Goal: Task Accomplishment & Management: Use online tool/utility

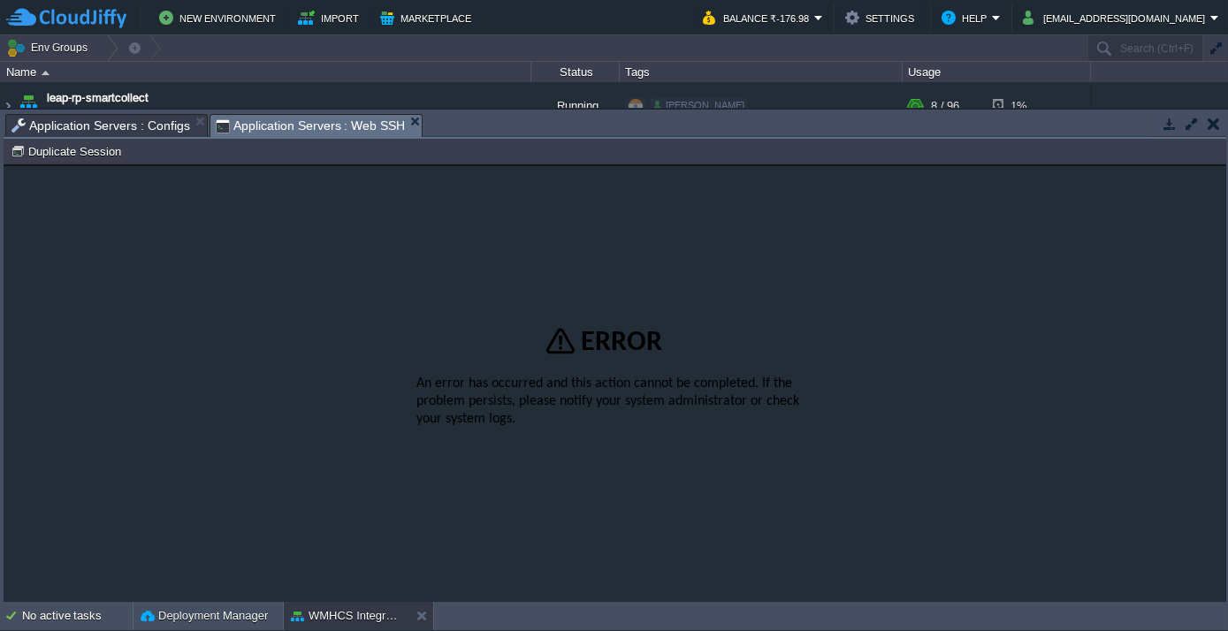
scroll to position [178, 0]
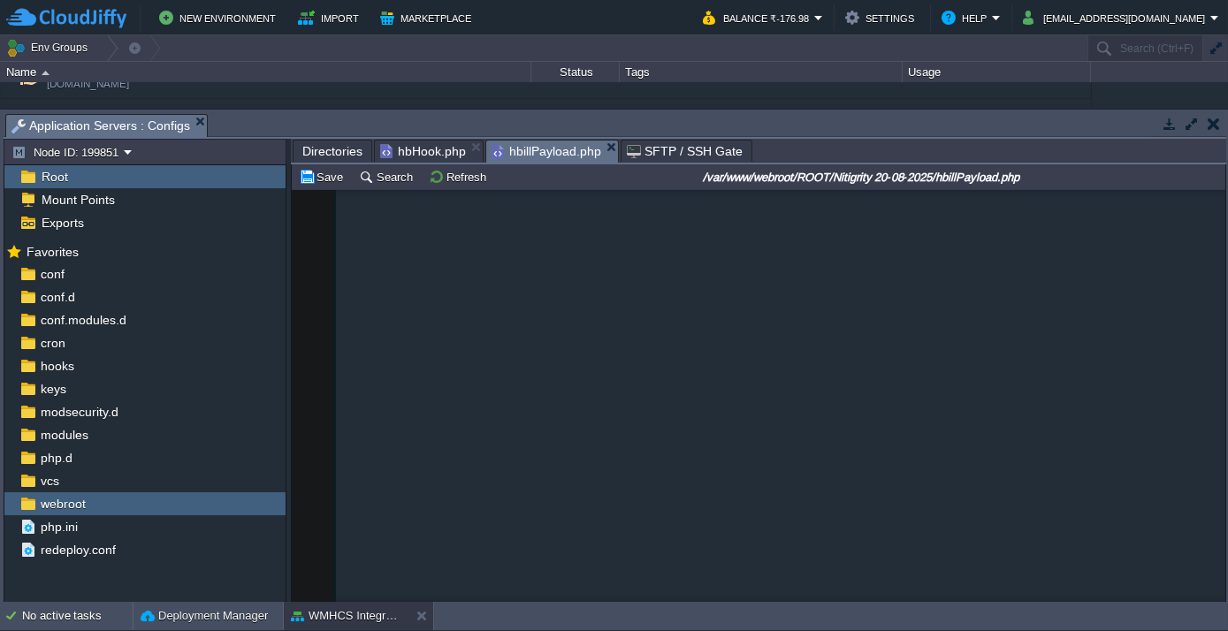
click at [334, 148] on span "Directories" at bounding box center [332, 151] width 60 height 21
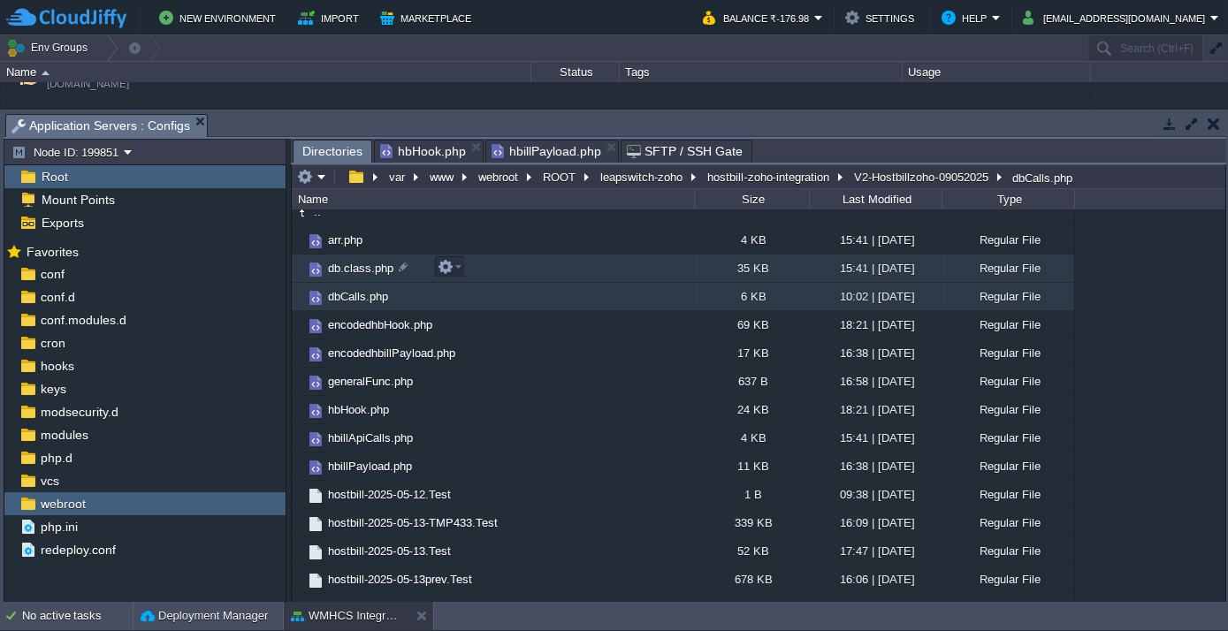
scroll to position [0, 0]
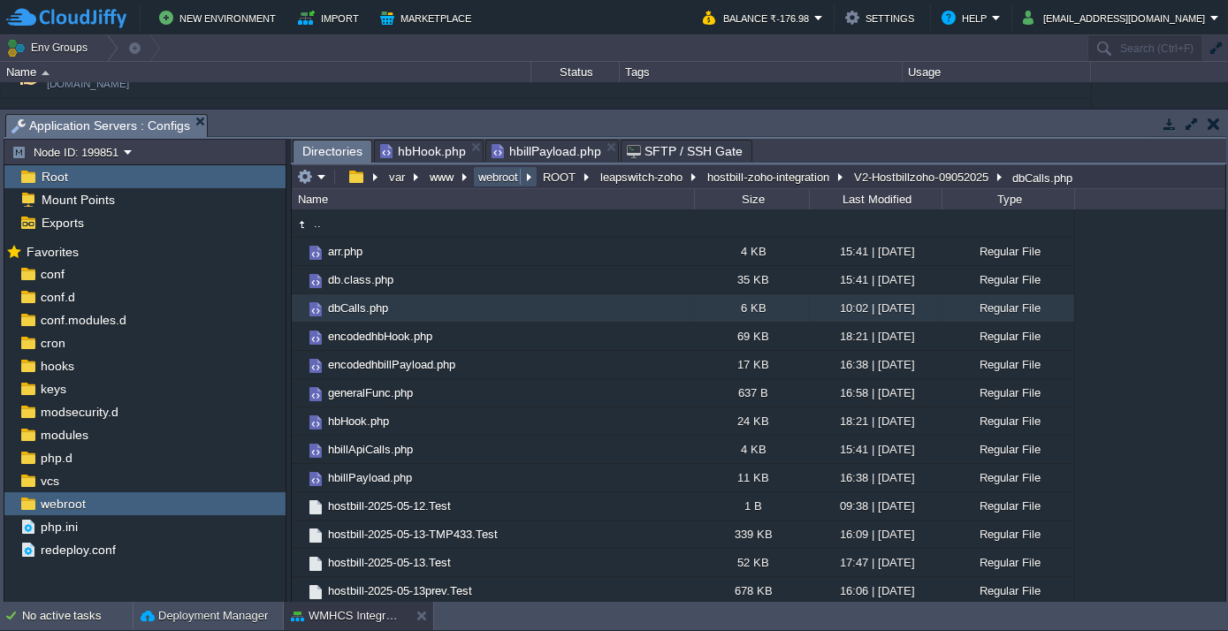
click at [494, 178] on button "webroot" at bounding box center [499, 177] width 47 height 16
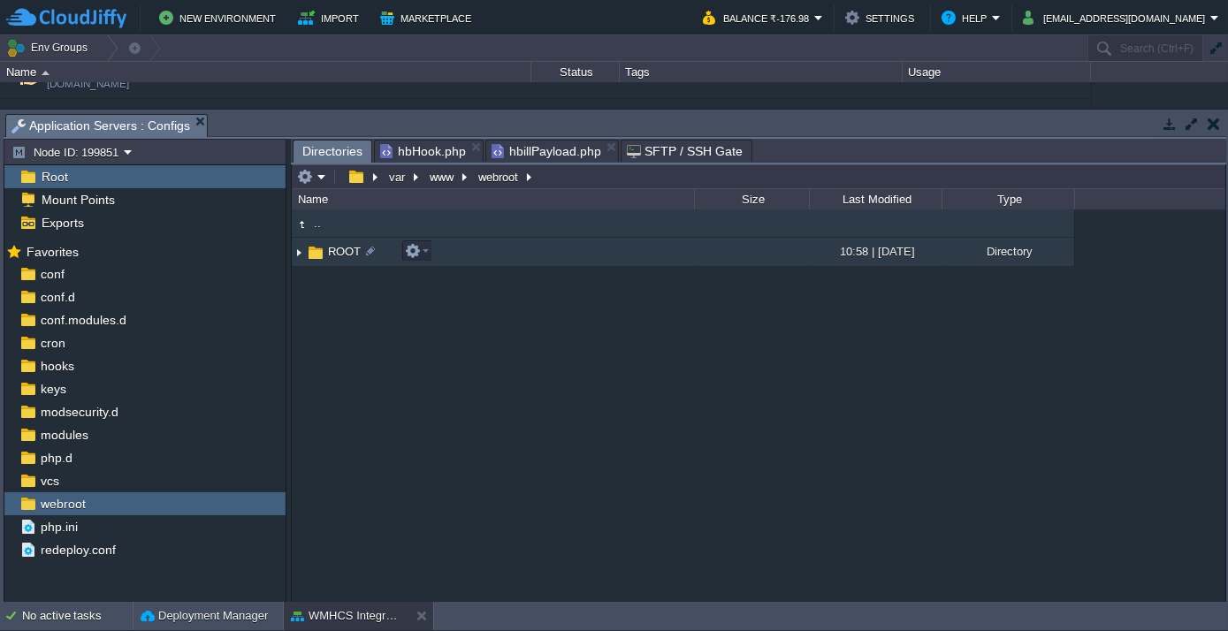
click at [343, 249] on span "ROOT" at bounding box center [344, 251] width 38 height 15
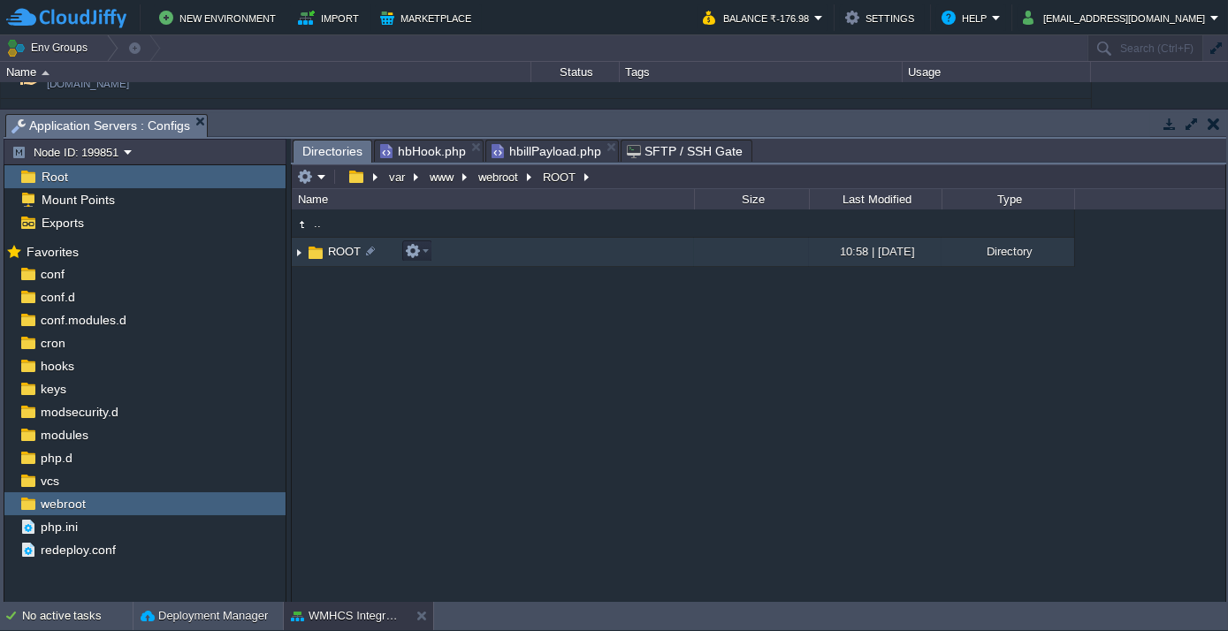
click at [343, 249] on span "ROOT" at bounding box center [344, 251] width 38 height 15
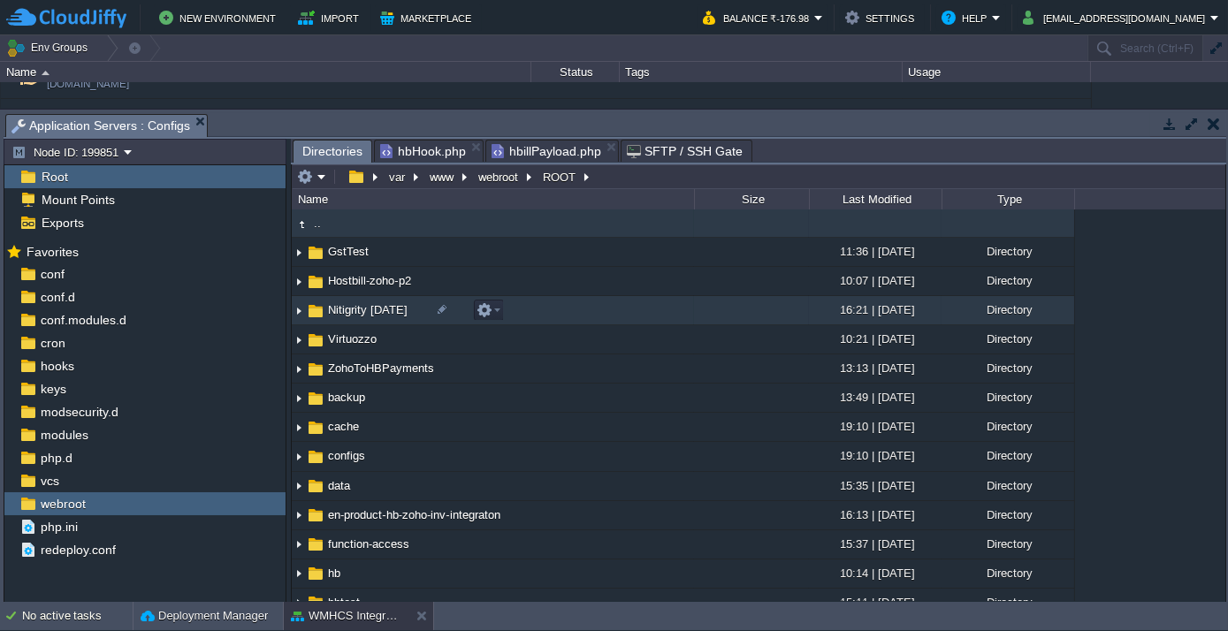
click at [353, 308] on span "Nitigrity [DATE]" at bounding box center [367, 309] width 85 height 15
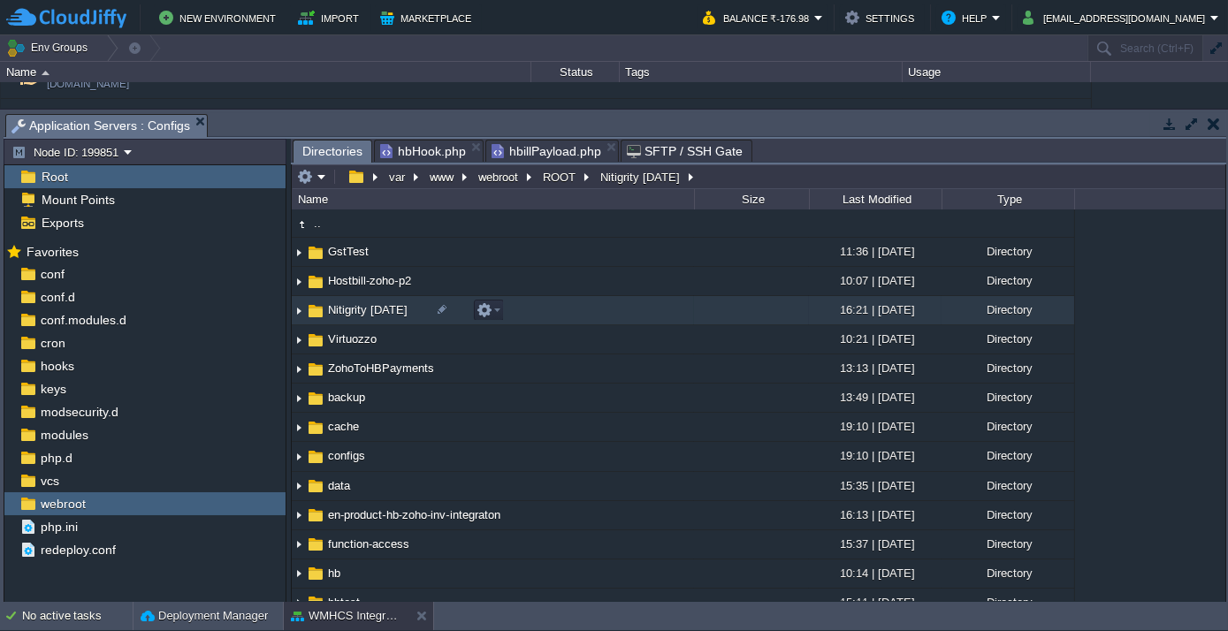
click at [353, 308] on span "Nitigrity [DATE]" at bounding box center [367, 309] width 85 height 15
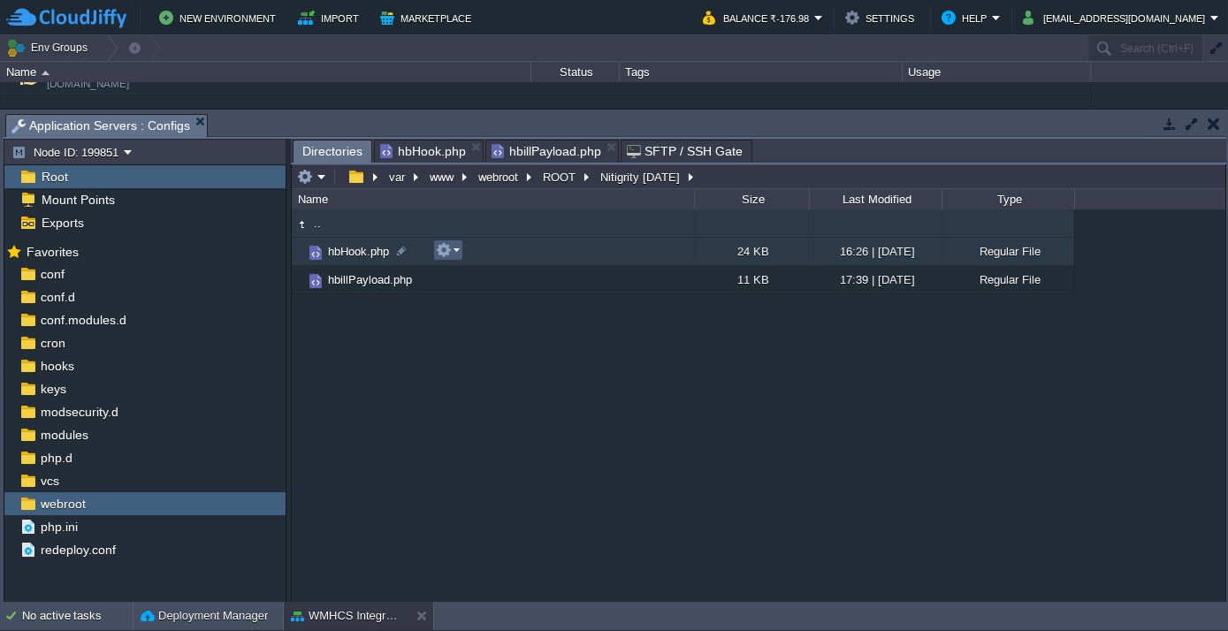
click at [454, 249] on em at bounding box center [448, 250] width 24 height 16
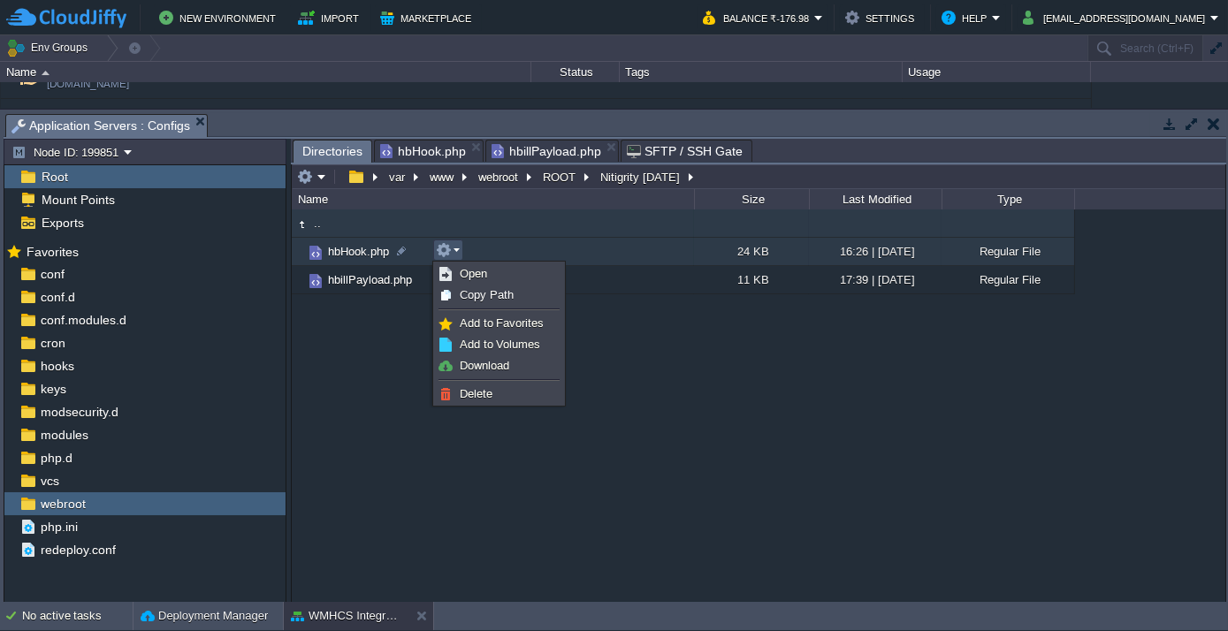
click at [376, 360] on div ".. hbHook.php 24 KB 16:26 | [DATE] Regular File hbillPayload.php 11 KB 17:39 | …" at bounding box center [758, 405] width 933 height 392
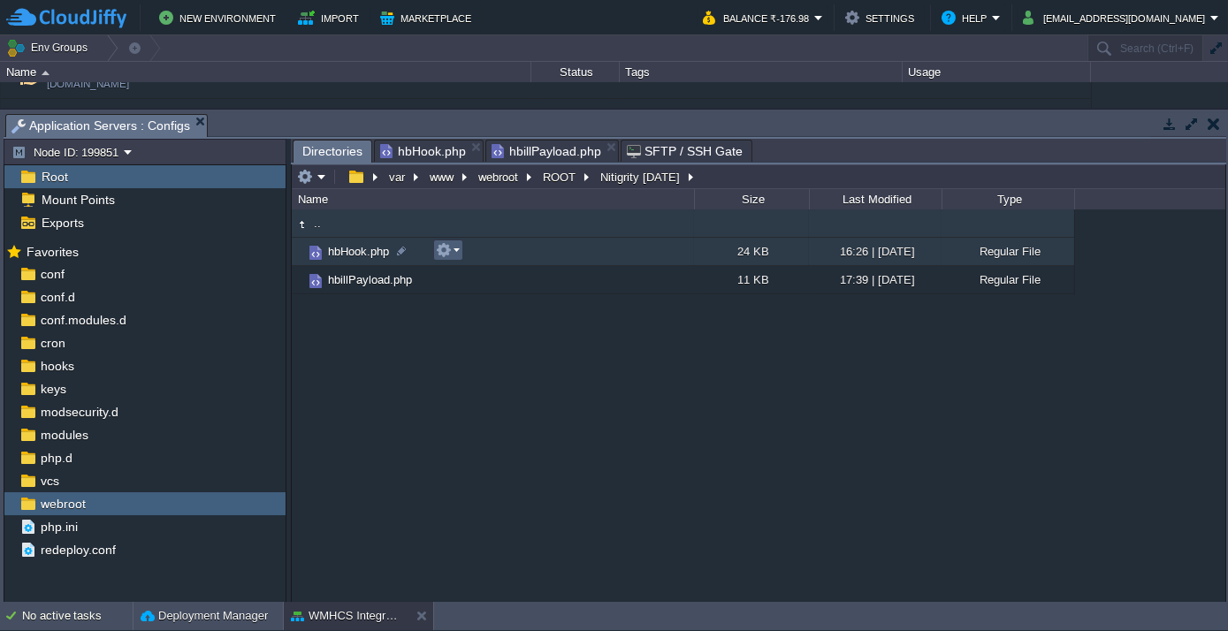
click at [455, 251] on em at bounding box center [448, 250] width 24 height 16
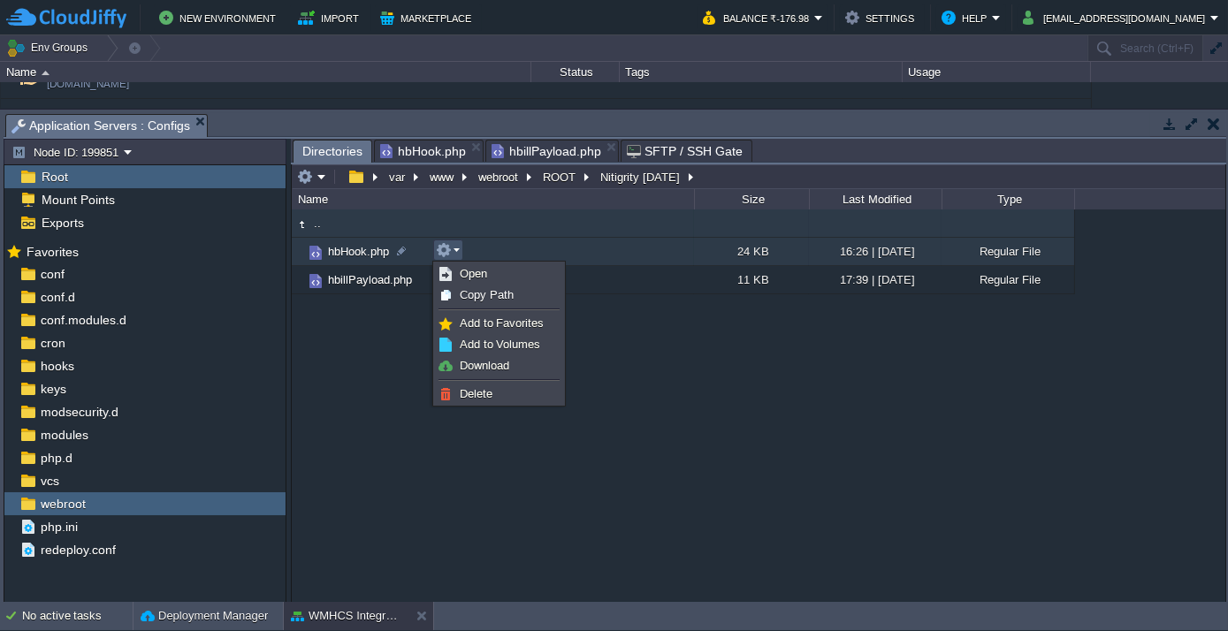
click at [432, 366] on div "Open Copy Path Add to Favorites Add to Volumes Download Delete" at bounding box center [498, 334] width 133 height 146
click at [404, 365] on div ".. hbHook.php 24 KB 16:26 | [DATE] Regular File hbillPayload.php 11 KB 17:39 | …" at bounding box center [758, 405] width 933 height 392
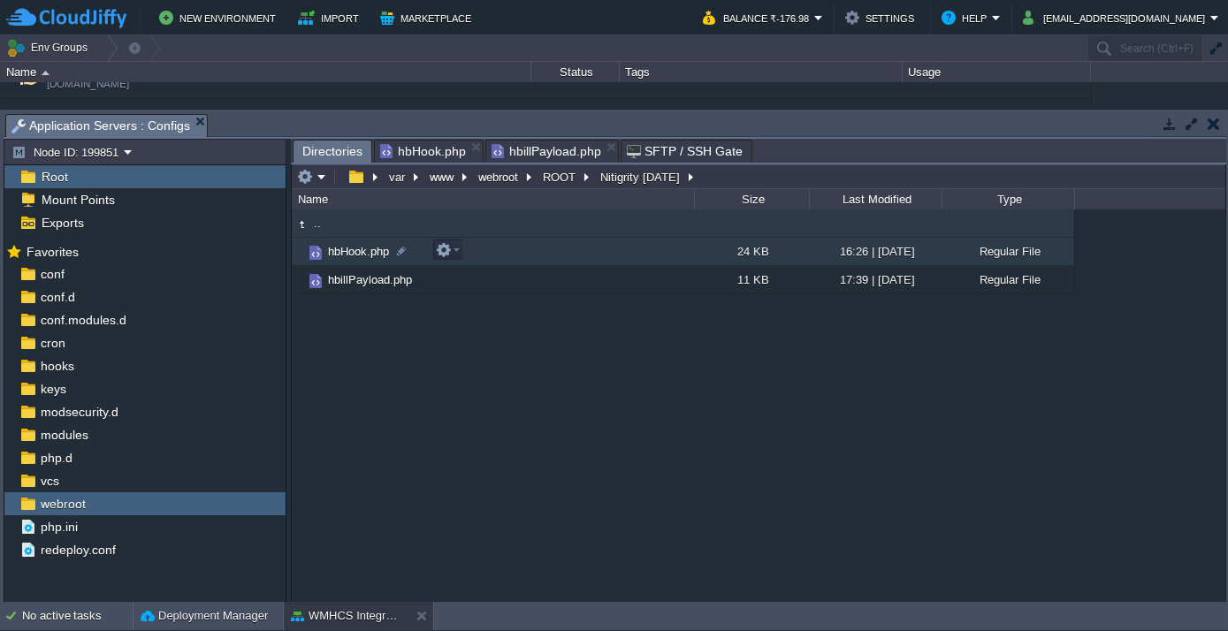
click at [344, 246] on span "hbHook.php" at bounding box center [358, 251] width 66 height 15
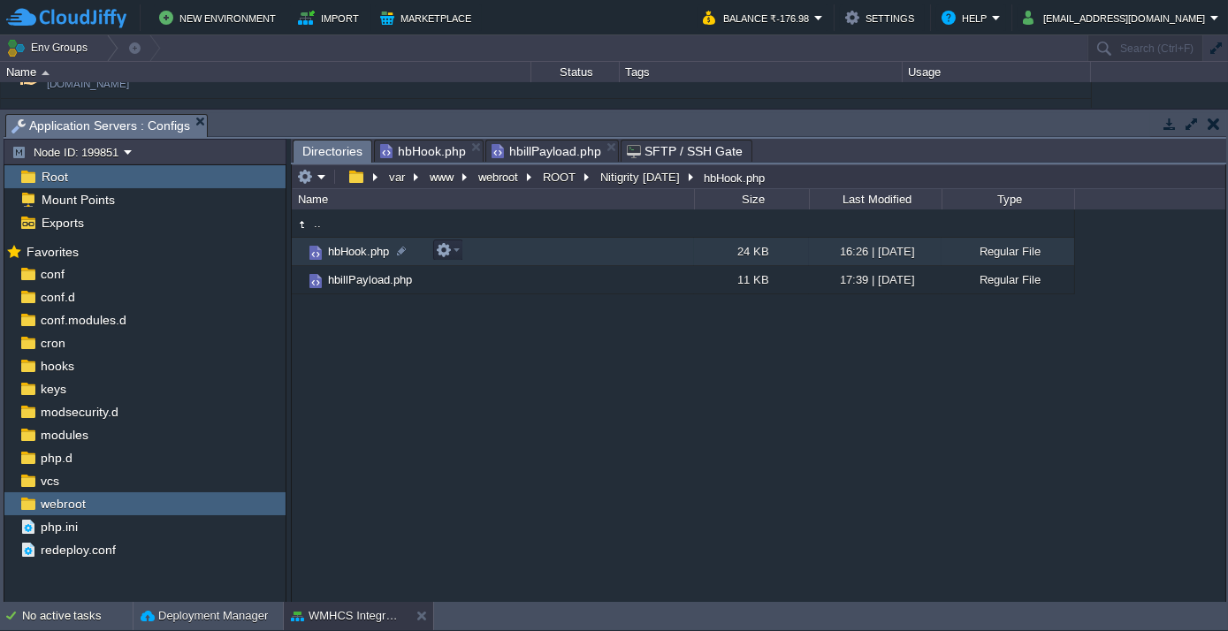
click at [344, 246] on span "hbHook.php" at bounding box center [358, 251] width 66 height 15
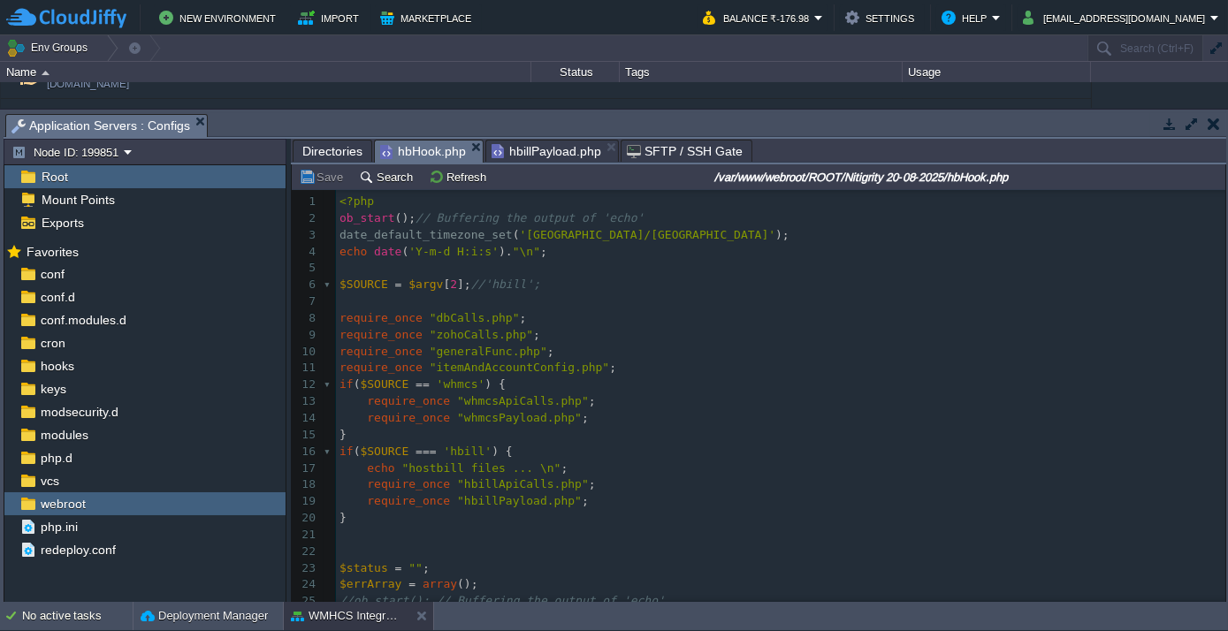
click at [318, 146] on span "Directories" at bounding box center [332, 151] width 60 height 21
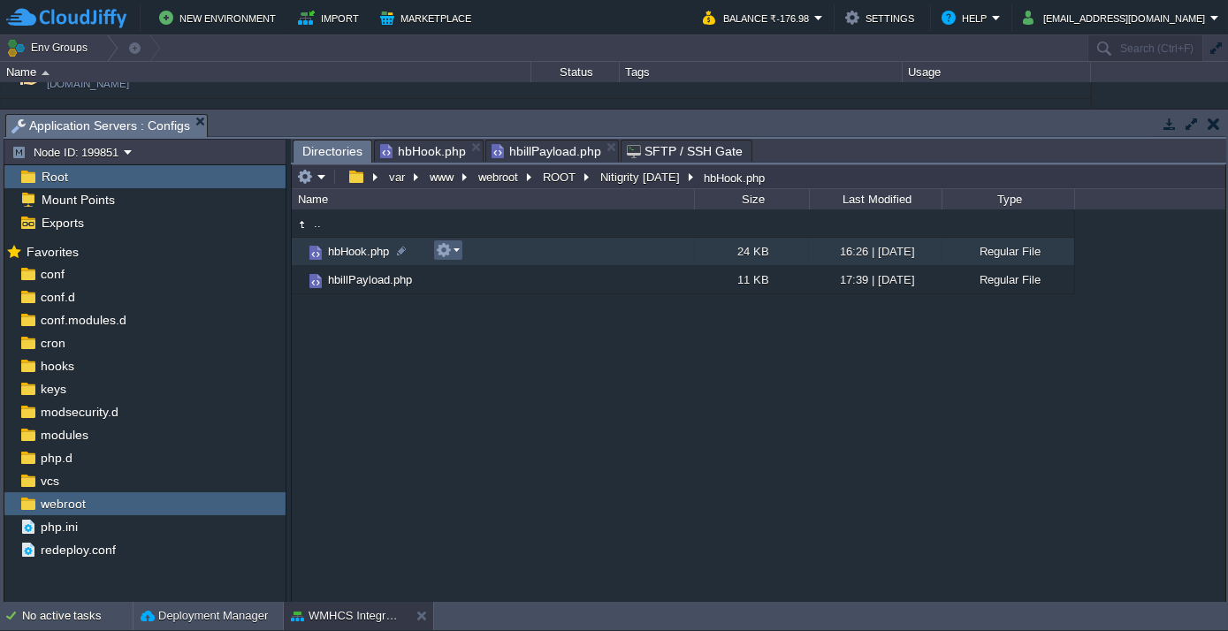
click at [454, 243] on em at bounding box center [448, 250] width 24 height 16
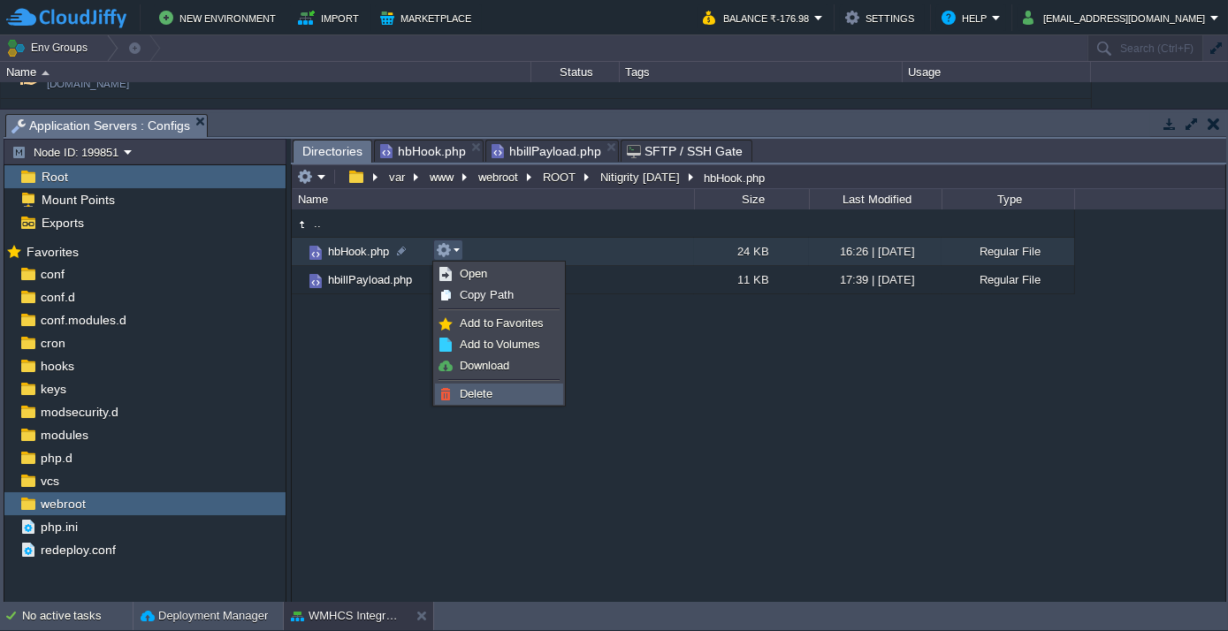
click at [504, 390] on link "Delete" at bounding box center [499, 393] width 126 height 19
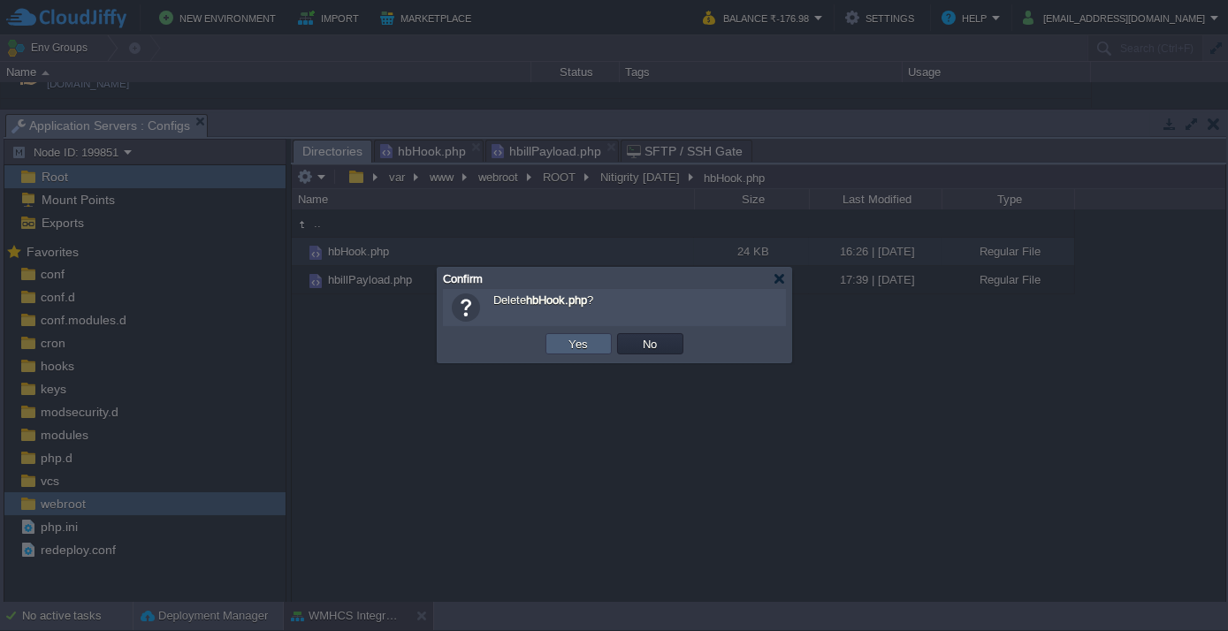
click at [570, 337] on button "Yes" at bounding box center [579, 344] width 30 height 16
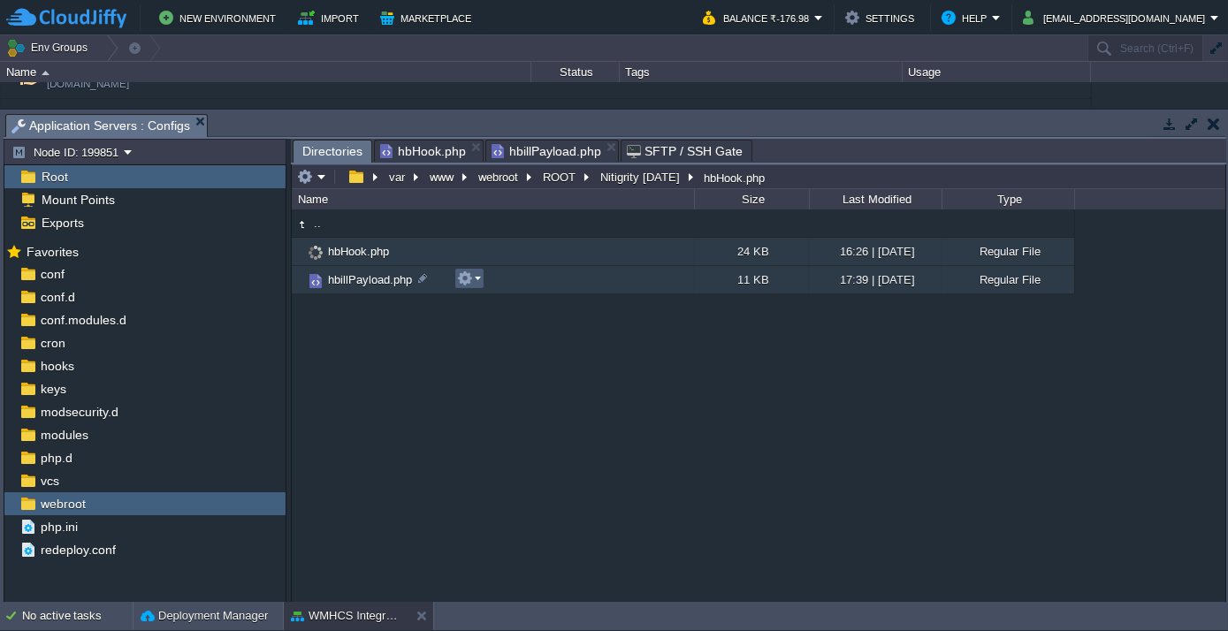
click at [477, 279] on em at bounding box center [469, 278] width 24 height 16
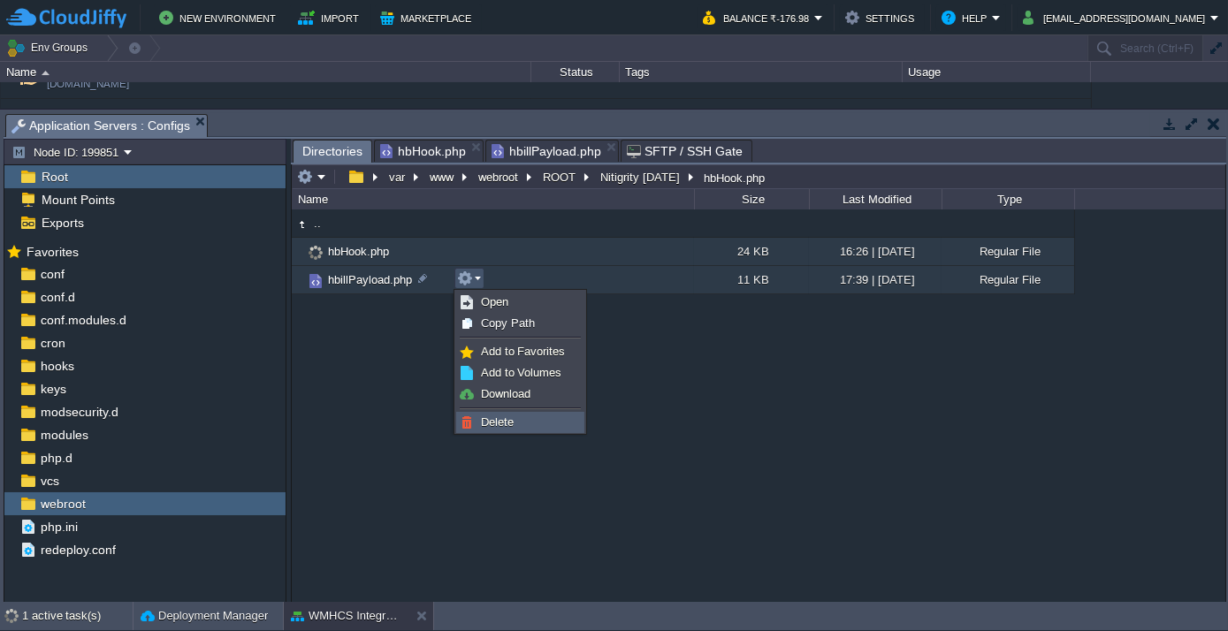
click at [548, 423] on link "Delete" at bounding box center [520, 422] width 126 height 19
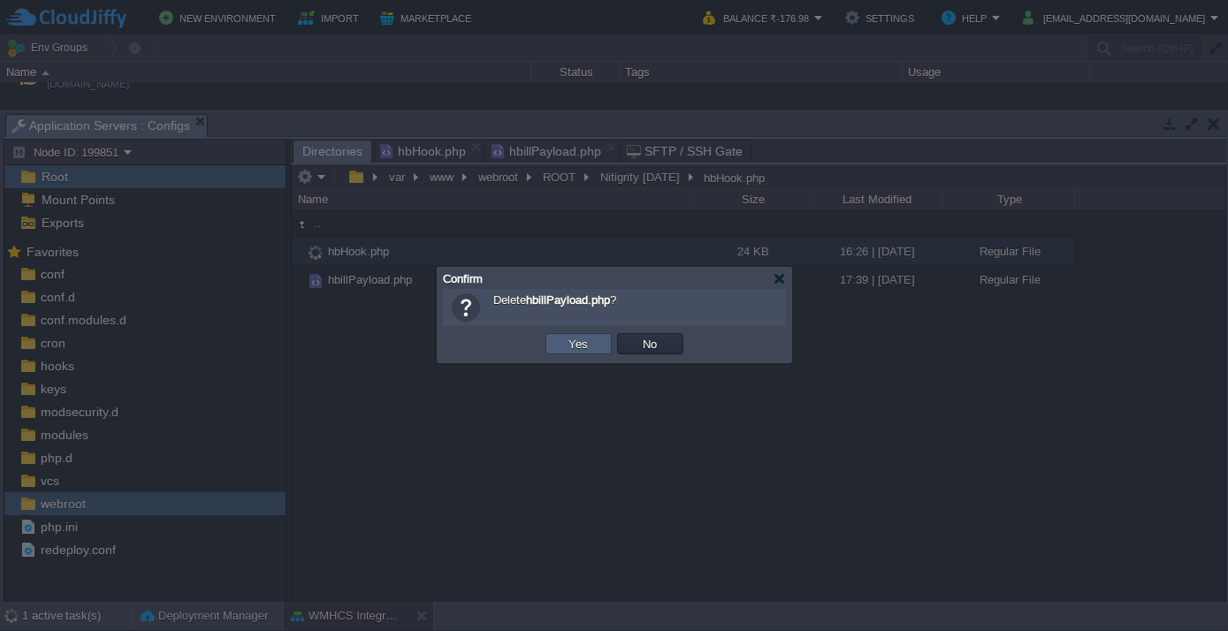
click at [577, 342] on button "Yes" at bounding box center [579, 344] width 30 height 16
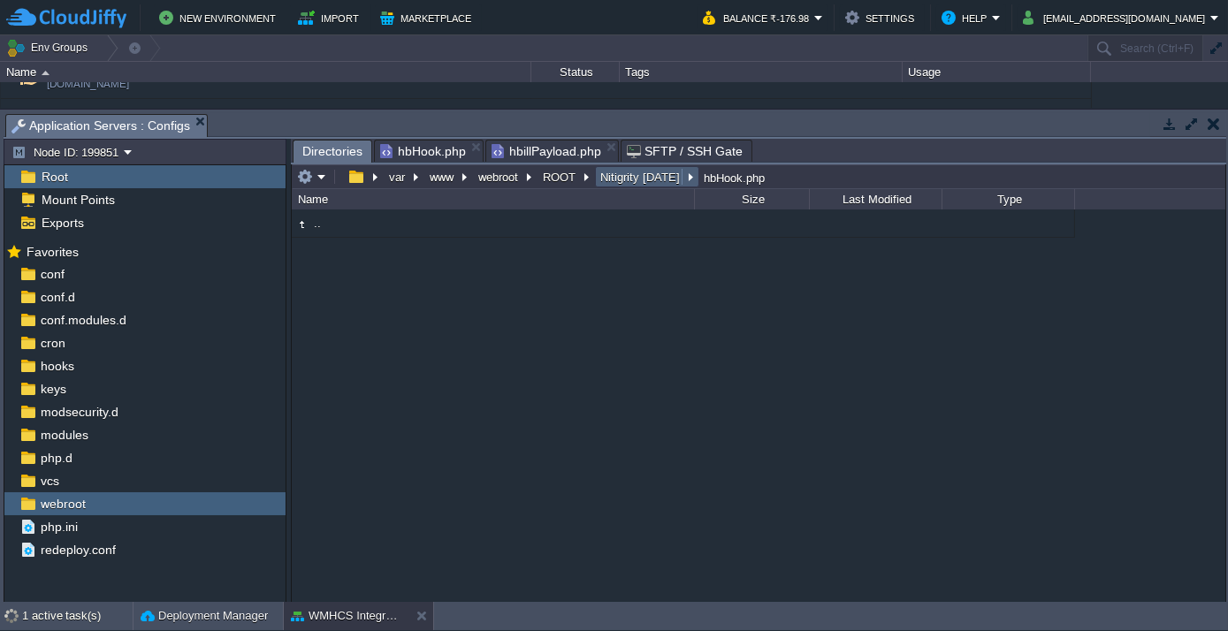
click at [660, 175] on button "Nitigrity [DATE]" at bounding box center [641, 177] width 87 height 16
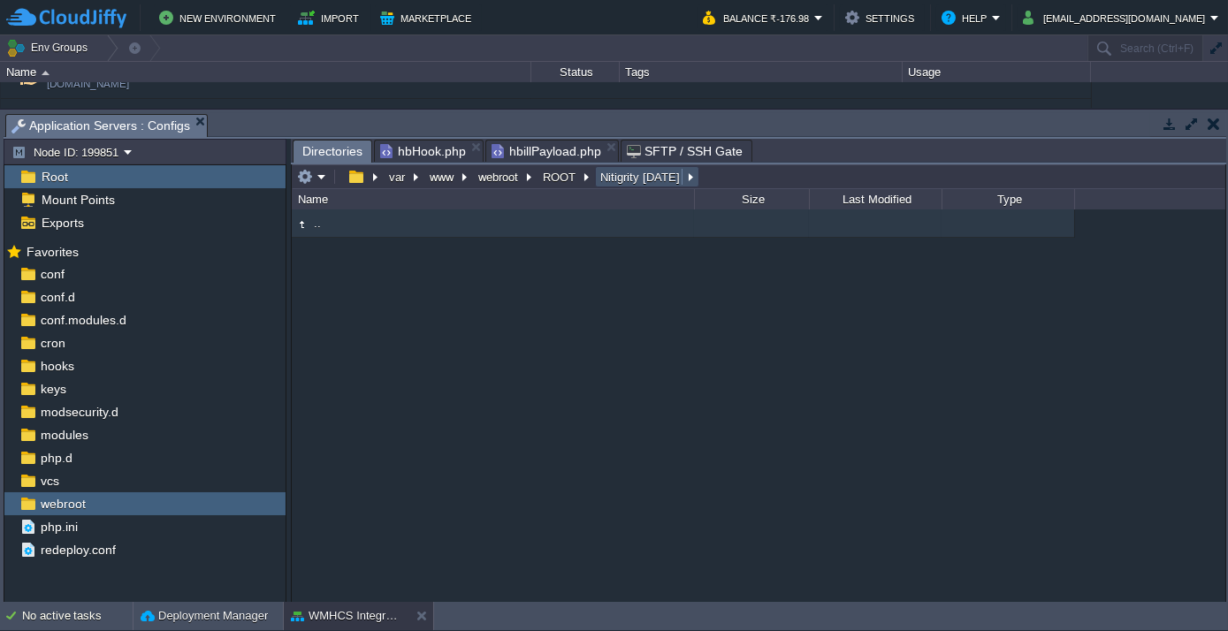
click at [602, 179] on button "Nitigrity [DATE]" at bounding box center [641, 177] width 87 height 16
click at [560, 178] on button "ROOT" at bounding box center [560, 177] width 40 height 16
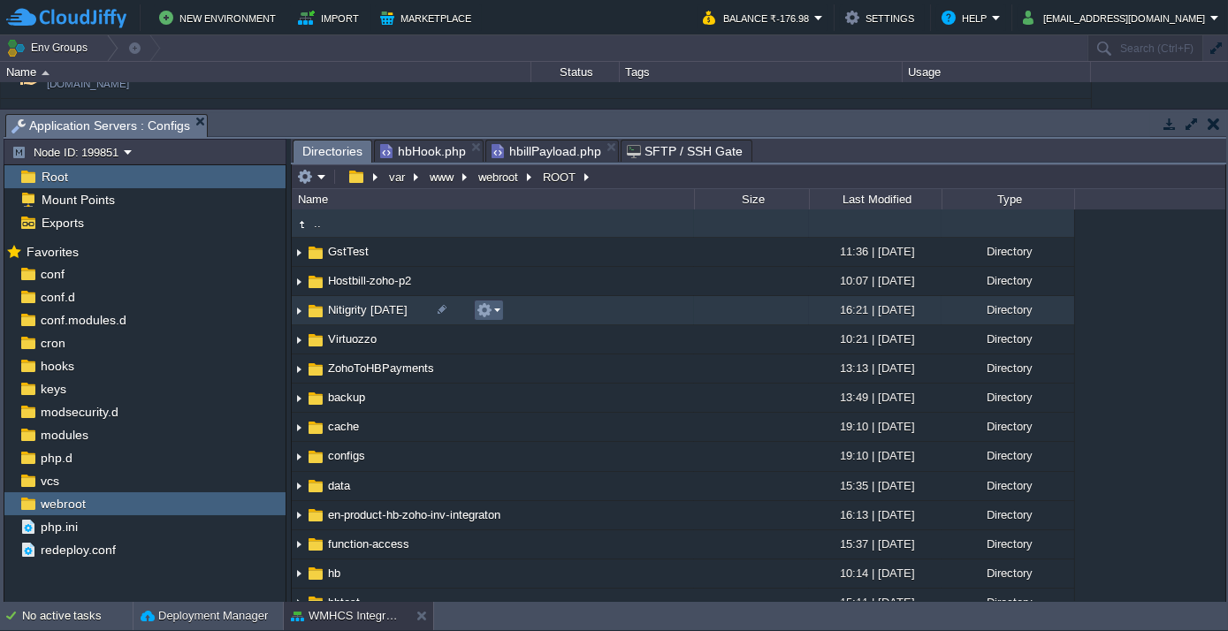
click at [501, 307] on td at bounding box center [489, 310] width 30 height 21
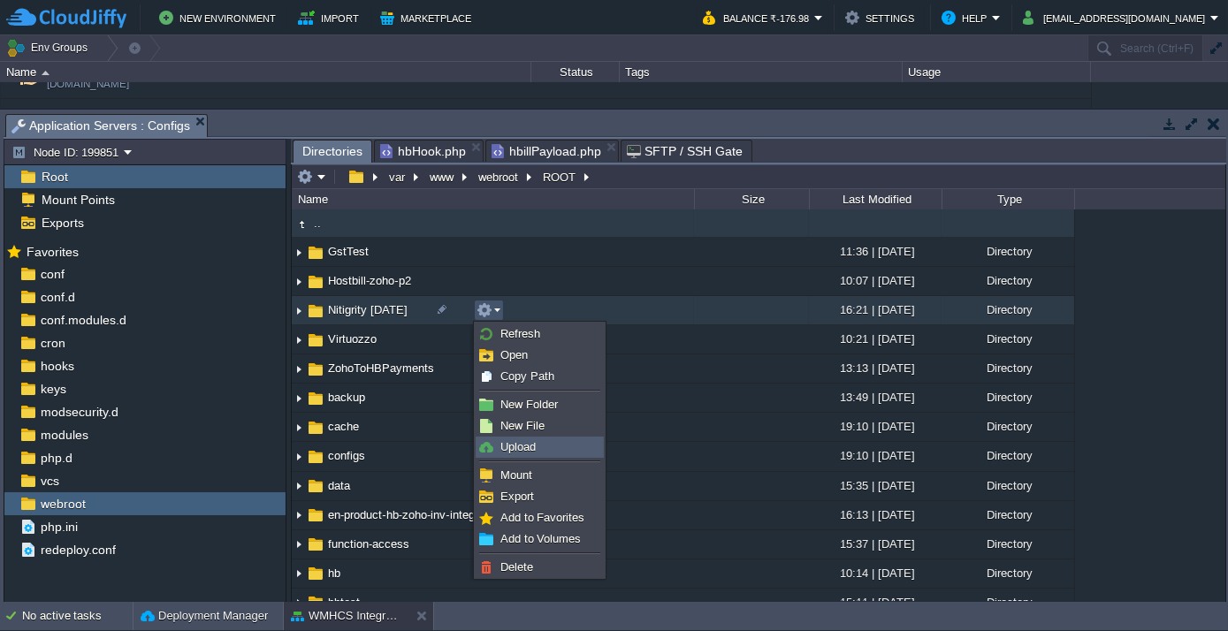
click at [541, 442] on link "Upload" at bounding box center [539, 447] width 126 height 19
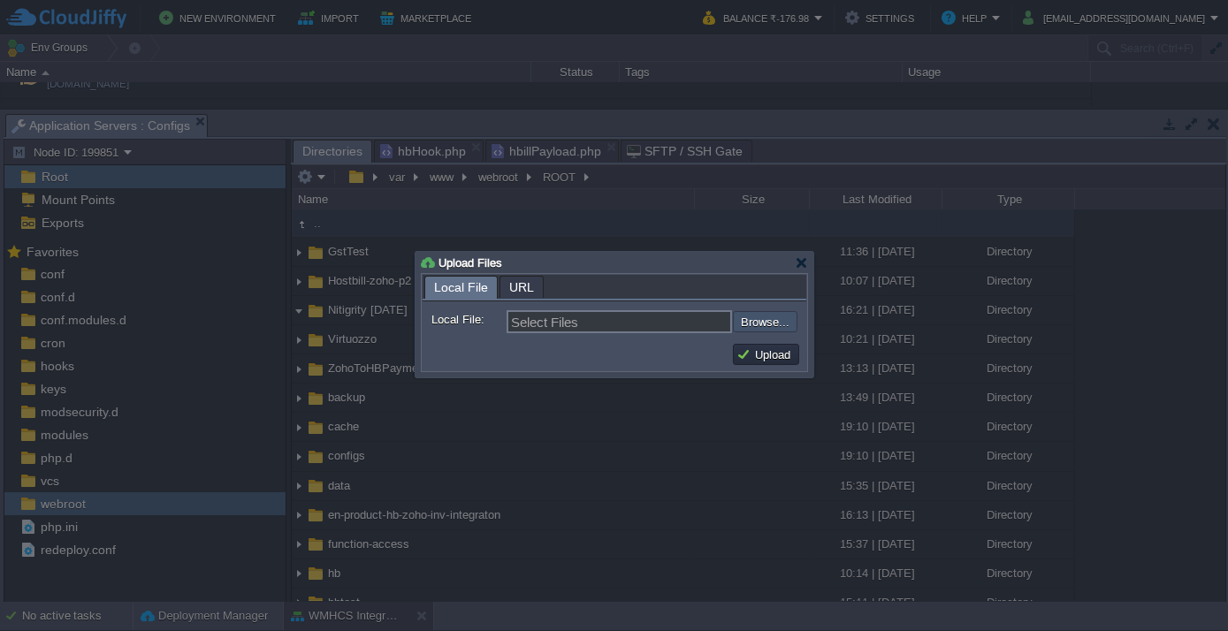
click at [794, 316] on input "file" at bounding box center [686, 321] width 224 height 20
type input "C:\fakepath\generalFunc.php"
type input "generalFunc.php, hbHook.php, hbillPayload.php, zohoCalls.php"
click at [768, 353] on button "Upload" at bounding box center [765, 354] width 59 height 16
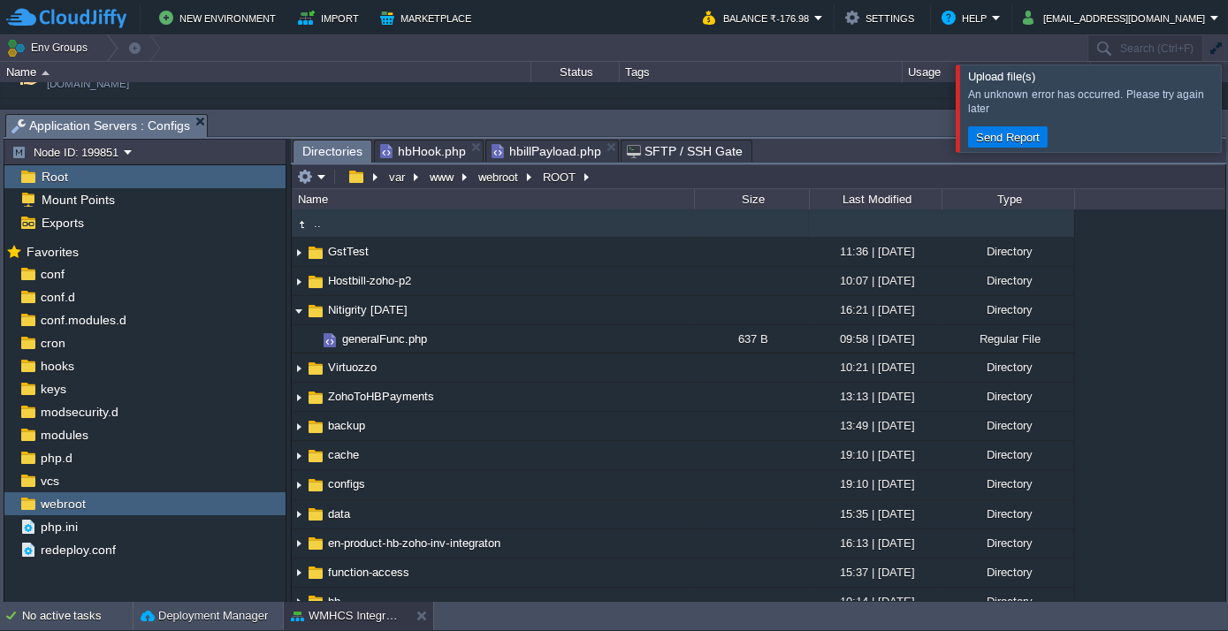
click at [1227, 110] on div at bounding box center [1249, 108] width 0 height 87
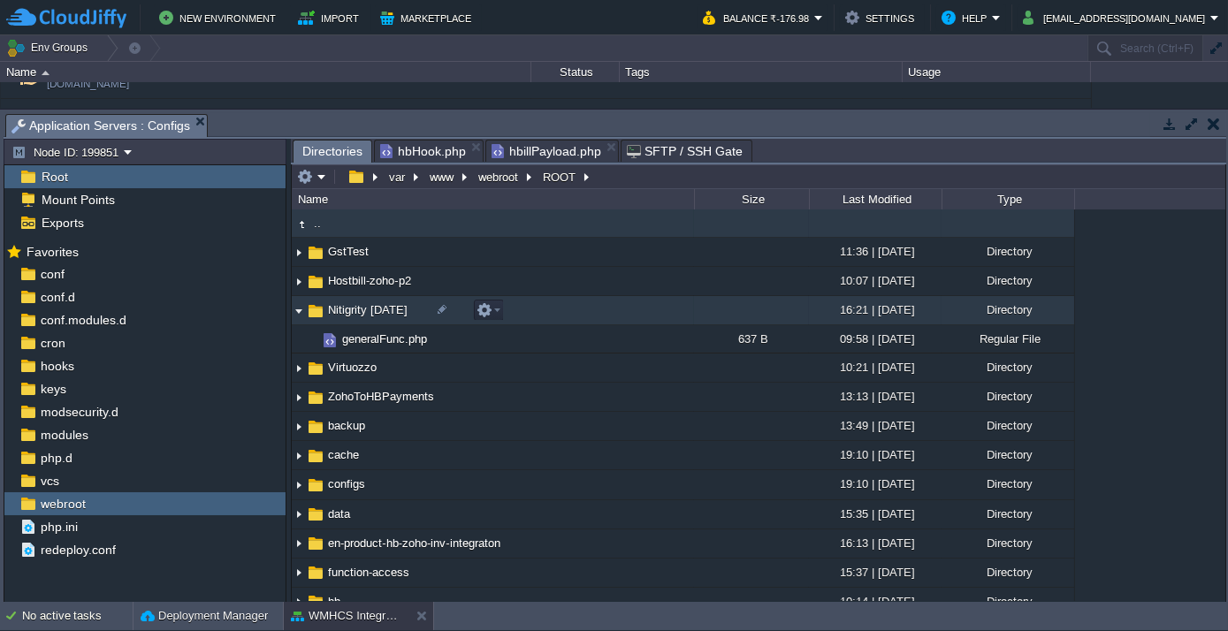
click at [384, 307] on span "Nitigrity [DATE]" at bounding box center [367, 309] width 85 height 15
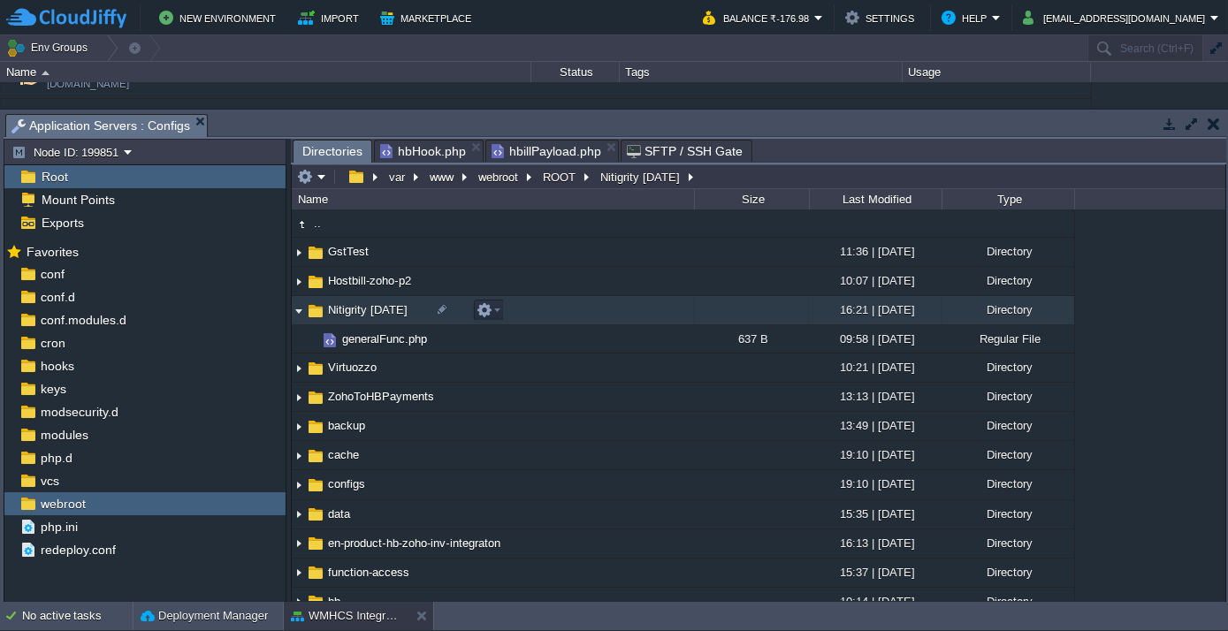
click at [384, 307] on span "Nitigrity [DATE]" at bounding box center [367, 309] width 85 height 15
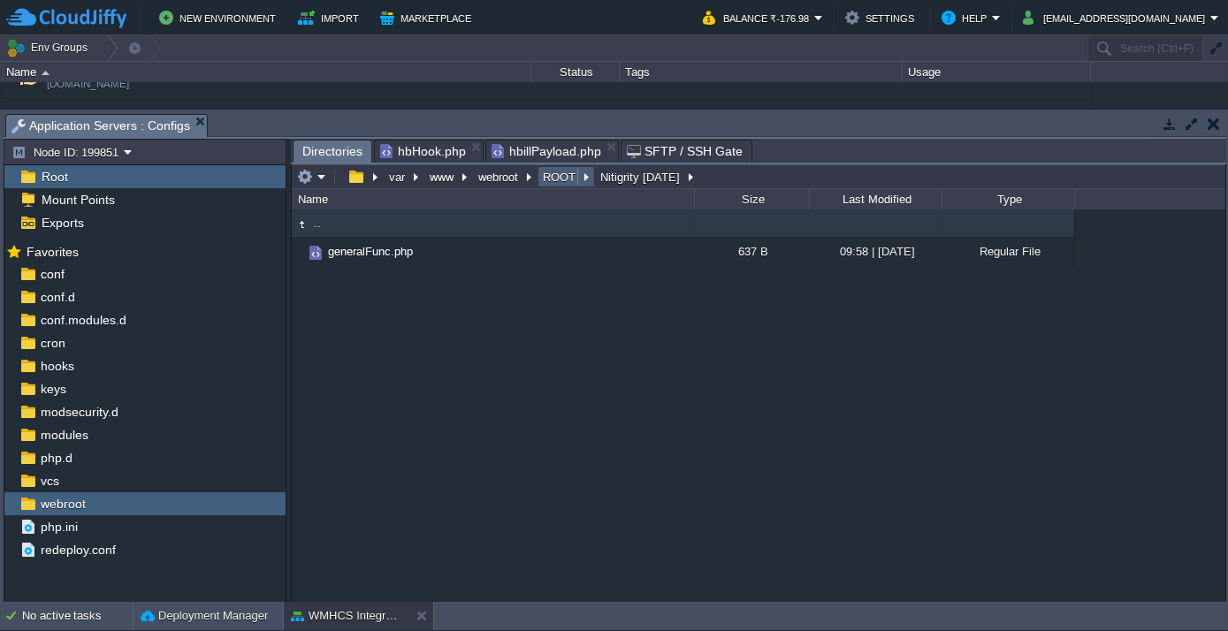
click at [541, 177] on button "ROOT" at bounding box center [560, 177] width 40 height 16
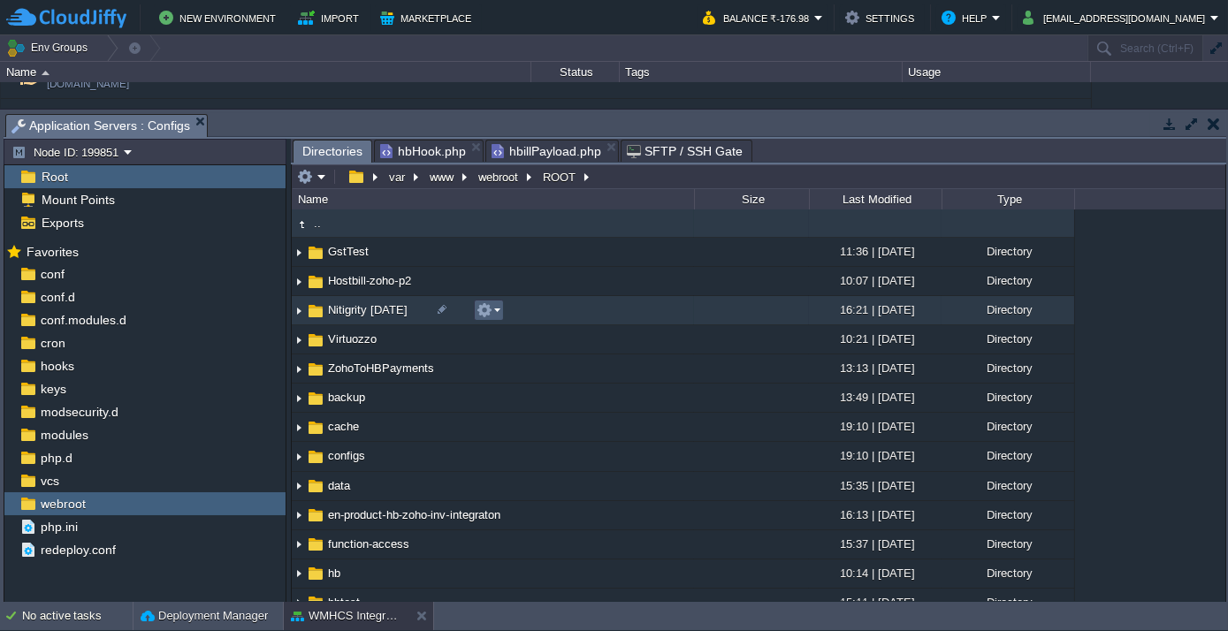
click at [493, 311] on em at bounding box center [488, 310] width 24 height 16
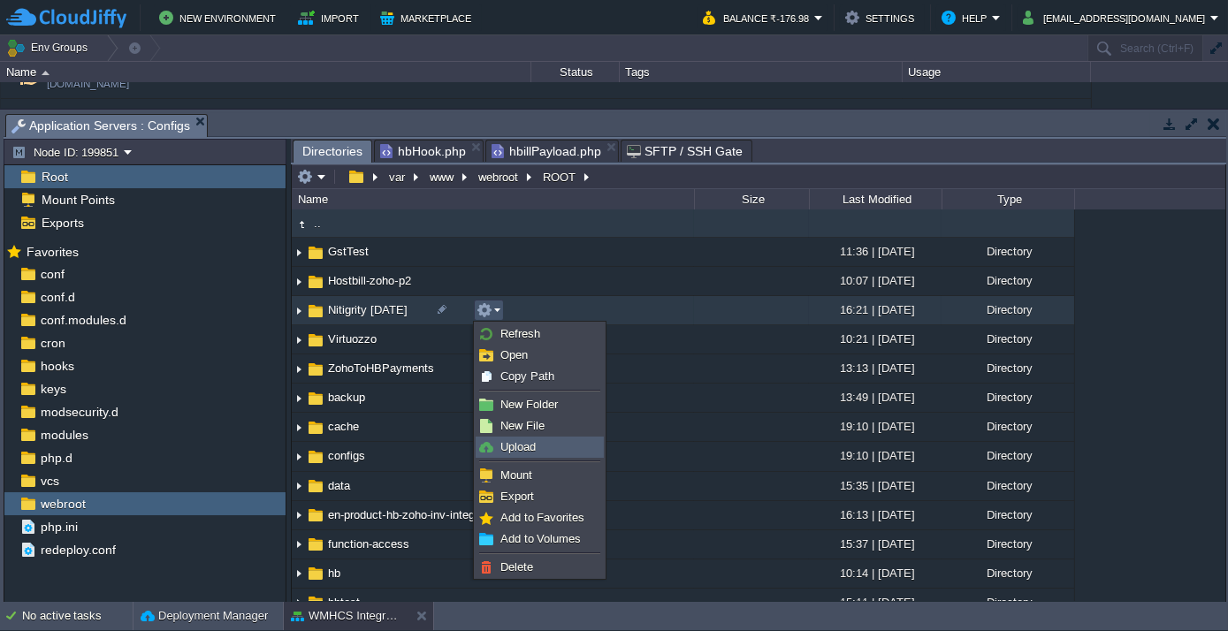
click at [525, 449] on span "Upload" at bounding box center [517, 446] width 35 height 13
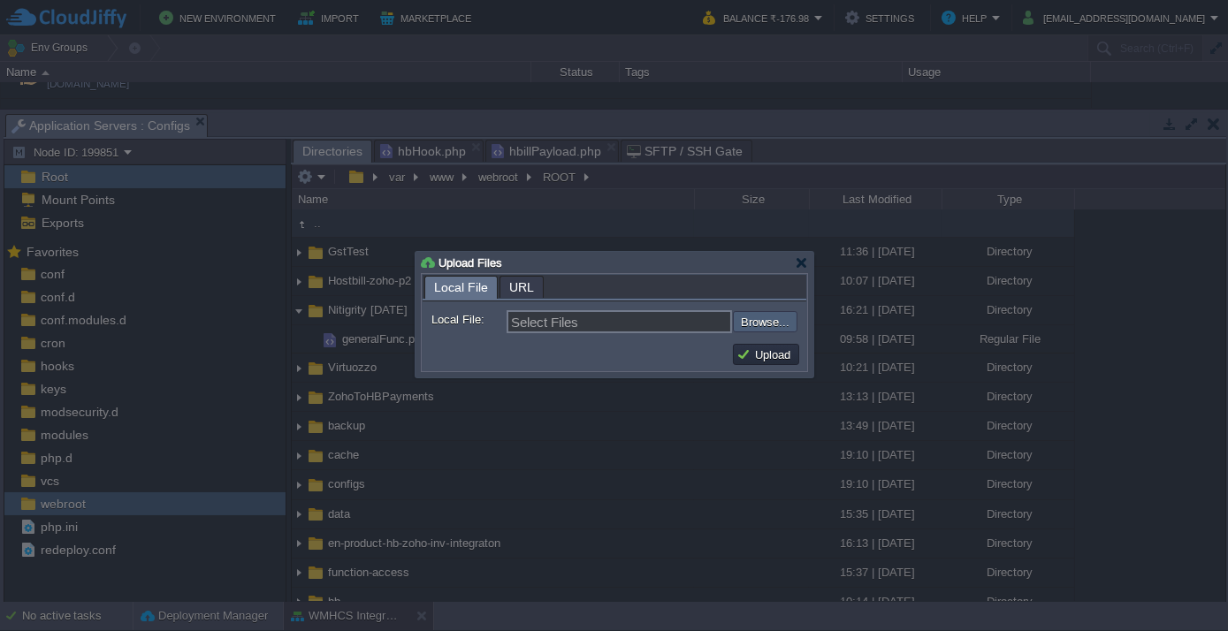
click at [773, 315] on input "file" at bounding box center [686, 321] width 224 height 20
type input "C:\fakepath\hbHook.php"
type input "hbHook.php"
click at [763, 355] on button "Upload" at bounding box center [765, 354] width 59 height 16
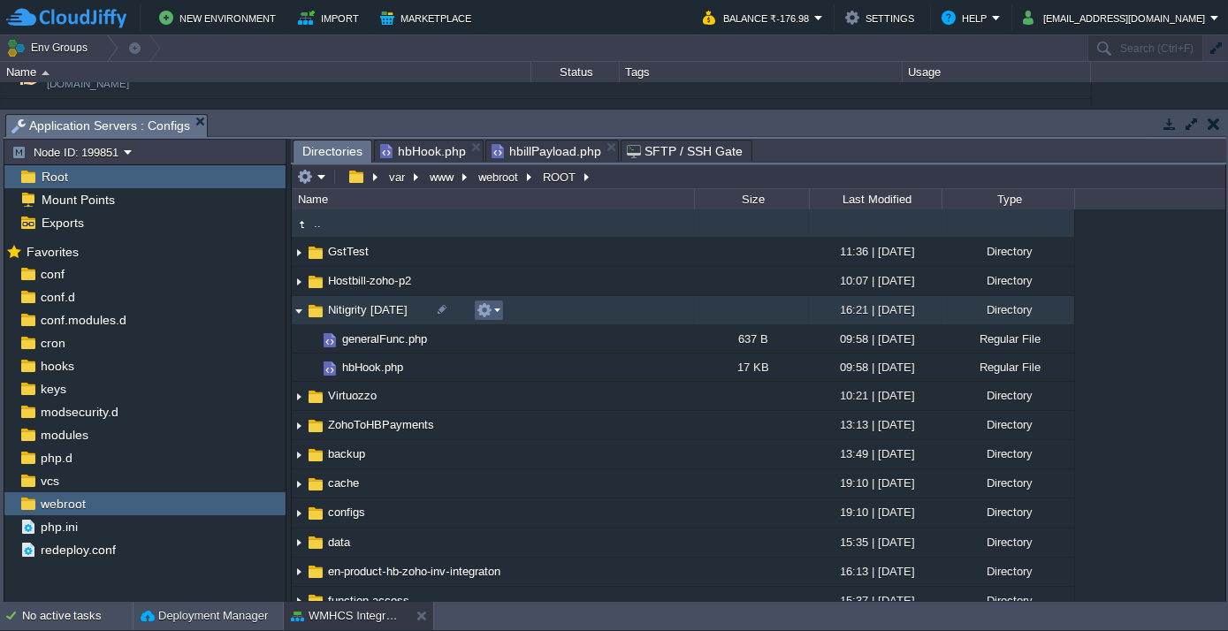
click at [492, 310] on em at bounding box center [488, 310] width 24 height 16
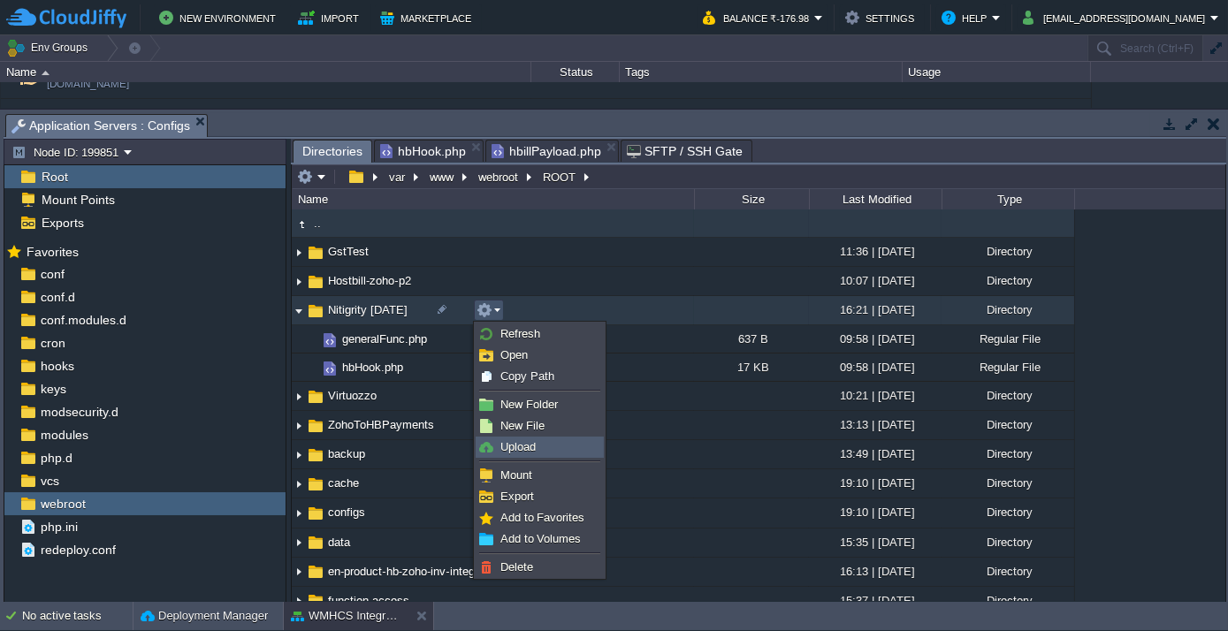
click at [514, 452] on span "Upload" at bounding box center [517, 446] width 35 height 13
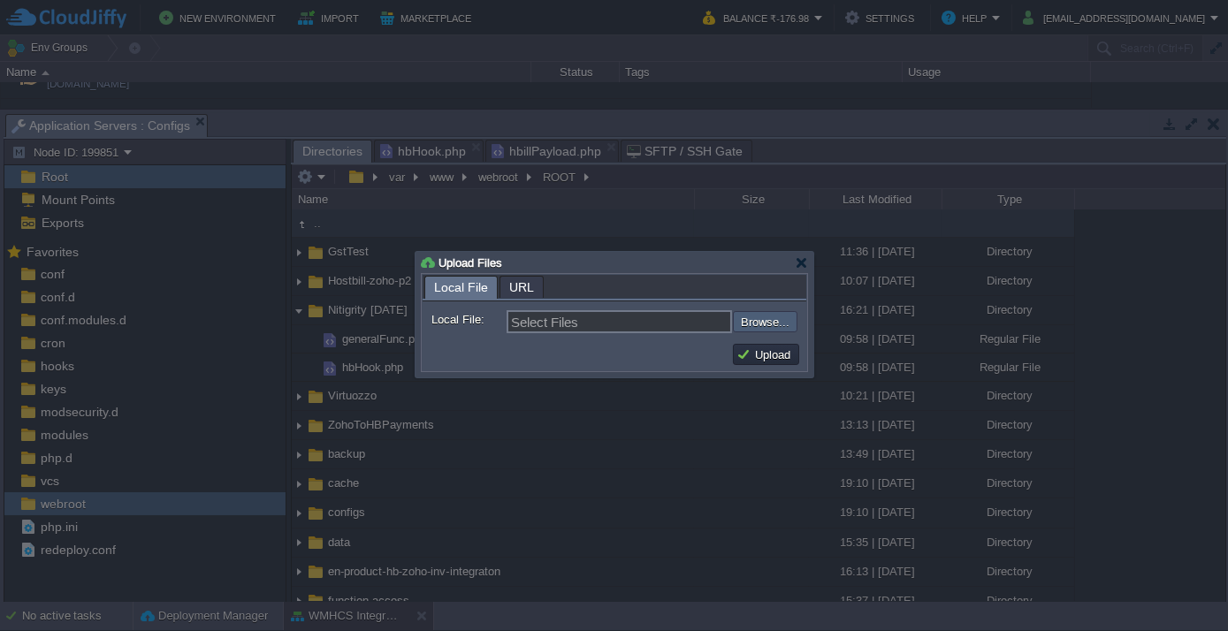
click at [762, 324] on input "file" at bounding box center [686, 321] width 224 height 20
type input "C:\fakepath\hbillPayload.php"
type input "hbillPayload.php"
click at [745, 351] on button "Upload" at bounding box center [765, 354] width 59 height 16
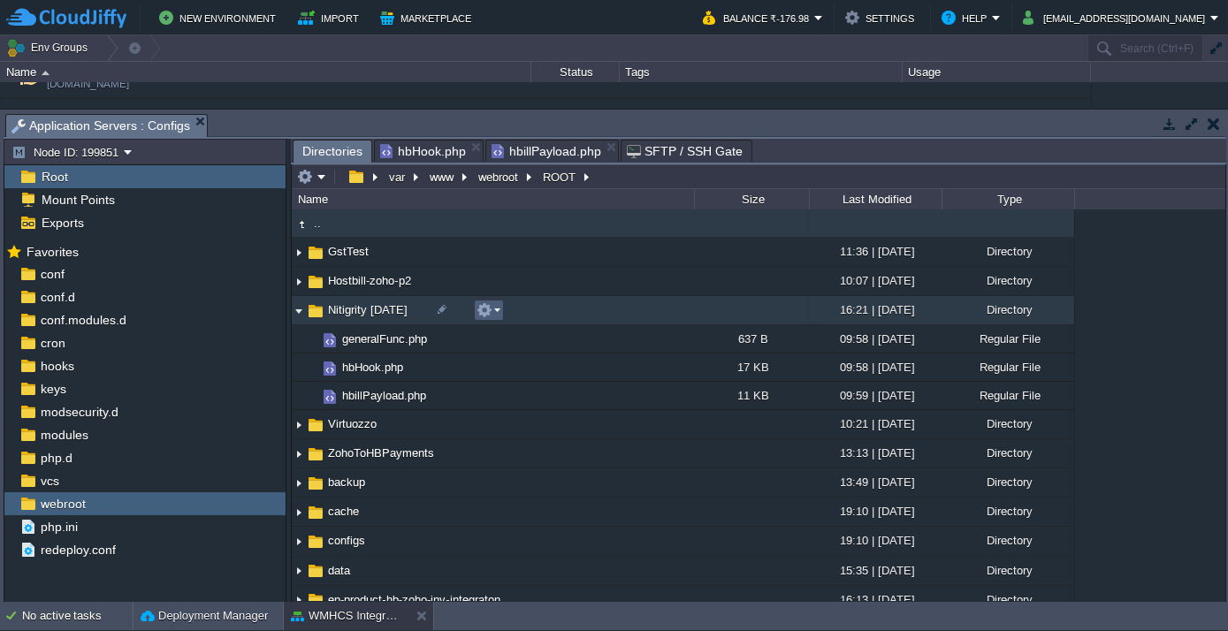
click at [496, 309] on em at bounding box center [488, 310] width 24 height 16
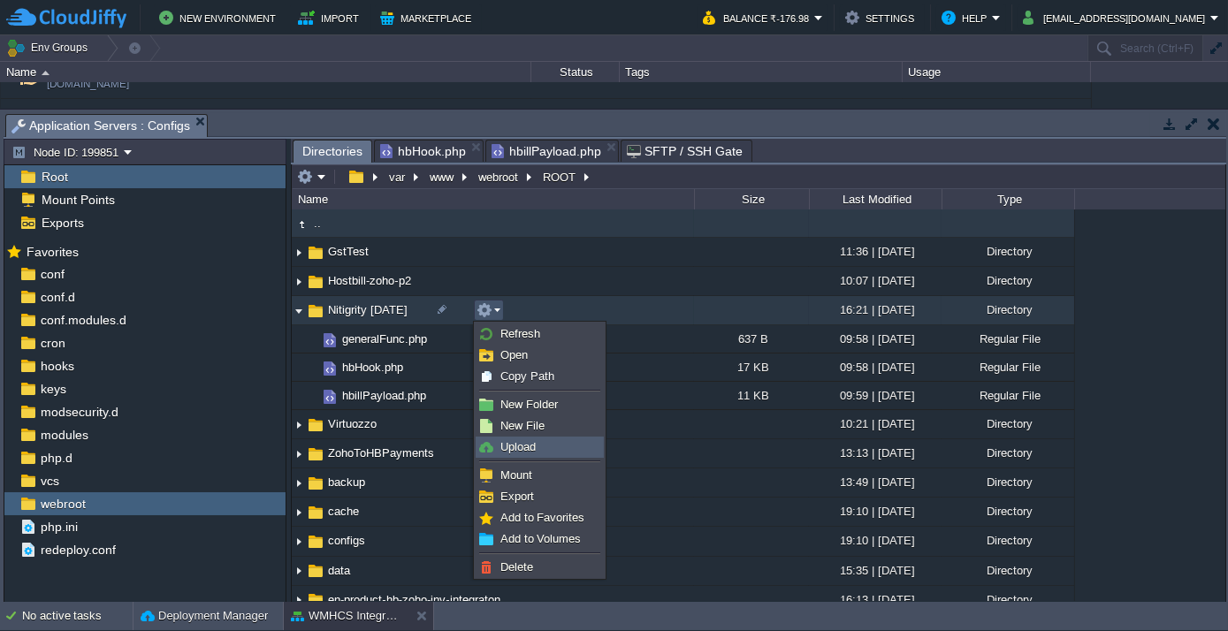
click at [524, 444] on span "Upload" at bounding box center [517, 446] width 35 height 13
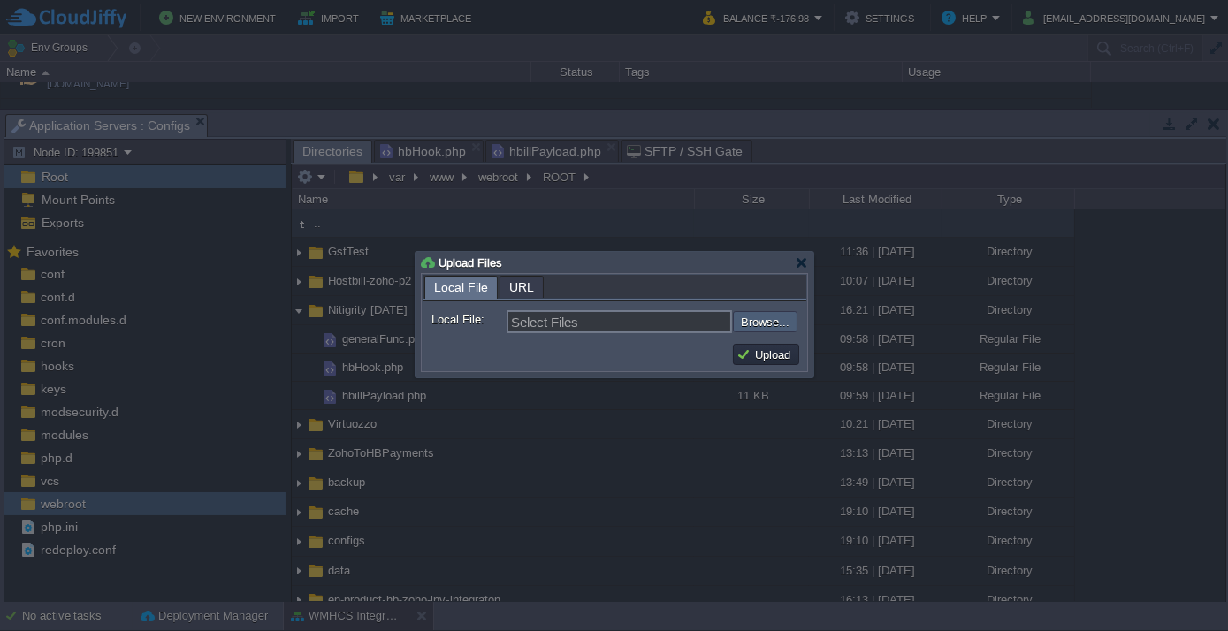
click at [775, 312] on input "file" at bounding box center [686, 321] width 224 height 20
type input "C:\fakepath\zohoCalls.php"
type input "zohoCalls.php"
click at [764, 349] on button "Upload" at bounding box center [765, 354] width 59 height 16
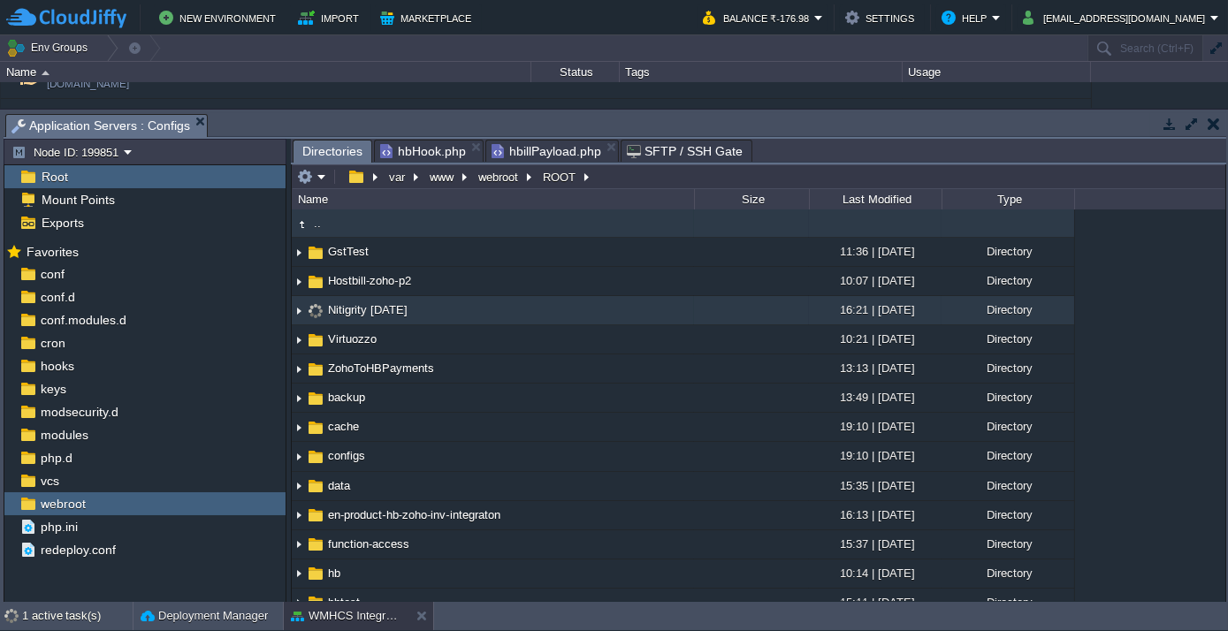
click at [392, 309] on span "Nitigrity [DATE]" at bounding box center [367, 309] width 85 height 15
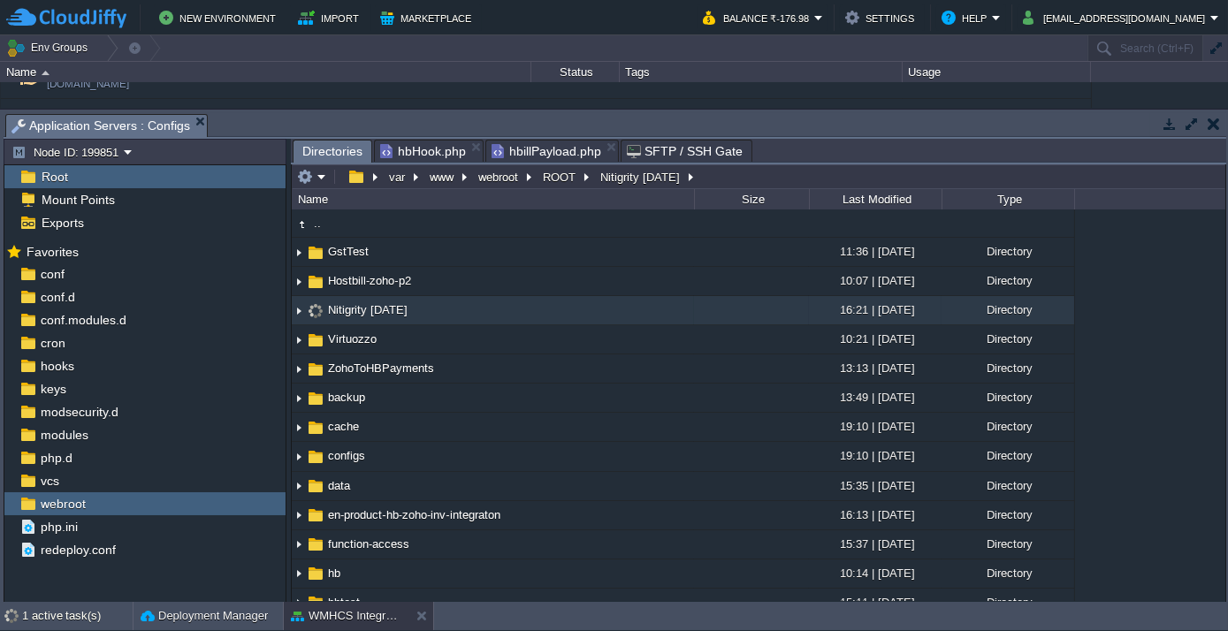
click at [392, 309] on span "Nitigrity [DATE]" at bounding box center [367, 309] width 85 height 15
click at [351, 313] on span "Nitigrity [DATE]" at bounding box center [367, 309] width 85 height 15
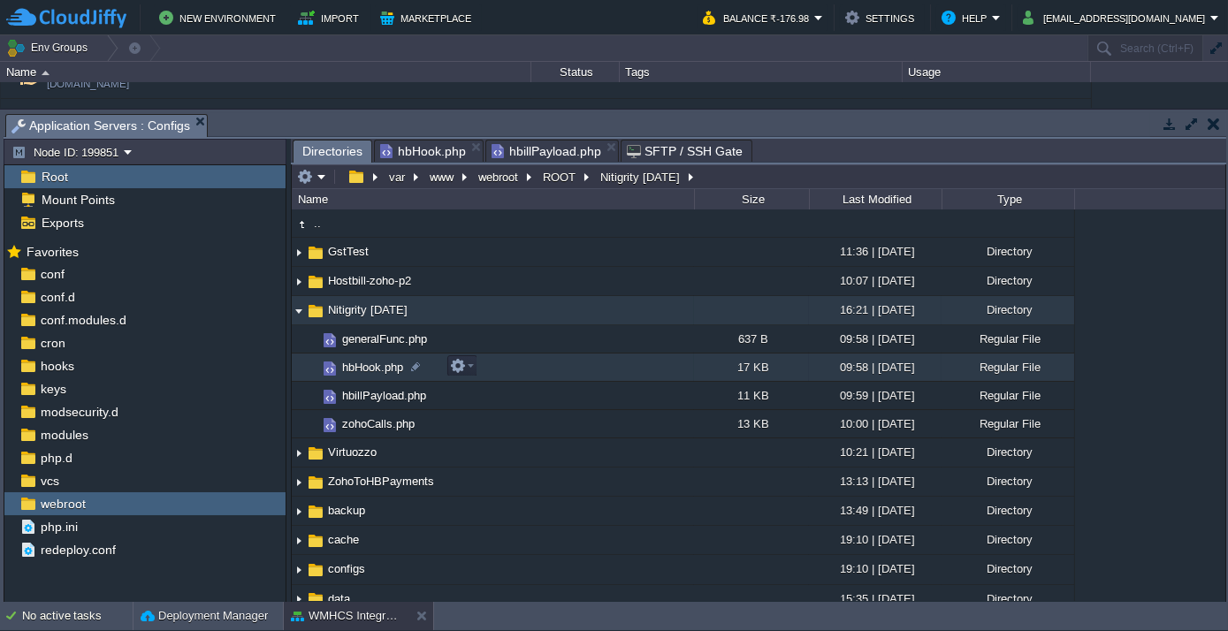
click at [357, 368] on span "hbHook.php" at bounding box center [372, 367] width 66 height 15
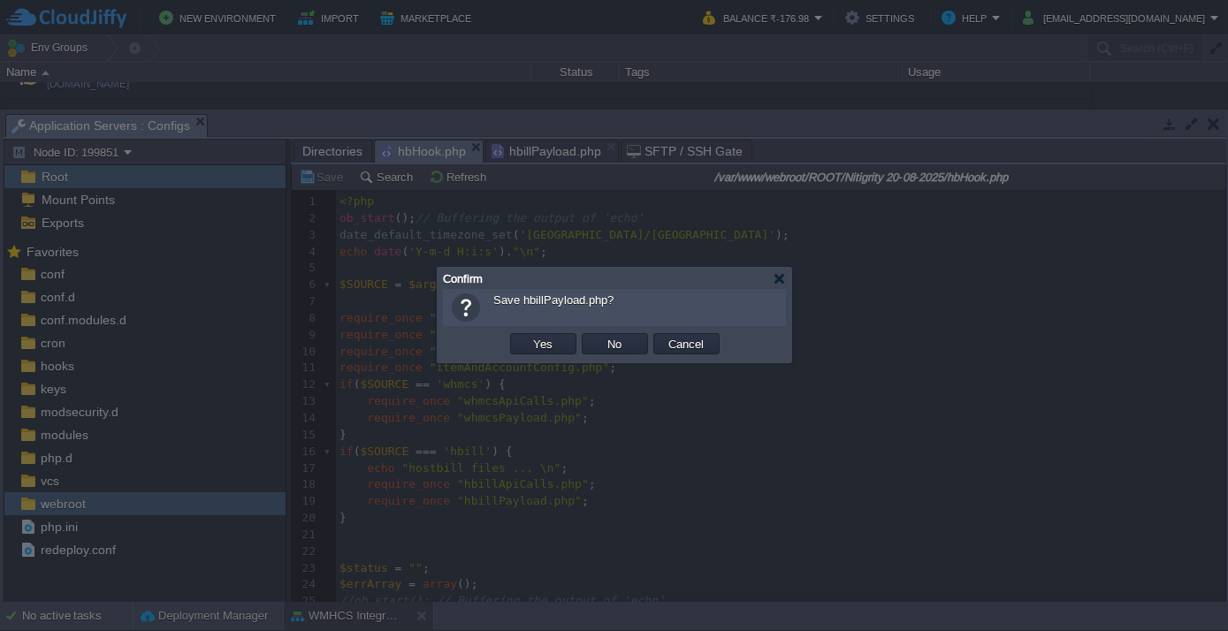
click at [597, 149] on body "New Environment Import Marketplace Bonus ₹0.00 Upgrade Account Balance ₹-176.98…" at bounding box center [614, 315] width 1228 height 631
click at [784, 274] on div at bounding box center [779, 278] width 13 height 13
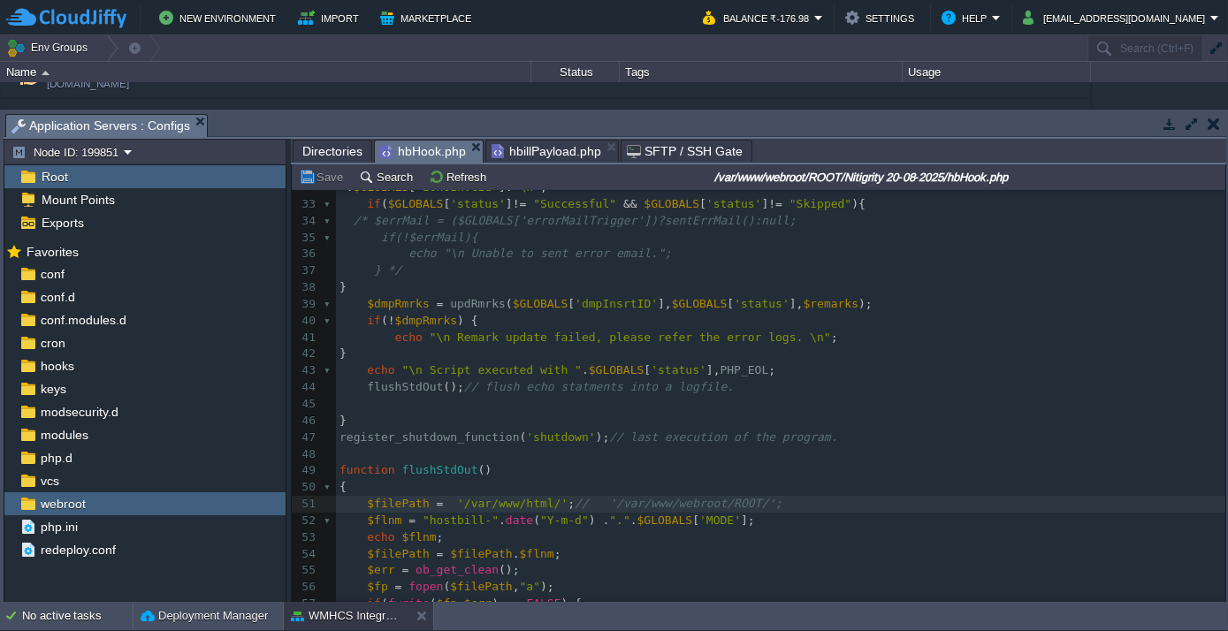
scroll to position [560, 0]
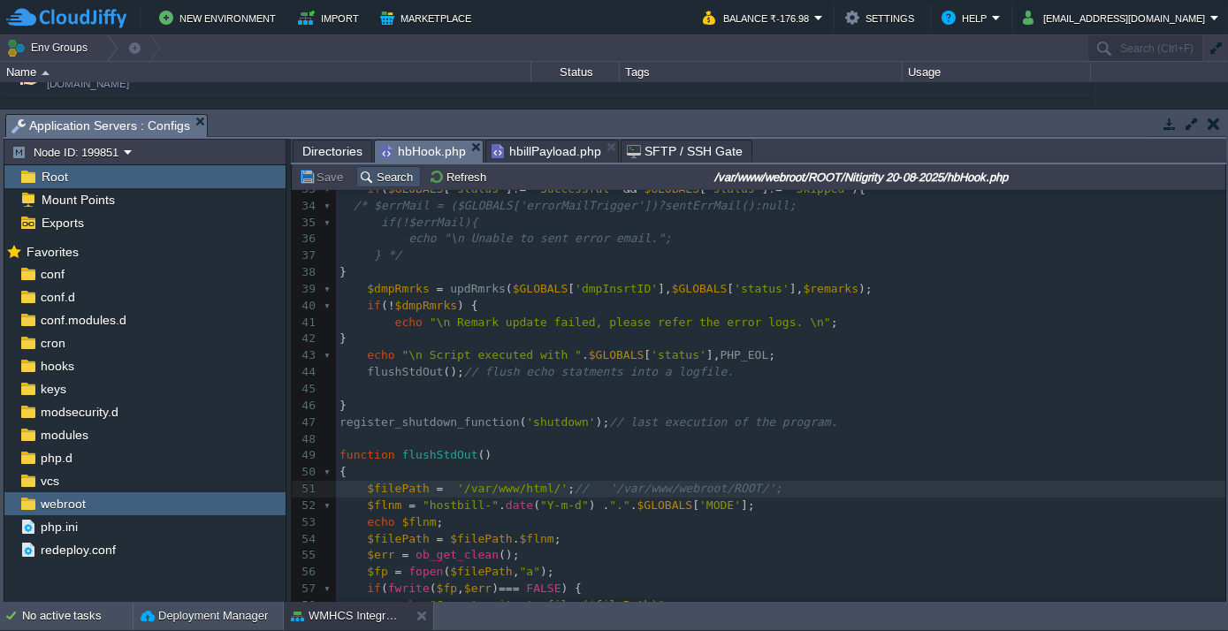
click at [372, 178] on button "Search" at bounding box center [388, 177] width 59 height 16
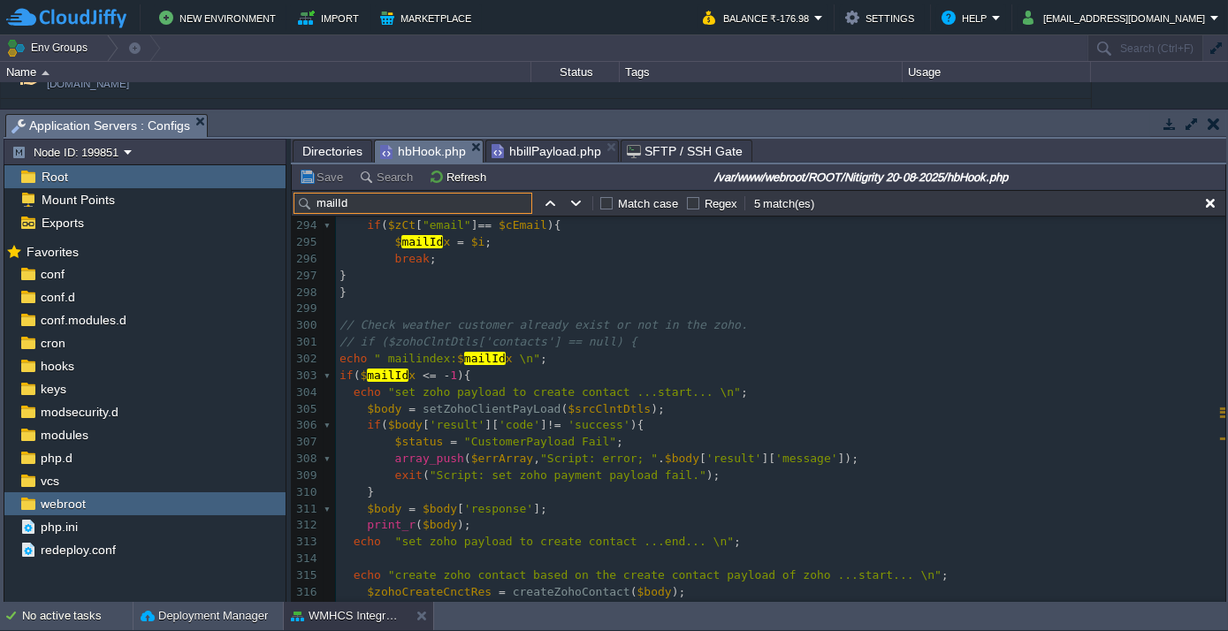
scroll to position [4887, 0]
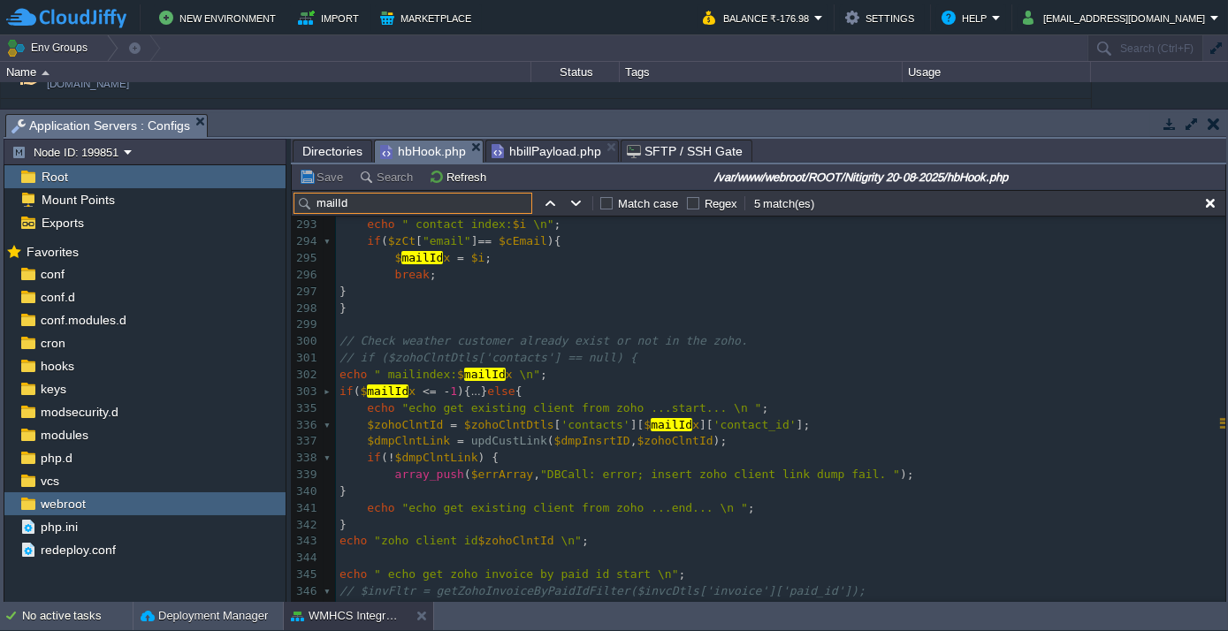
click at [377, 200] on input "mailId" at bounding box center [412, 203] width 239 height 21
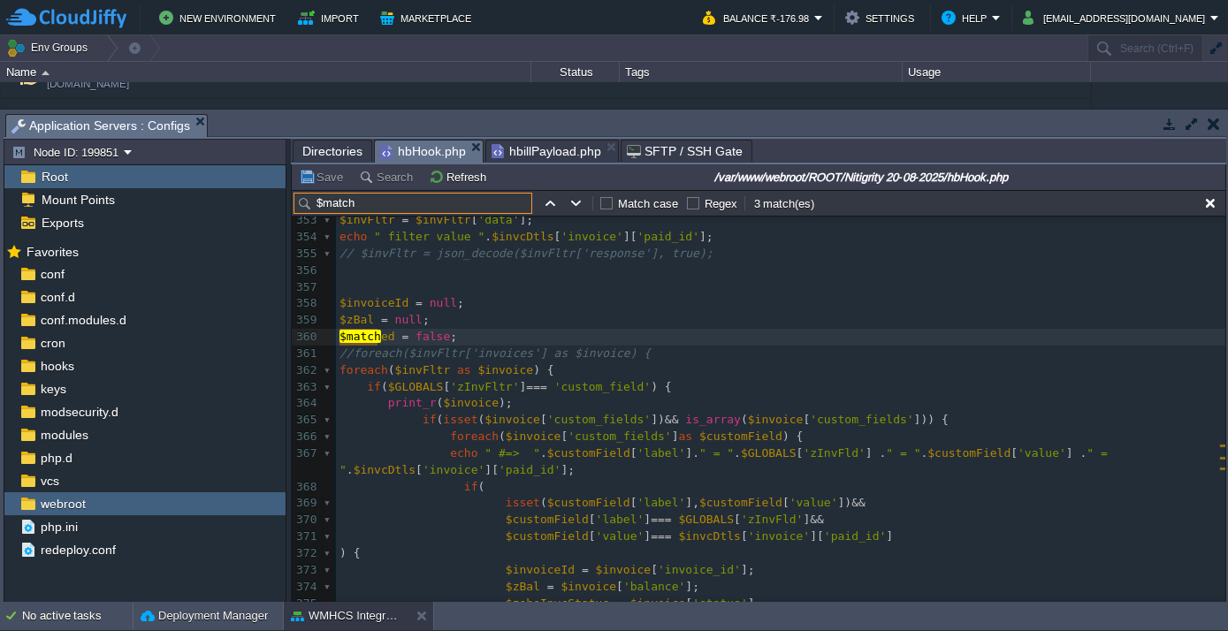
scroll to position [5375, 0]
type input "$match"
click at [318, 141] on span "Directories" at bounding box center [332, 151] width 60 height 21
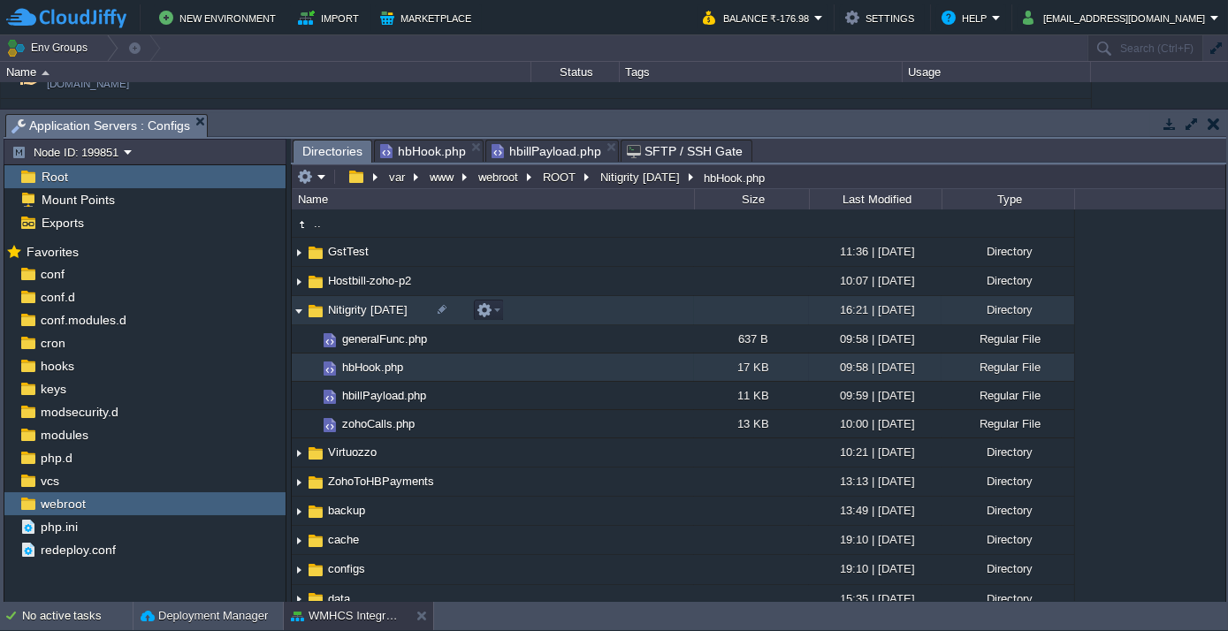
click at [360, 311] on span "Nitigrity [DATE]" at bounding box center [367, 309] width 85 height 15
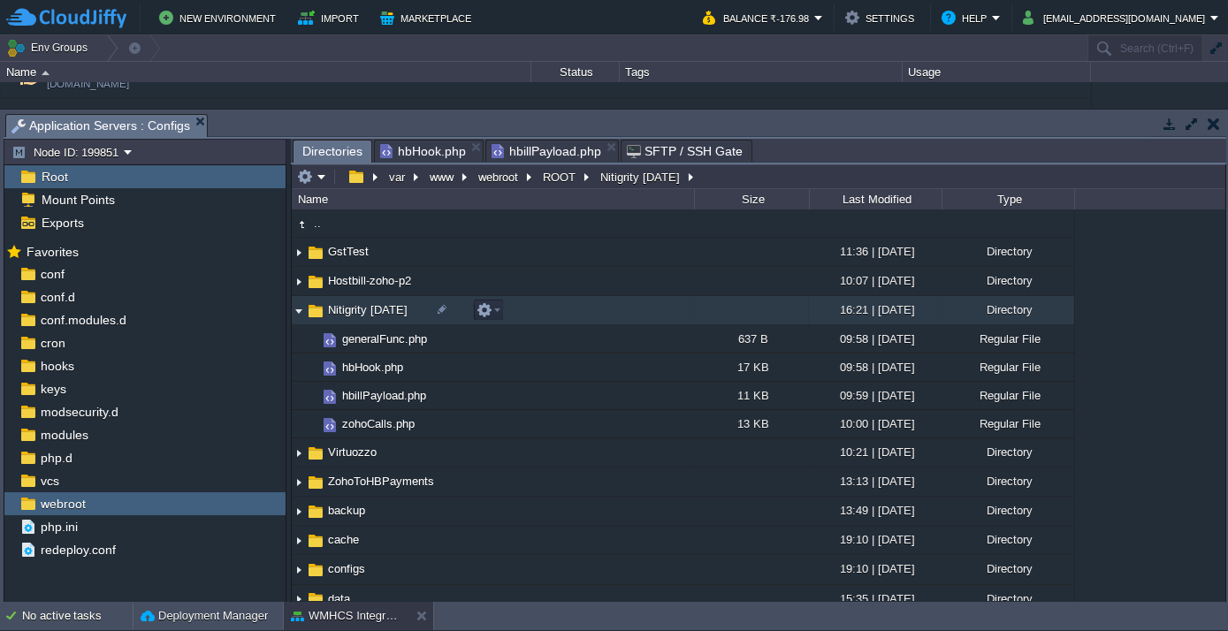
click at [360, 311] on span "Nitigrity [DATE]" at bounding box center [367, 309] width 85 height 15
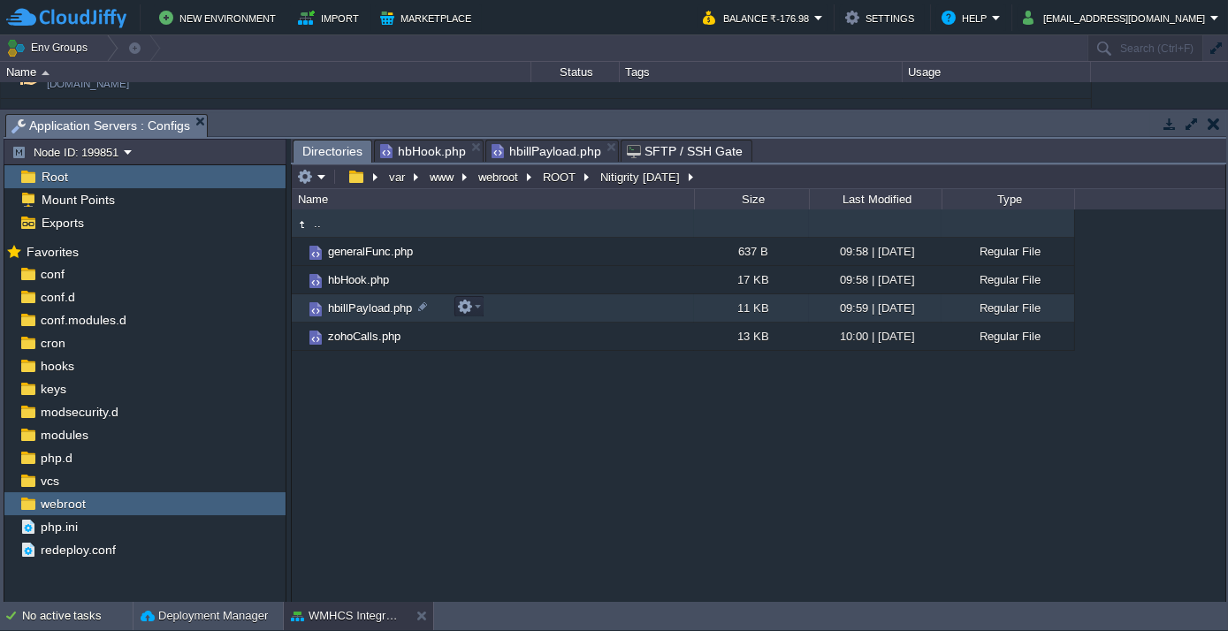
click at [360, 308] on span "hbillPayload.php" at bounding box center [369, 308] width 89 height 15
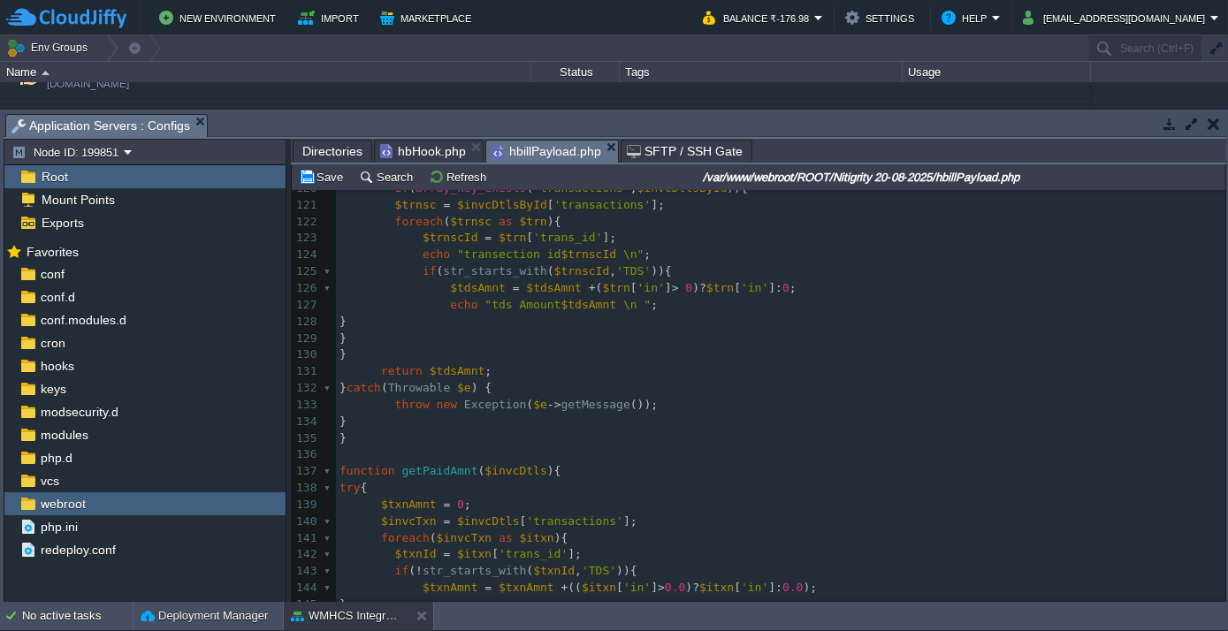
scroll to position [0, 0]
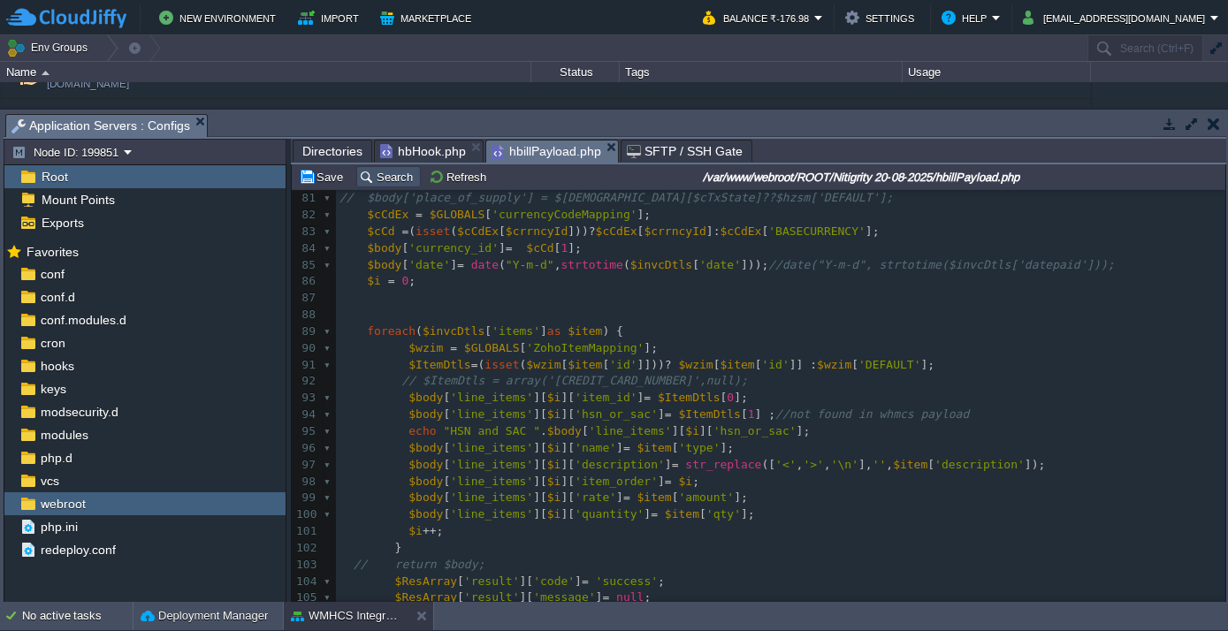
click at [379, 180] on button "Search" at bounding box center [388, 177] width 59 height 16
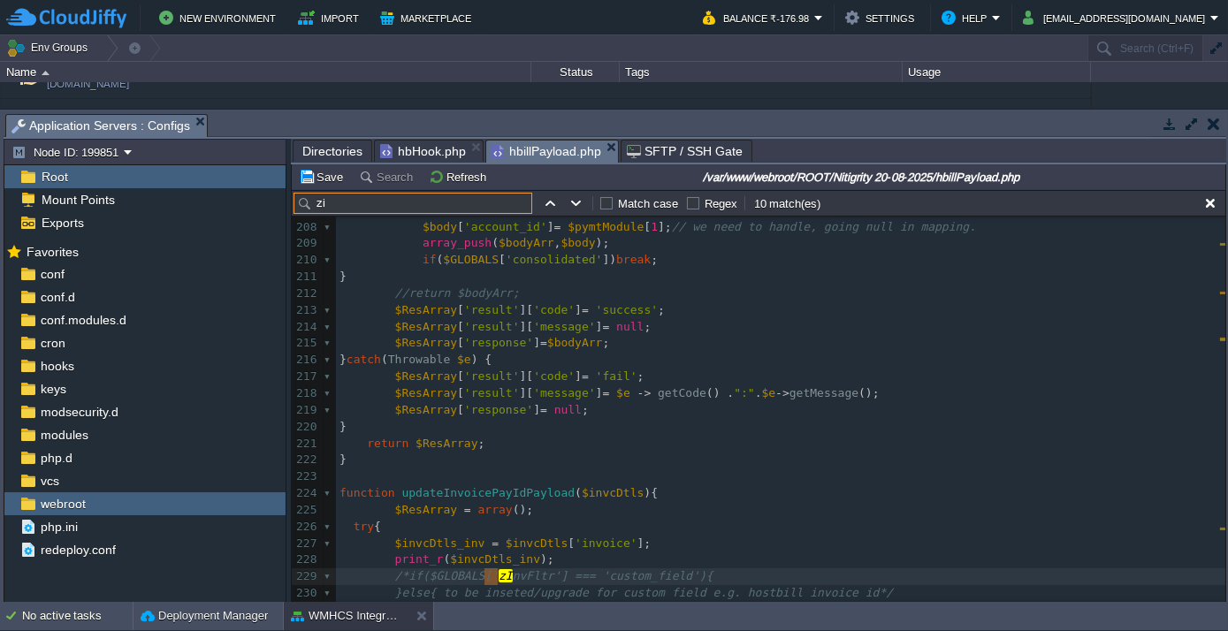
type input "z"
paste input "zInvFld"
type input "zInvFld"
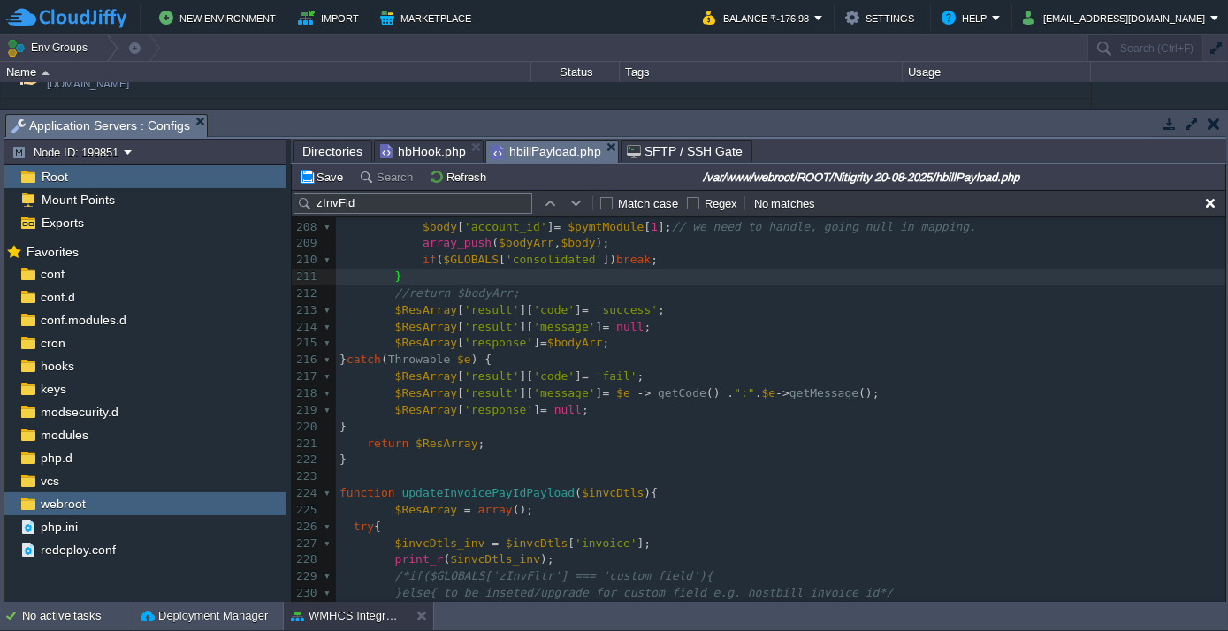
click at [538, 618] on td "No active tasks Deployment Manager WMHCS Integration" at bounding box center [614, 616] width 1228 height 28
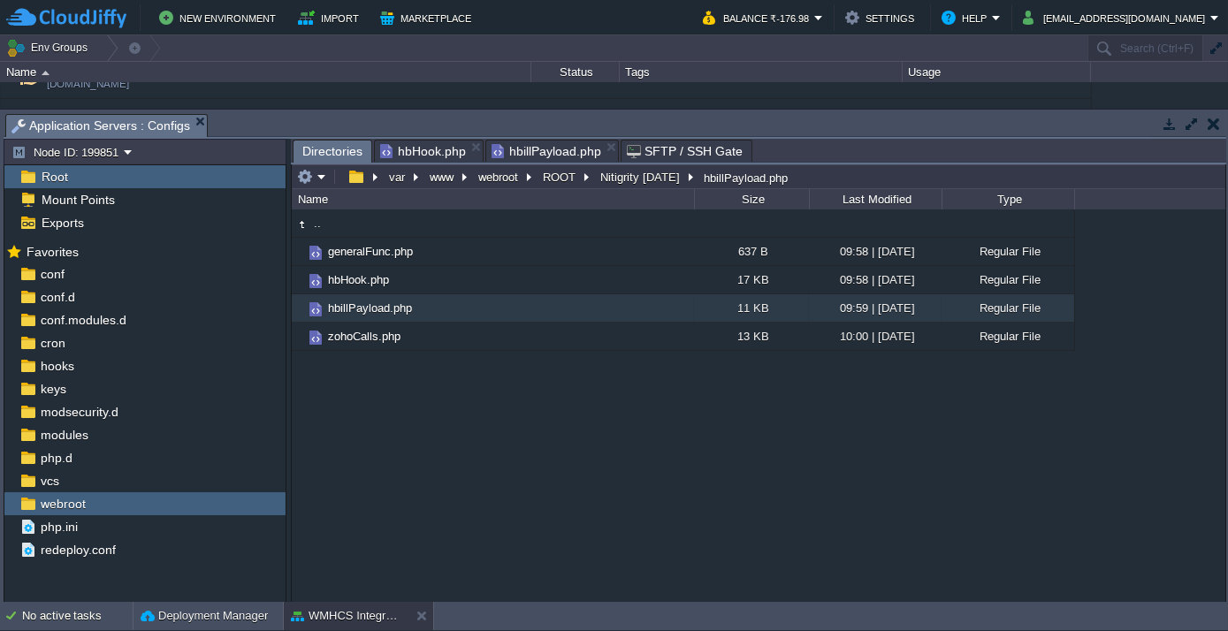
click at [324, 147] on span "Directories" at bounding box center [332, 152] width 60 height 22
click at [362, 384] on div ".. generalFunc.php 637 B 09:58 | [DATE] Regular File hbHook.php 17 KB 09:58 | […" at bounding box center [758, 405] width 933 height 392
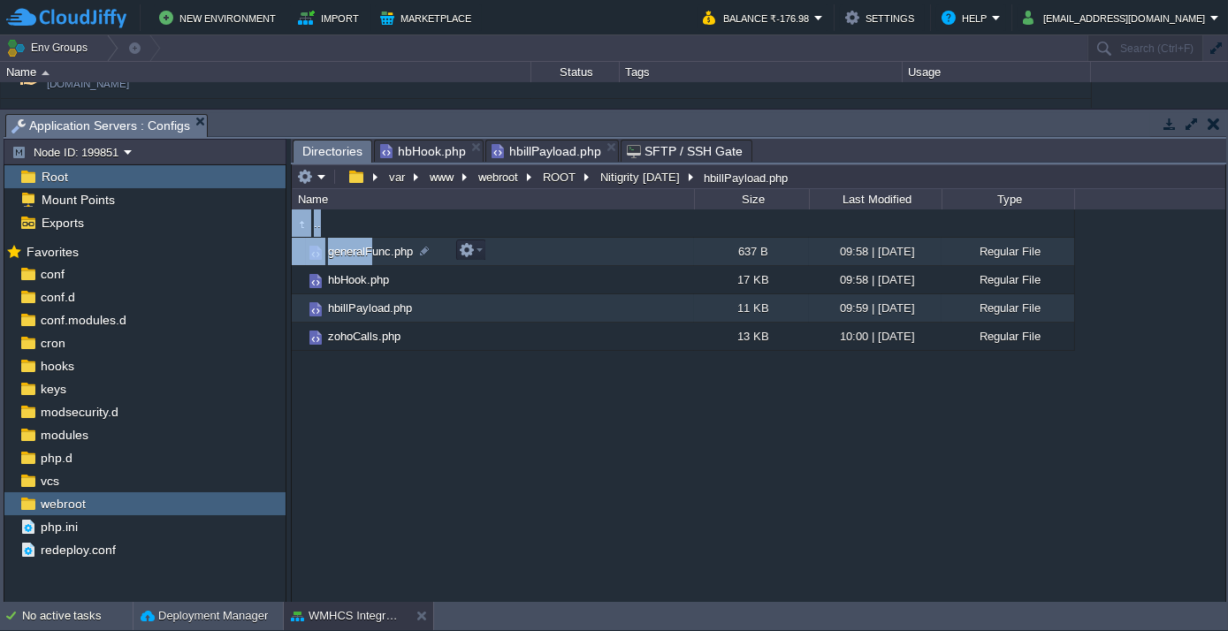
drag, startPoint x: 362, startPoint y: 383, endPoint x: 371, endPoint y: 253, distance: 130.2
click at [371, 253] on div ".. generalFunc.php 637 B 09:58 | [DATE] Regular File hbHook.php 17 KB 09:58 | […" at bounding box center [758, 405] width 933 height 392
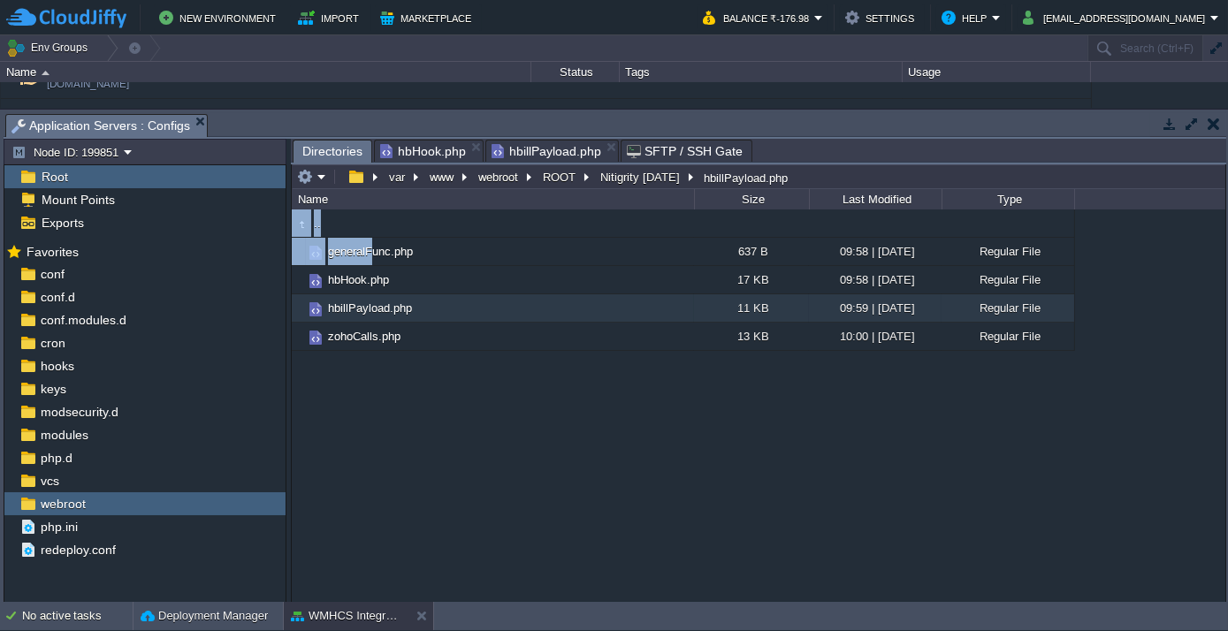
click at [380, 396] on div ".. generalFunc.php 637 B 09:58 | [DATE] Regular File hbHook.php 17 KB 09:58 | […" at bounding box center [758, 405] width 933 height 392
click at [396, 399] on div ".. generalFunc.php 637 B 09:58 | [DATE] Regular File hbHook.php 17 KB 09:58 | […" at bounding box center [758, 405] width 933 height 392
click at [476, 308] on em at bounding box center [469, 307] width 24 height 16
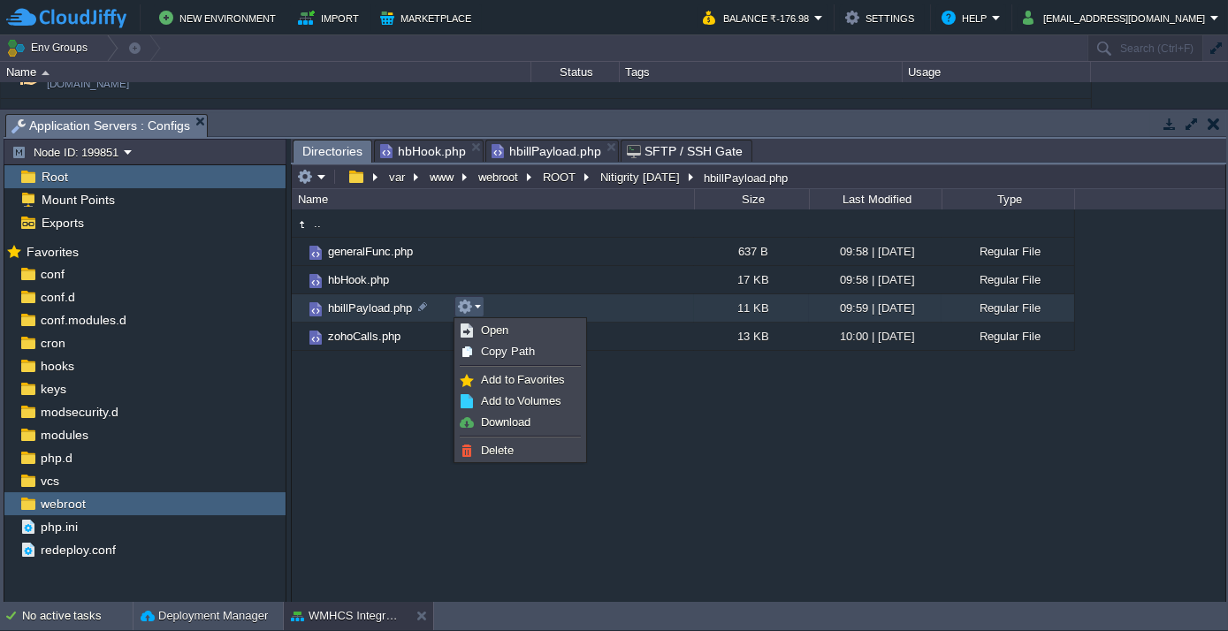
click at [404, 428] on div ".. generalFunc.php 637 B 09:58 | [DATE] Regular File hbHook.php 17 KB 09:58 | […" at bounding box center [758, 405] width 933 height 392
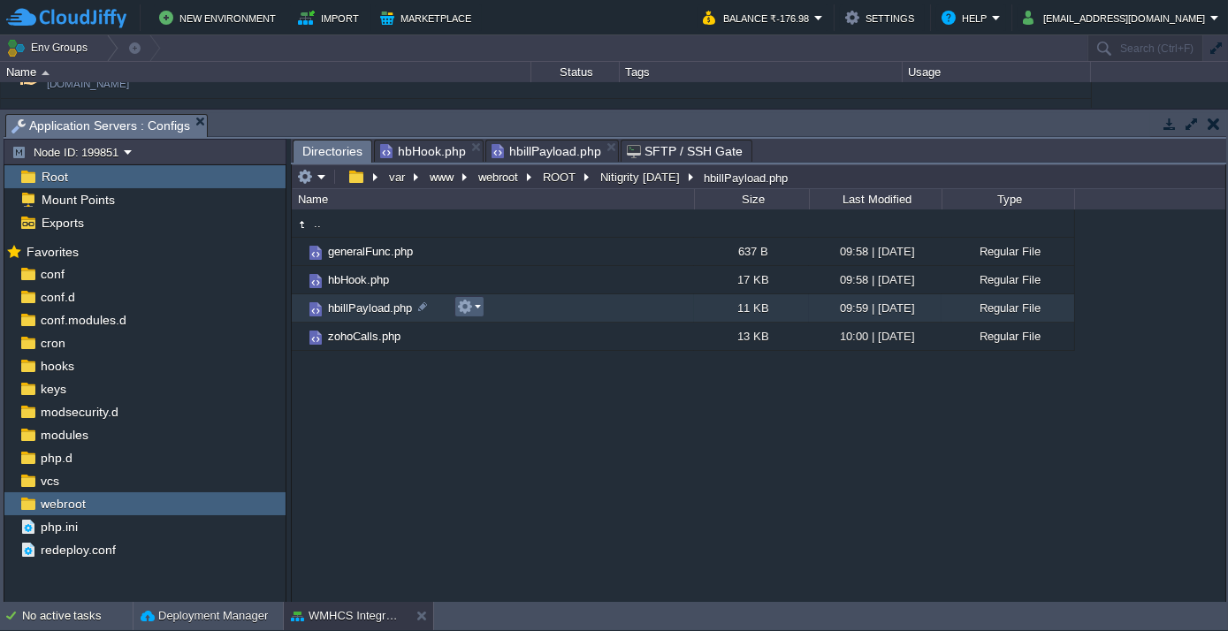
click at [474, 309] on em at bounding box center [469, 307] width 24 height 16
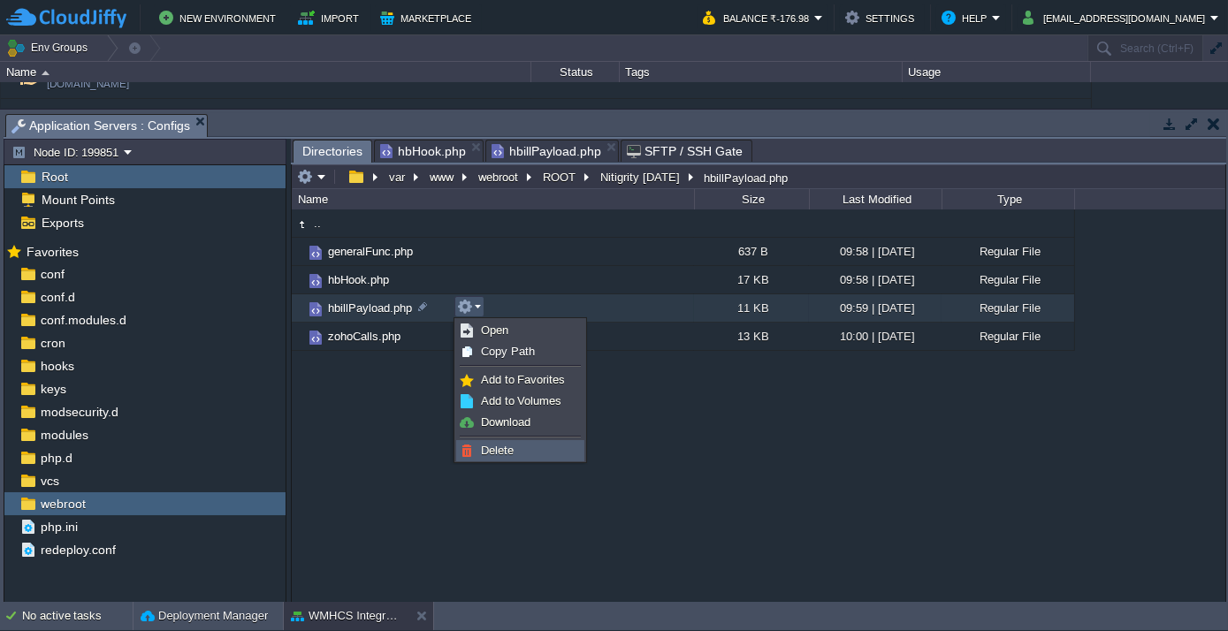
click at [498, 449] on span "Delete" at bounding box center [497, 450] width 33 height 13
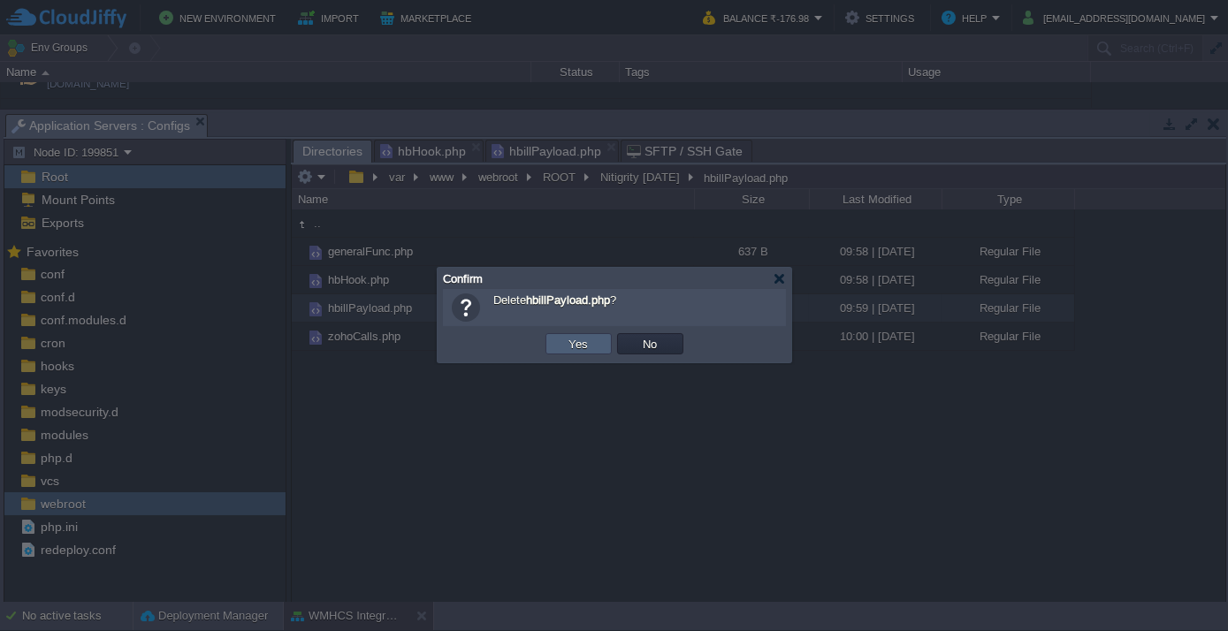
click at [582, 343] on button "Yes" at bounding box center [579, 344] width 30 height 16
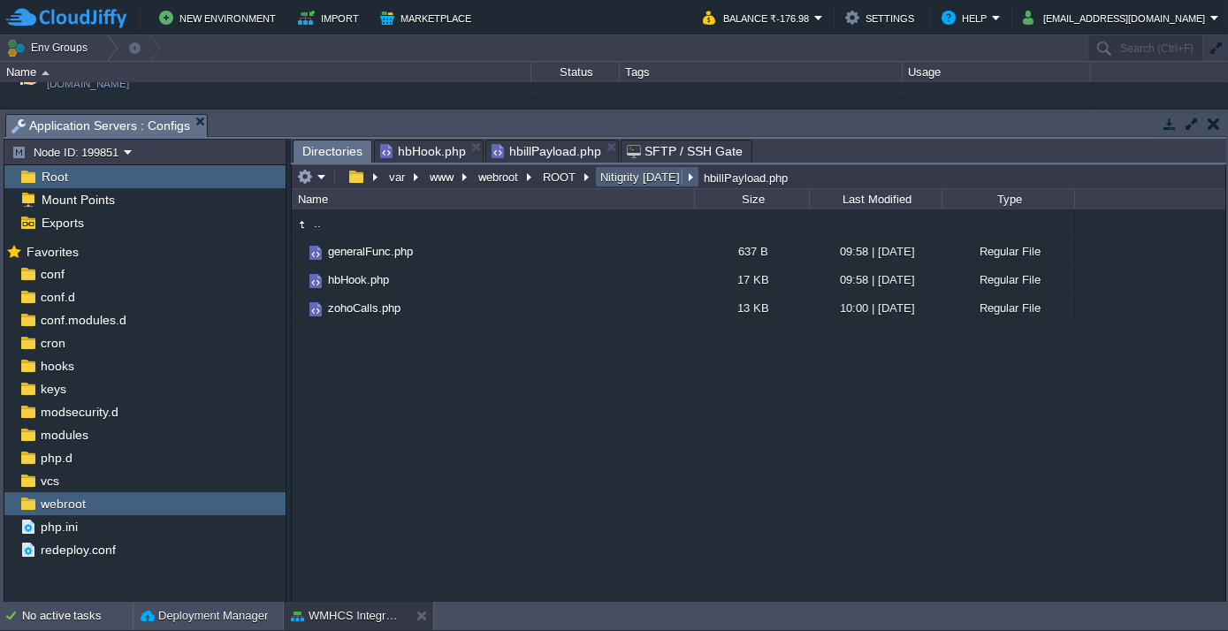
click at [627, 169] on button "Nitigrity [DATE]" at bounding box center [641, 177] width 87 height 16
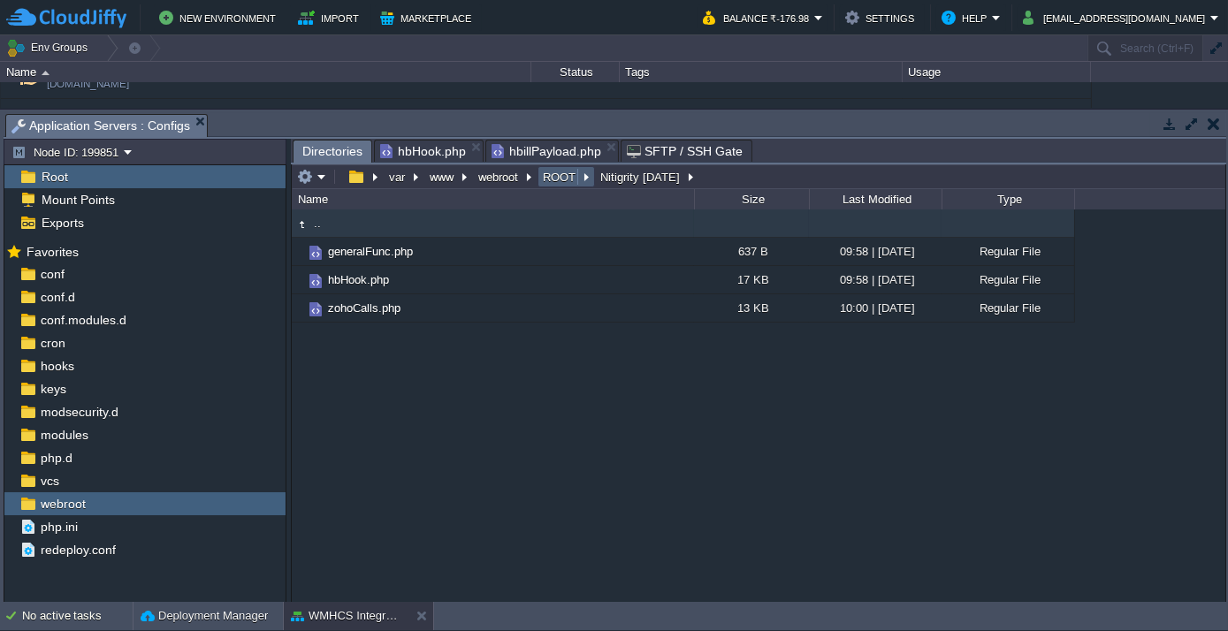
click at [556, 173] on button "ROOT" at bounding box center [560, 177] width 40 height 16
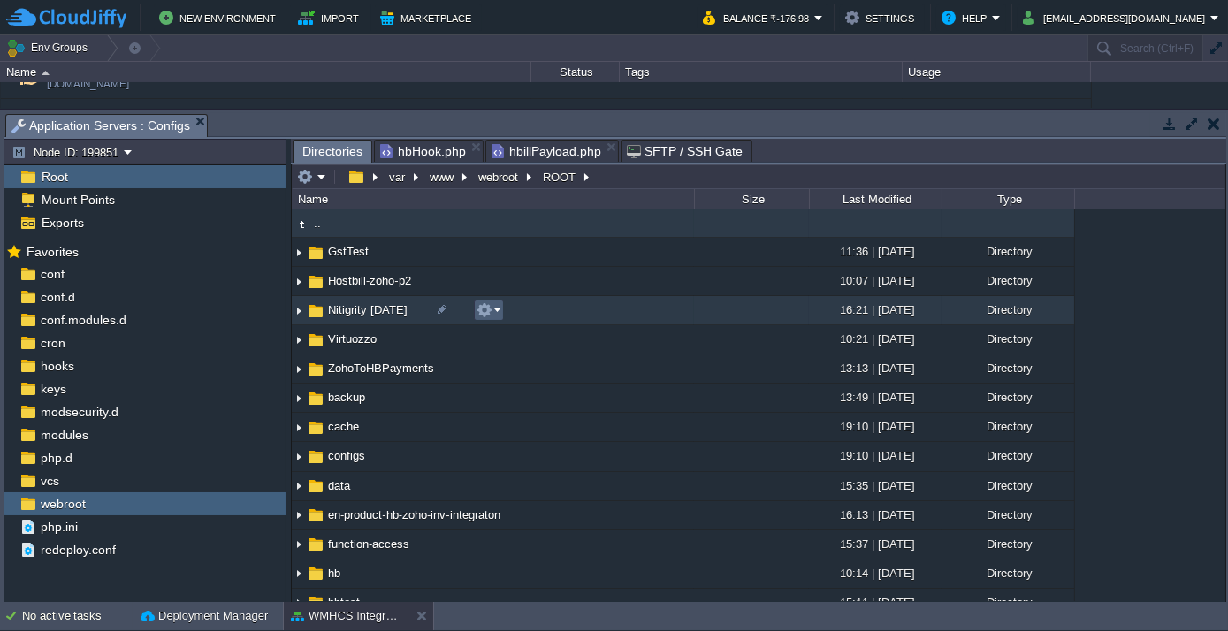
click at [494, 308] on em at bounding box center [488, 310] width 24 height 16
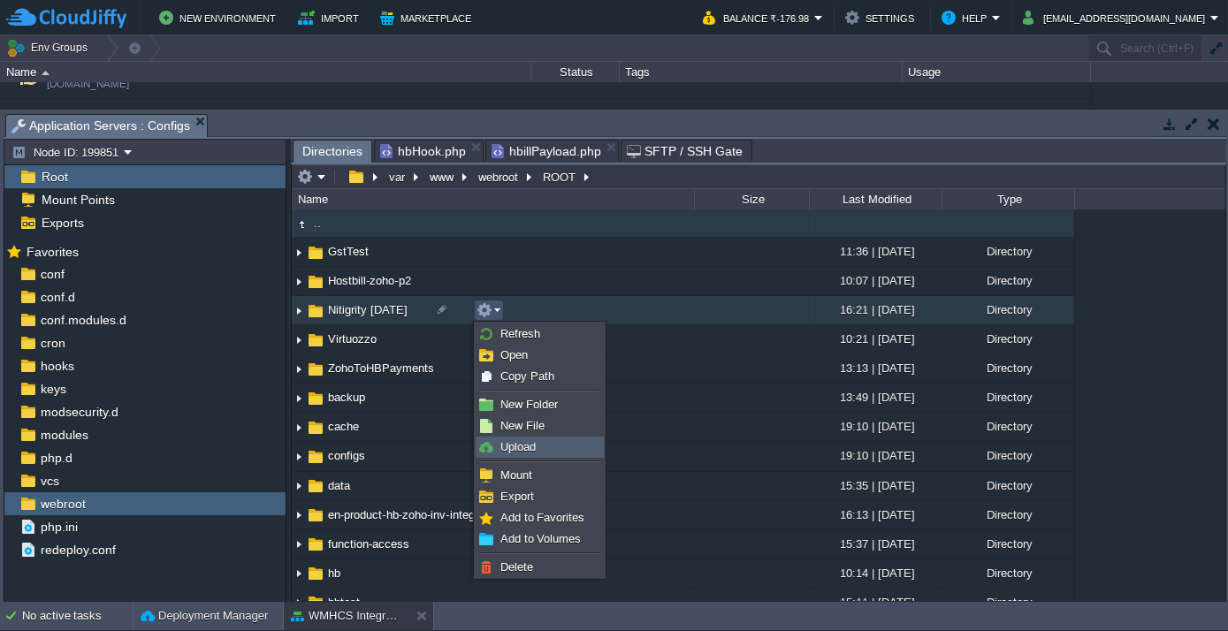
click at [532, 441] on span "Upload" at bounding box center [517, 446] width 35 height 13
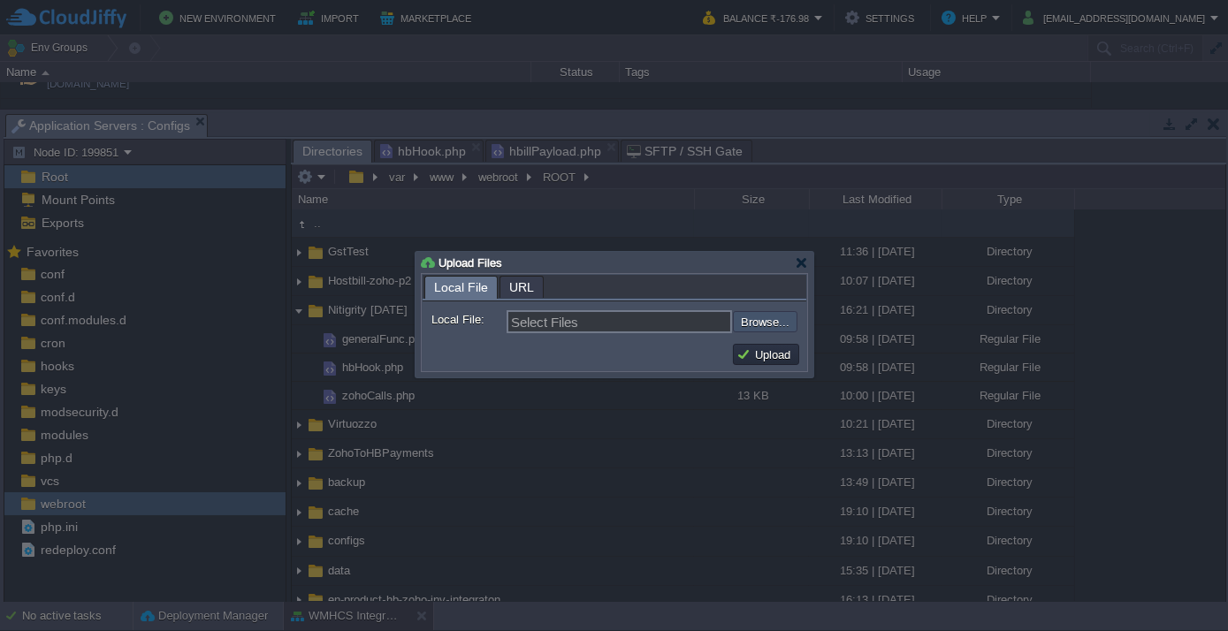
click at [758, 323] on input "file" at bounding box center [686, 321] width 224 height 20
type input "C:\fakepath\hbillPayload.php"
type input "hbillPayload.php"
click at [771, 344] on td "Upload" at bounding box center [766, 354] width 66 height 21
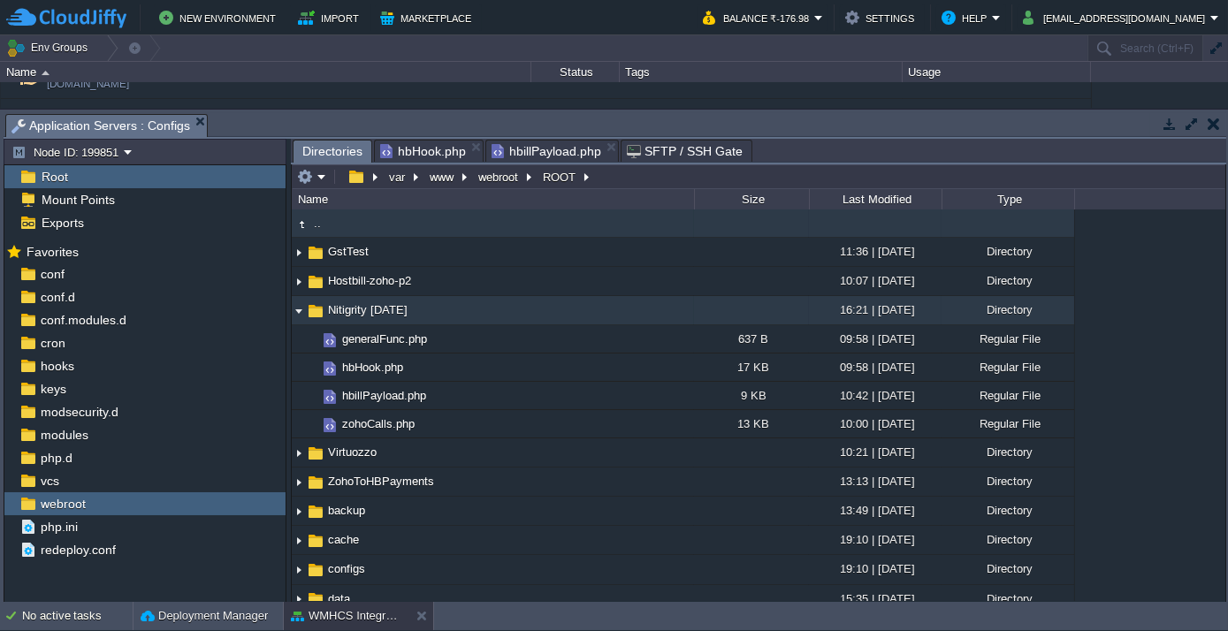
click at [379, 310] on span "Nitigrity [DATE]" at bounding box center [367, 309] width 85 height 15
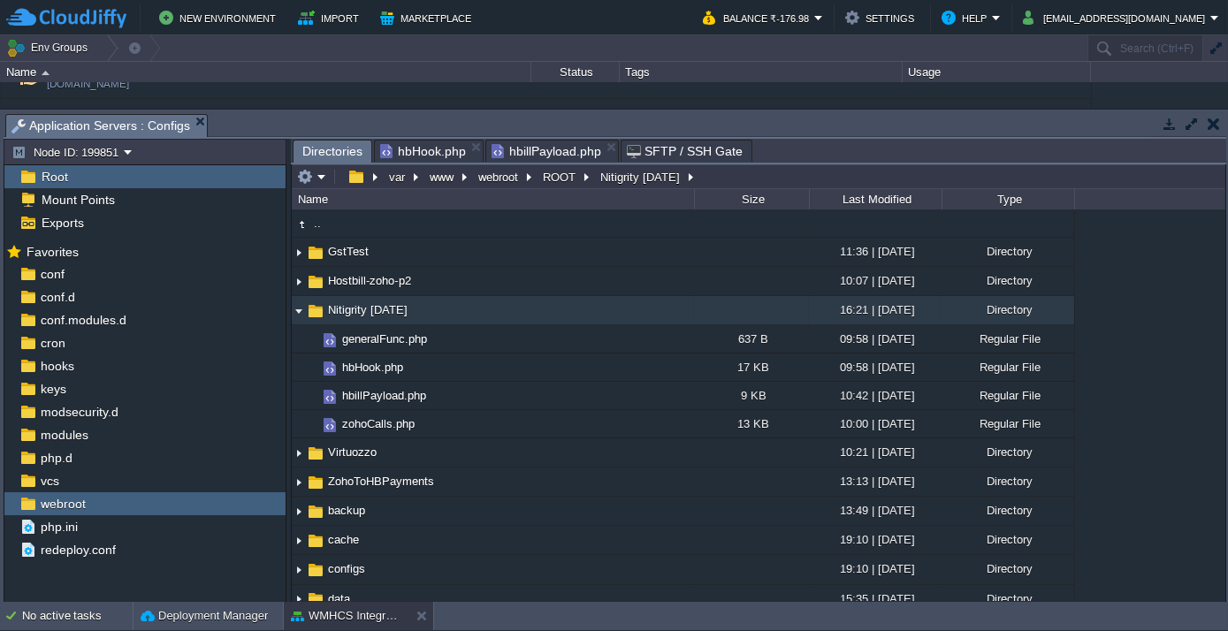
click at [379, 310] on span "Nitigrity [DATE]" at bounding box center [367, 309] width 85 height 15
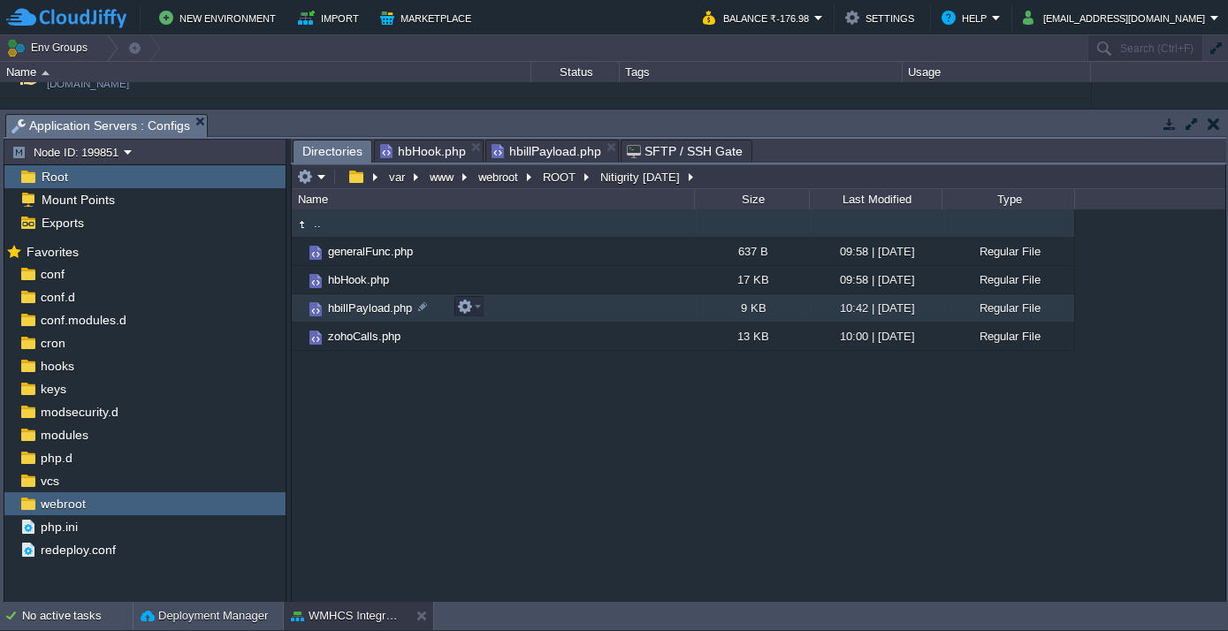
click at [364, 309] on span "hbillPayload.php" at bounding box center [369, 308] width 89 height 15
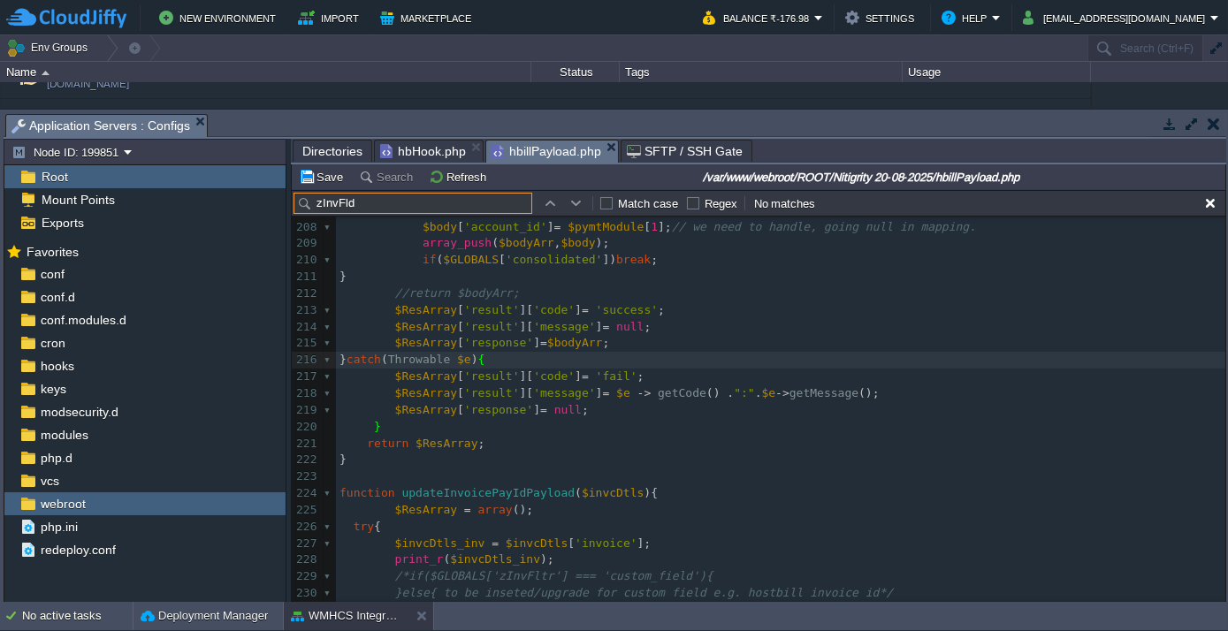
click at [369, 206] on input "zInvFld" at bounding box center [412, 203] width 239 height 21
click at [445, 176] on button "Refresh" at bounding box center [460, 177] width 63 height 16
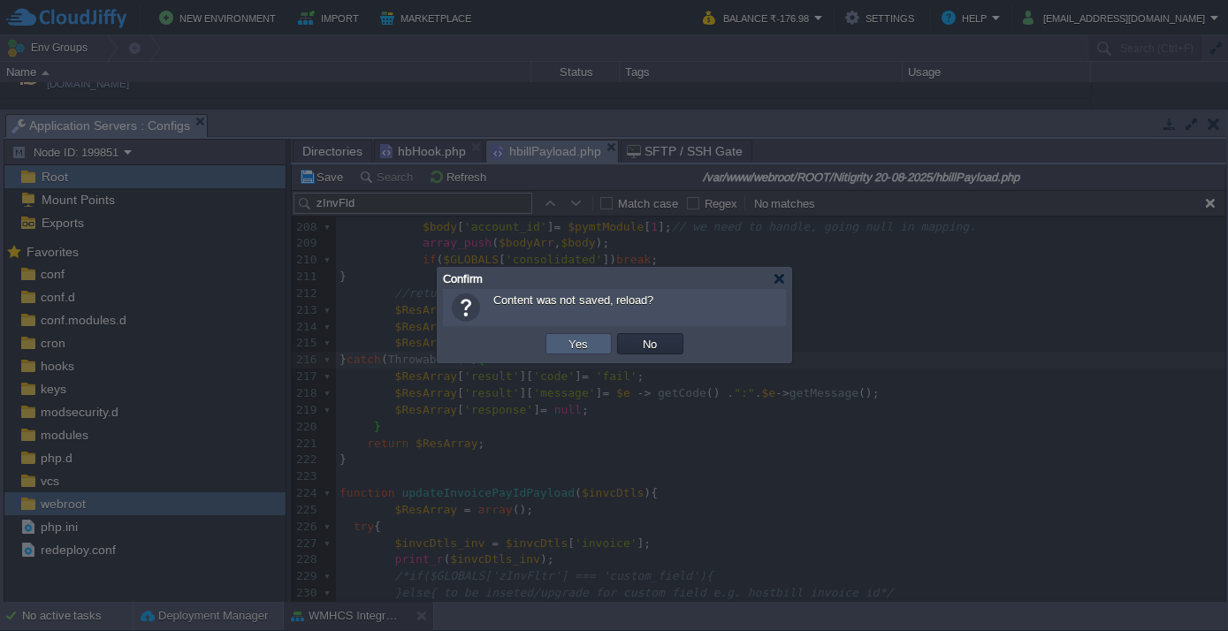
click at [559, 342] on td "Yes" at bounding box center [578, 343] width 66 height 21
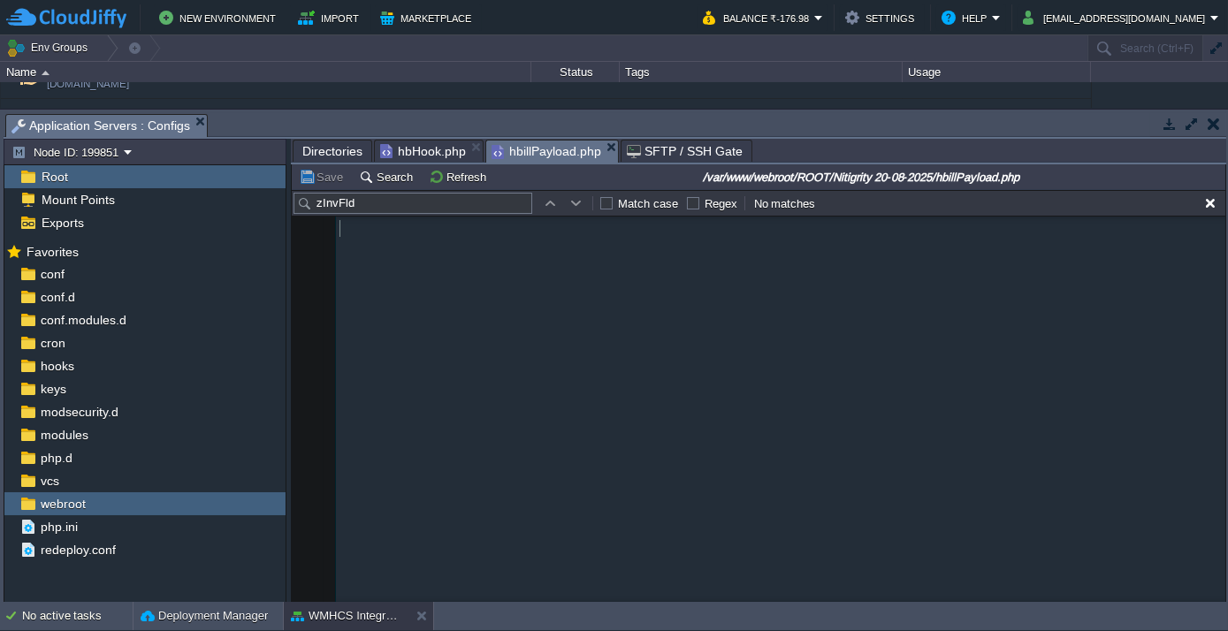
scroll to position [2770, 0]
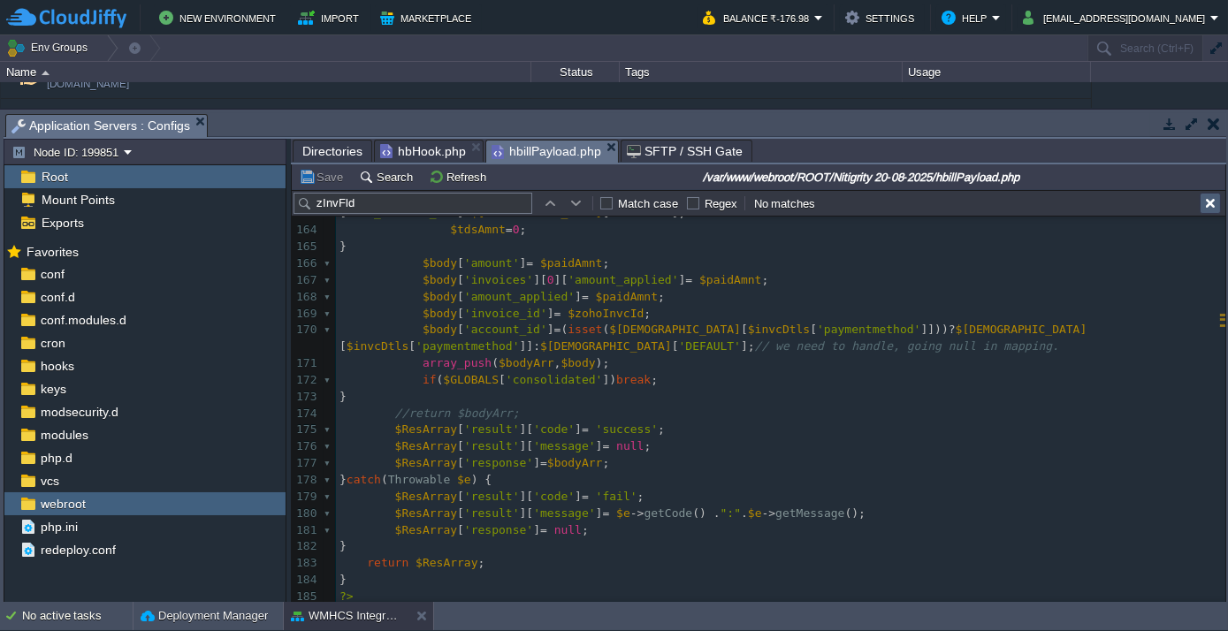
click at [1214, 205] on button "button" at bounding box center [1210, 203] width 16 height 16
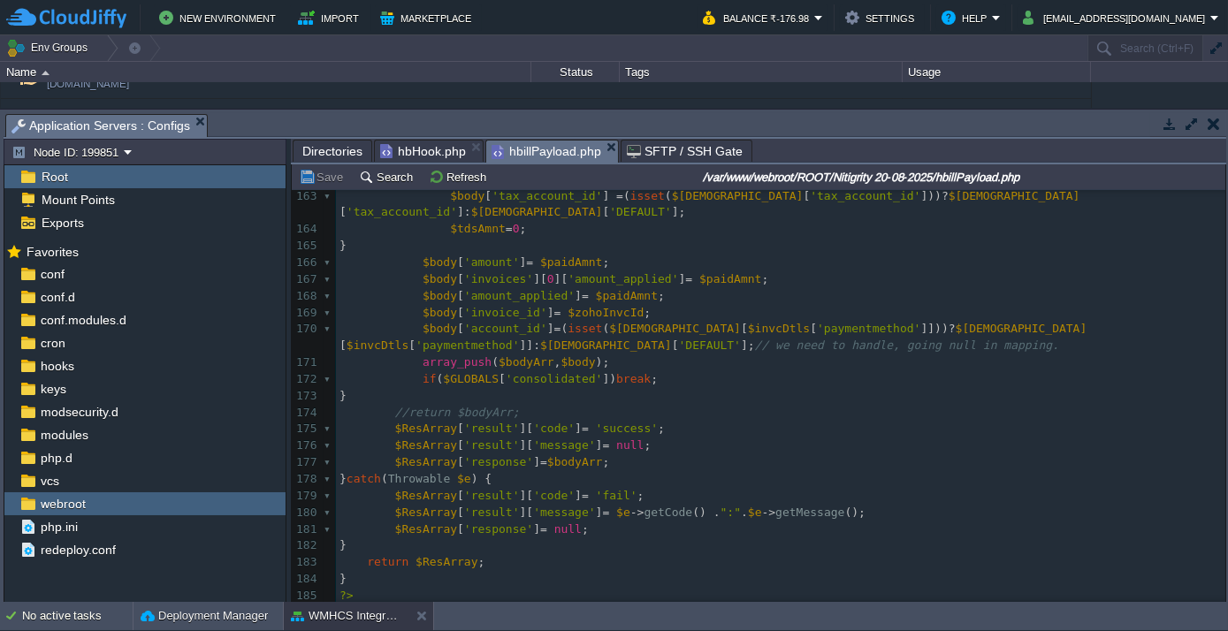
scroll to position [2720, 0]
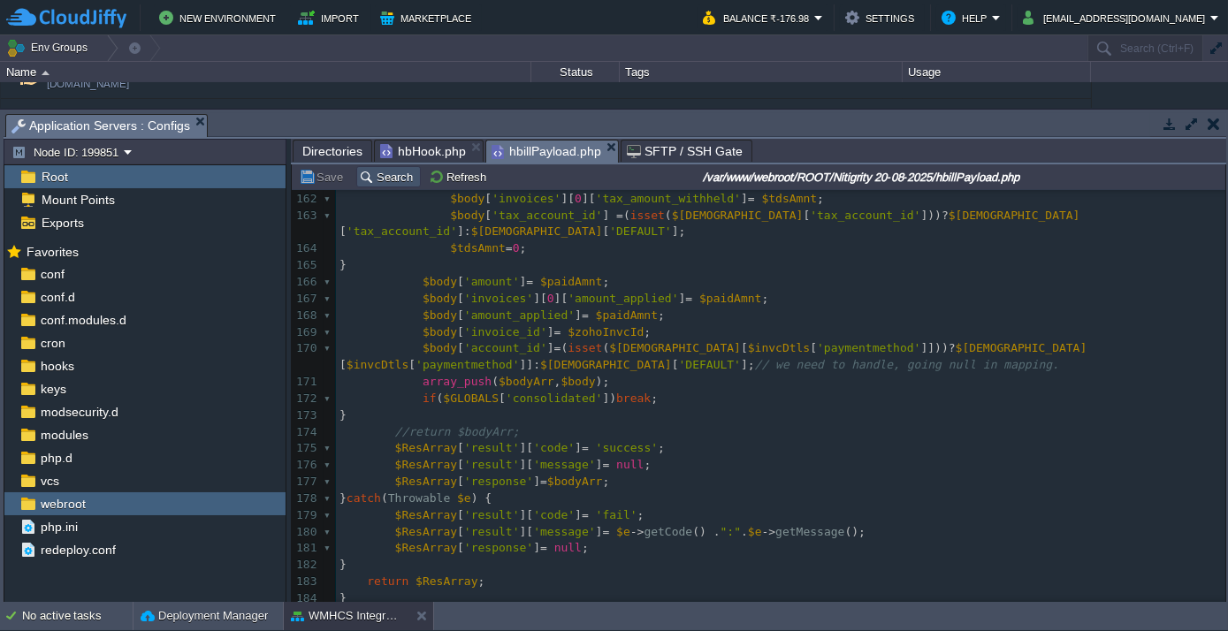
click at [368, 171] on button "Search" at bounding box center [388, 177] width 59 height 16
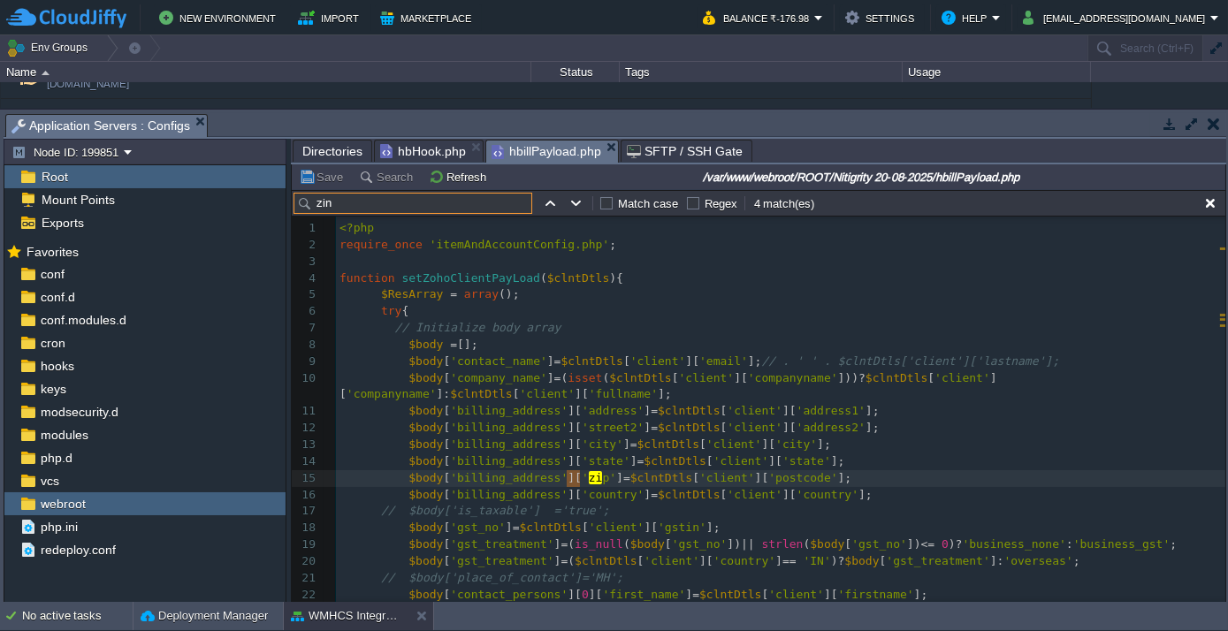
scroll to position [451, 0]
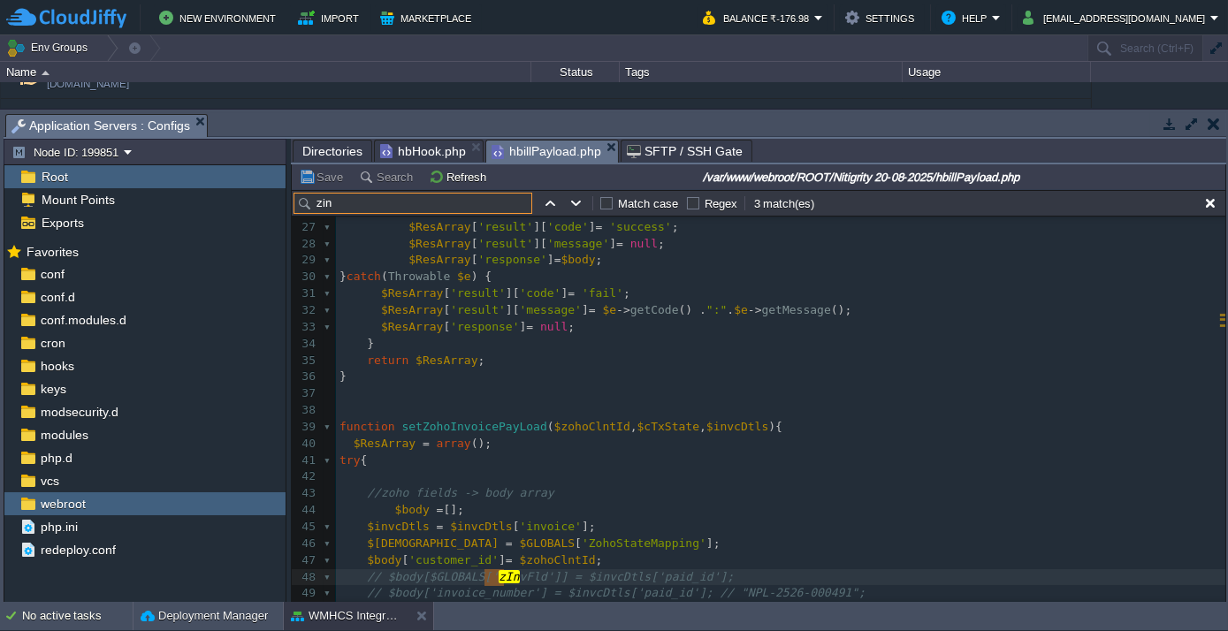
type input "zin"
type textarea "zIn"
type textarea "zInvFld"
click at [352, 200] on input "zin" at bounding box center [412, 203] width 239 height 21
paste input "InvFld"
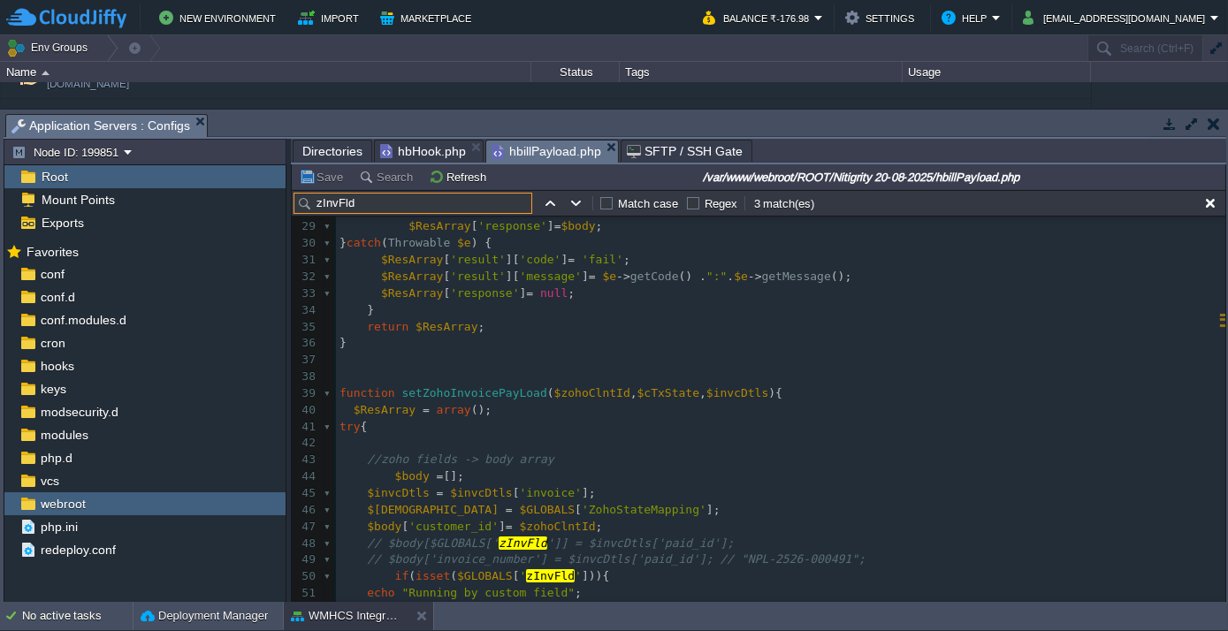
scroll to position [535, 0]
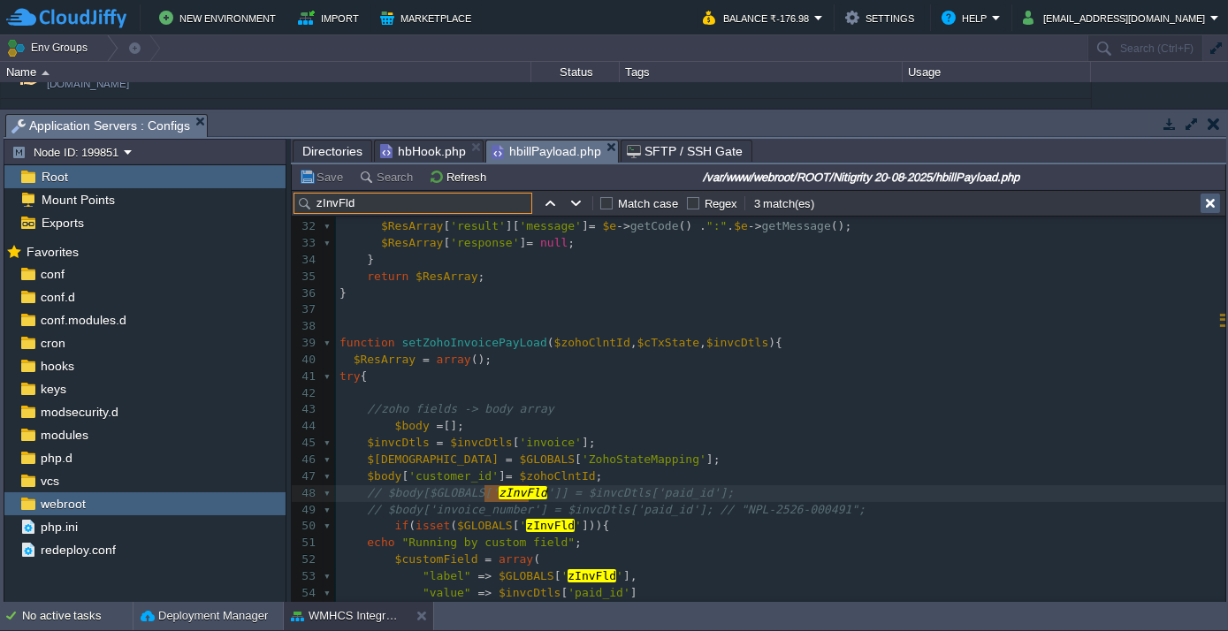
type input "zInvFld"
click at [1207, 202] on button "button" at bounding box center [1210, 203] width 16 height 16
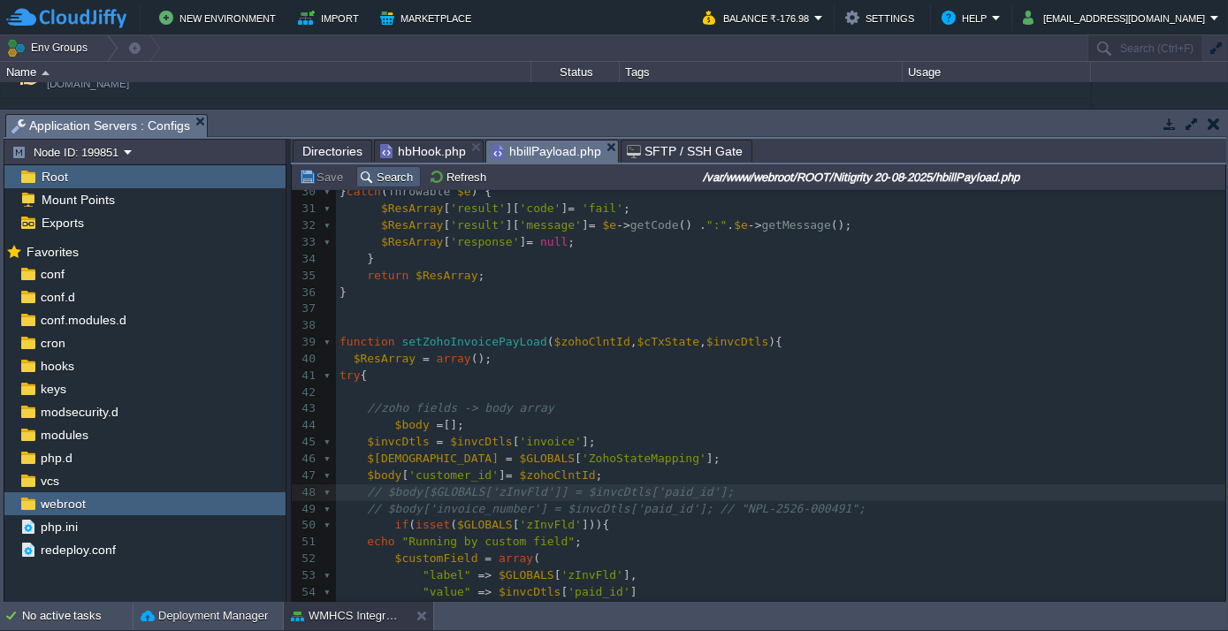
click at [378, 171] on button "Search" at bounding box center [388, 177] width 59 height 16
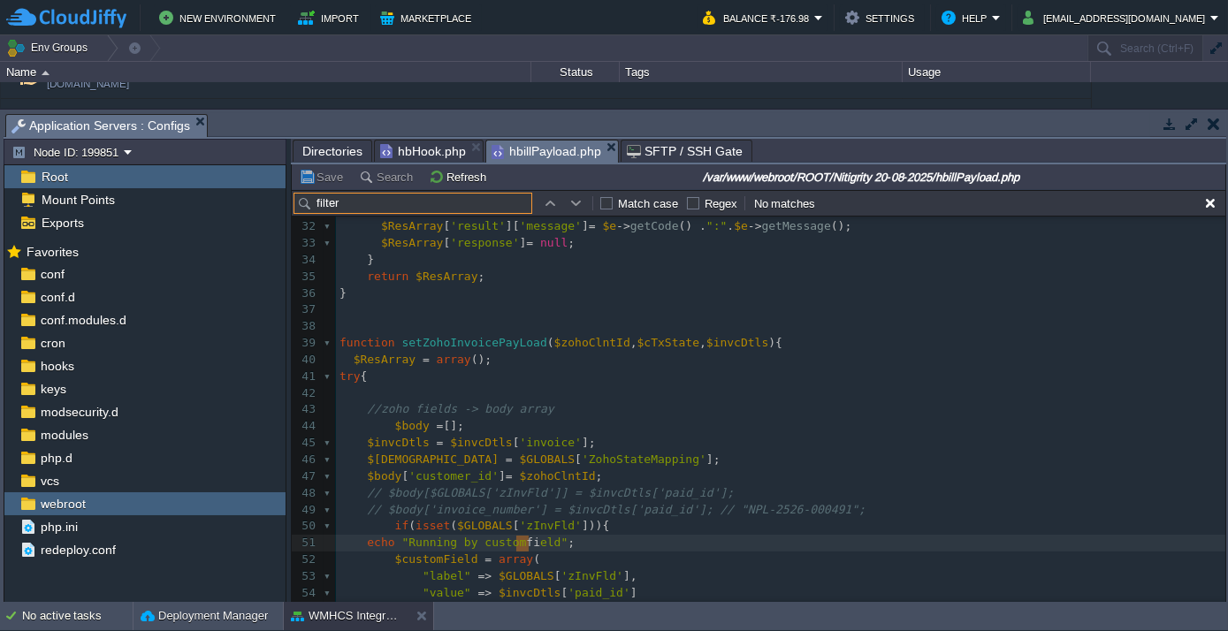
click at [354, 200] on input "filter" at bounding box center [412, 203] width 239 height 21
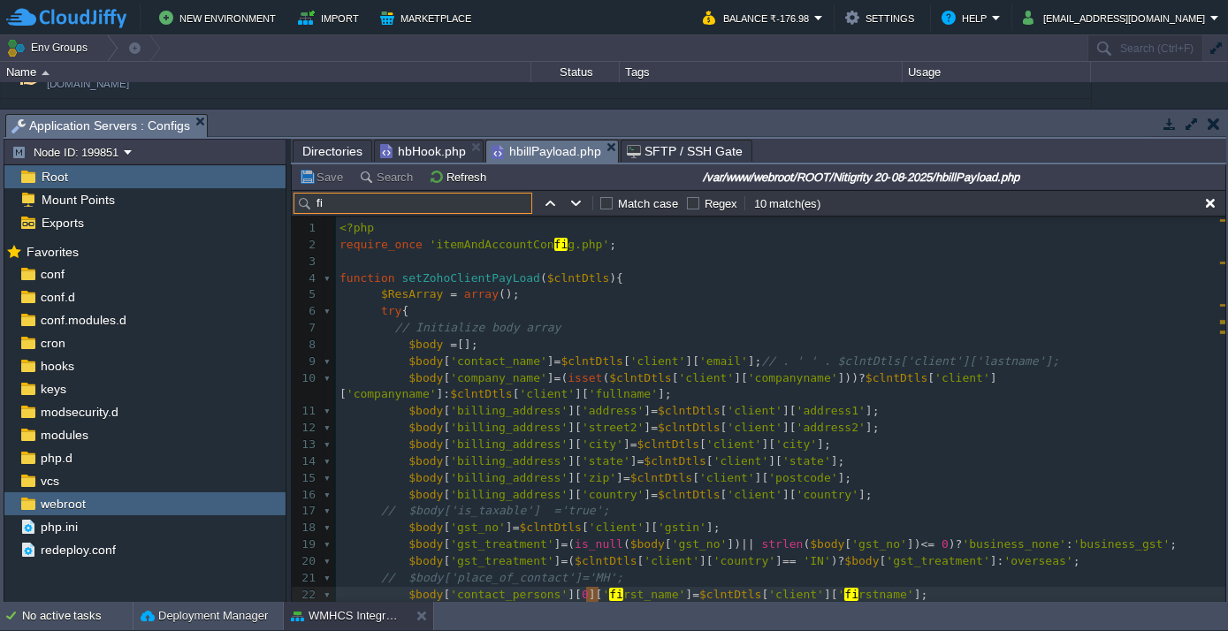
scroll to position [18, 0]
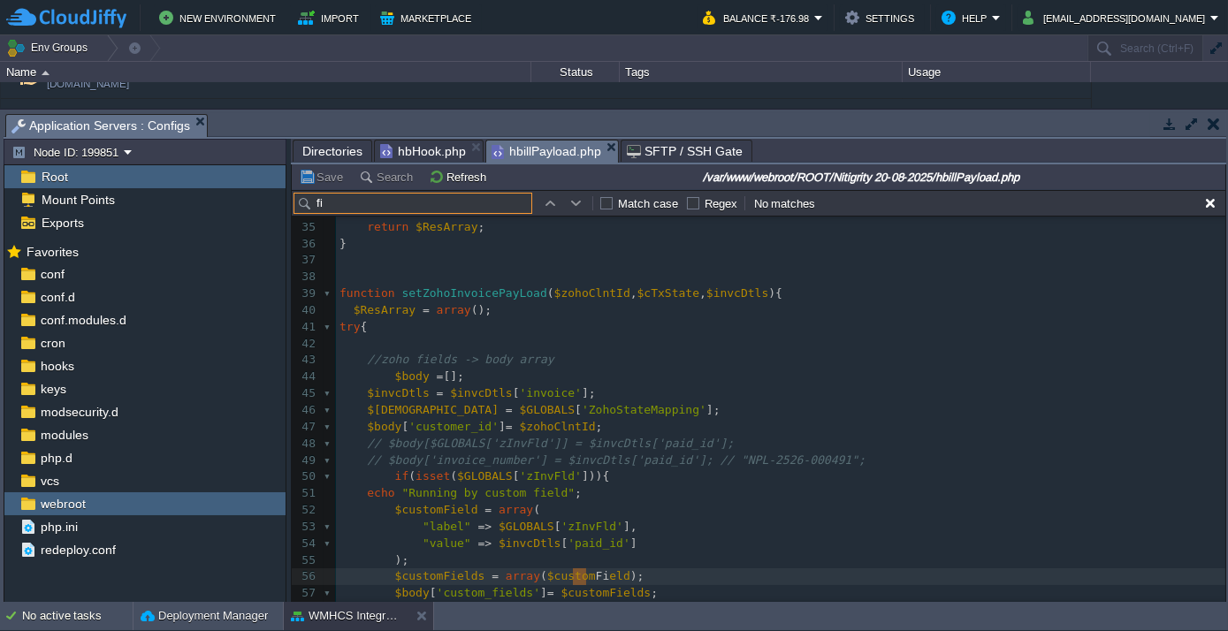
type input "f"
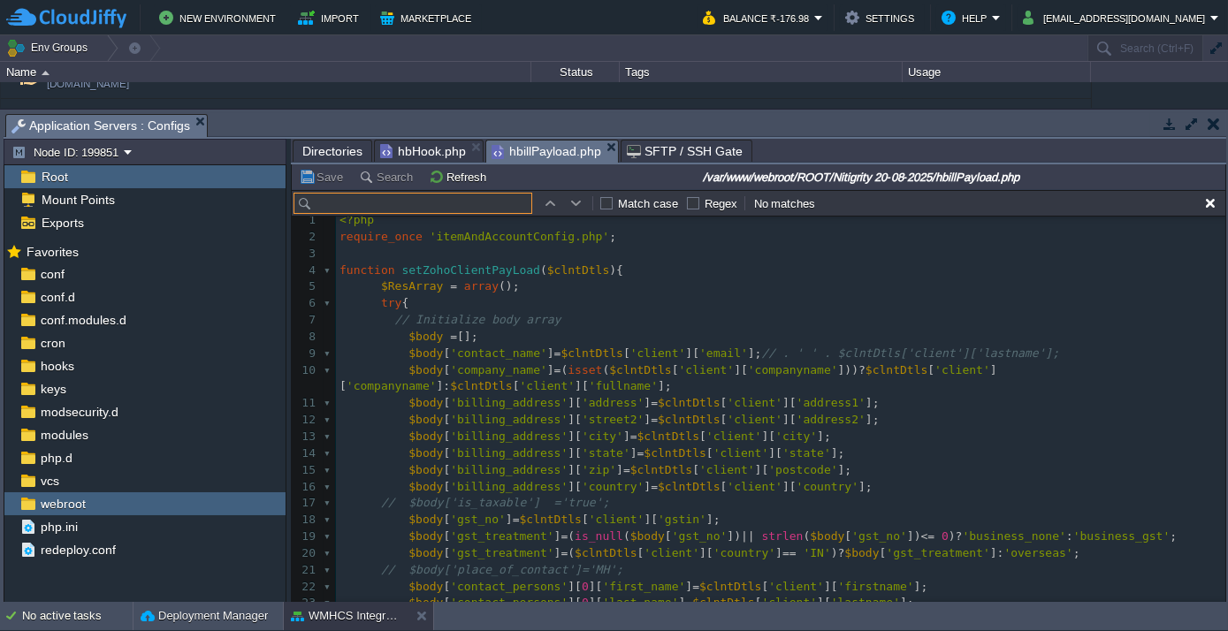
scroll to position [1, 0]
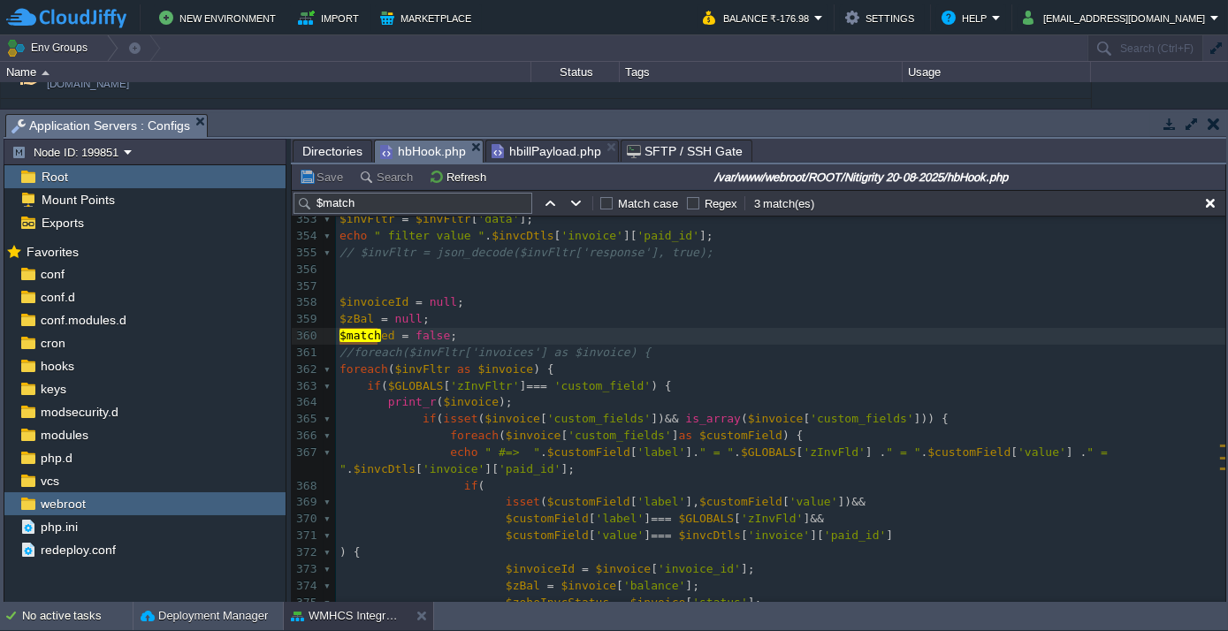
click at [404, 154] on span "hbHook.php" at bounding box center [423, 152] width 86 height 22
click at [419, 368] on span "$invFltr" at bounding box center [423, 368] width 56 height 13
type textarea "$invFltr"
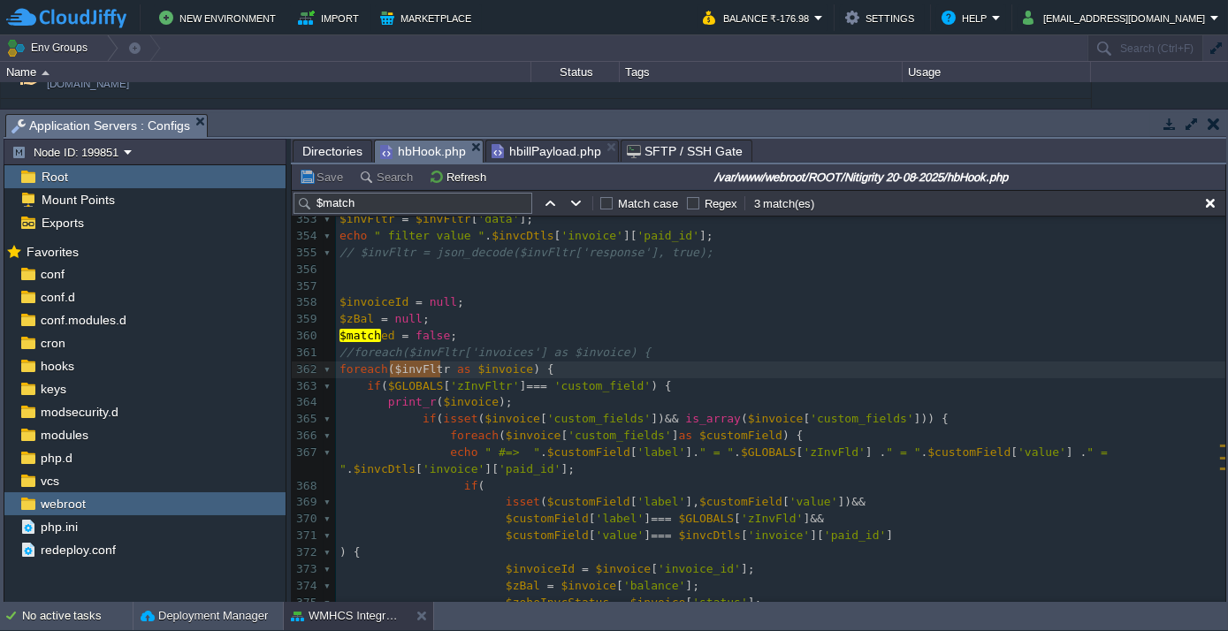
click at [529, 156] on span "hbillPayload.php" at bounding box center [546, 151] width 110 height 21
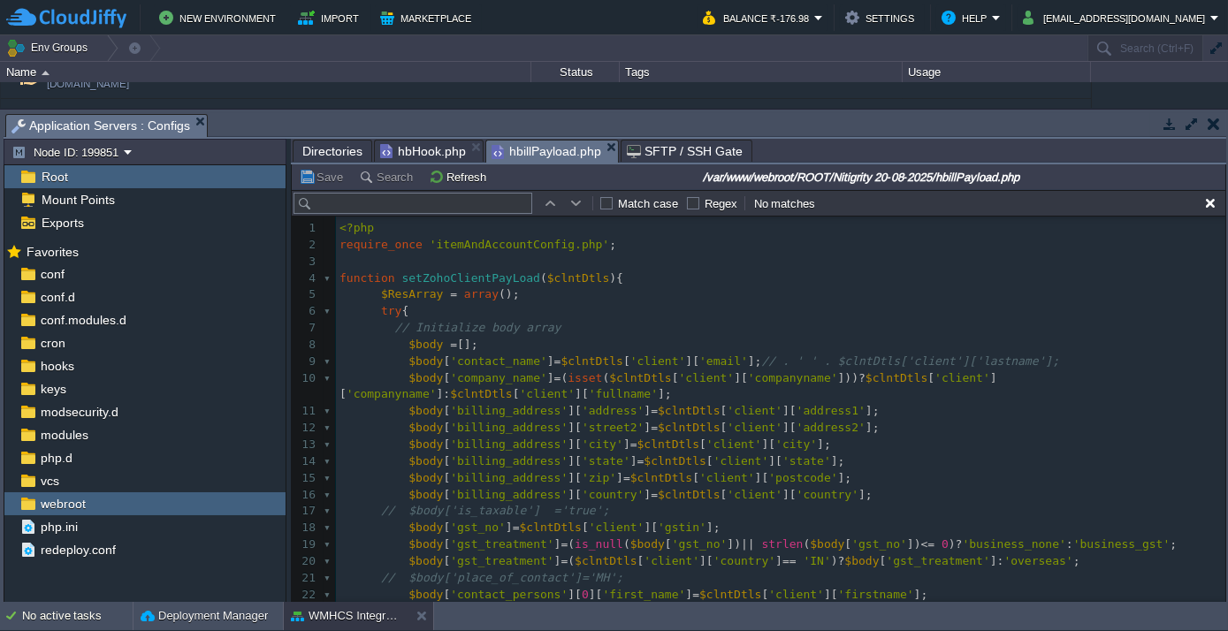
click at [429, 199] on input "text" at bounding box center [412, 203] width 239 height 21
paste input "$invFltr"
type input "$invFltr"
click at [402, 150] on span "hbHook.php" at bounding box center [423, 151] width 86 height 21
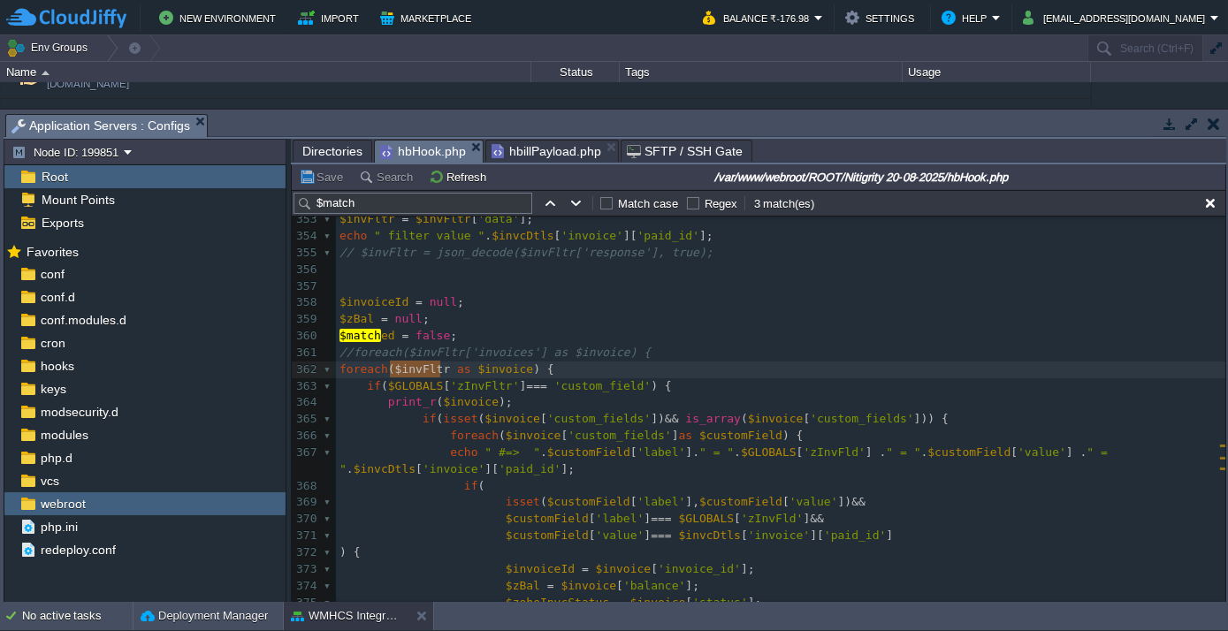
click at [496, 203] on input "$match" at bounding box center [412, 203] width 239 height 21
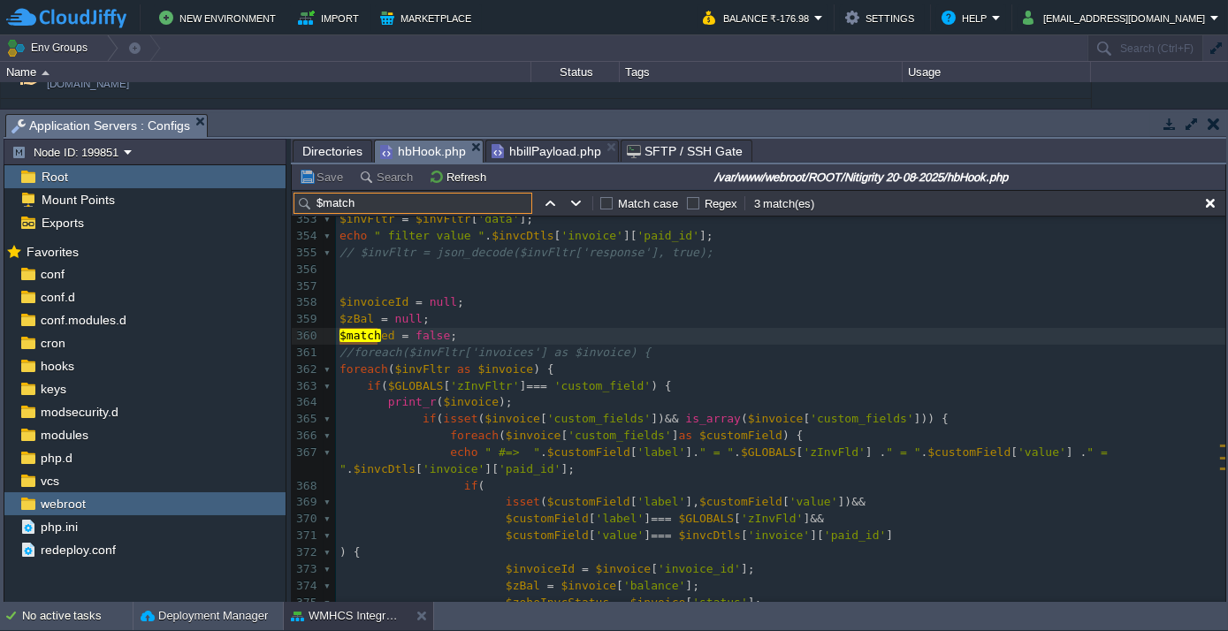
paste input "invFltr"
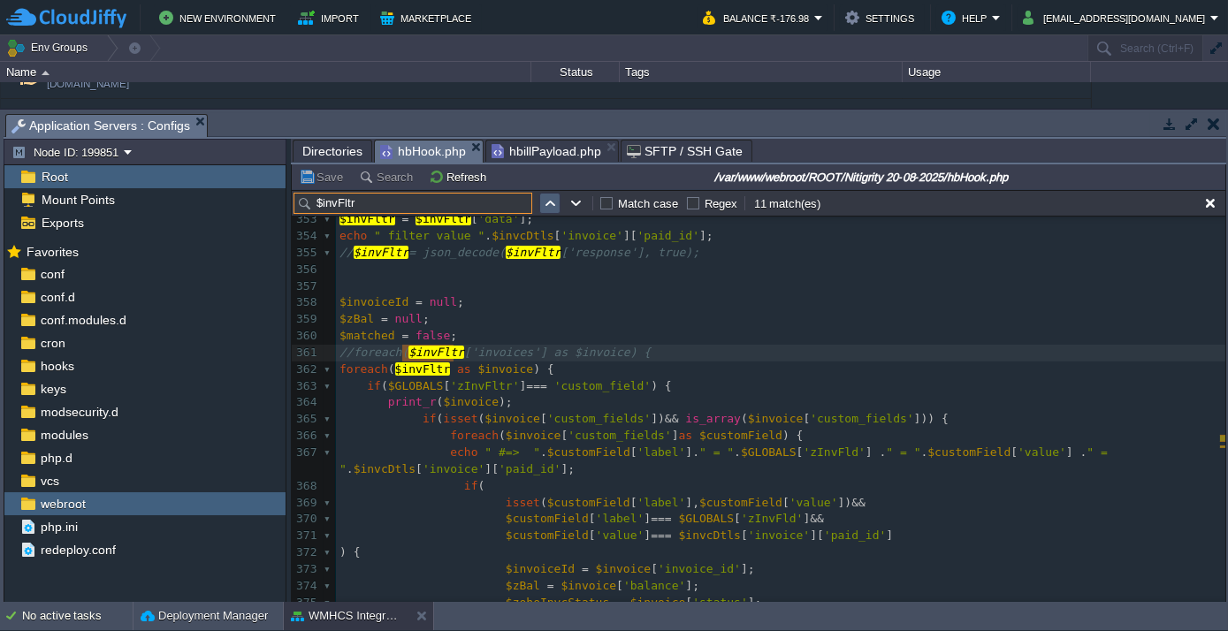
type input "$invFltr"
click at [546, 204] on button "button" at bounding box center [550, 203] width 16 height 16
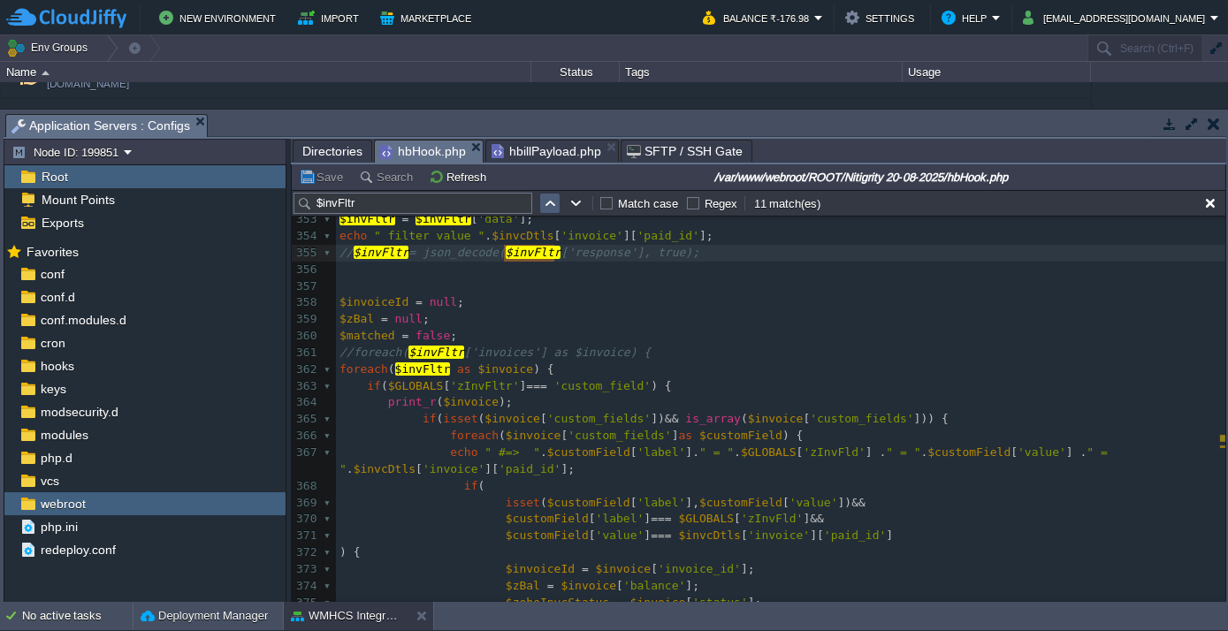
scroll to position [5352, 0]
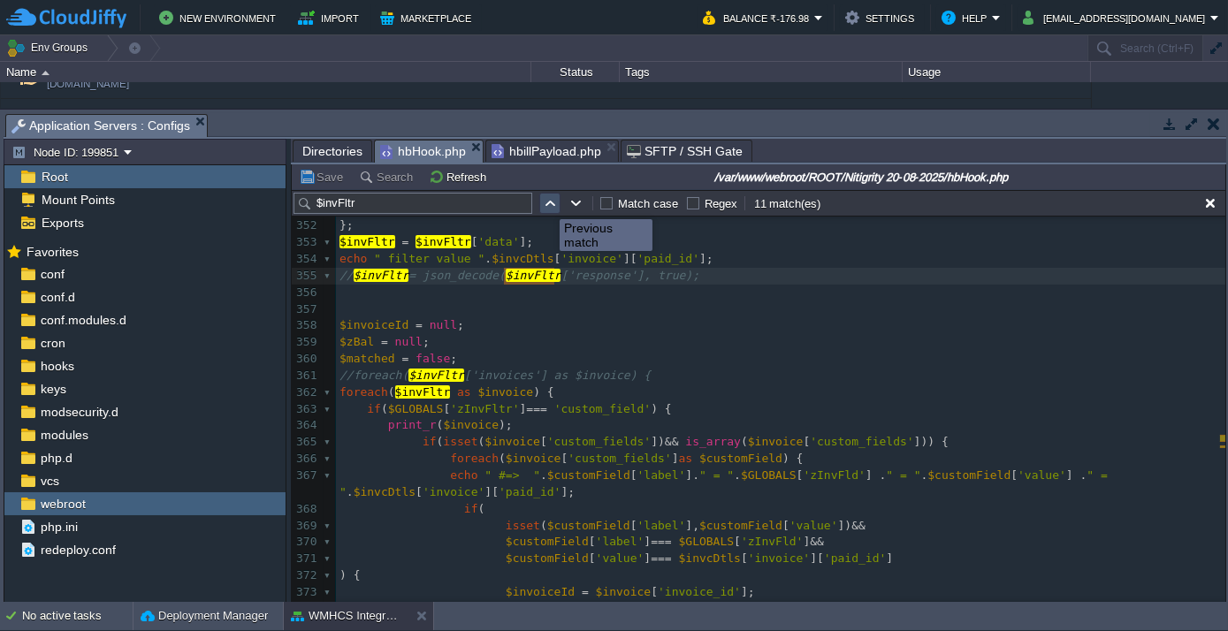
click at [546, 203] on button "button" at bounding box center [550, 203] width 16 height 16
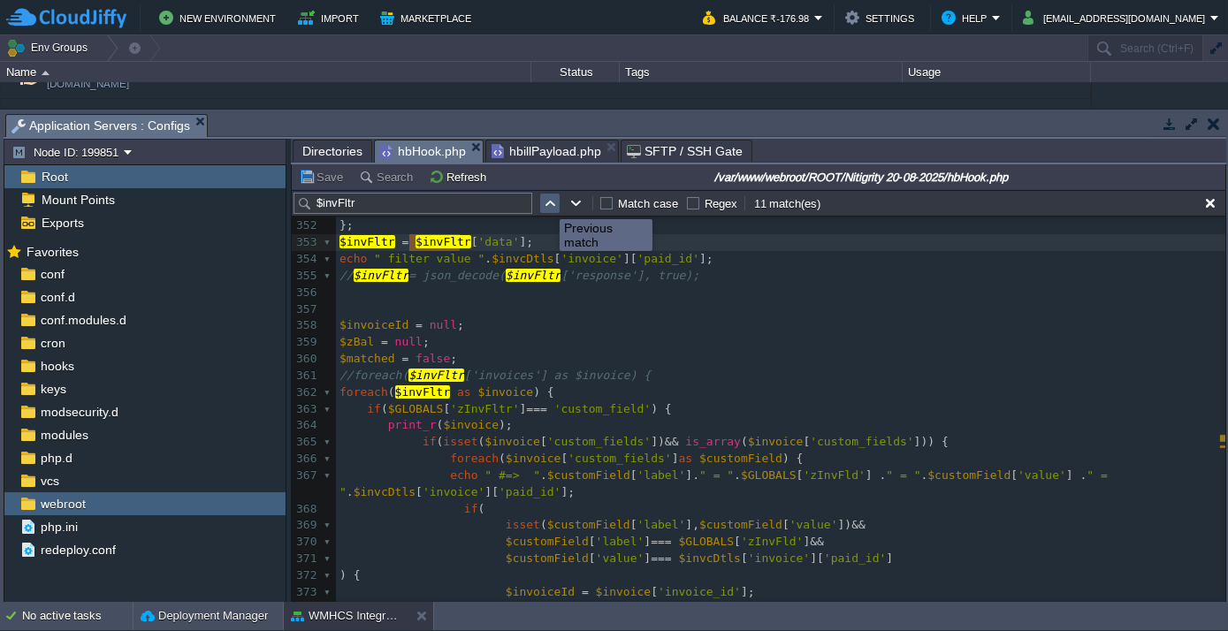
scroll to position [5318, 0]
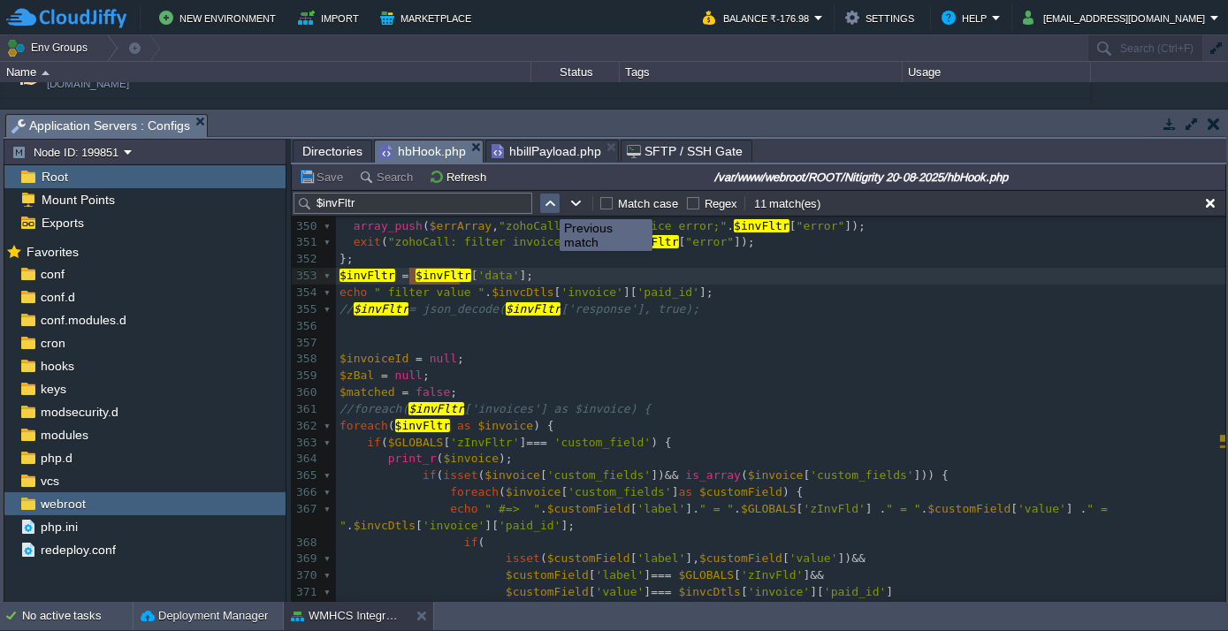
click at [546, 203] on button "button" at bounding box center [550, 203] width 16 height 16
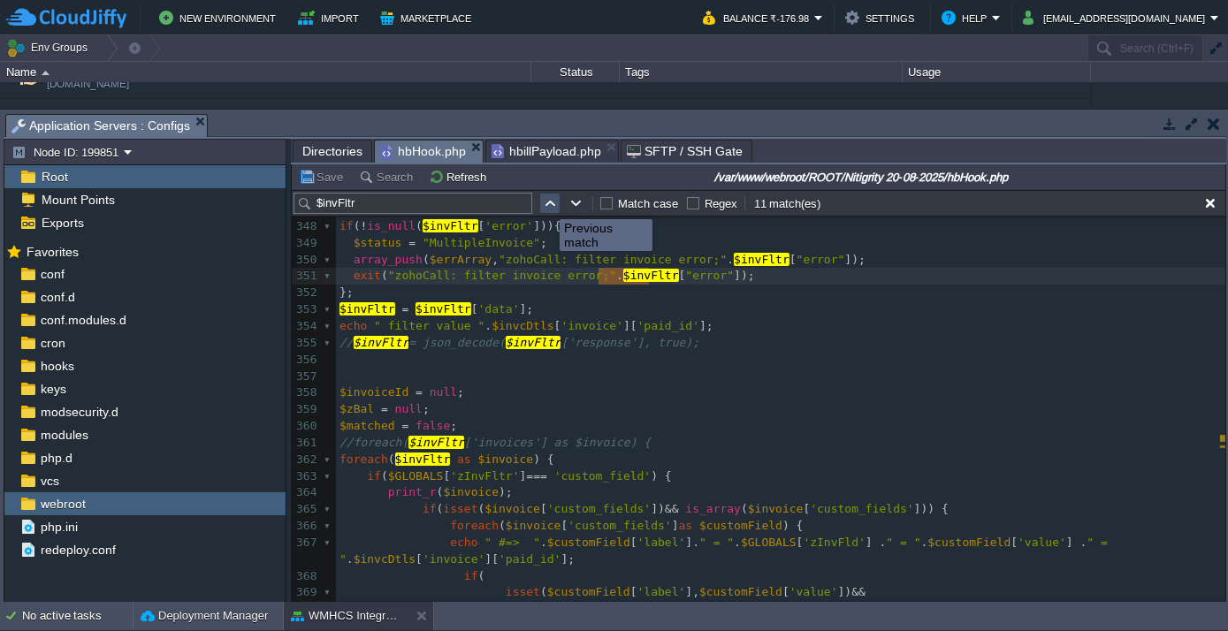
click at [546, 203] on button "button" at bounding box center [550, 203] width 16 height 16
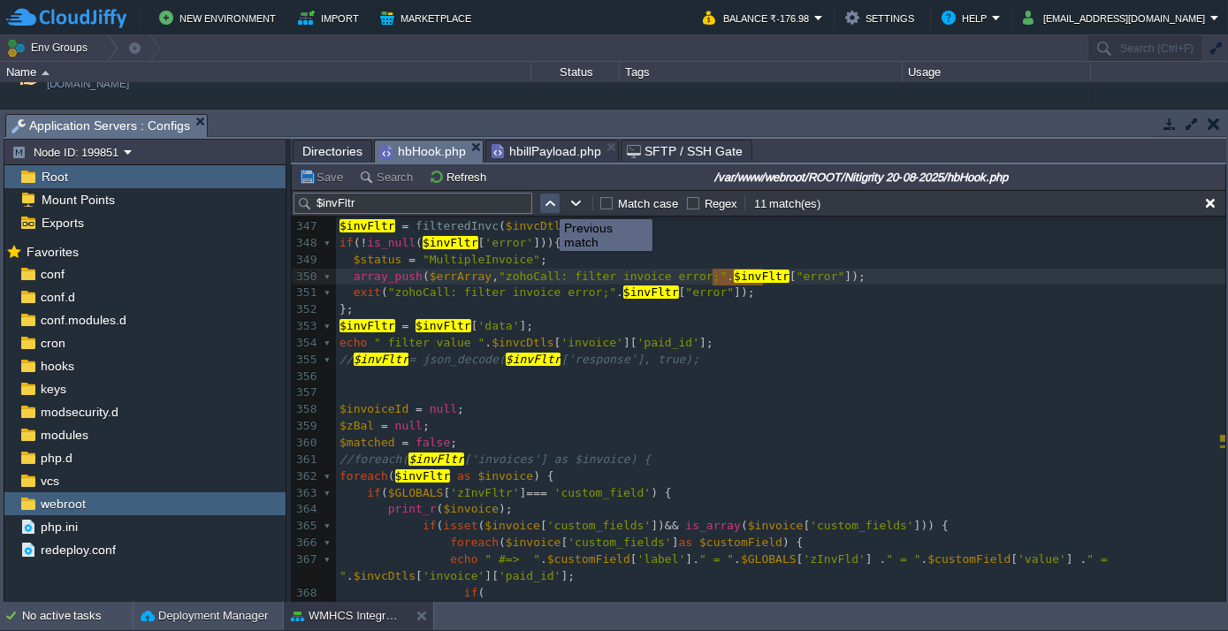
click at [546, 203] on button "button" at bounding box center [550, 203] width 16 height 16
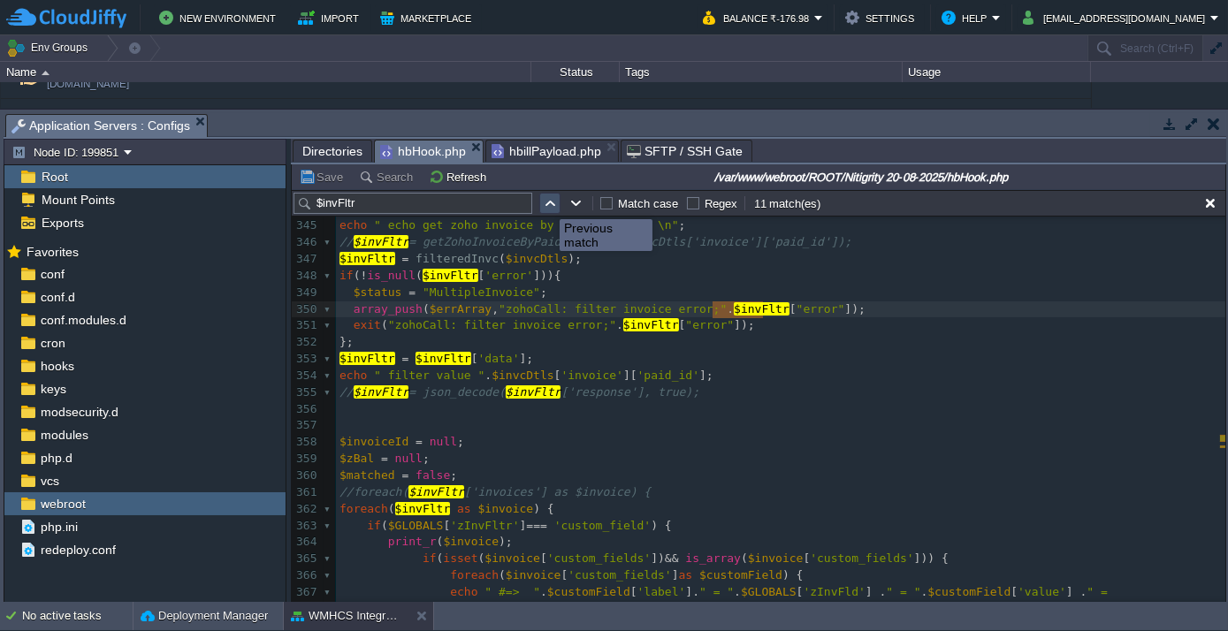
click at [546, 203] on button "button" at bounding box center [550, 203] width 16 height 16
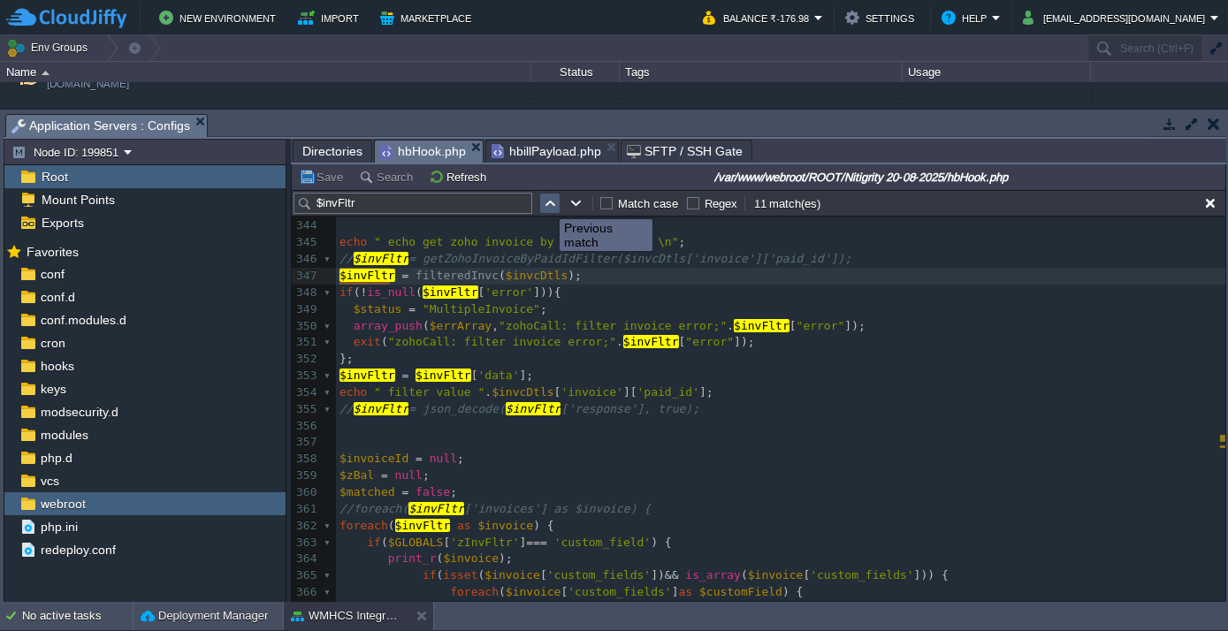
click at [546, 203] on button "button" at bounding box center [550, 203] width 16 height 16
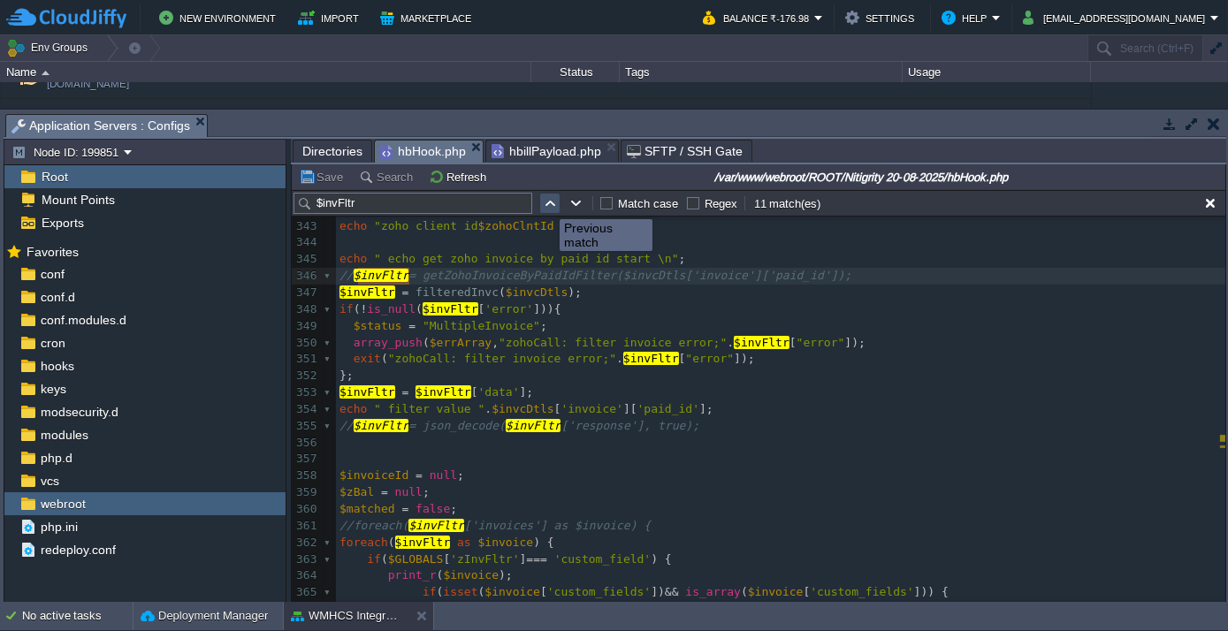
click at [546, 203] on button "button" at bounding box center [550, 203] width 16 height 16
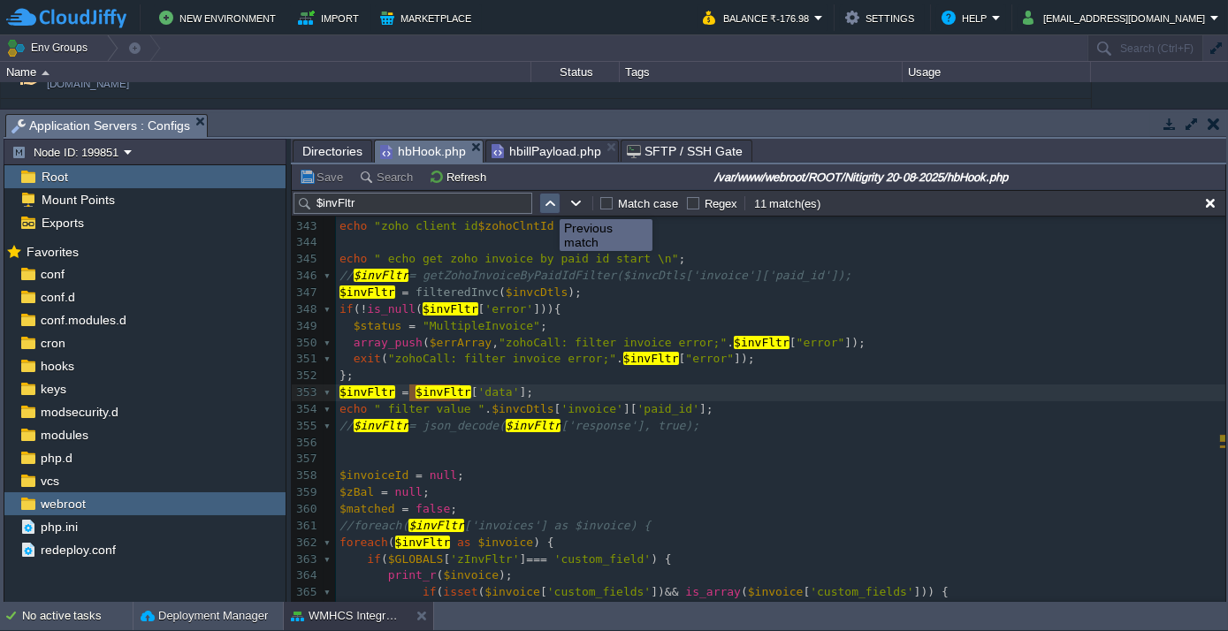
click at [546, 203] on button "button" at bounding box center [550, 203] width 16 height 16
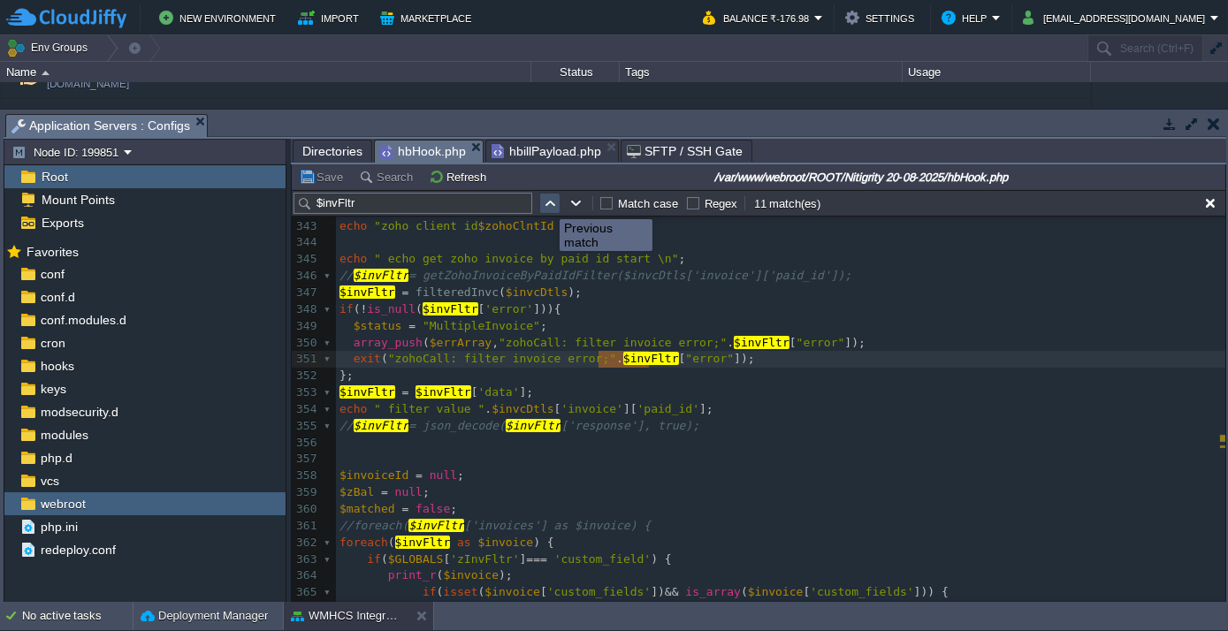
click at [546, 203] on button "button" at bounding box center [550, 203] width 16 height 16
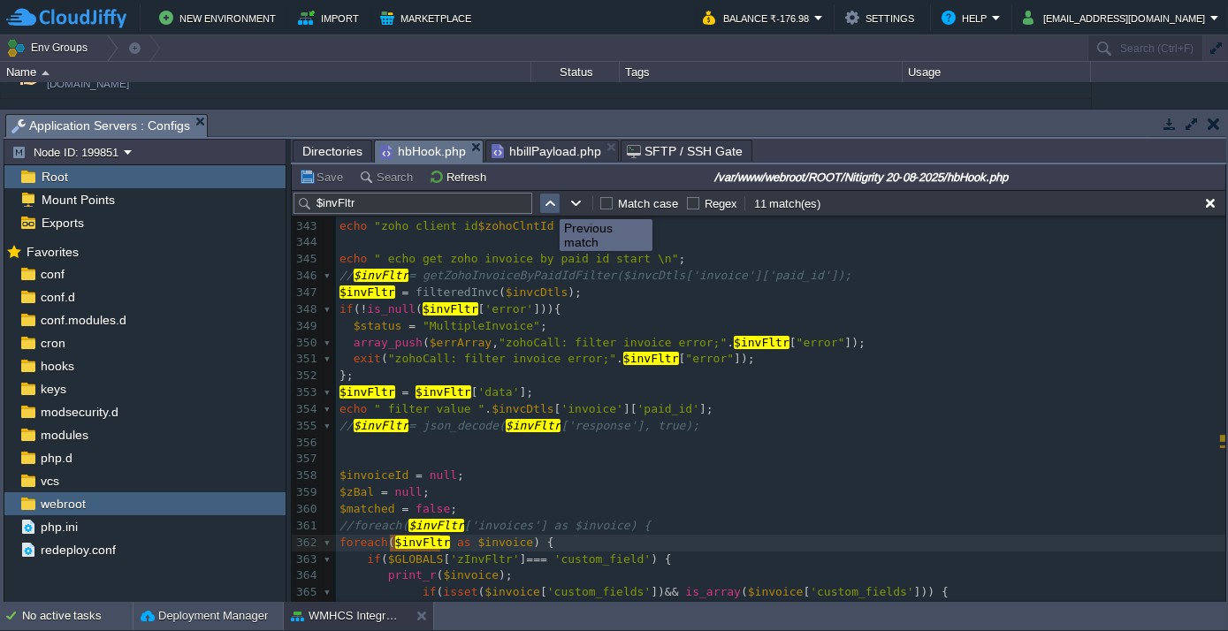
click at [546, 203] on button "button" at bounding box center [550, 203] width 16 height 16
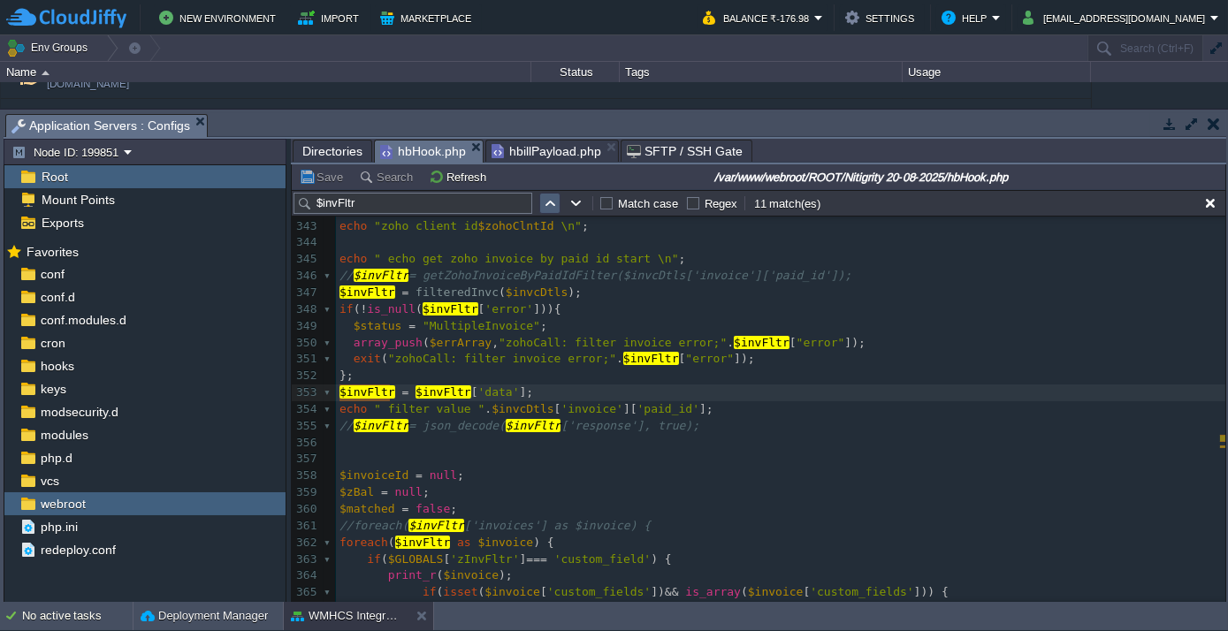
click at [546, 203] on button "button" at bounding box center [550, 203] width 16 height 16
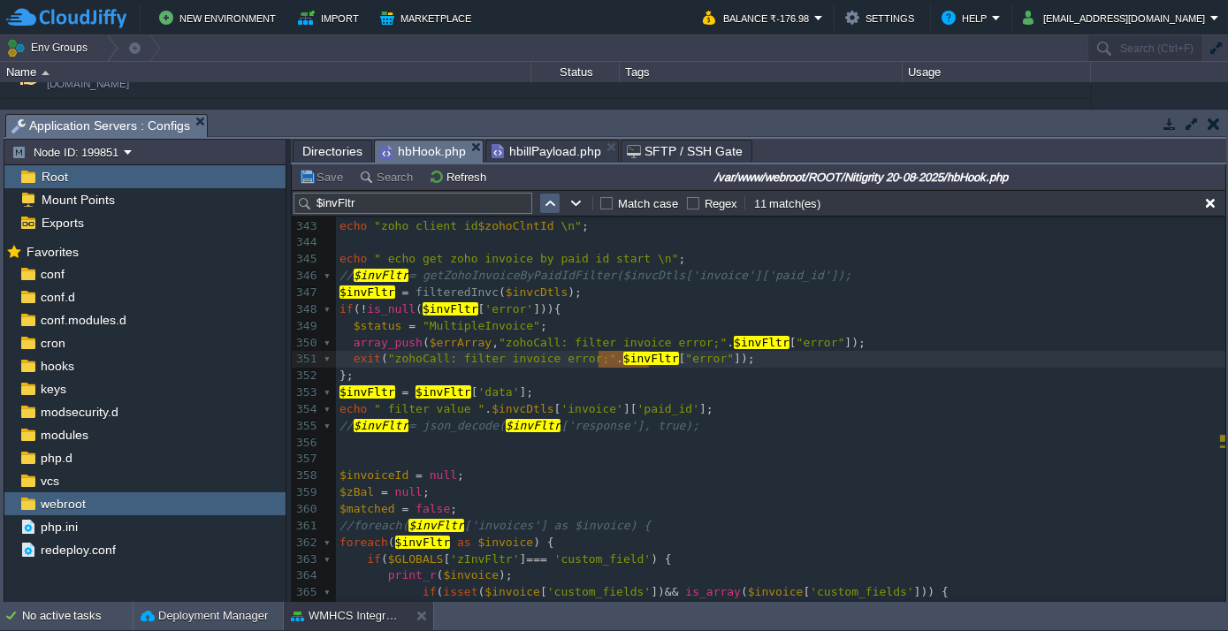
click at [546, 203] on button "button" at bounding box center [550, 203] width 16 height 16
click at [378, 286] on div "xxxxxxxxxx echo " coparision box: " . $ invoice [ $ GLOBALS [ 'zInvFltr' ]]. " …" at bounding box center [780, 518] width 889 height 900
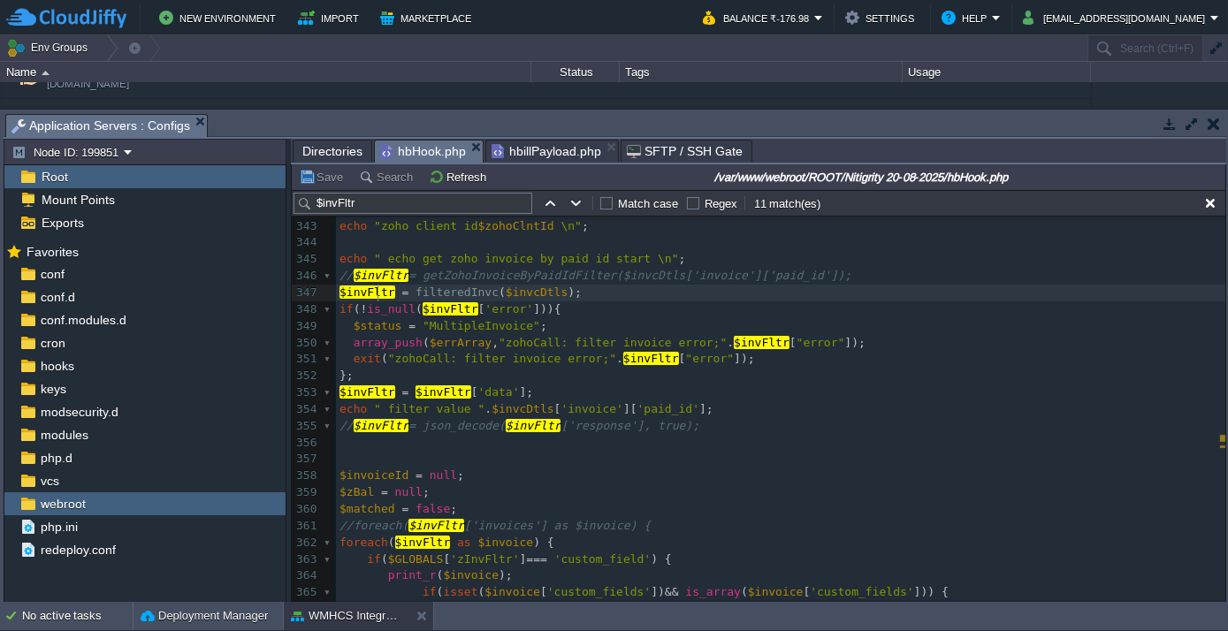
type textarea "$invFltr"
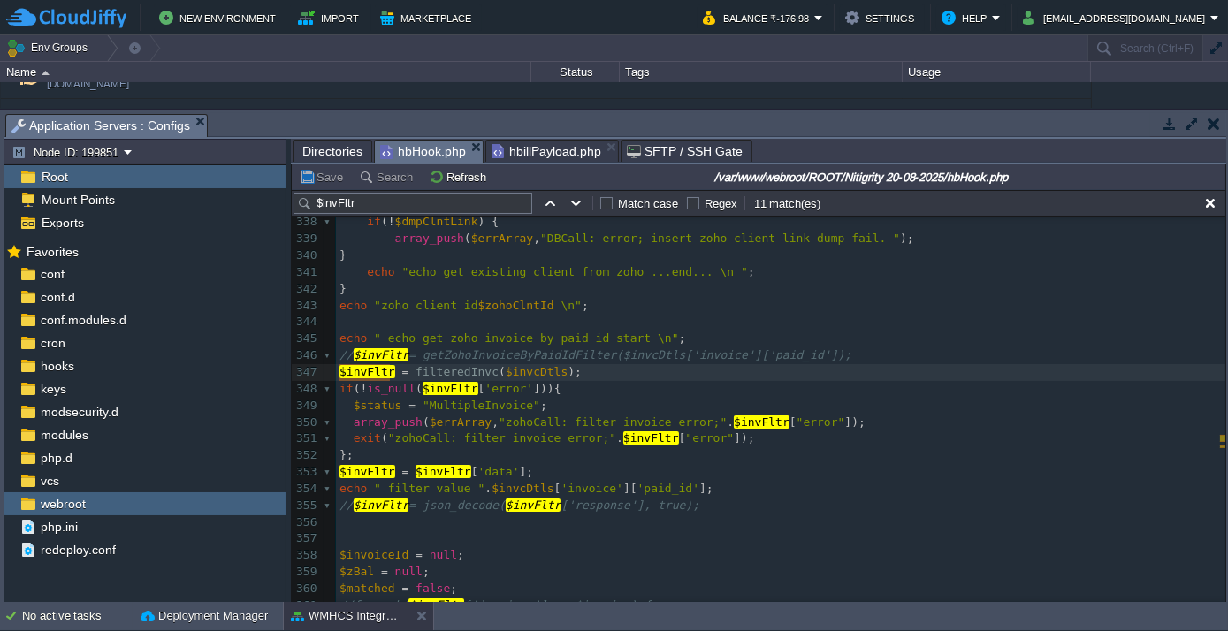
scroll to position [5121, 0]
click at [553, 202] on button "button" at bounding box center [550, 203] width 16 height 16
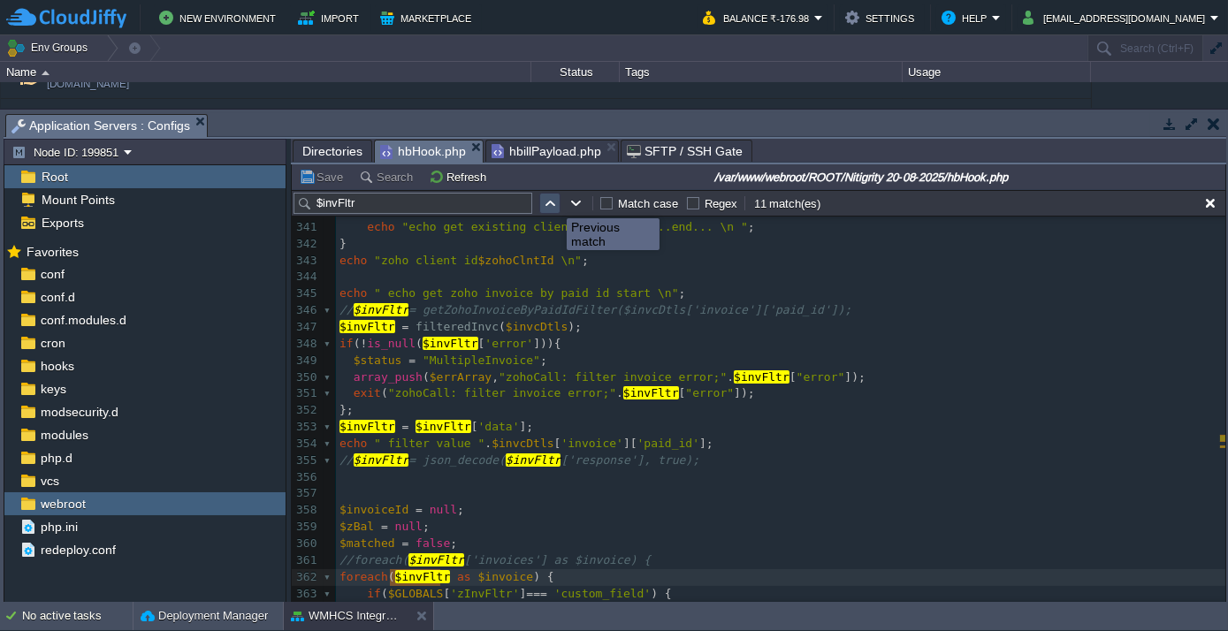
click at [553, 202] on button "button" at bounding box center [550, 203] width 16 height 16
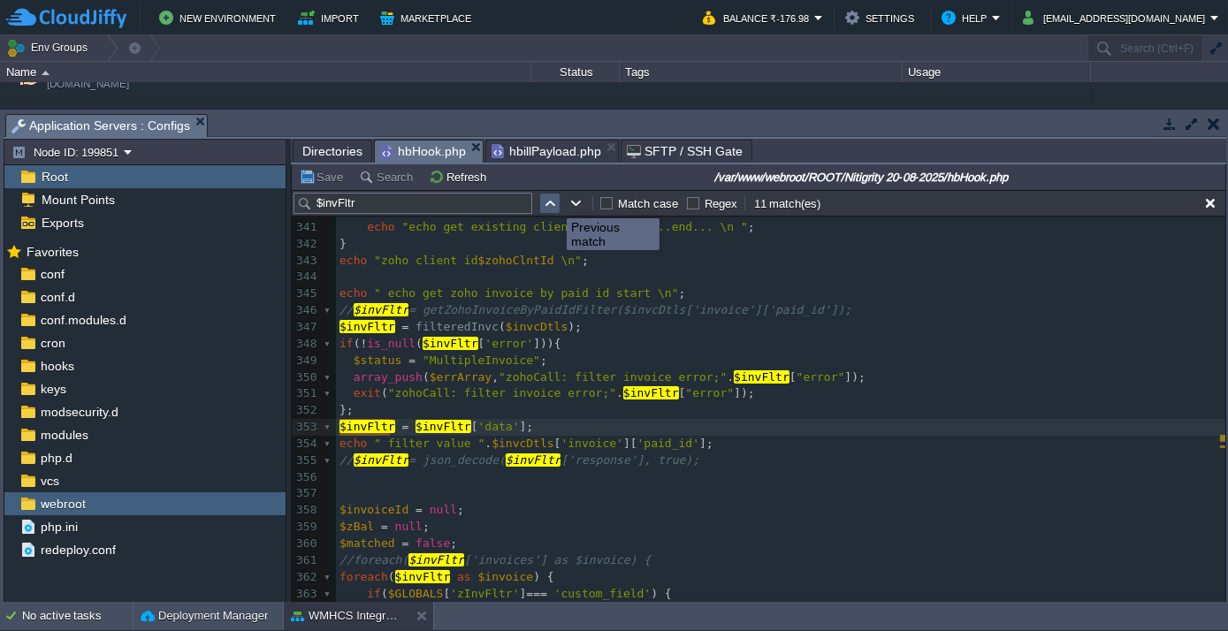
click at [553, 202] on button "button" at bounding box center [550, 203] width 16 height 16
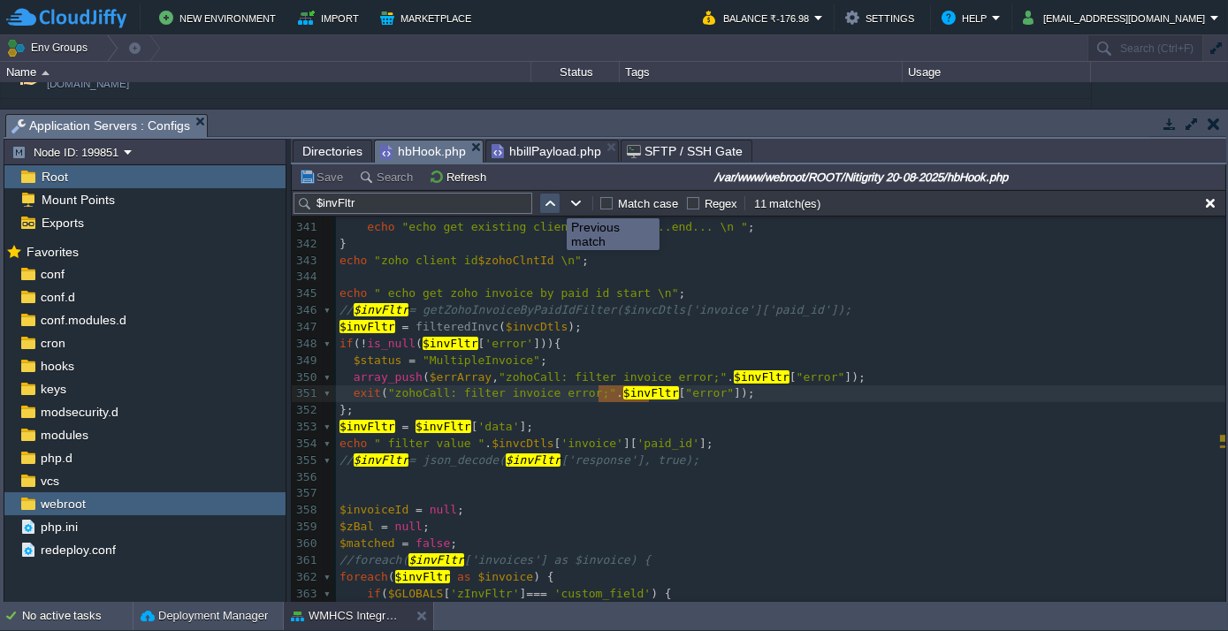
click at [553, 202] on button "button" at bounding box center [550, 203] width 16 height 16
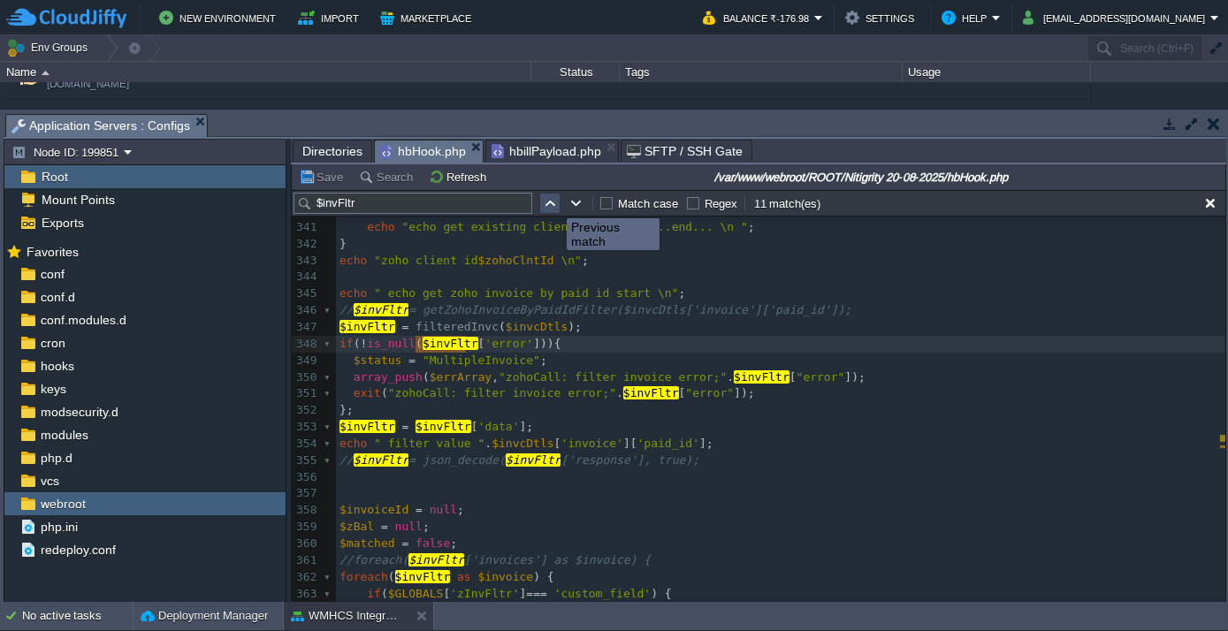
click at [553, 202] on button "button" at bounding box center [550, 203] width 16 height 16
type textarea "filteredInvc($invcDtls)"
drag, startPoint x: 407, startPoint y: 324, endPoint x: 552, endPoint y: 324, distance: 145.0
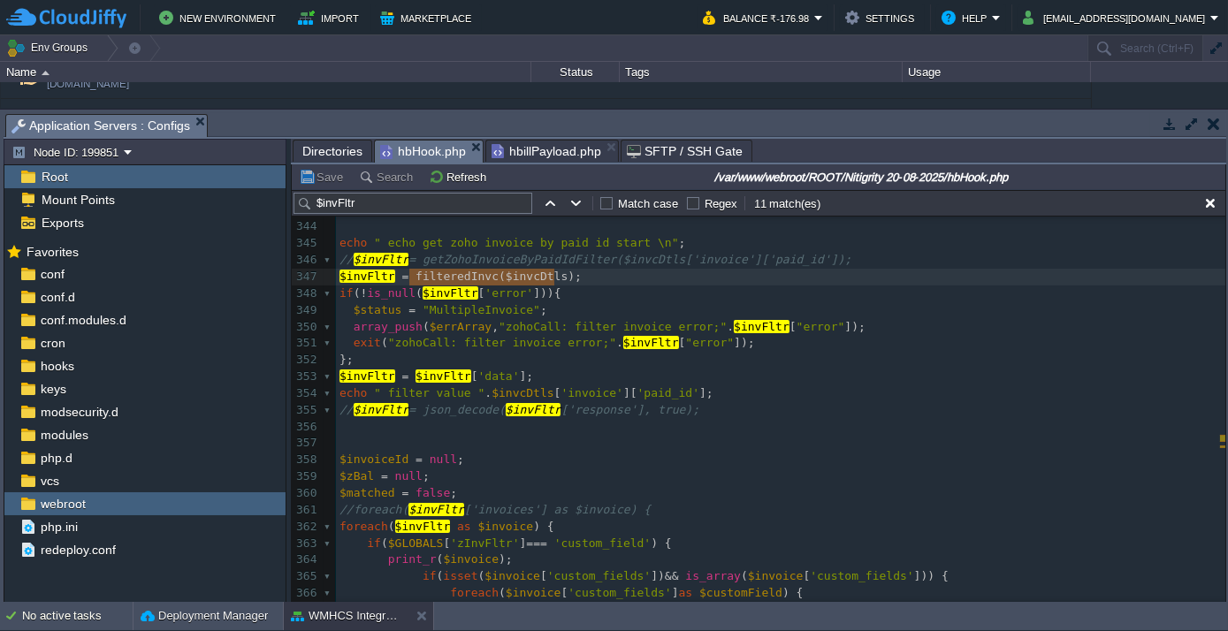
scroll to position [5248, 0]
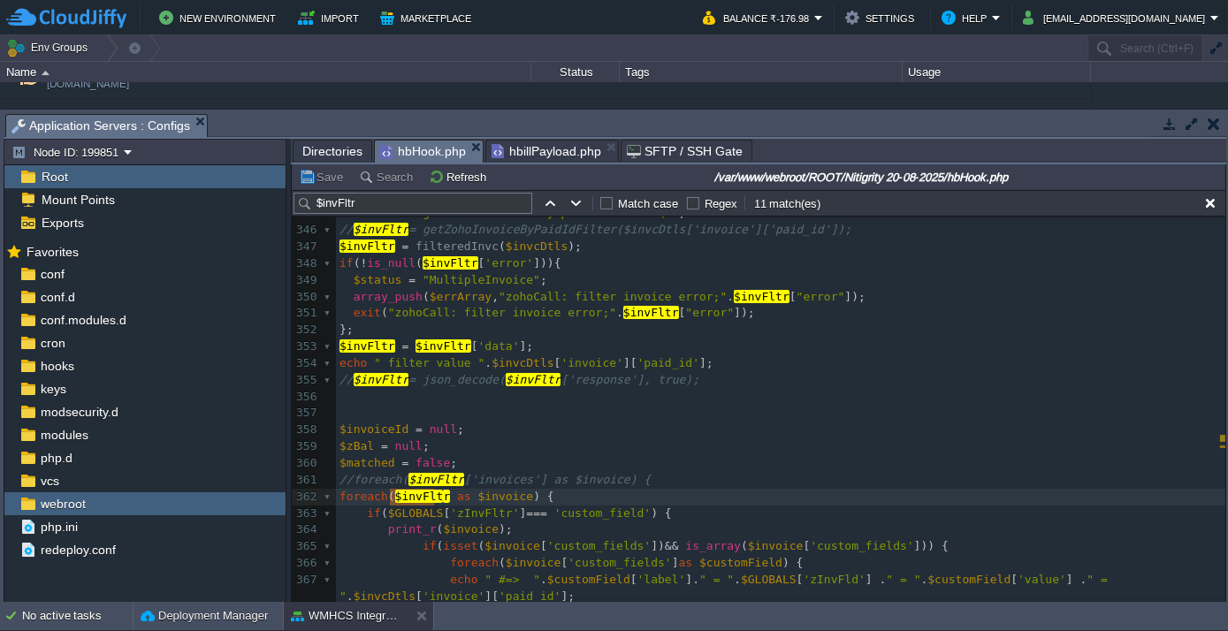
type textarea "$invFltr"
drag, startPoint x: 389, startPoint y: 491, endPoint x: 438, endPoint y: 492, distance: 49.5
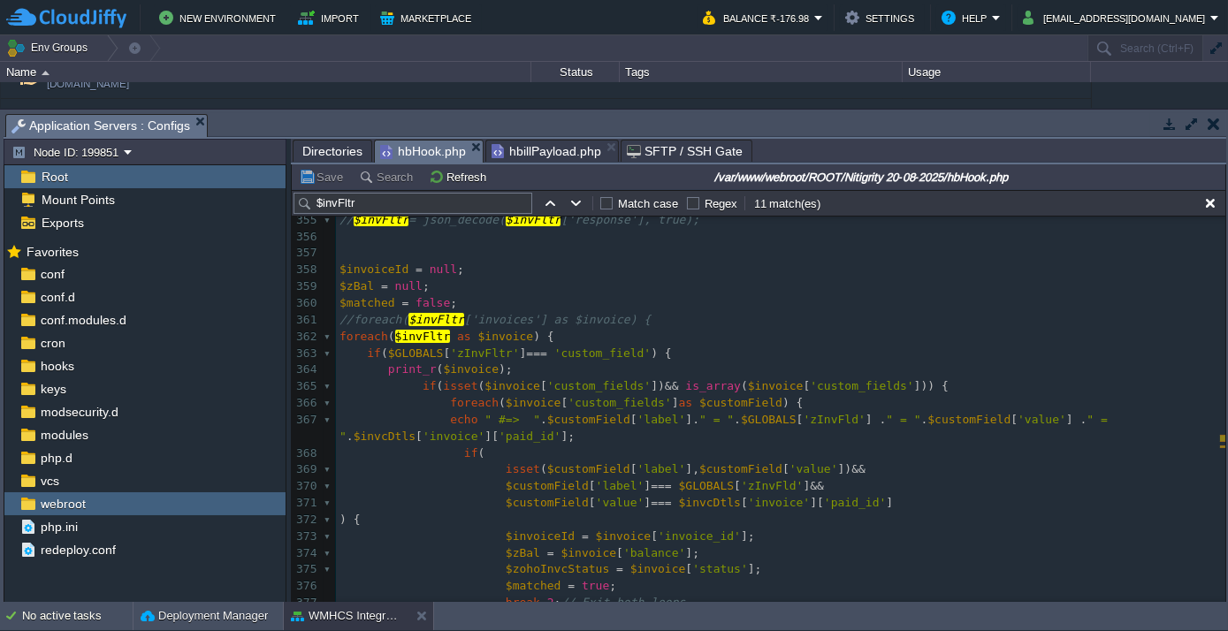
scroll to position [5488, 0]
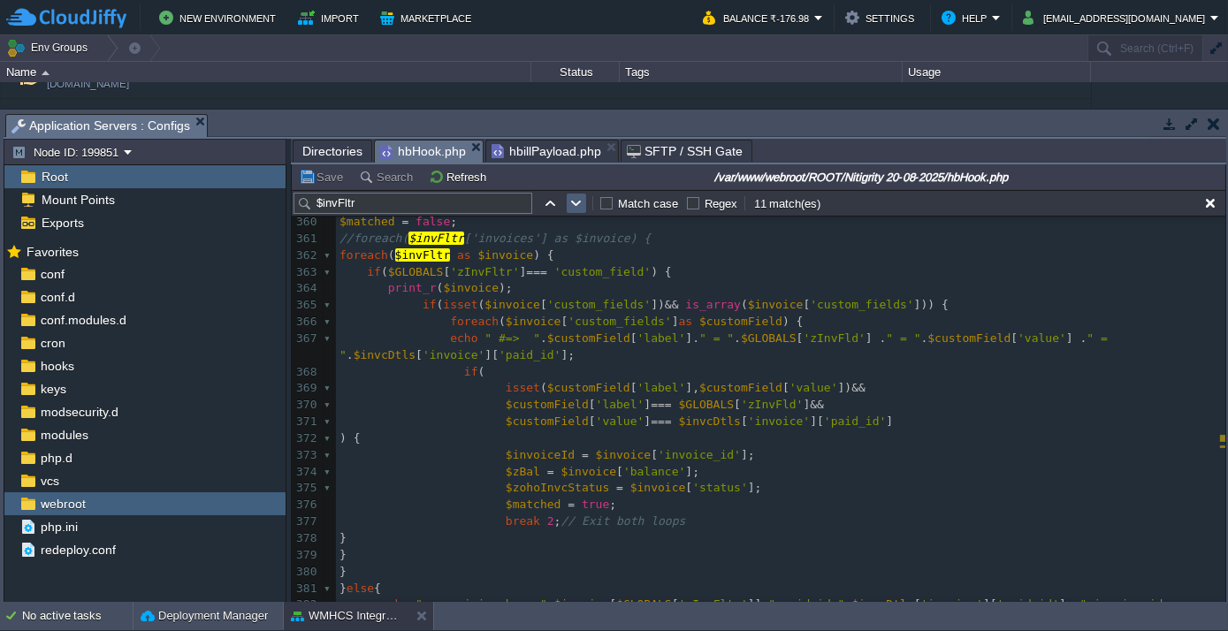
click at [583, 202] on td at bounding box center [576, 203] width 21 height 21
type textarea "$invFltr"
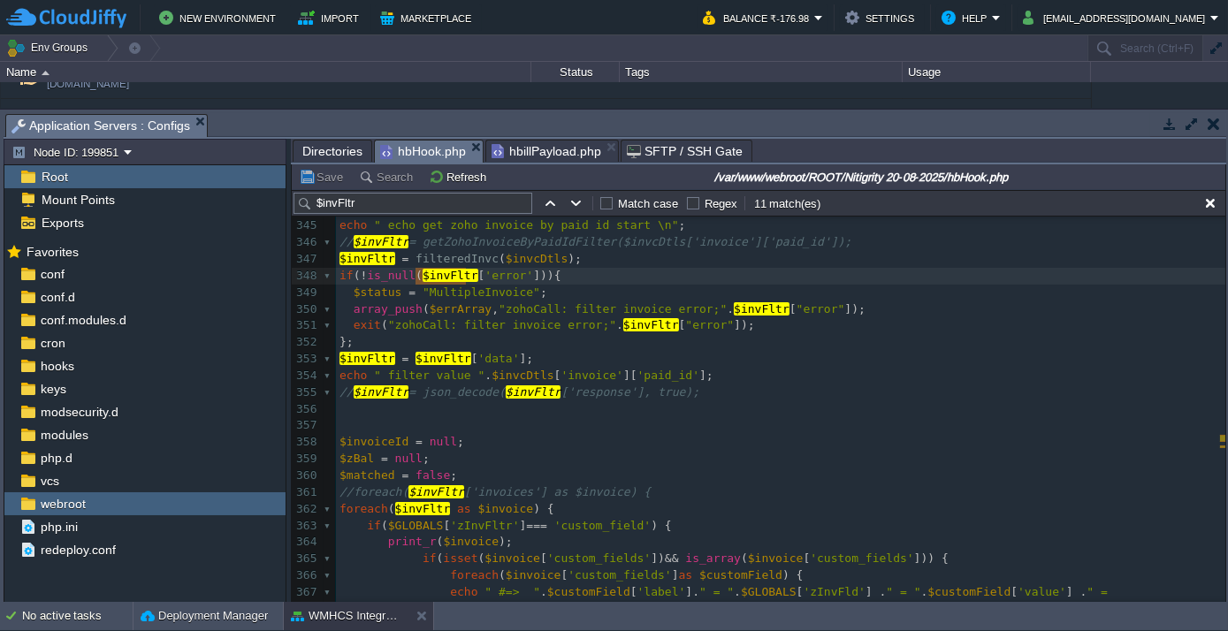
click at [411, 202] on input "$invFltr" at bounding box center [412, 203] width 239 height 21
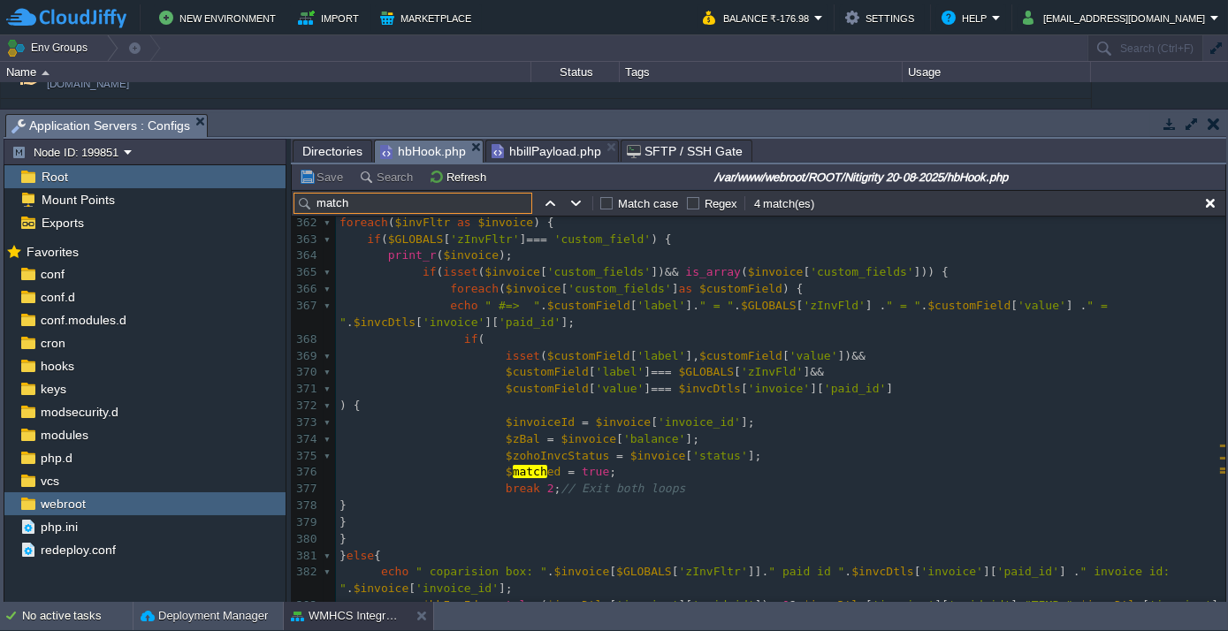
scroll to position [5478, 0]
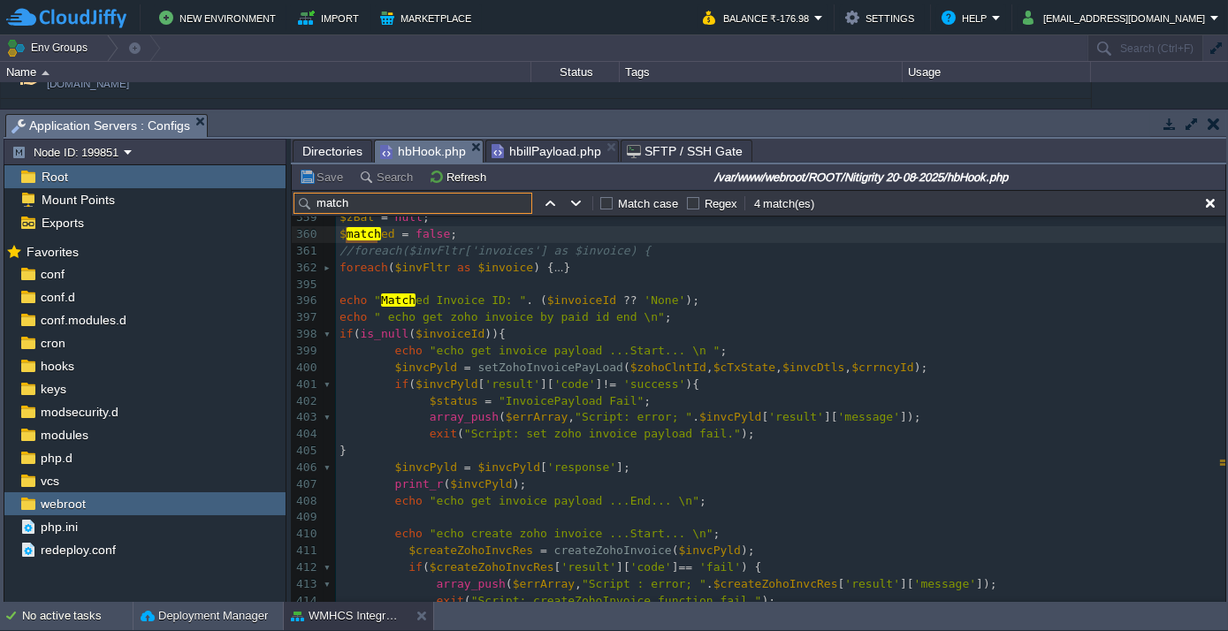
type input "match"
click at [707, 301] on pre "echo " Match ed Invoice ID: " . ( $invoiceId ?? 'None' );" at bounding box center [780, 301] width 889 height 17
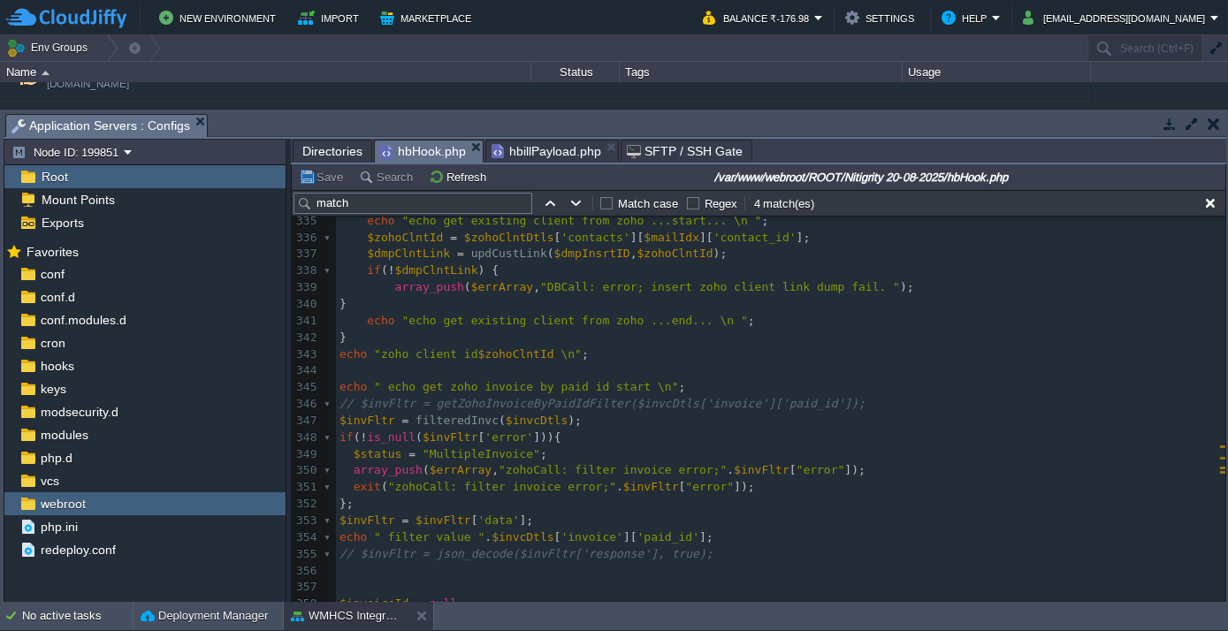
scroll to position [5075, 0]
click at [360, 197] on input "match" at bounding box center [412, 203] width 239 height 21
click at [360, 198] on input "match" at bounding box center [412, 203] width 239 height 21
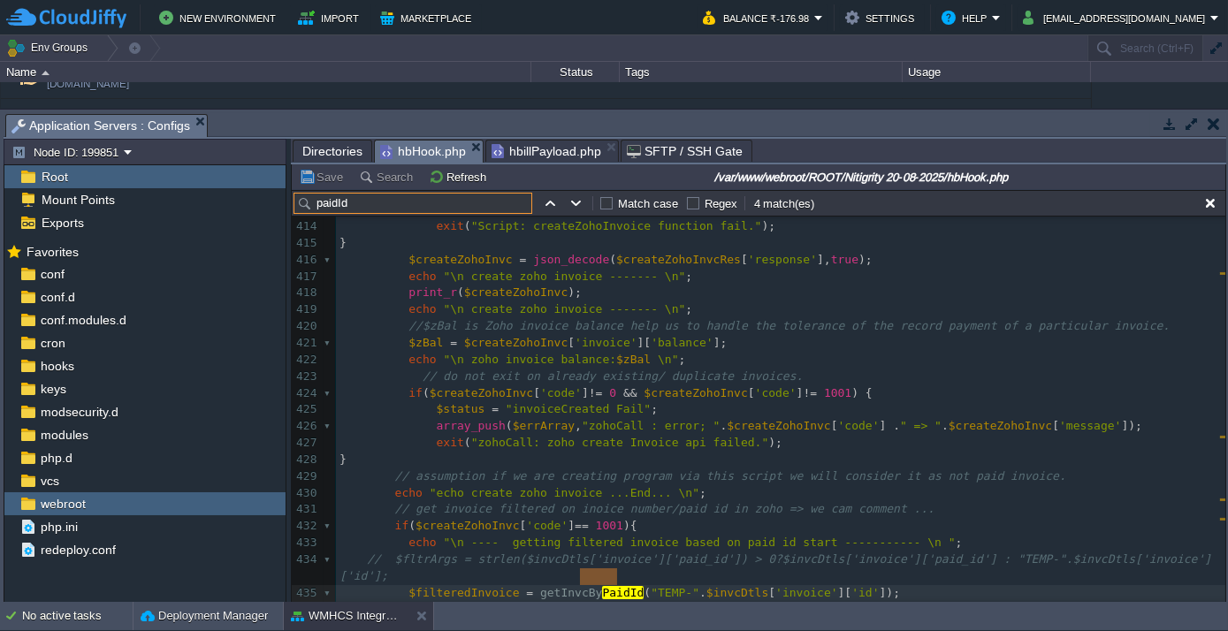
scroll to position [6481, 0]
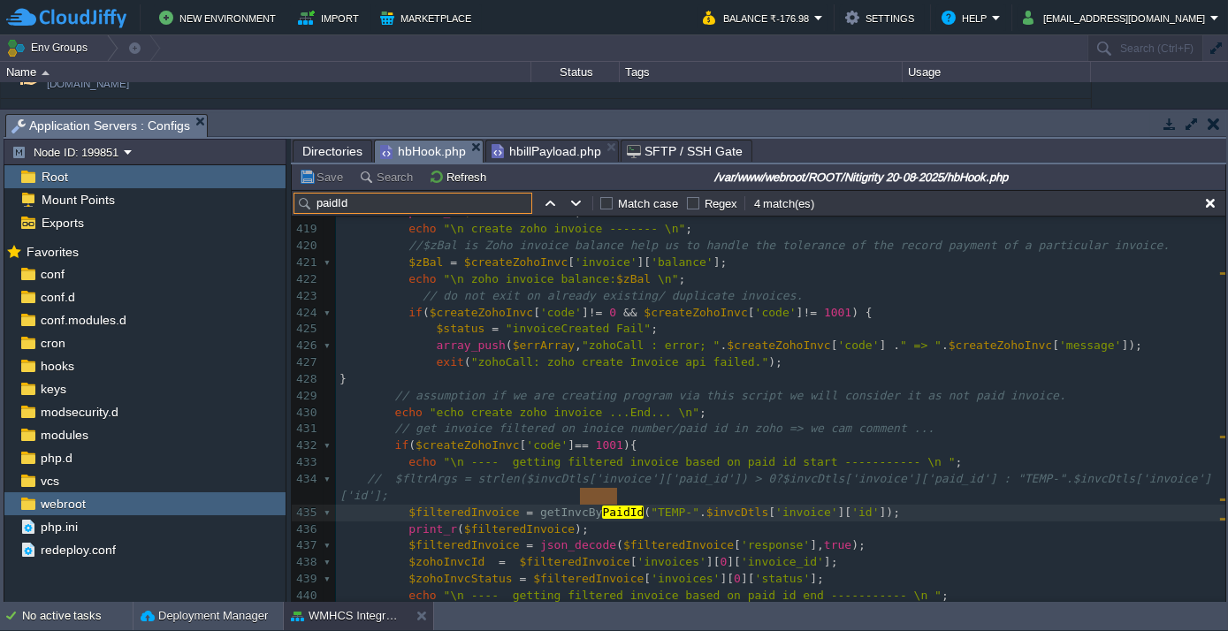
type input "paidId"
click at [578, 522] on pre "print_r ( $filteredInvoice );" at bounding box center [780, 530] width 889 height 17
click at [910, 537] on pre "$filteredInvoice = json_decode ( $filteredInvoice [ 'response' ], true );" at bounding box center [780, 545] width 889 height 17
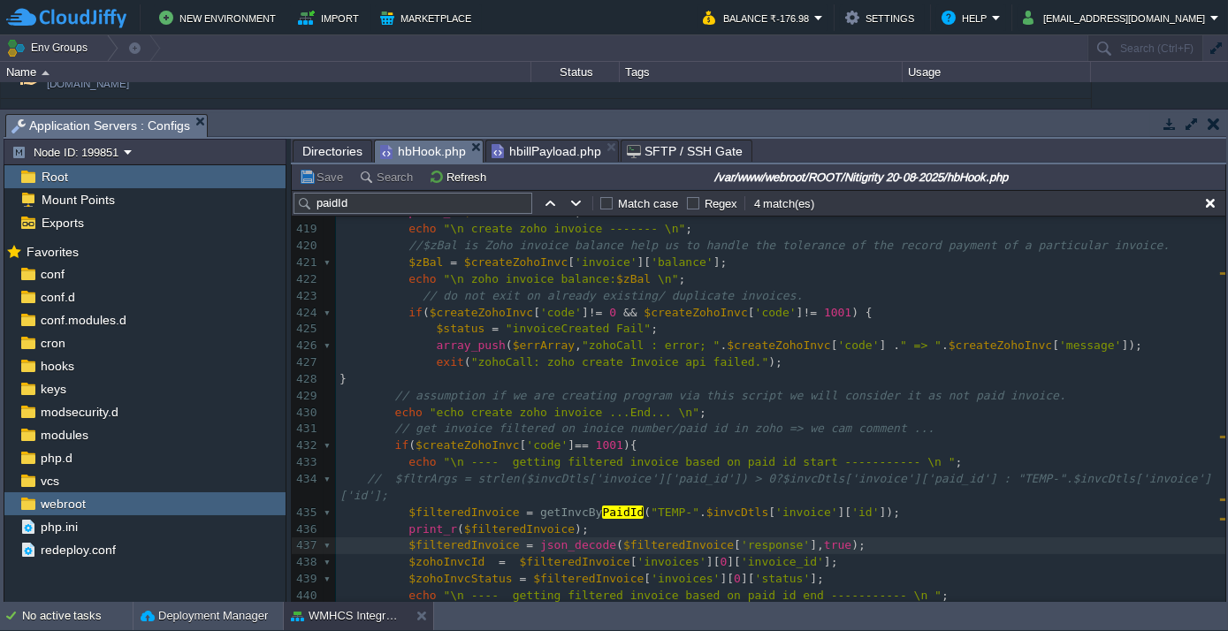
click at [796, 616] on td "No active tasks Deployment Manager WMHCS Integration" at bounding box center [614, 616] width 1228 height 28
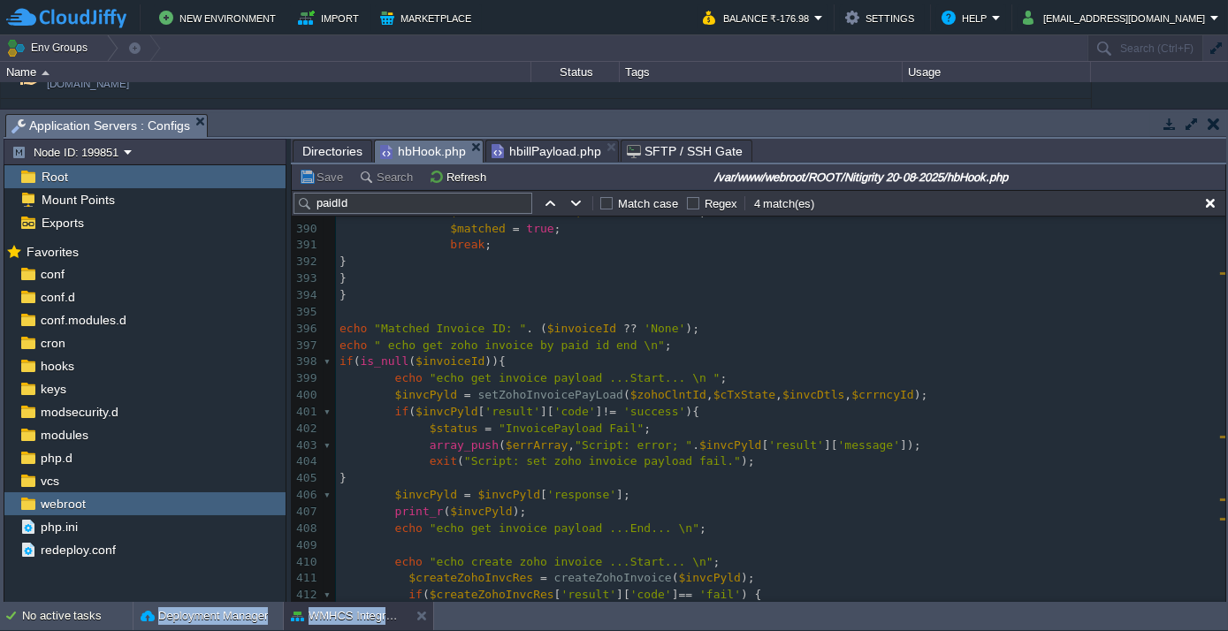
scroll to position [5999, 0]
click at [544, 148] on span "hbillPayload.php" at bounding box center [546, 151] width 110 height 21
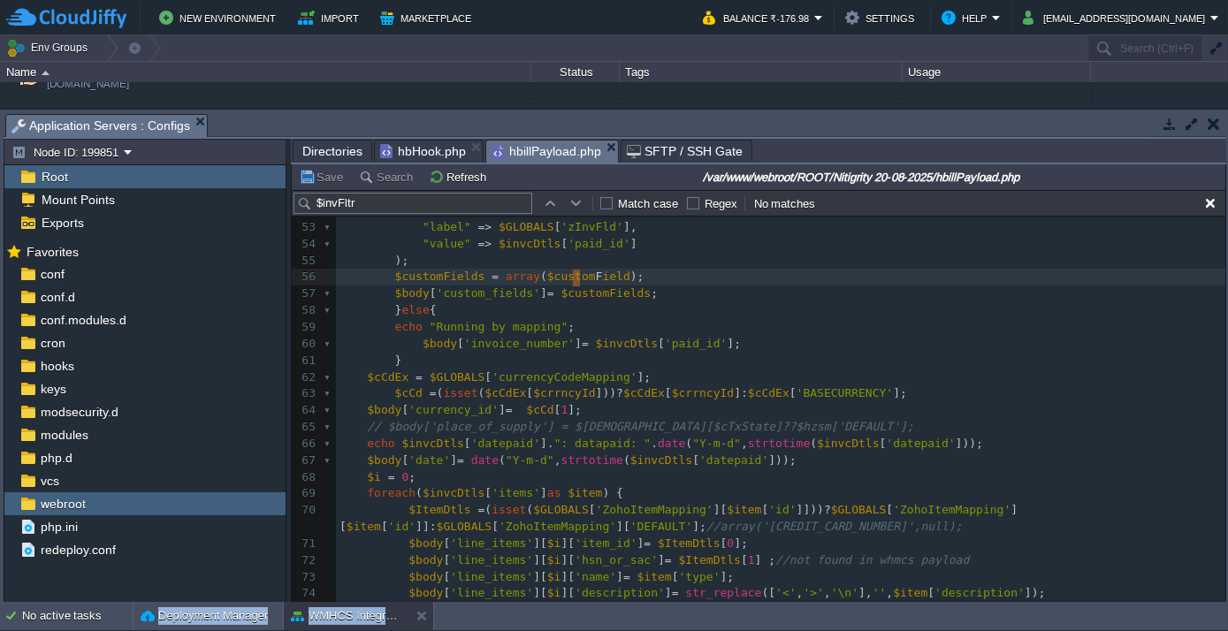
scroll to position [983, 0]
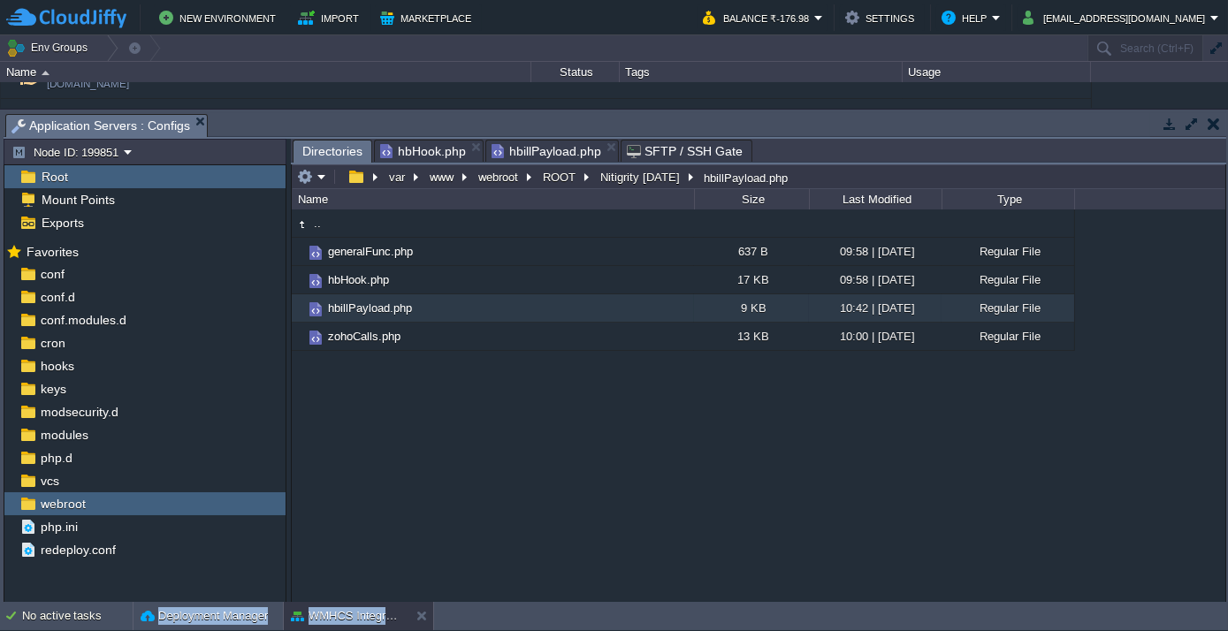
click at [325, 154] on span "Directories" at bounding box center [332, 152] width 60 height 22
click at [561, 173] on button "ROOT" at bounding box center [560, 177] width 40 height 16
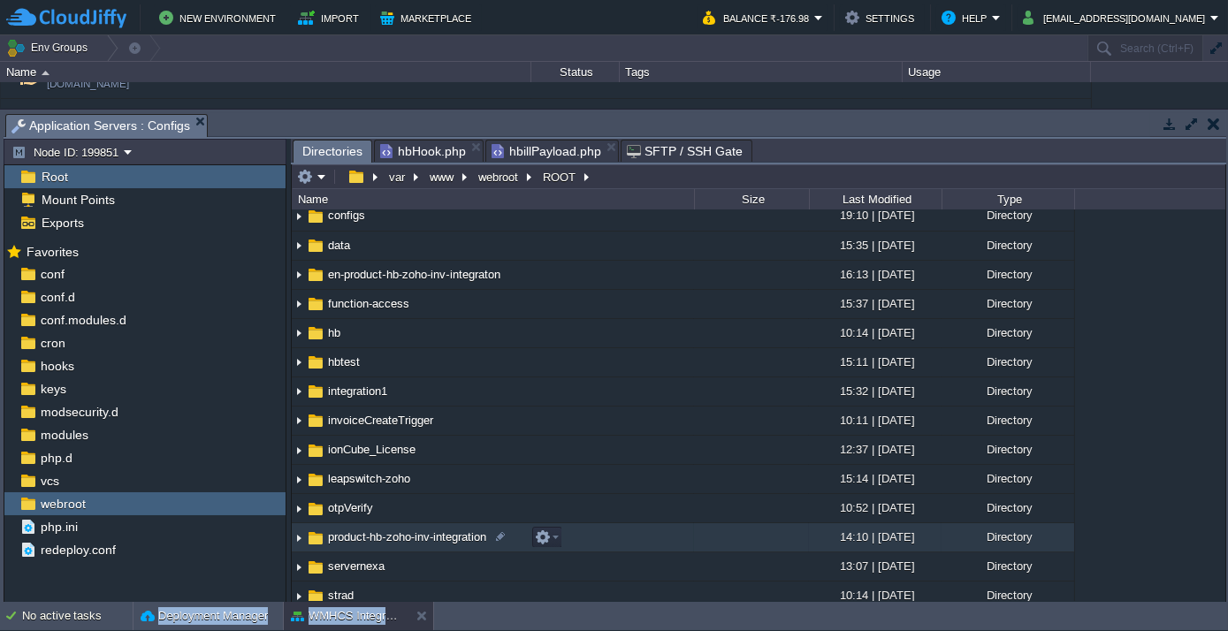
click at [384, 540] on span "product-hb-zoho-inv-integration" at bounding box center [407, 536] width 164 height 15
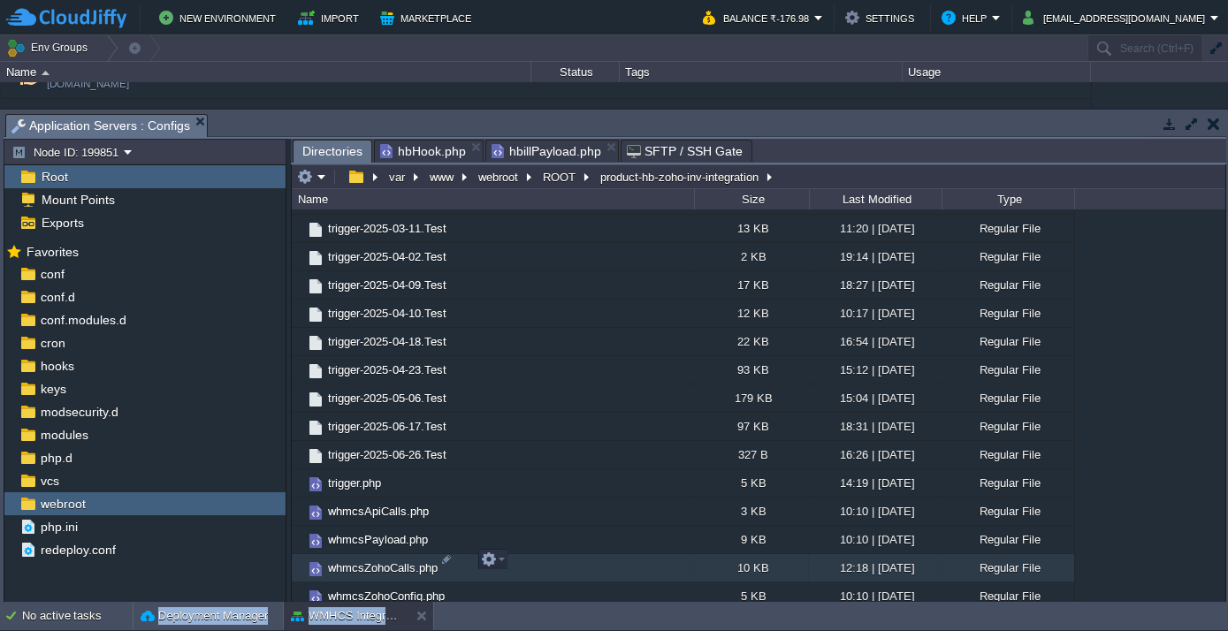
click at [392, 560] on span "whmcsZohoCalls.php" at bounding box center [382, 567] width 115 height 15
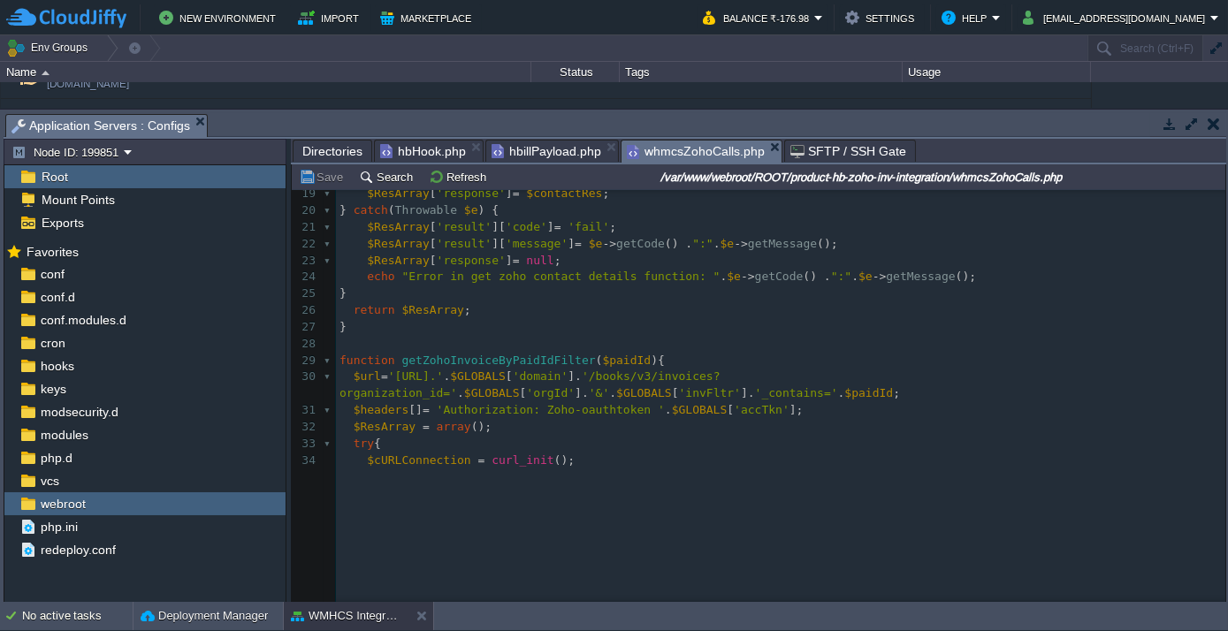
scroll to position [401, 0]
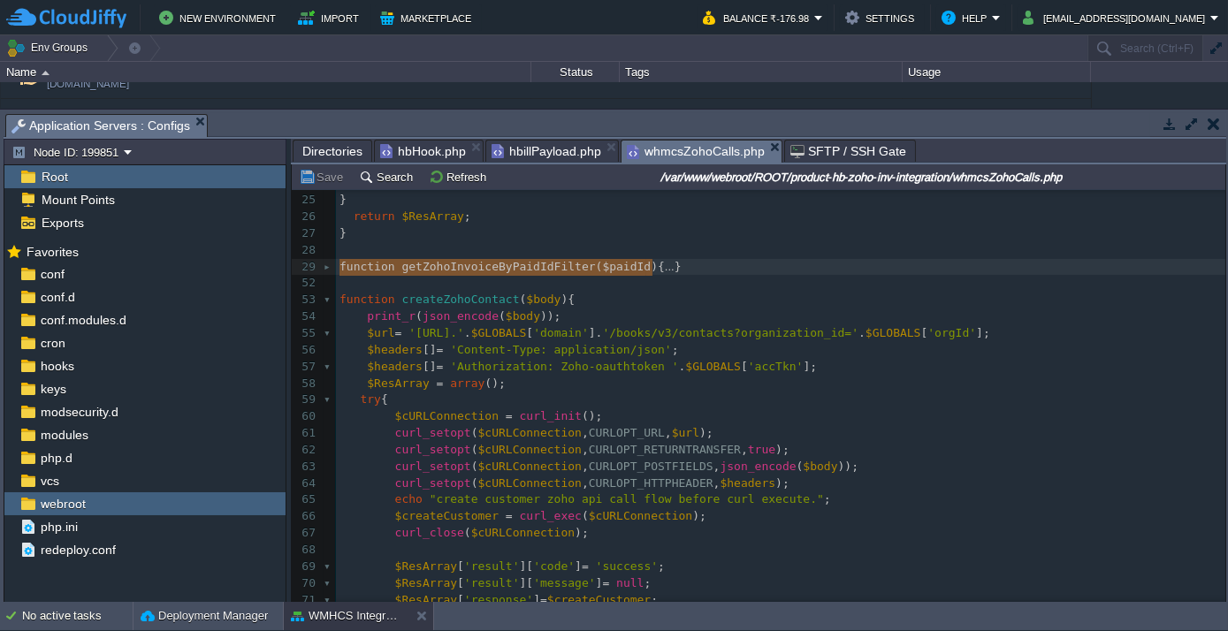
drag, startPoint x: 662, startPoint y: 270, endPoint x: 341, endPoint y: 264, distance: 320.9
type textarea "function getZohoInvoiceByPaidIdFilter($paidId){ $url='[URL]'.$GLOBALS['domain']…"
click at [544, 152] on span "hbillPayload.php" at bounding box center [546, 151] width 110 height 21
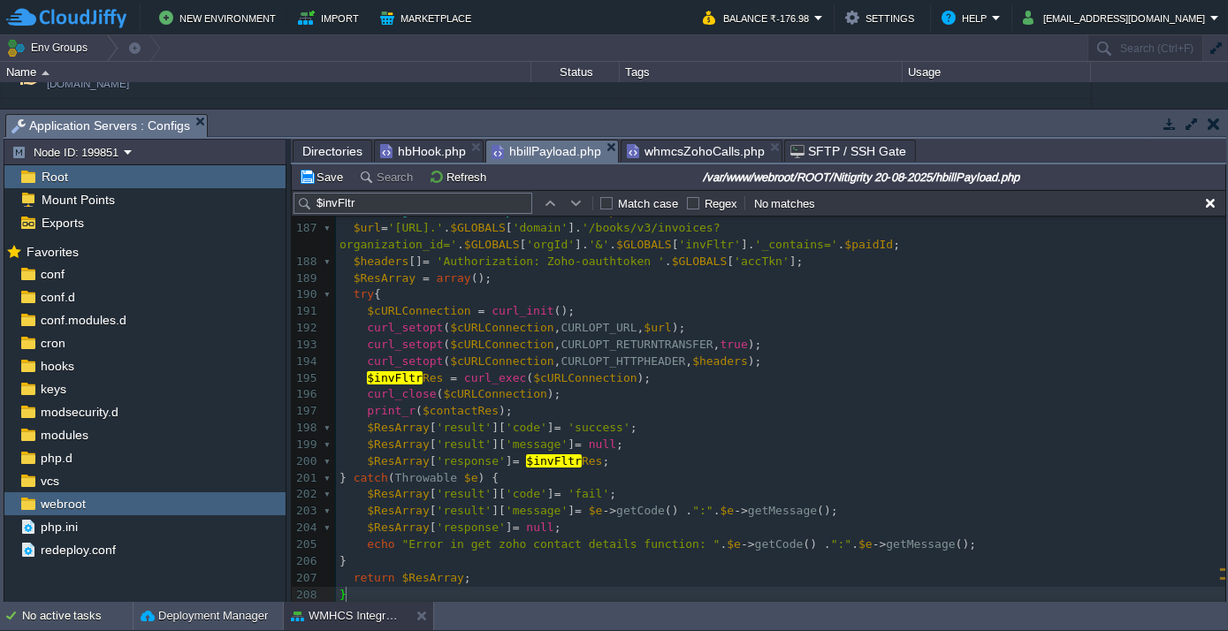
scroll to position [2910, 0]
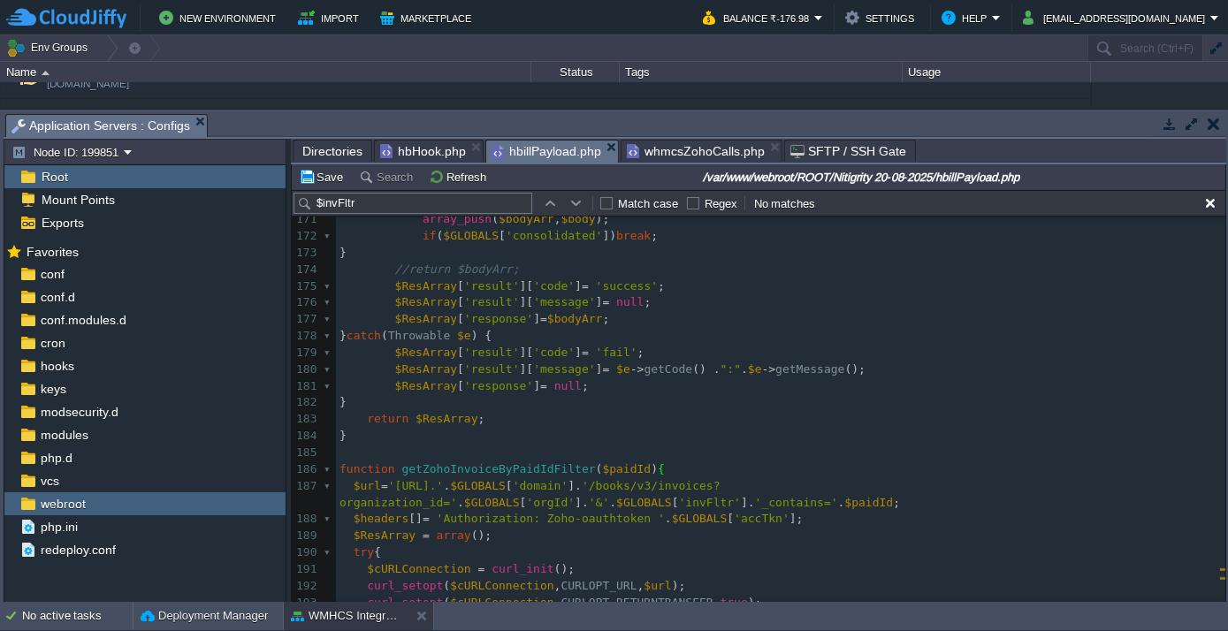
click at [360, 445] on pre "​" at bounding box center [780, 453] width 889 height 17
type textarea "changes made on [DATE]"
click at [340, 432] on div "xxxxxxxxxx $customFields = array ( $custom F ield ); 162 $body [ 'invoices' ][ …" at bounding box center [780, 478] width 889 height 900
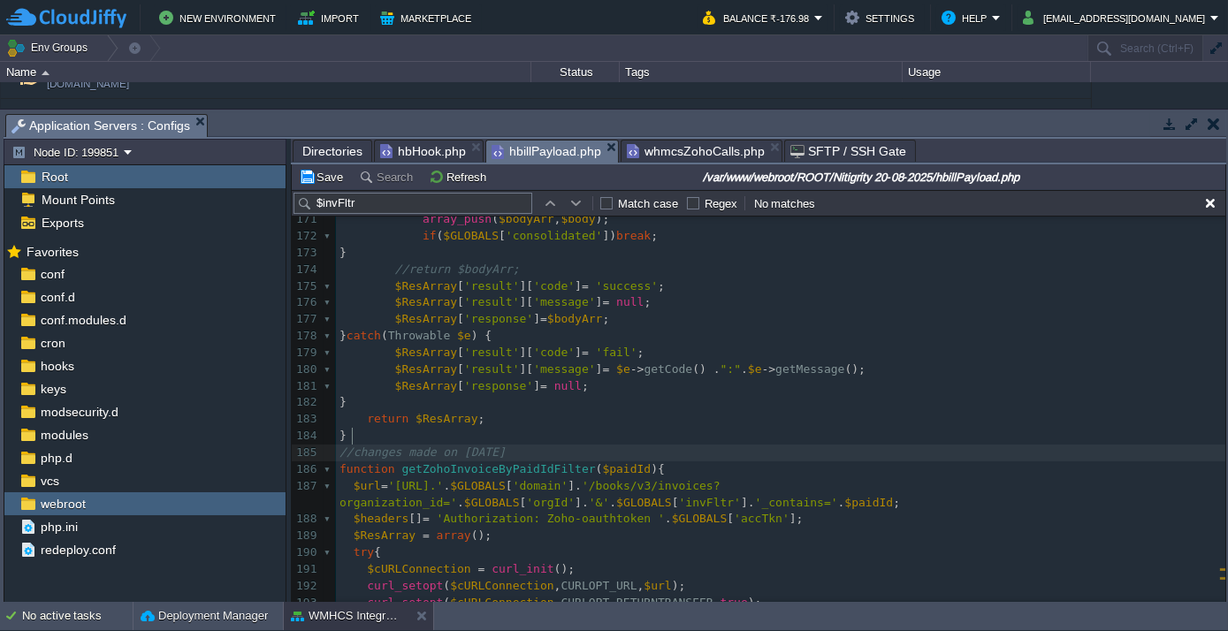
scroll to position [5, 18]
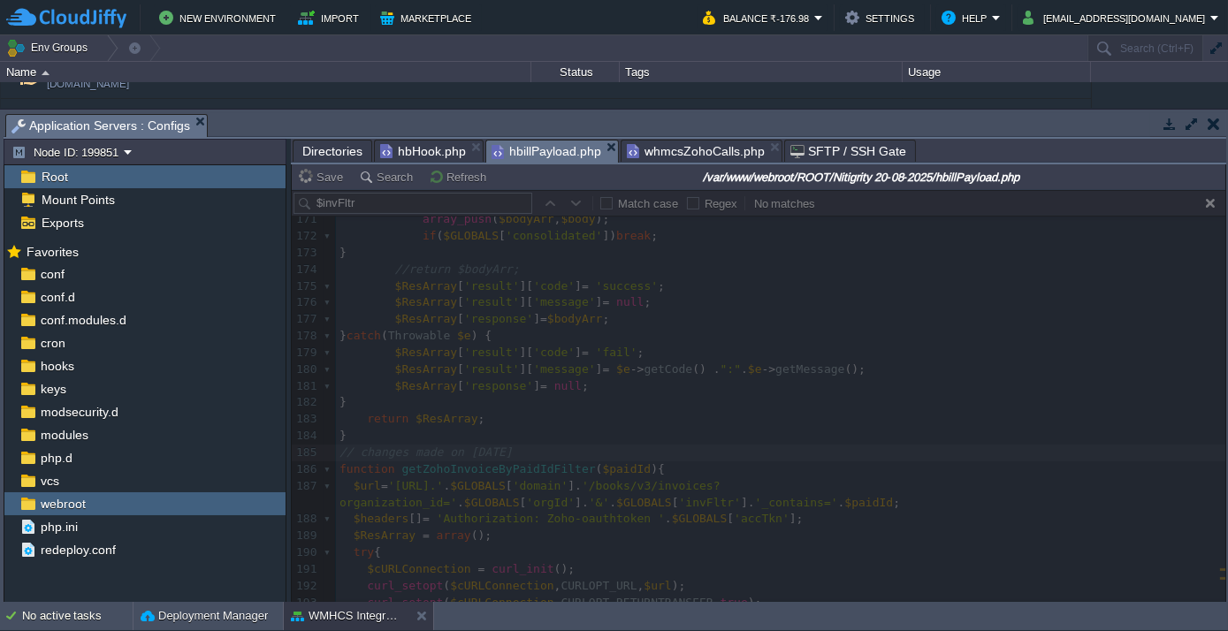
type textarea "//"
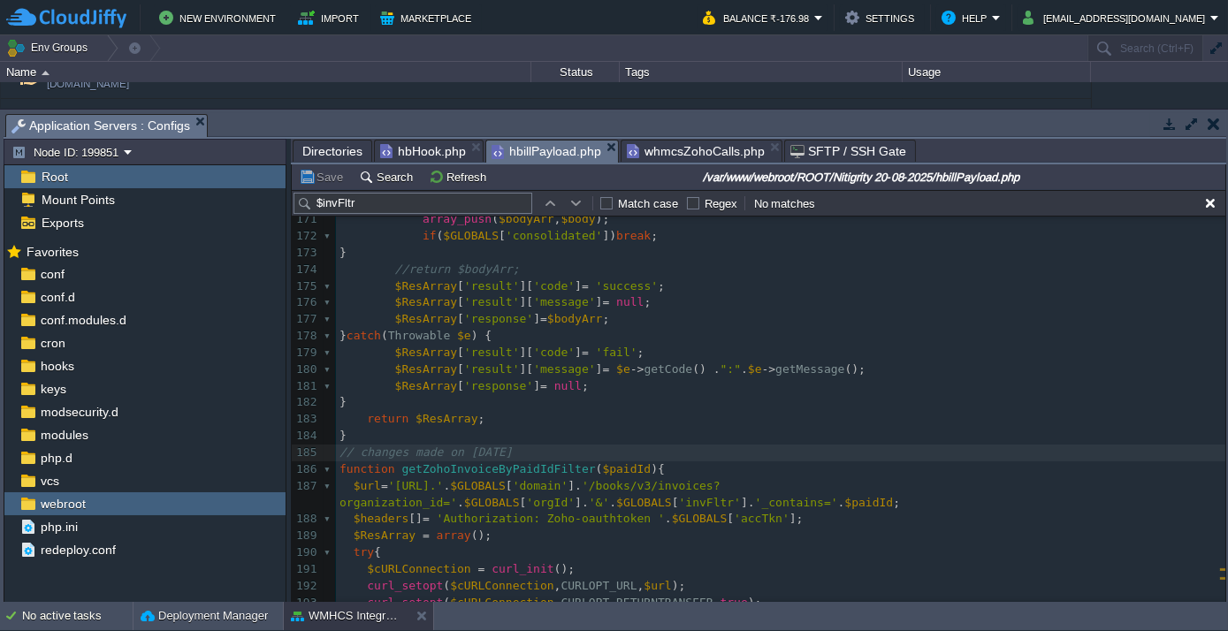
click at [401, 150] on span "hbHook.php" at bounding box center [423, 151] width 86 height 21
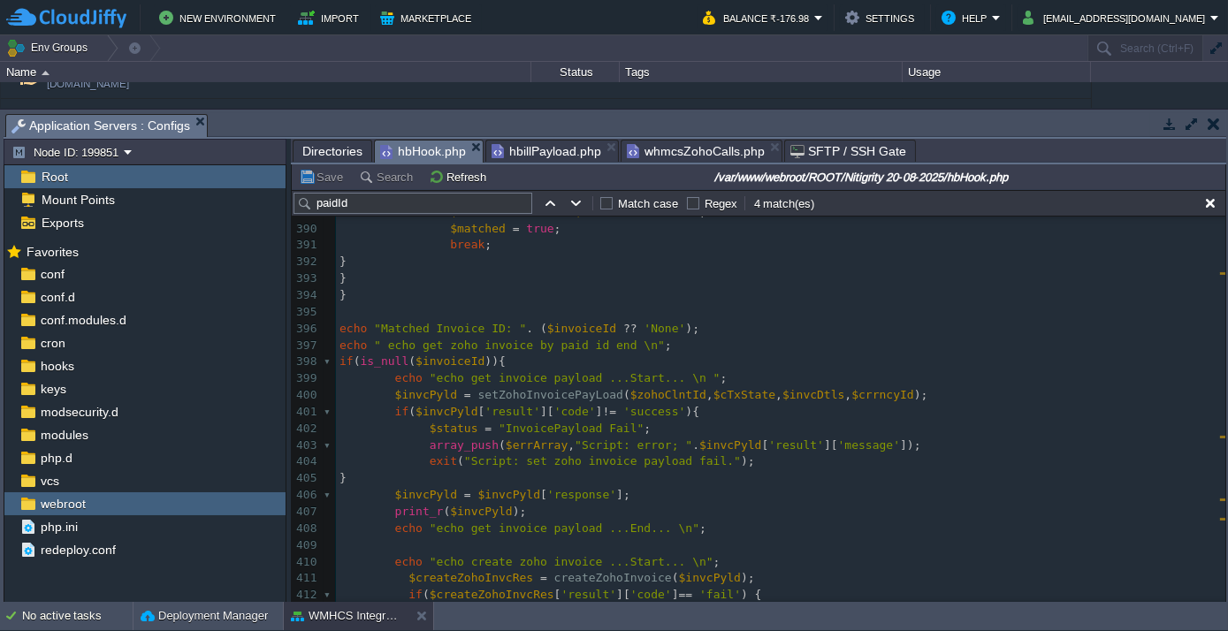
scroll to position [6401, 0]
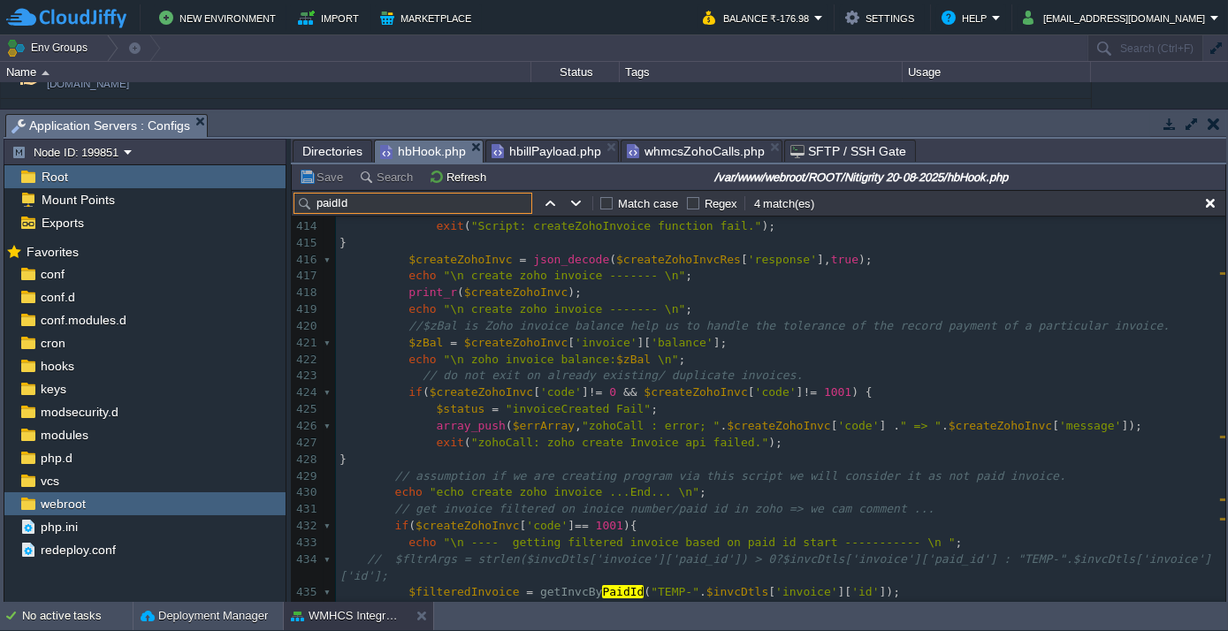
click at [372, 199] on input "paidId" at bounding box center [412, 203] width 239 height 21
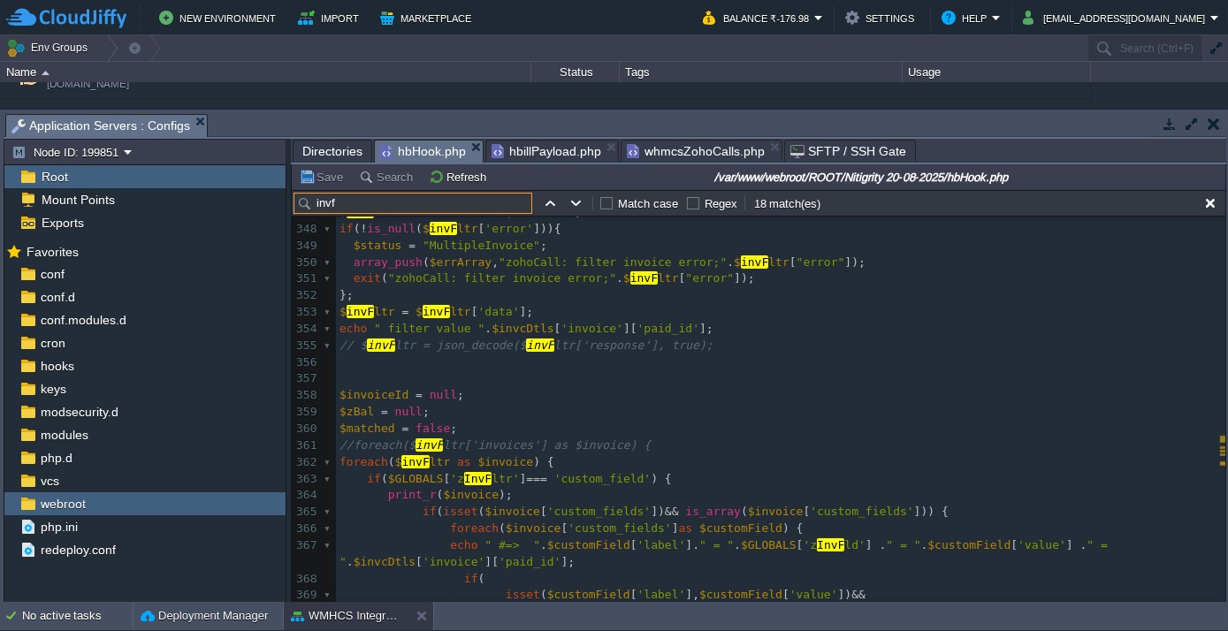
scroll to position [5363, 0]
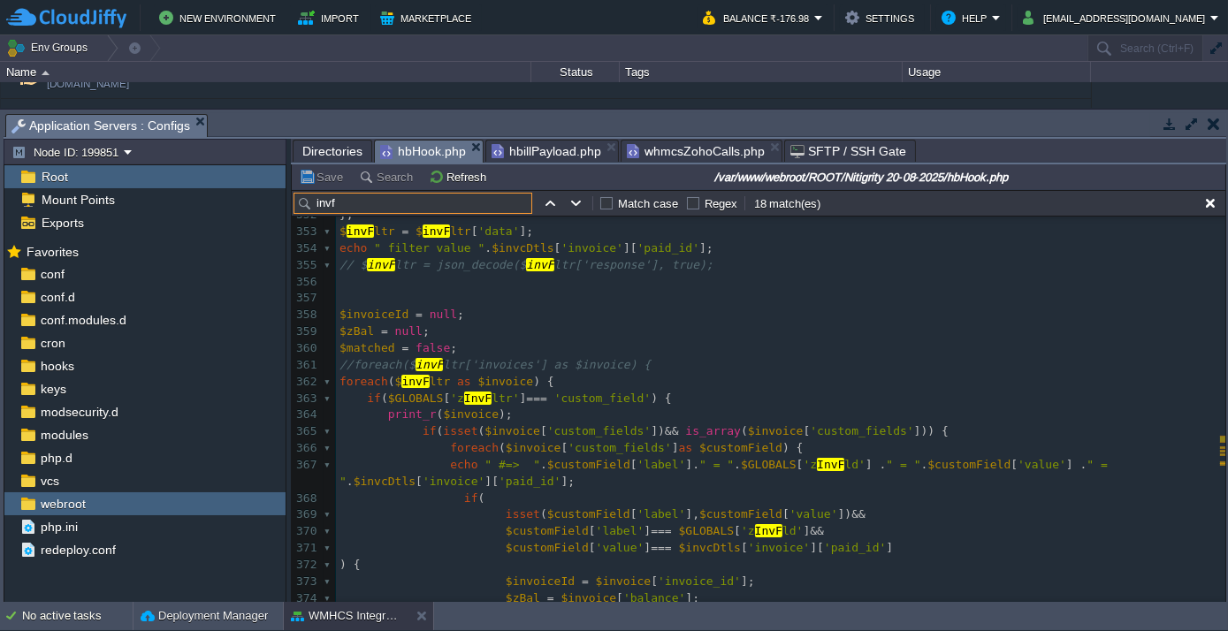
type input "invf"
click at [468, 398] on div "xxxxxxxxxx 303 if ( $mailIdx <= - 1 ){ ... } else { 335 echo "echo get existing…" at bounding box center [780, 273] width 889 height 733
type textarea "zInvFltr"
click at [473, 210] on input "invf" at bounding box center [412, 203] width 239 height 21
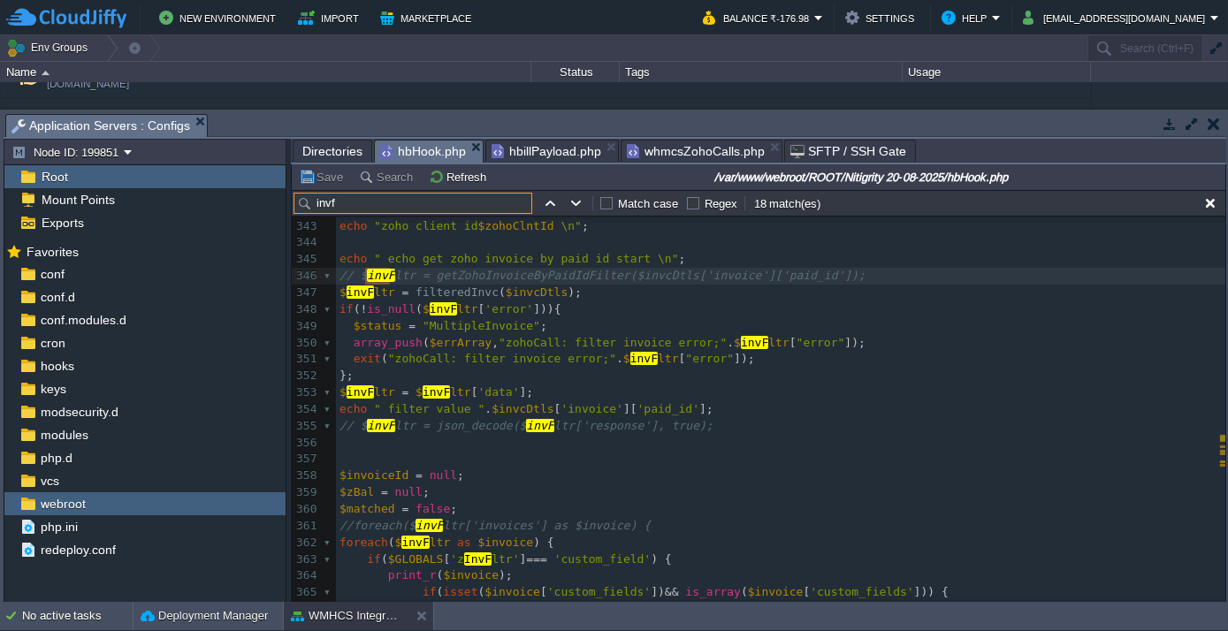
paste input "zInvFltr"
type input "zInvFltr"
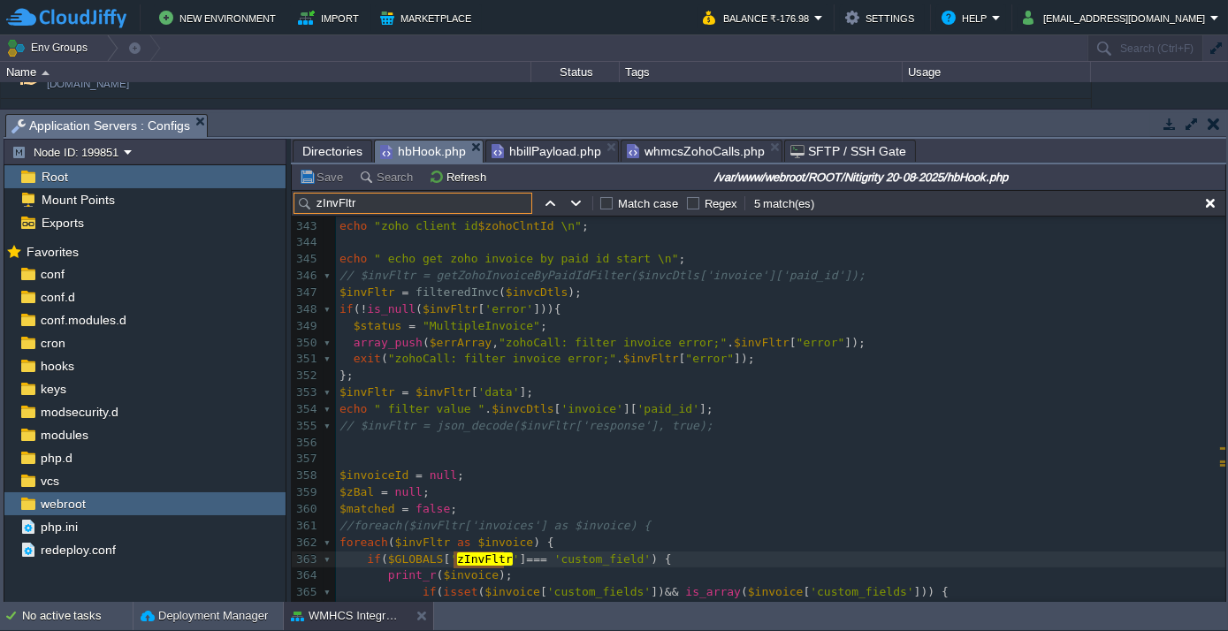
click at [539, 156] on span "hbillPayload.php" at bounding box center [546, 151] width 110 height 21
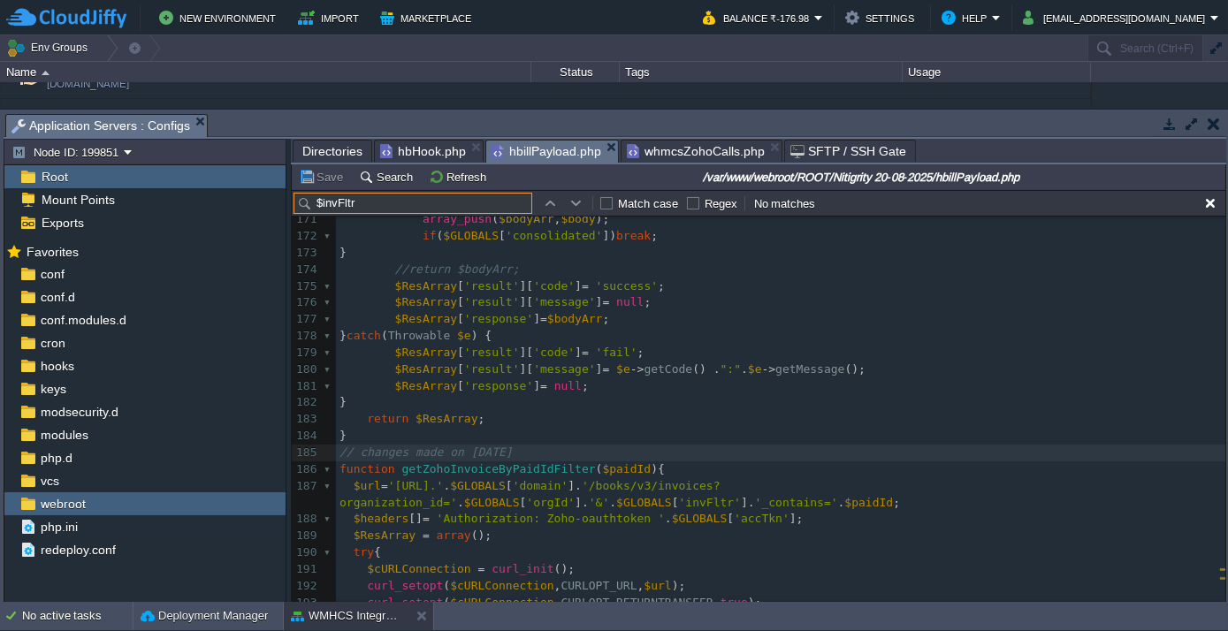
click at [421, 204] on input "$invFltr" at bounding box center [412, 203] width 239 height 21
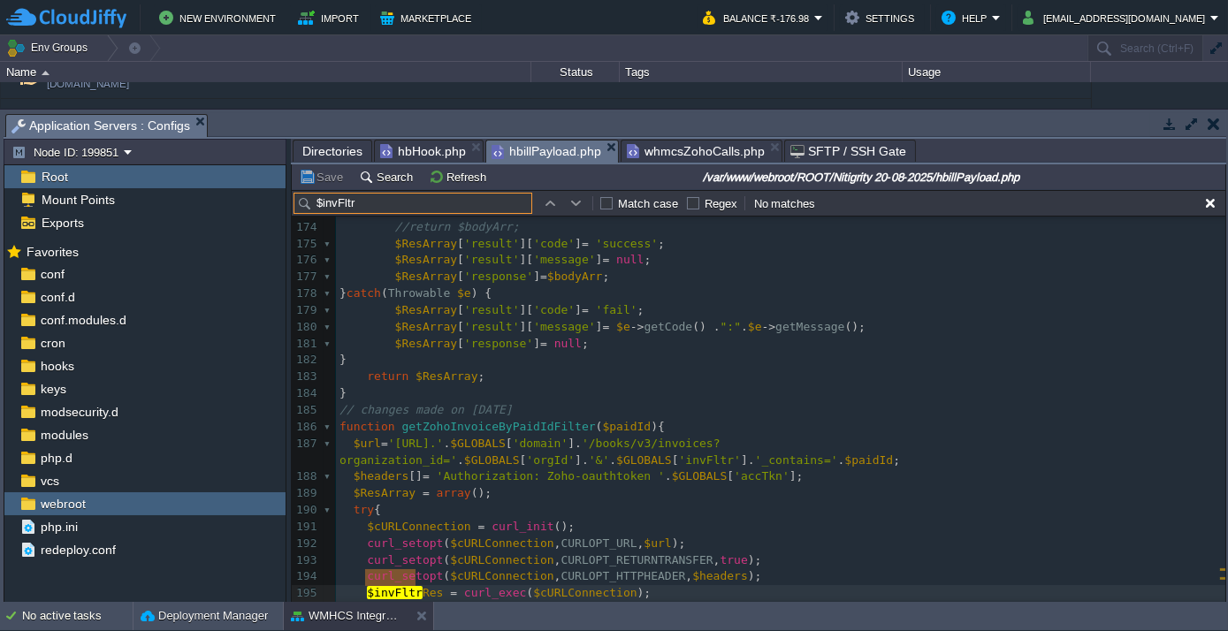
paste input "zI"
type input "zInvFltr"
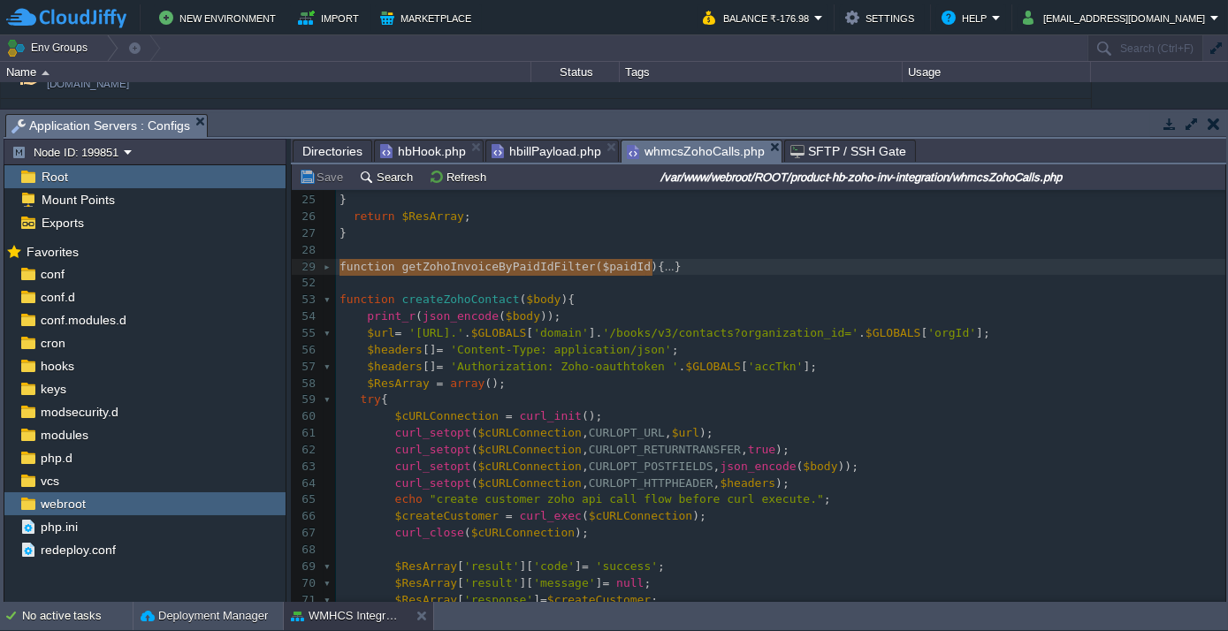
click at [686, 144] on span "whmcsZohoCalls.php" at bounding box center [696, 152] width 138 height 22
click at [407, 170] on button "Search" at bounding box center [388, 177] width 59 height 16
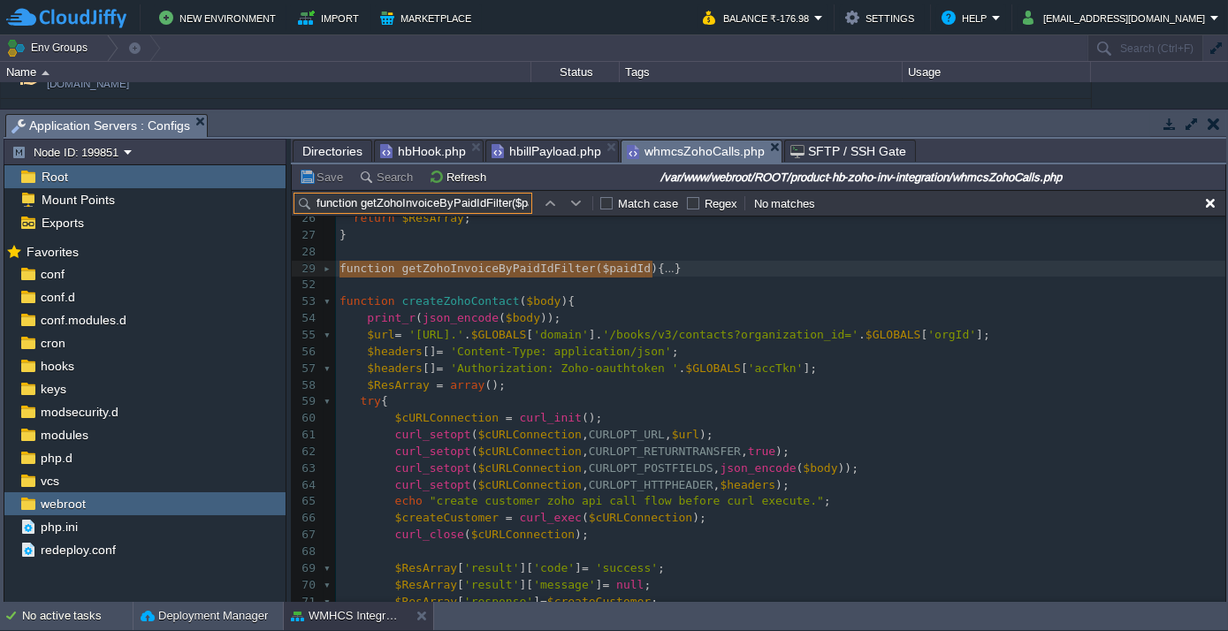
scroll to position [0, 5110]
type input "zInvFltr"
click at [413, 151] on span "hbHook.php" at bounding box center [423, 151] width 86 height 21
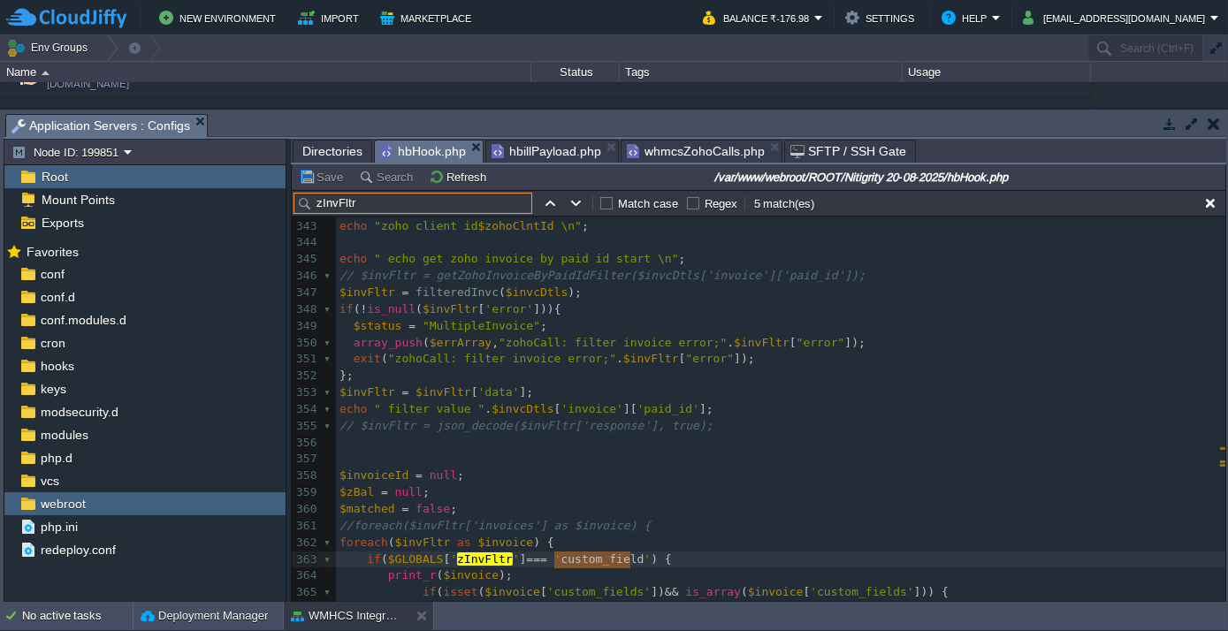
click at [384, 198] on input "zInvFltr" at bounding box center [412, 203] width 239 height 21
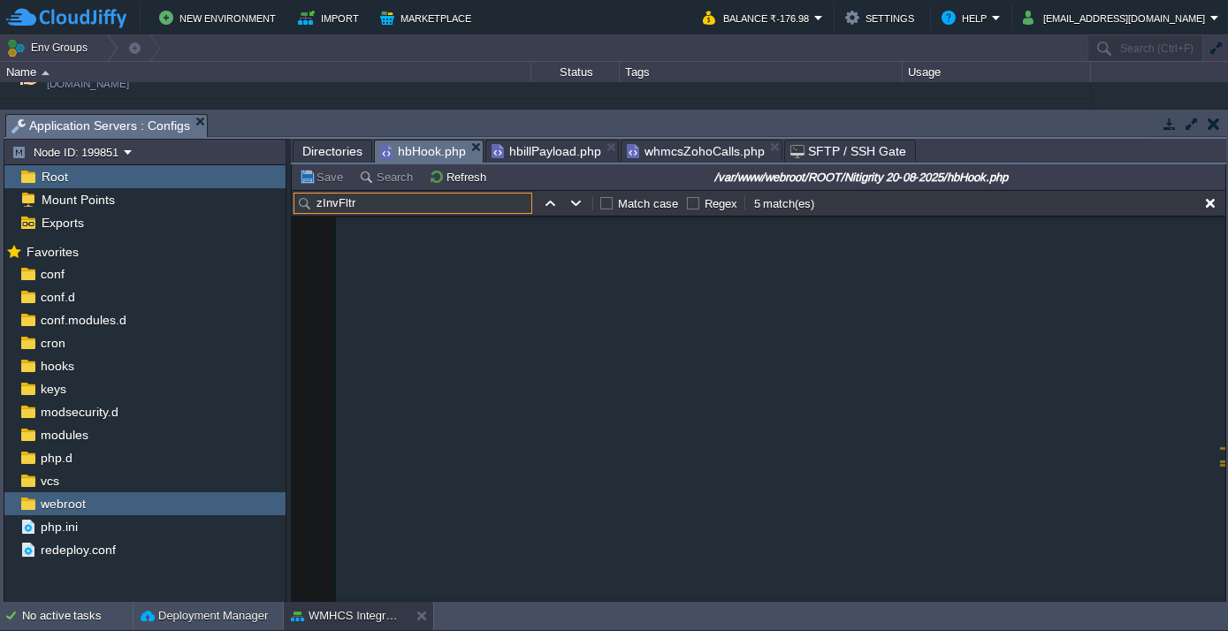
scroll to position [5819, 0]
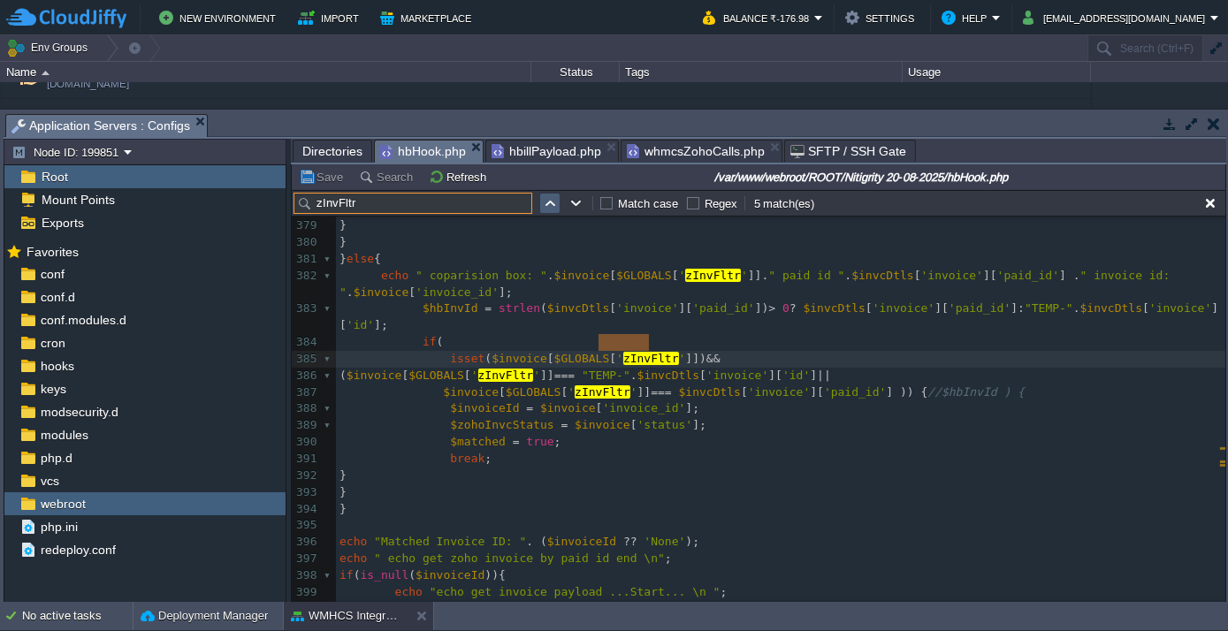
click at [549, 204] on button "button" at bounding box center [550, 203] width 16 height 16
type textarea "zInvFltr"
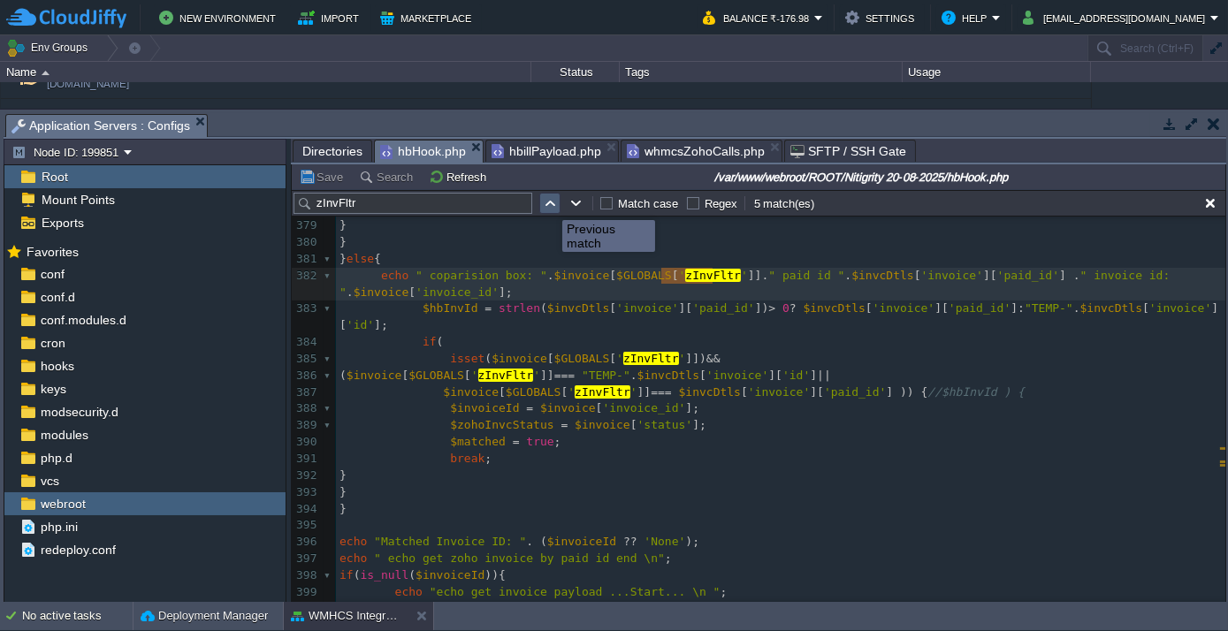
click at [549, 204] on button "button" at bounding box center [550, 203] width 16 height 16
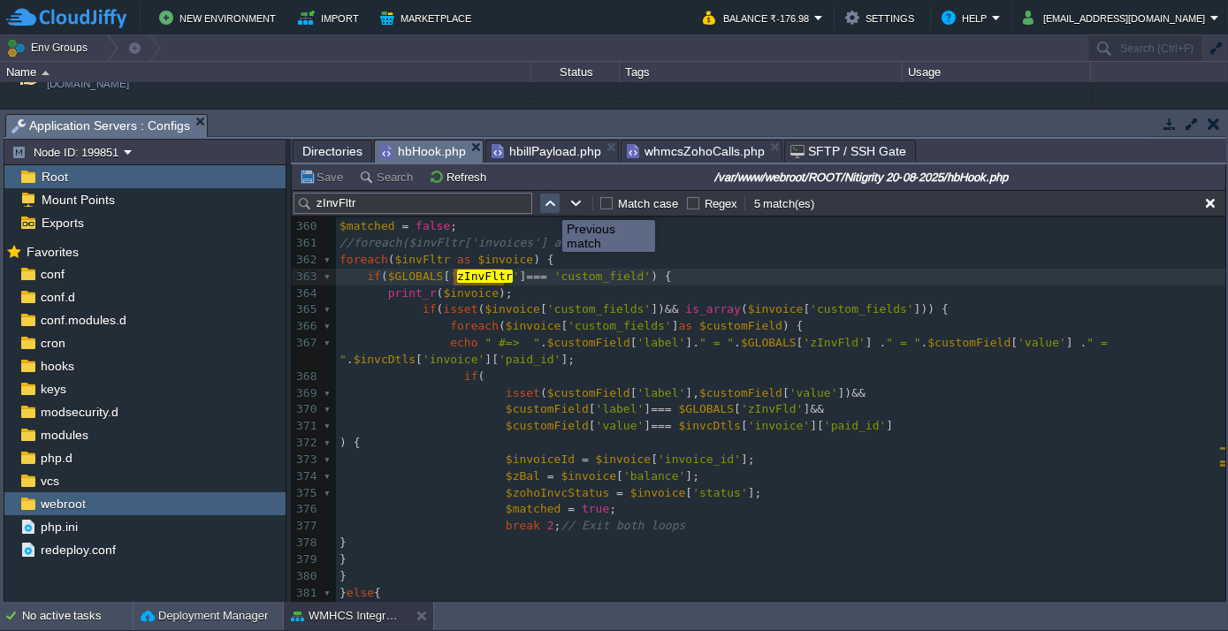
click at [549, 204] on button "button" at bounding box center [550, 203] width 16 height 16
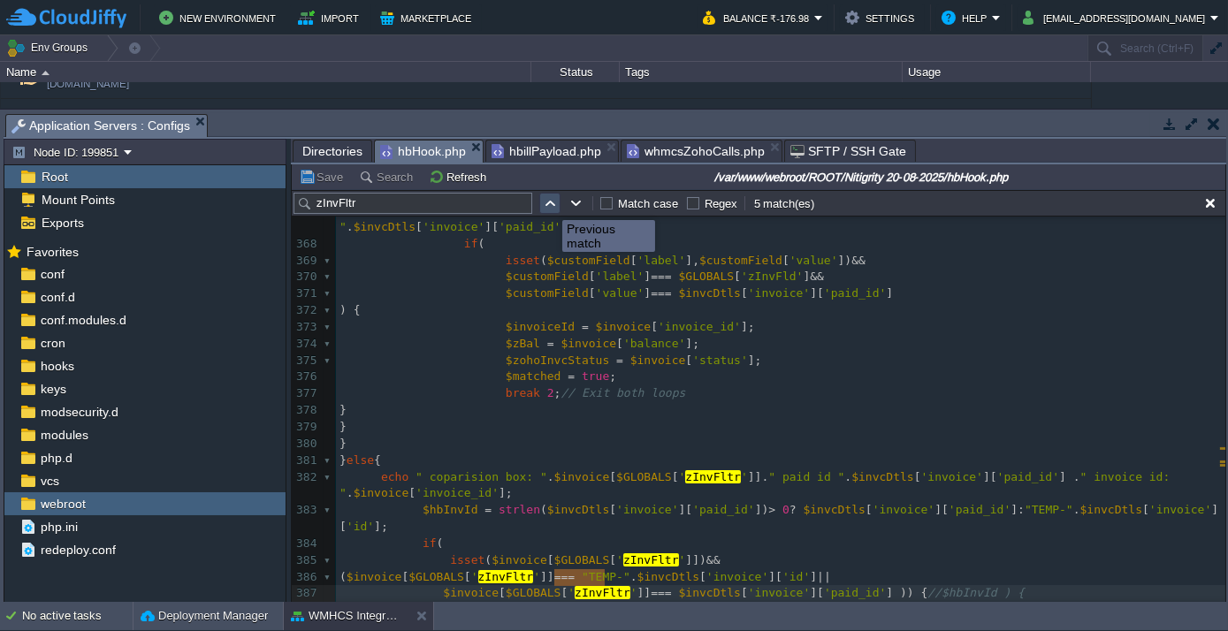
click at [549, 204] on button "button" at bounding box center [550, 203] width 16 height 16
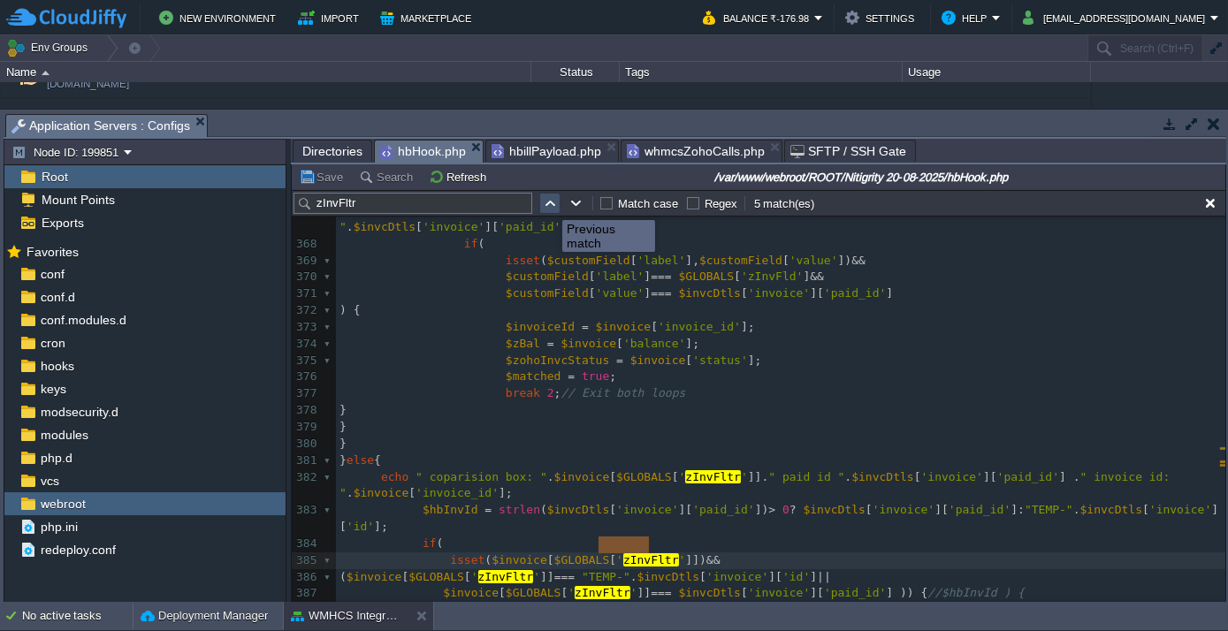
click at [549, 204] on button "button" at bounding box center [550, 203] width 16 height 16
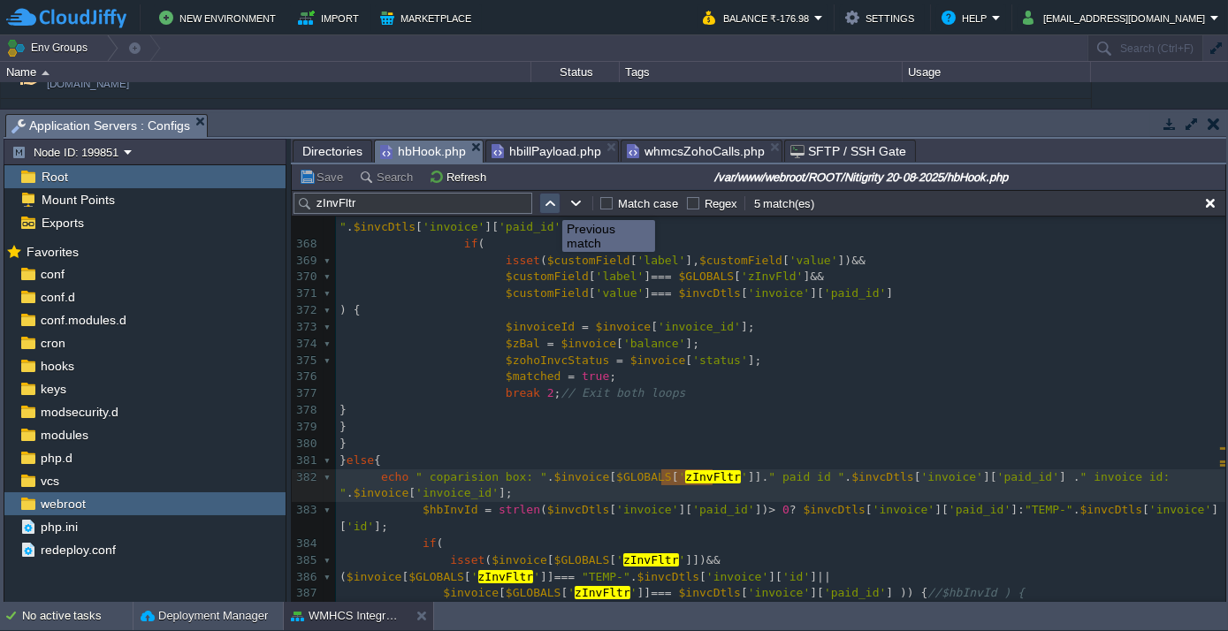
click at [549, 204] on button "button" at bounding box center [550, 203] width 16 height 16
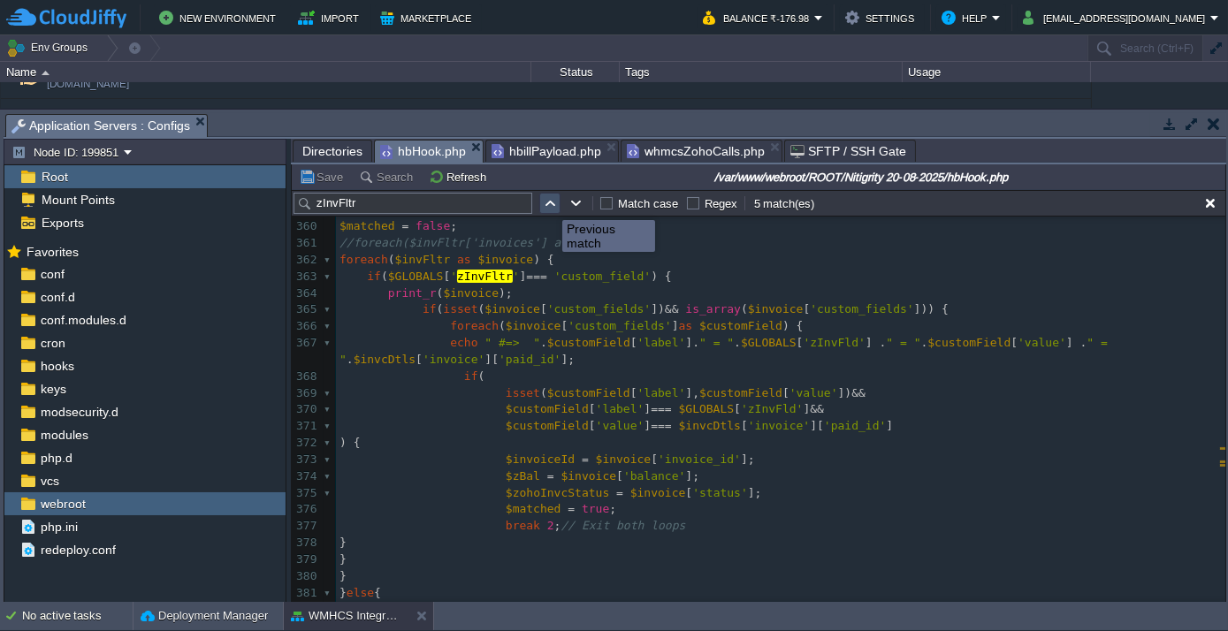
click at [549, 204] on button "button" at bounding box center [550, 203] width 16 height 16
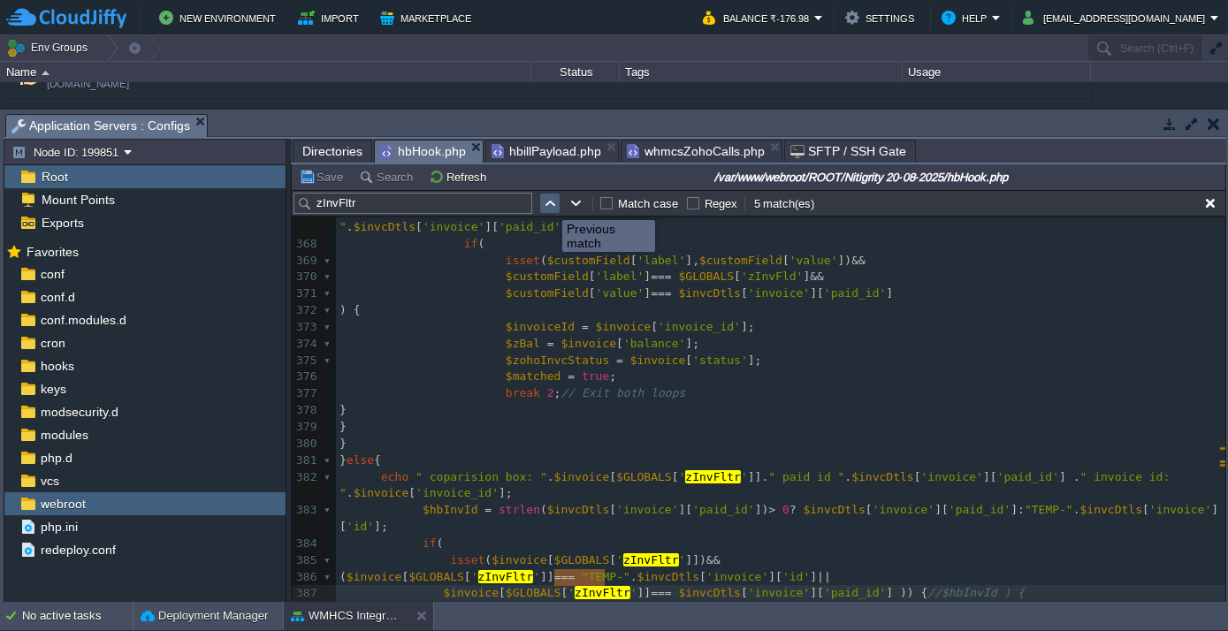
click at [549, 204] on button "button" at bounding box center [550, 203] width 16 height 16
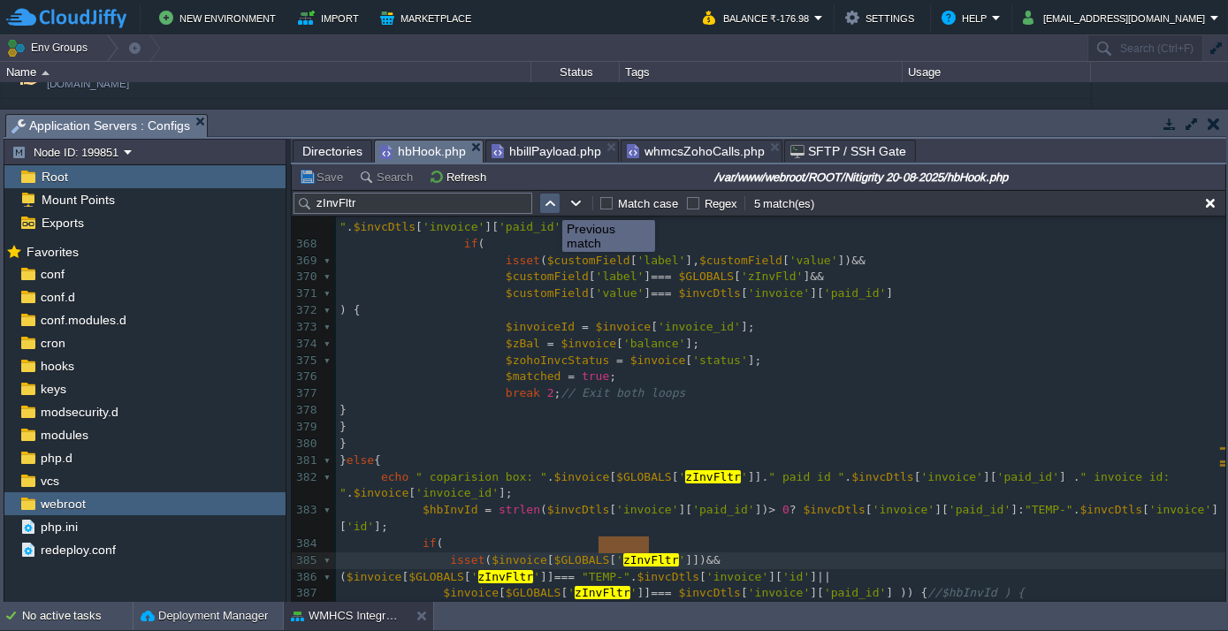
click at [549, 204] on button "button" at bounding box center [550, 203] width 16 height 16
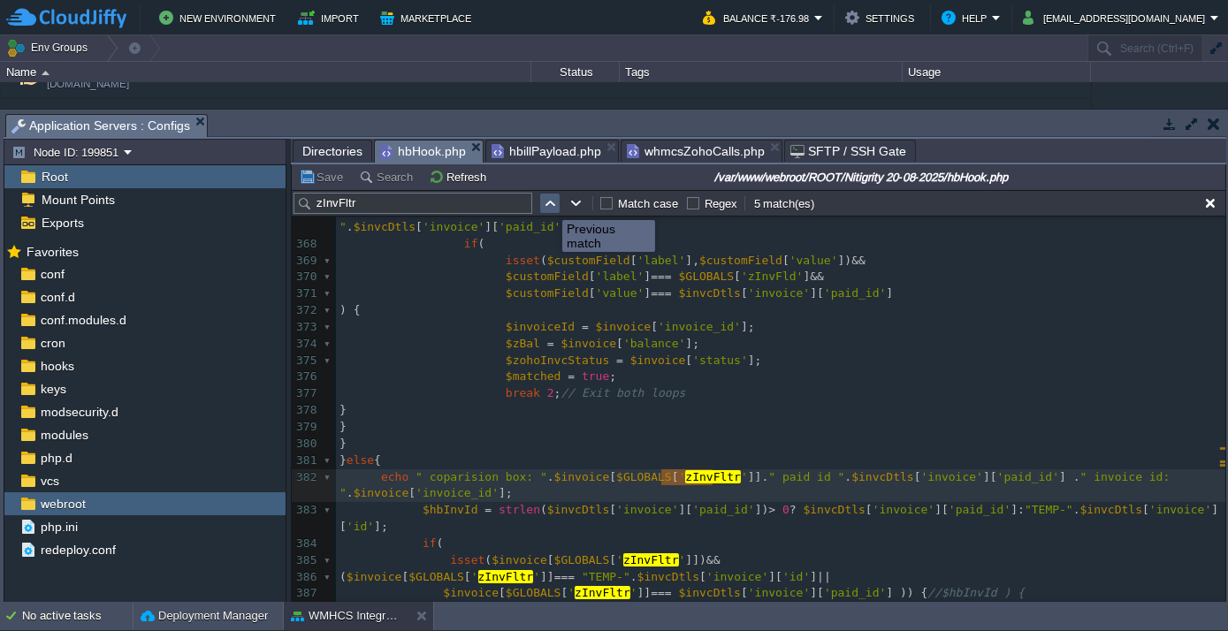
click at [549, 204] on button "button" at bounding box center [550, 203] width 16 height 16
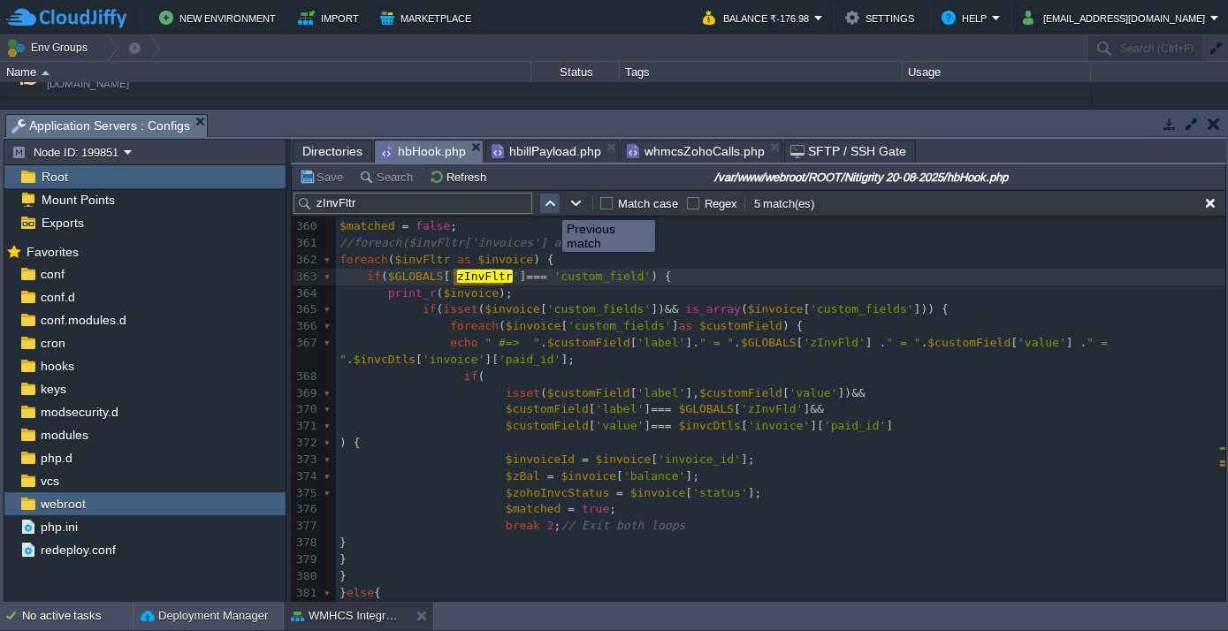
click at [549, 204] on button "button" at bounding box center [550, 203] width 16 height 16
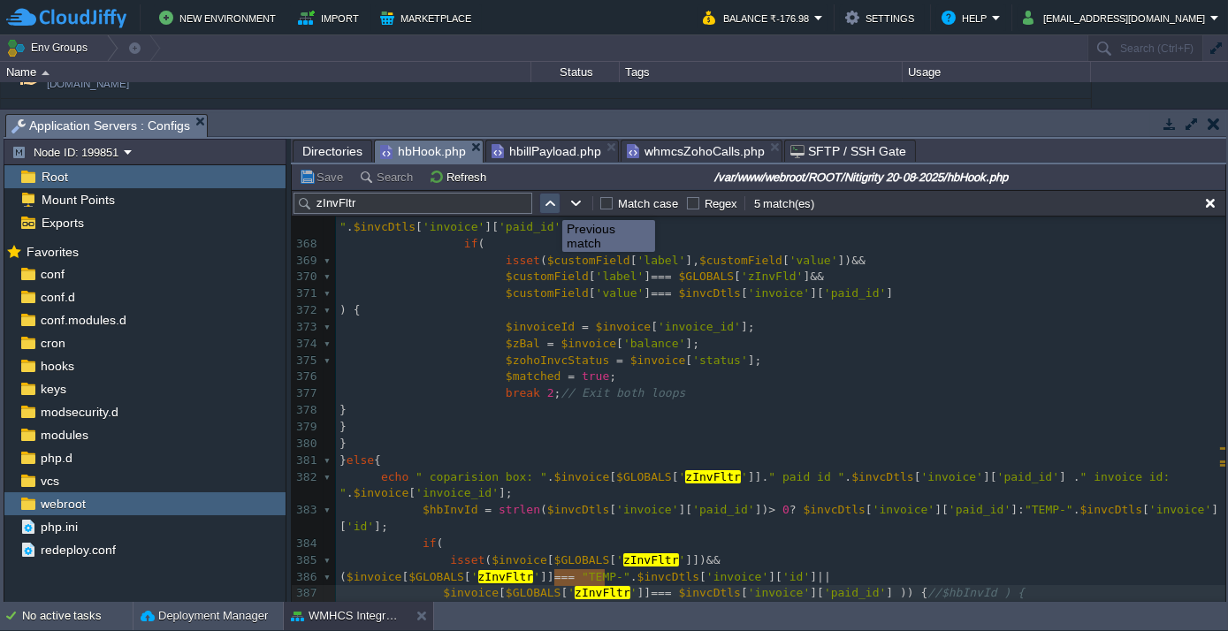
click at [549, 204] on button "button" at bounding box center [550, 203] width 16 height 16
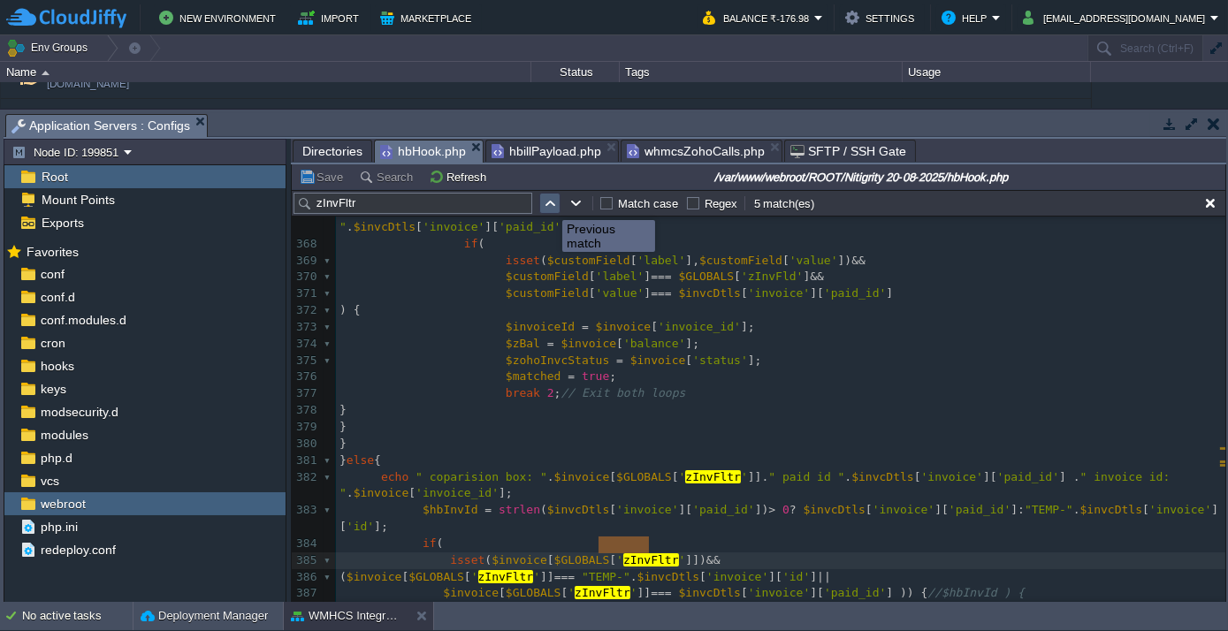
click at [549, 204] on button "button" at bounding box center [550, 203] width 16 height 16
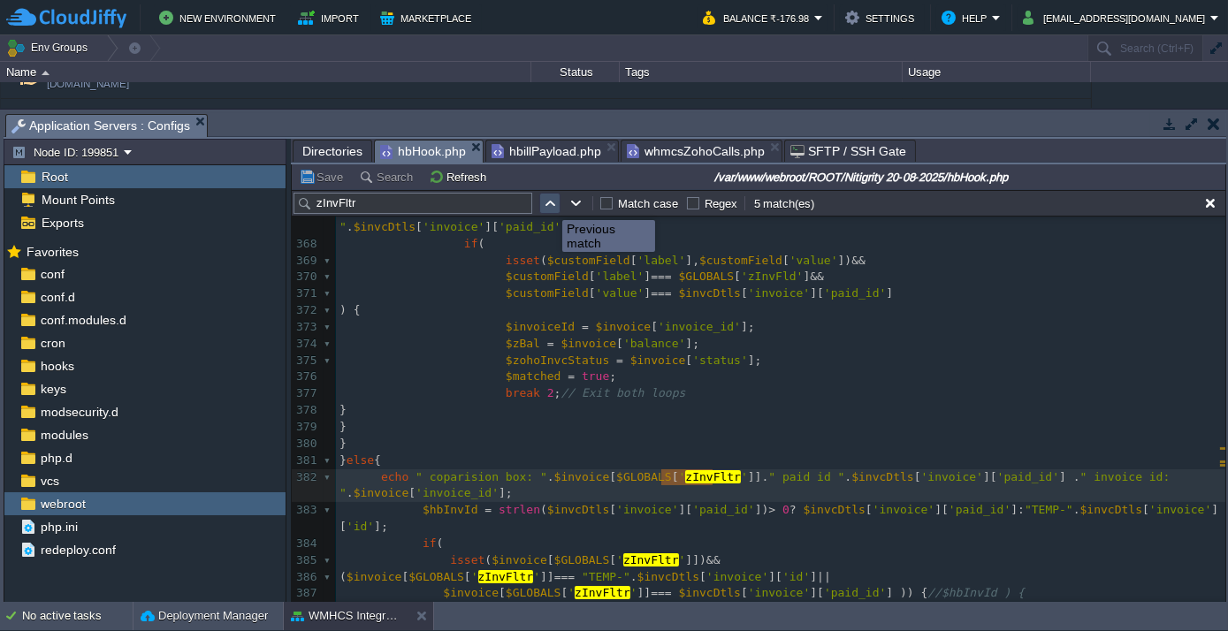
click at [549, 204] on button "button" at bounding box center [550, 203] width 16 height 16
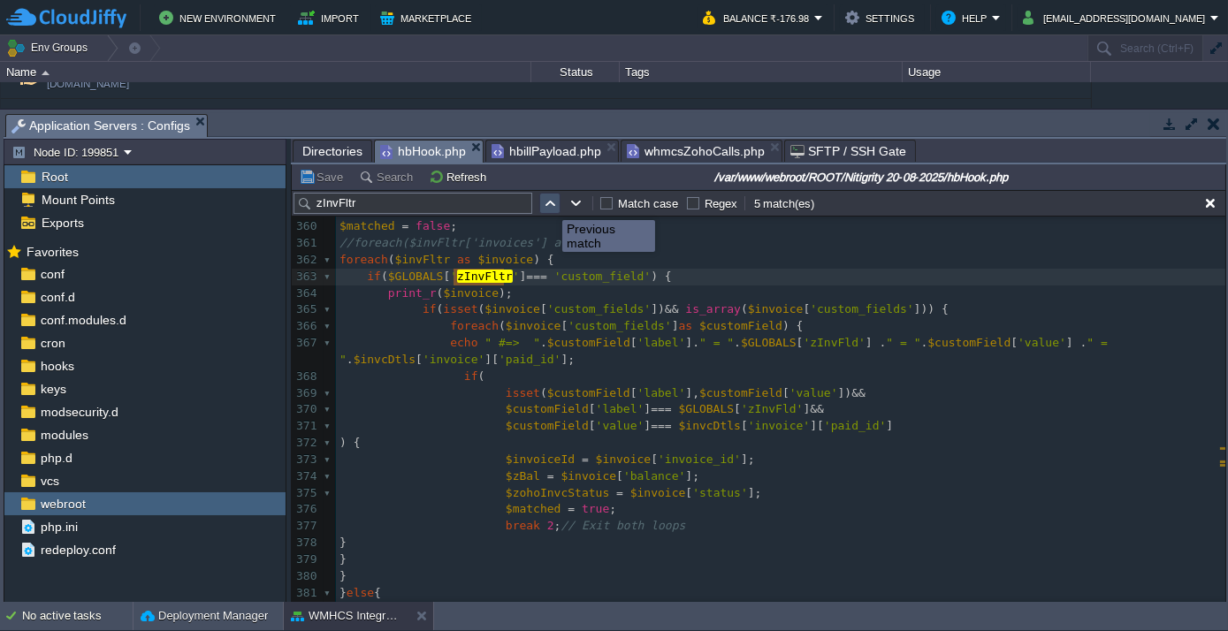
click at [549, 204] on button "button" at bounding box center [550, 203] width 16 height 16
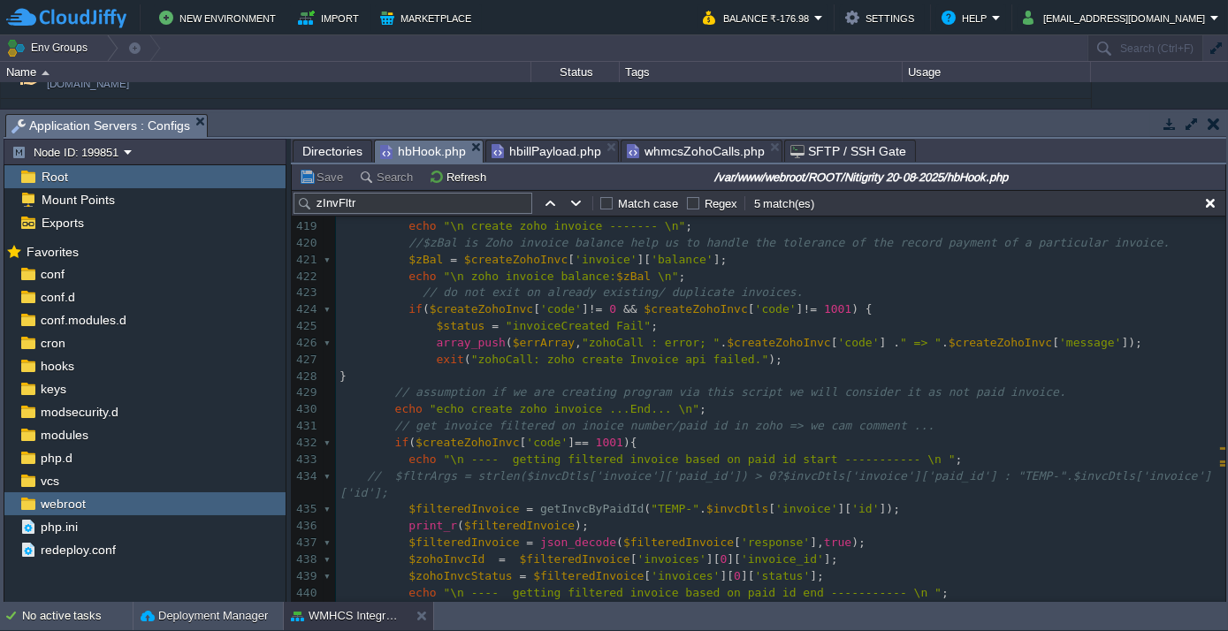
scroll to position [6500, 0]
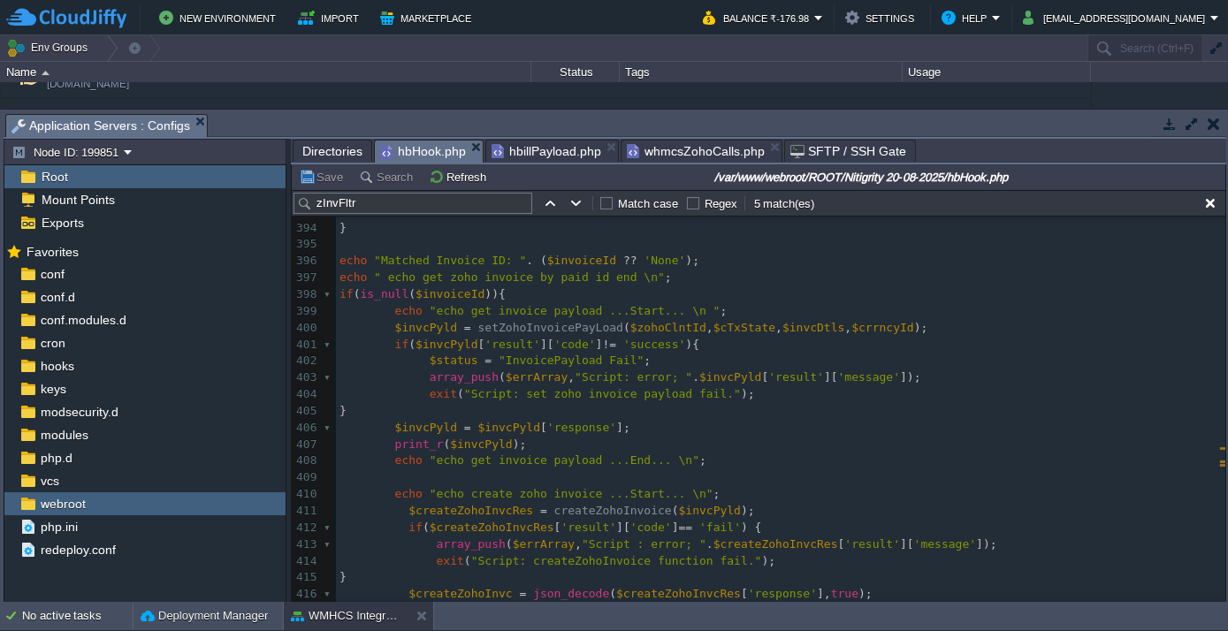
click at [346, 281] on div "xxxxxxxxxx 382 echo " coparision box: " . $invoice [ $GLOBALS [ ' zInvFltr ' ]]…" at bounding box center [780, 428] width 889 height 883
type textarea "is"
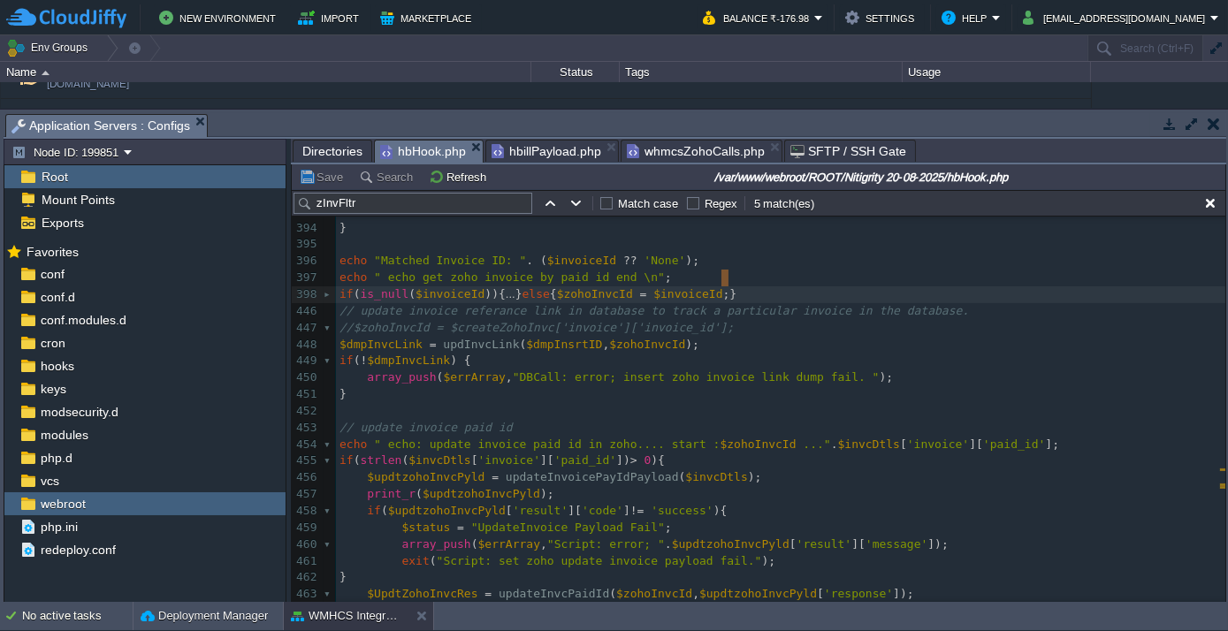
type textarea "} else { $zohoInvcId = $invoiceId; }"
click at [751, 286] on pre "if ( is_null ( $invoiceId )){ ... } else { $zohoInvcId = $invoiceId ; }" at bounding box center [780, 294] width 889 height 17
type textarea "} else { $zohoInvcId = $invoiceId; }"
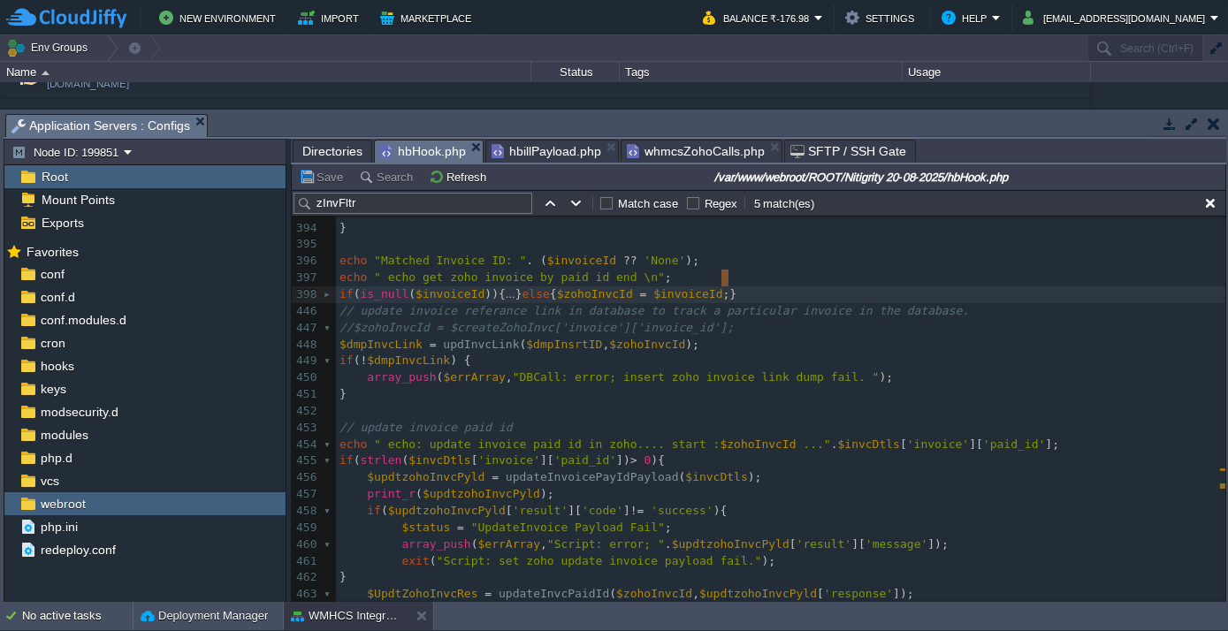
type textarea "} else { $zohoInvcId = $invoiceId; }"
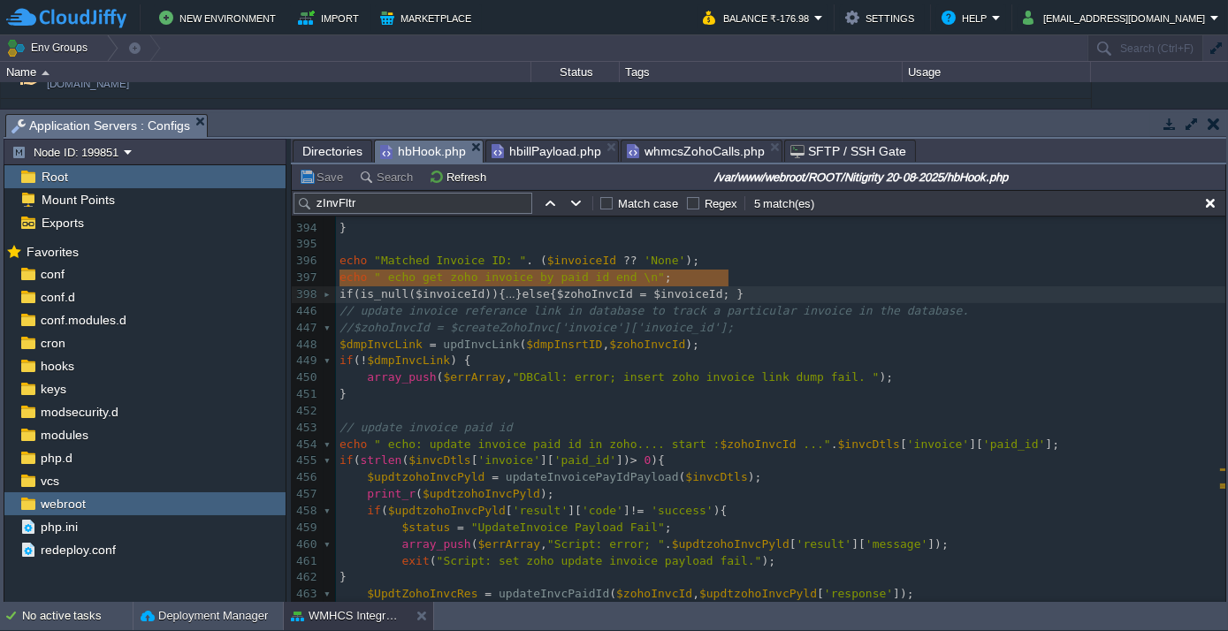
drag, startPoint x: 746, startPoint y: 279, endPoint x: 329, endPoint y: 273, distance: 417.3
type textarea "-"
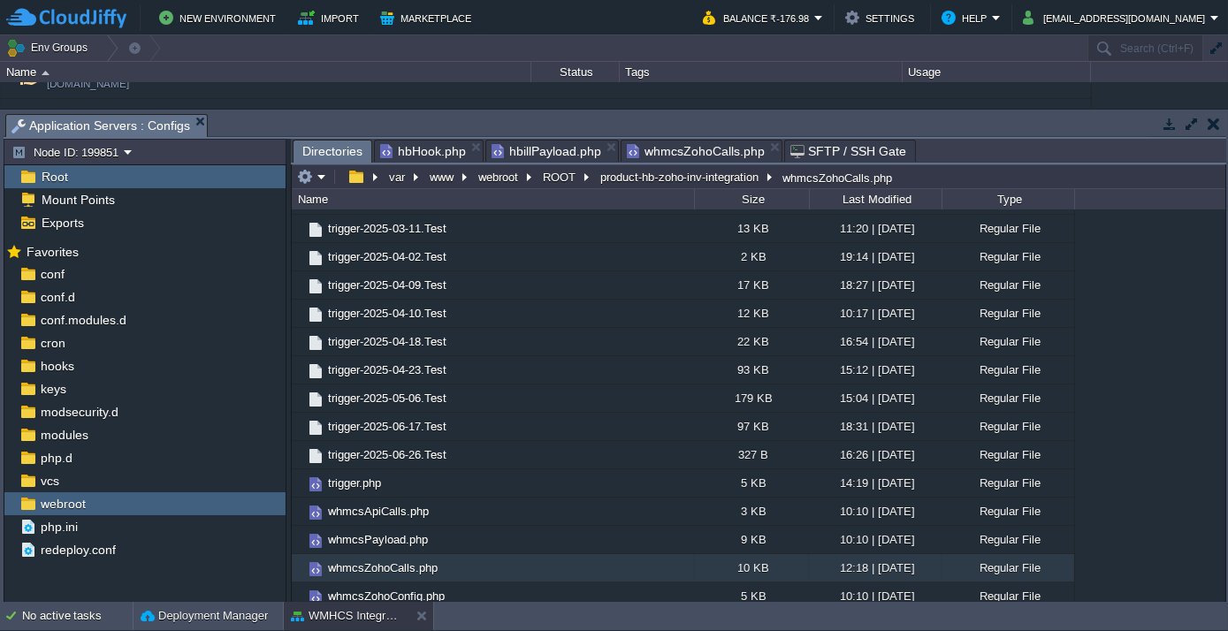
click at [309, 141] on span "Directories" at bounding box center [332, 152] width 60 height 22
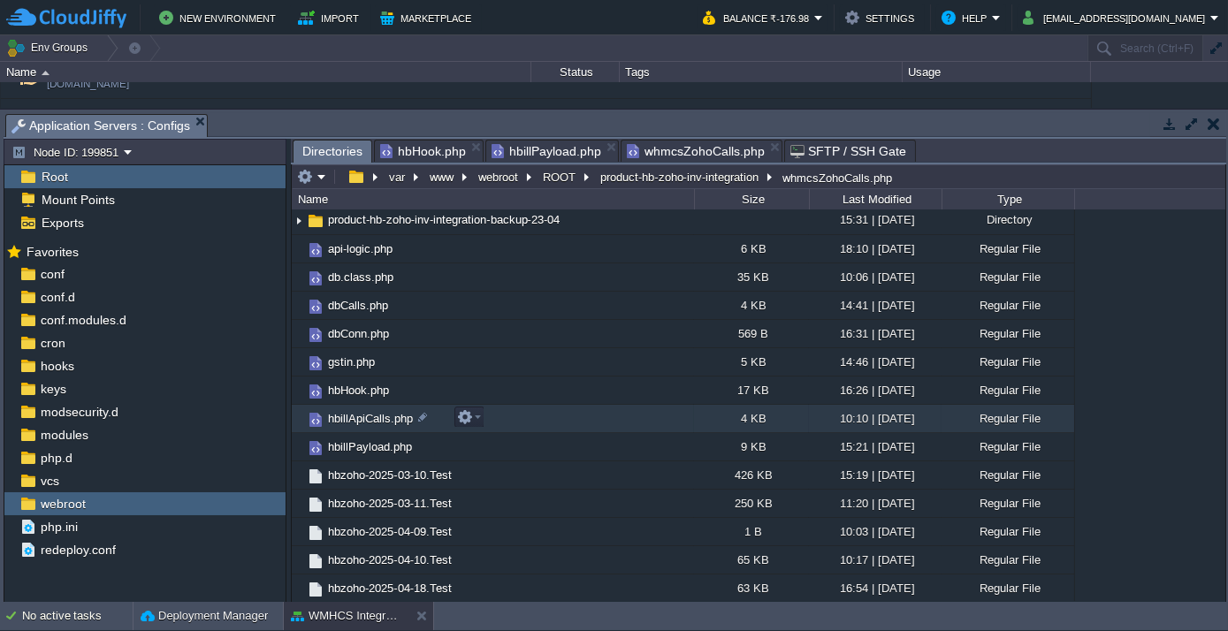
scroll to position [0, 0]
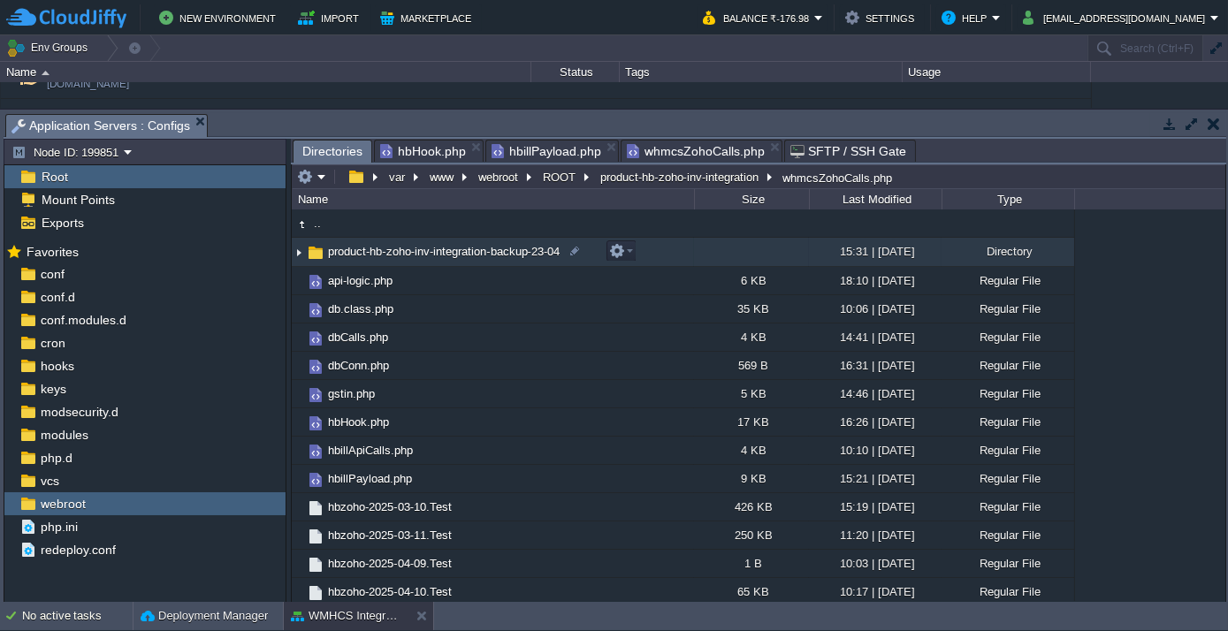
click at [393, 258] on span "product-hb-zoho-inv-integration-backup-23-04" at bounding box center [443, 251] width 237 height 15
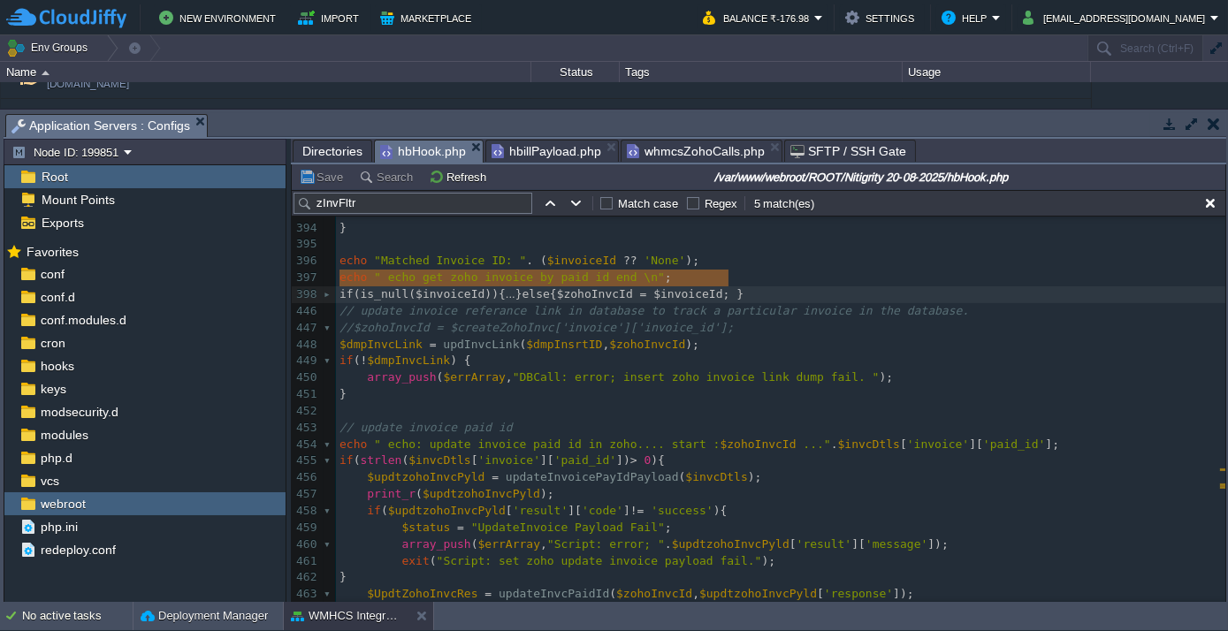
click at [434, 147] on span "hbHook.php" at bounding box center [423, 152] width 86 height 22
click at [324, 142] on span "Directories" at bounding box center [332, 151] width 60 height 21
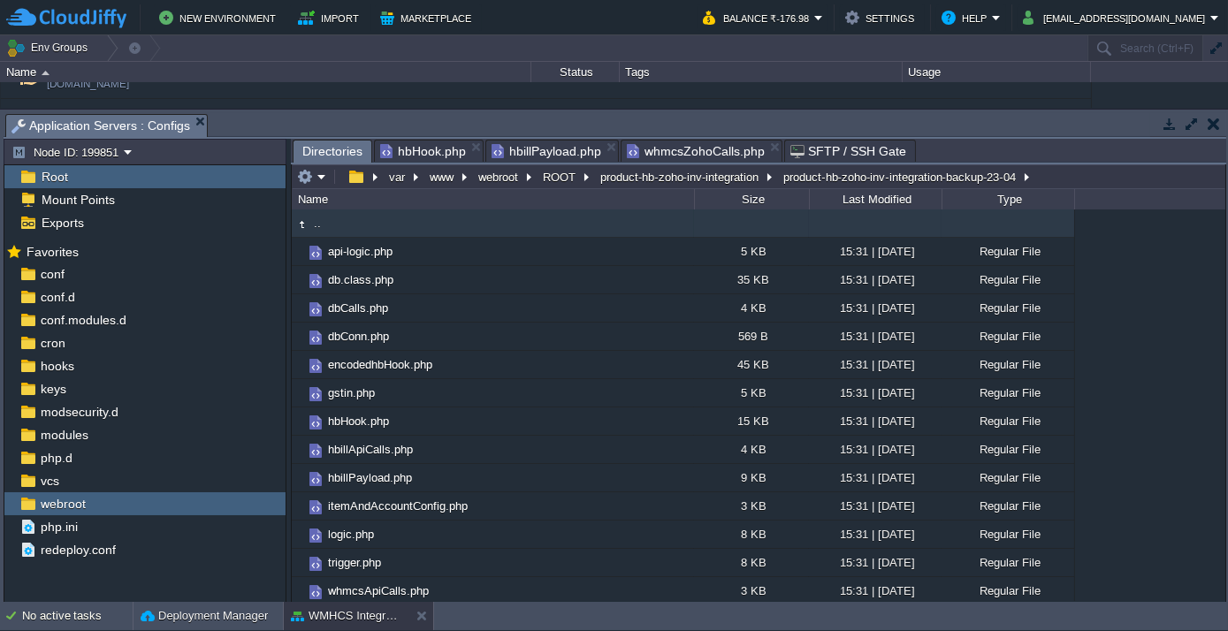
click at [408, 151] on span "hbHook.php" at bounding box center [423, 151] width 86 height 21
click at [343, 150] on span "Directories" at bounding box center [332, 152] width 60 height 22
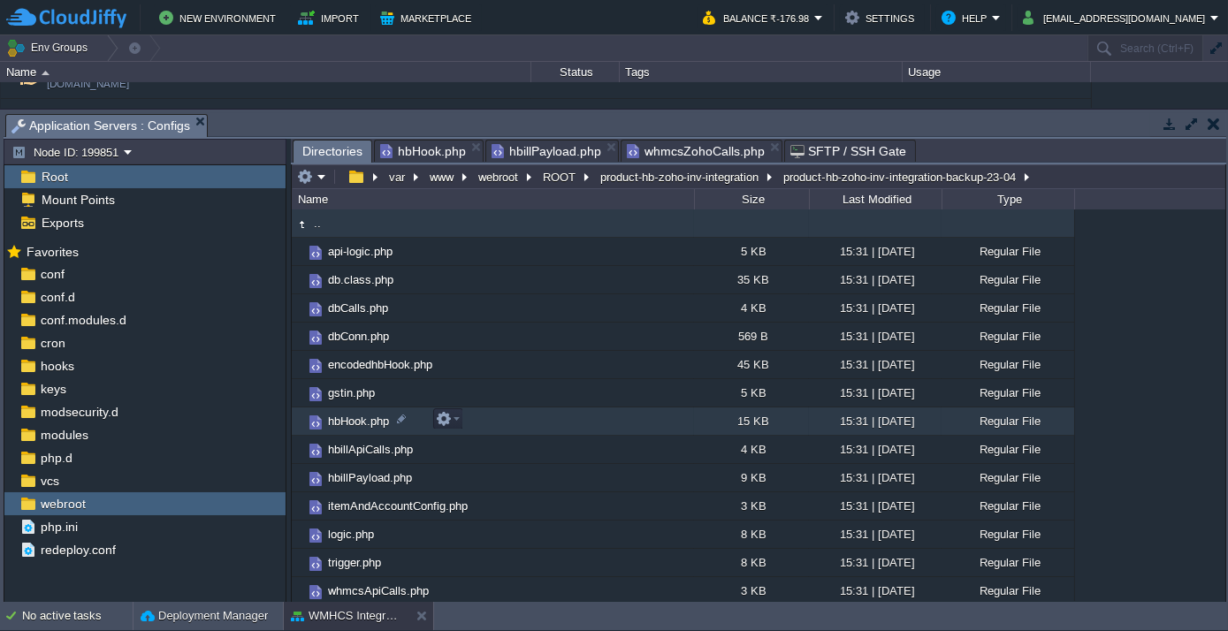
click at [354, 423] on span "hbHook.php" at bounding box center [358, 421] width 66 height 15
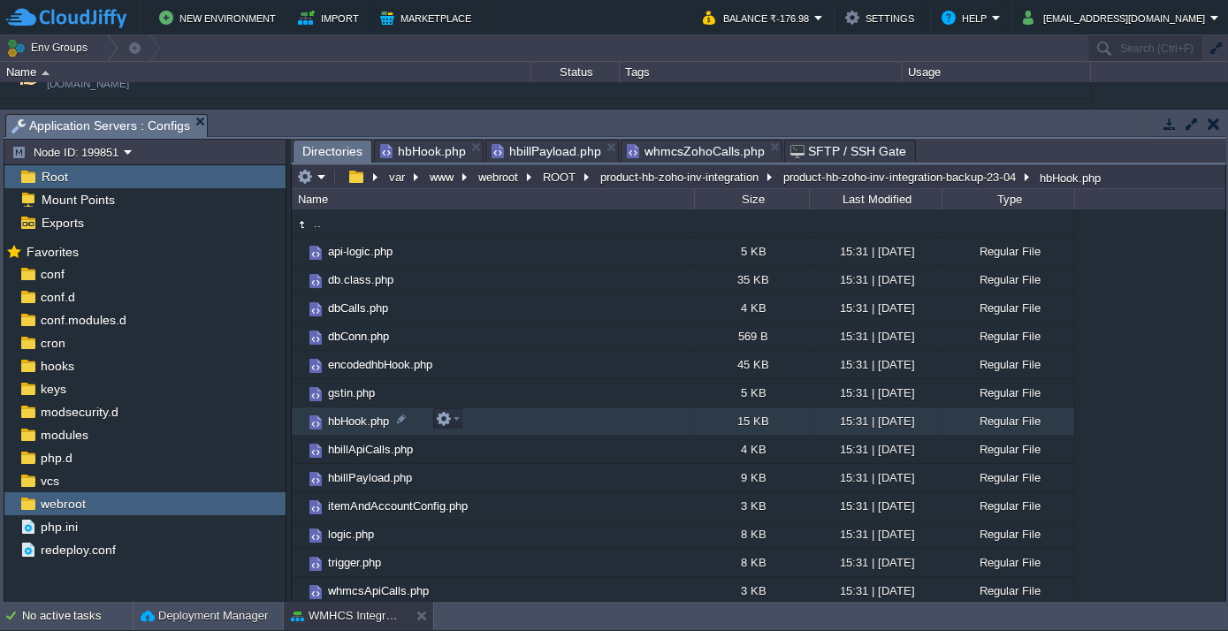
click at [355, 421] on span "hbHook.php" at bounding box center [358, 421] width 66 height 15
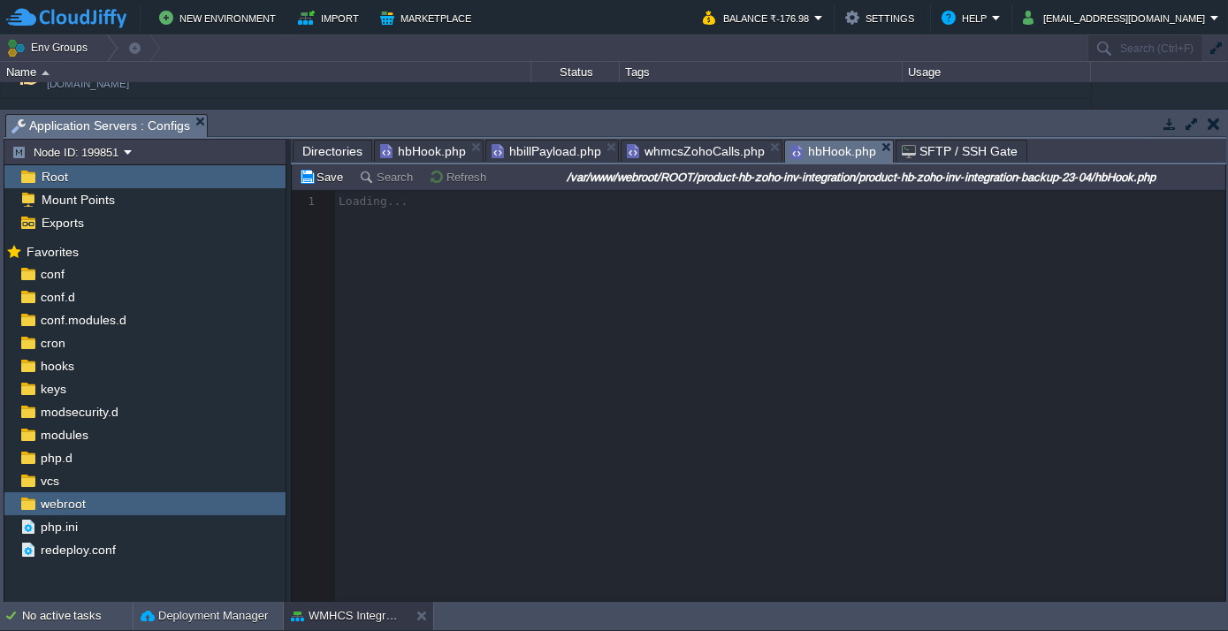
click at [410, 149] on span "hbHook.php" at bounding box center [423, 151] width 86 height 21
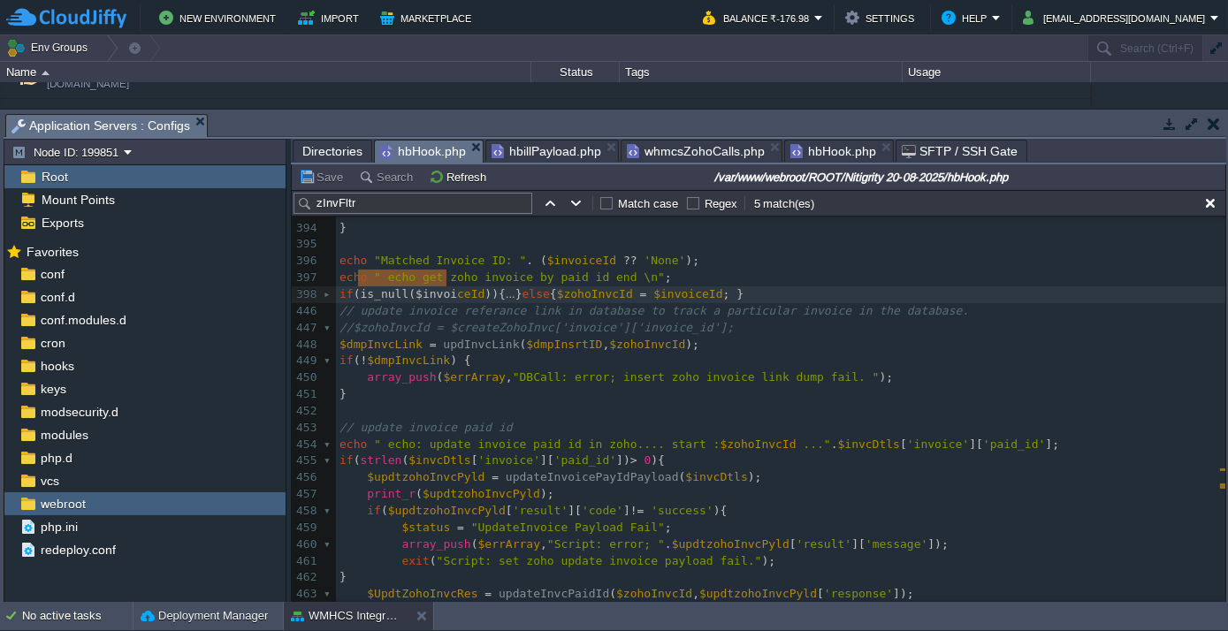
type textarea "is_null($invoiceId"
drag, startPoint x: 357, startPoint y: 277, endPoint x: 461, endPoint y: 276, distance: 103.4
click at [827, 147] on span "hbHook.php" at bounding box center [833, 151] width 86 height 21
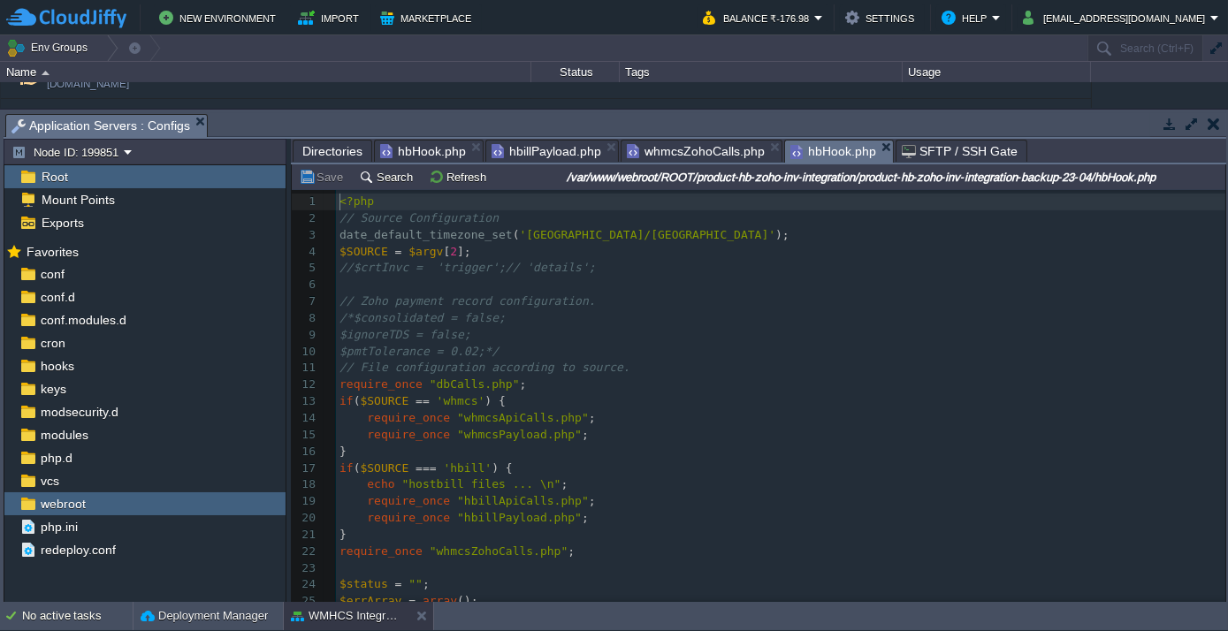
scroll to position [5, 0]
click at [629, 319] on pre "/*$consolidated = false;" at bounding box center [780, 318] width 889 height 17
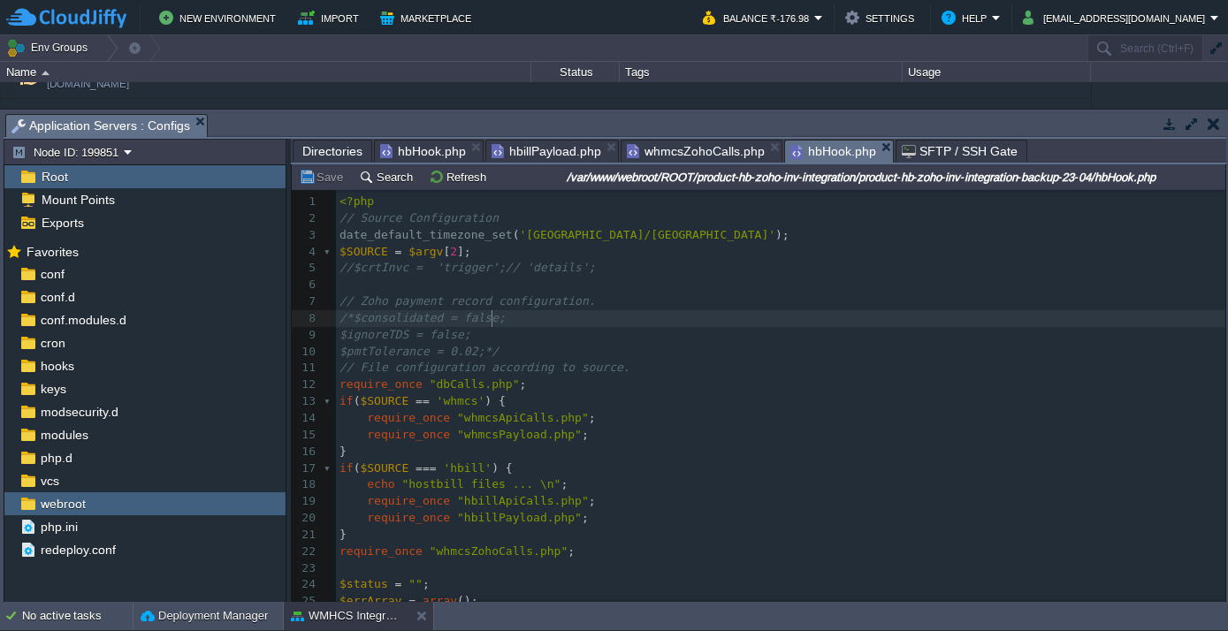
scroll to position [26, 0]
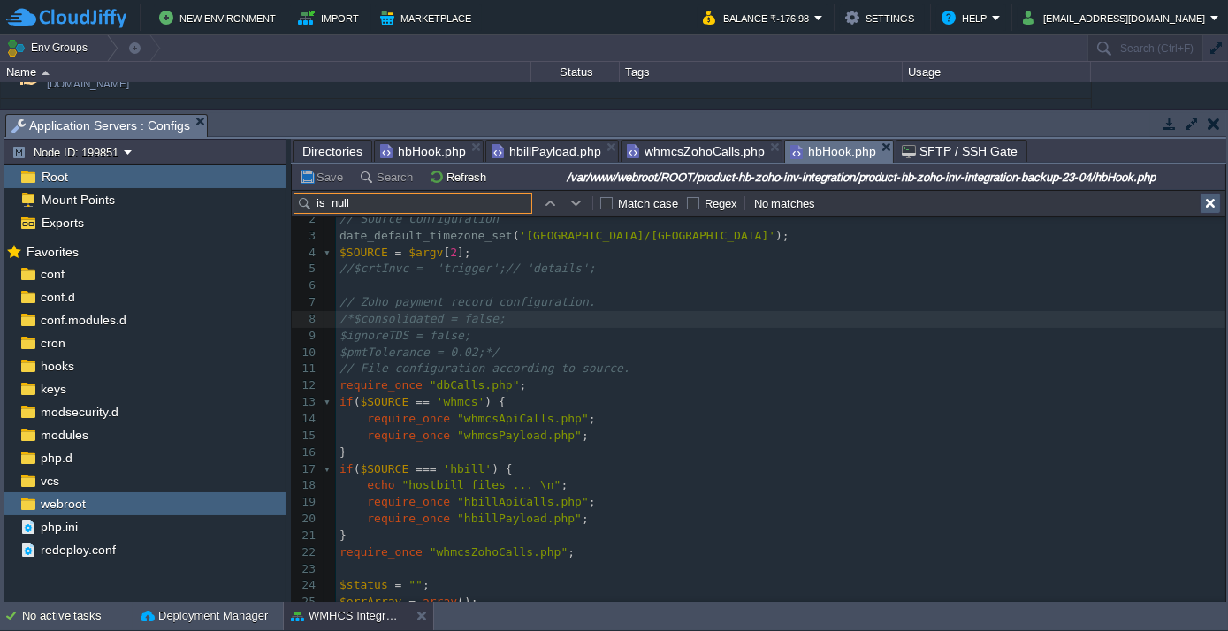
type input "is_null"
click at [1212, 200] on button "button" at bounding box center [1210, 203] width 16 height 16
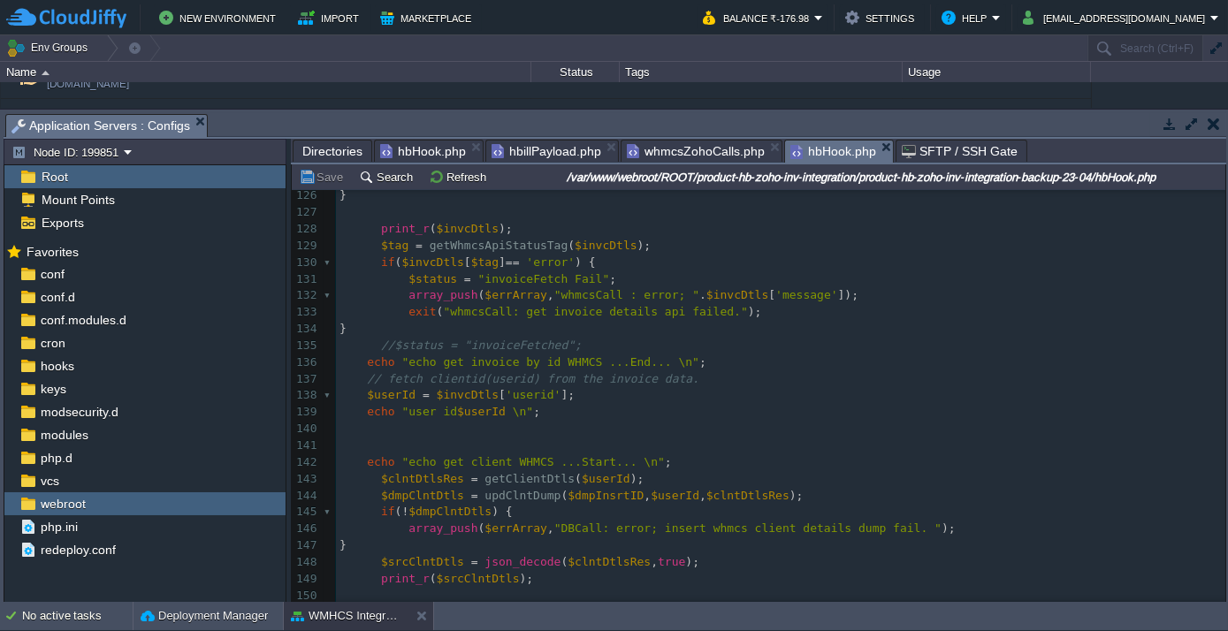
scroll to position [2410, 0]
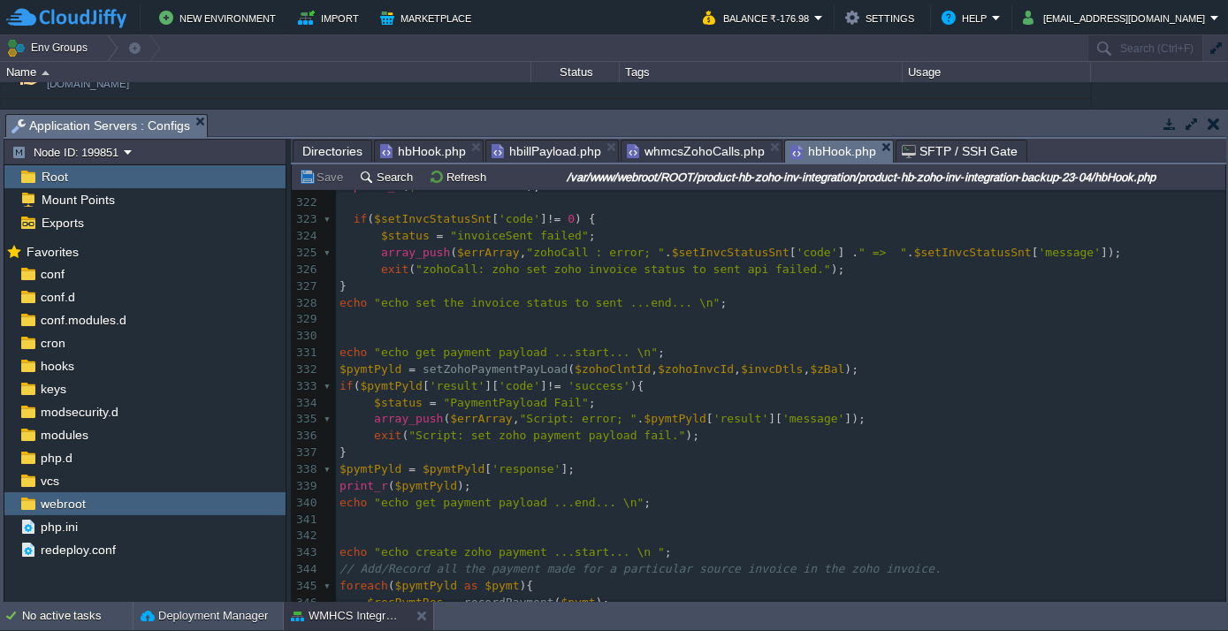
click at [1055, 178] on input "/var/www/webroot/ROOT/product-hb-zoho-inv-integration/product-hb-zoho-inv-integ…" at bounding box center [860, 176] width 723 height 21
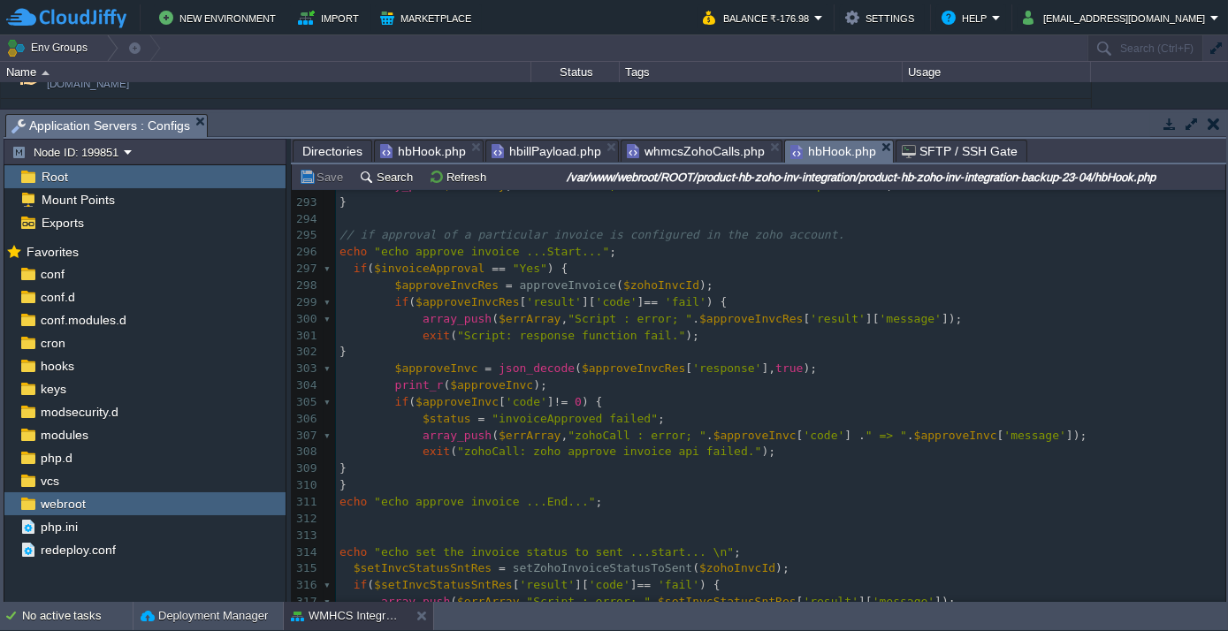
click at [306, 451] on div "308" at bounding box center [306, 452] width 28 height 17
click at [412, 148] on span "hbHook.php" at bounding box center [423, 151] width 86 height 21
click at [811, 153] on span "hbHook.php" at bounding box center [833, 152] width 86 height 22
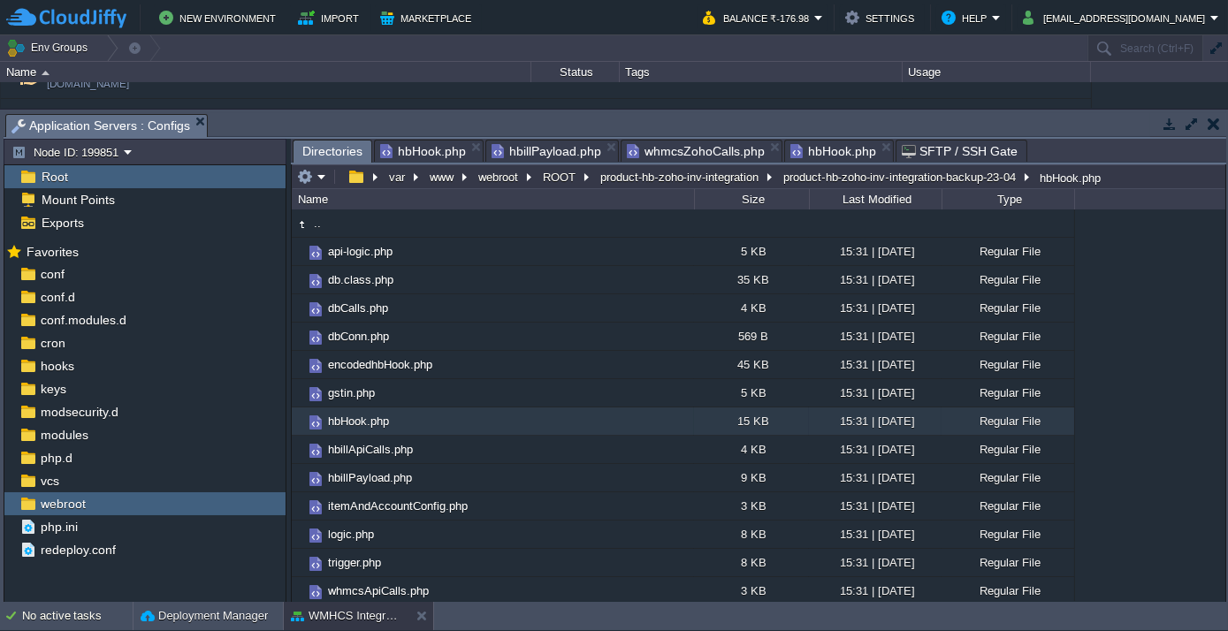
click at [347, 144] on span "Directories" at bounding box center [332, 152] width 60 height 22
click at [692, 173] on button "product-hb-zoho-inv-integration" at bounding box center [680, 177] width 165 height 16
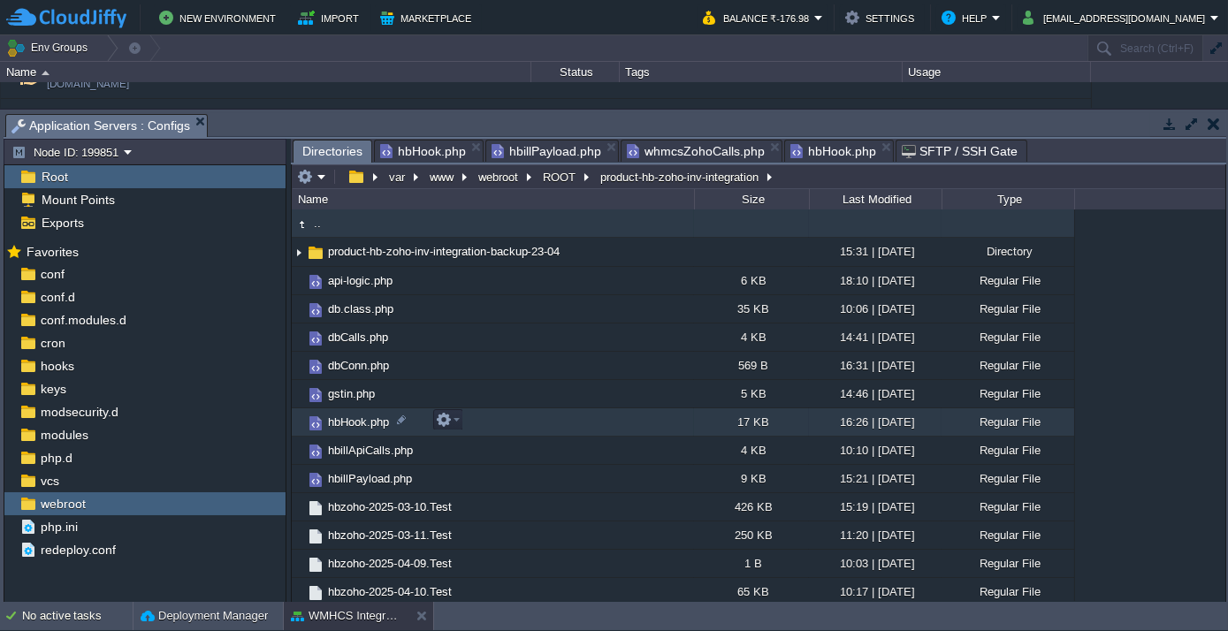
click at [345, 420] on span "hbHook.php" at bounding box center [358, 422] width 66 height 15
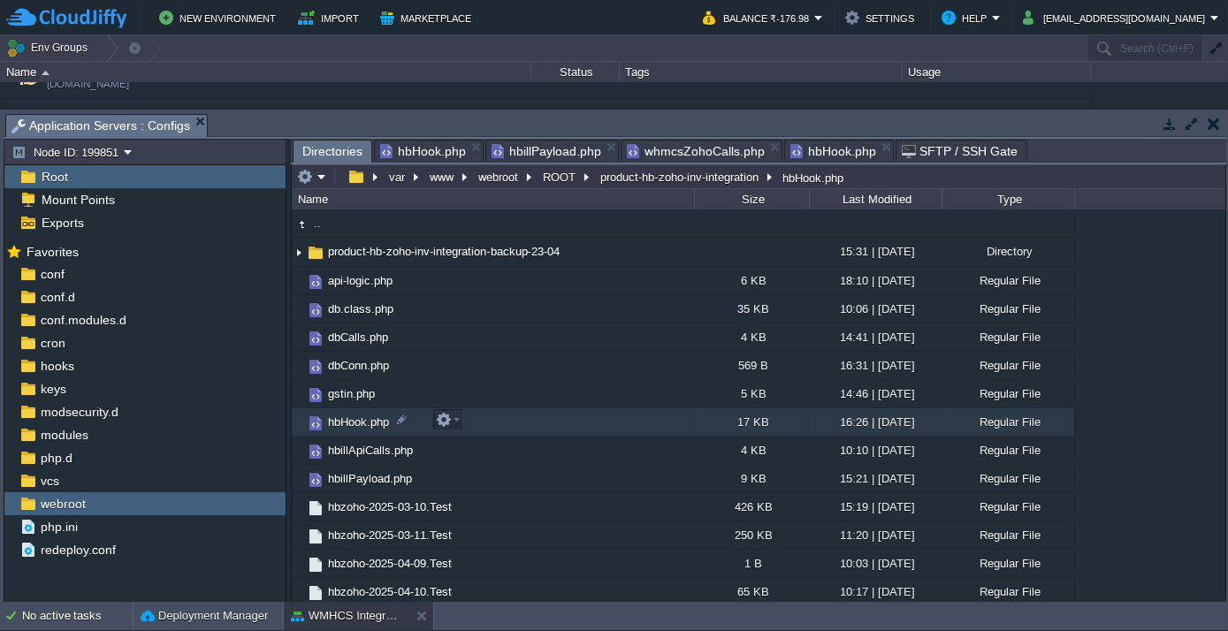
click at [344, 419] on span "hbHook.php" at bounding box center [358, 422] width 66 height 15
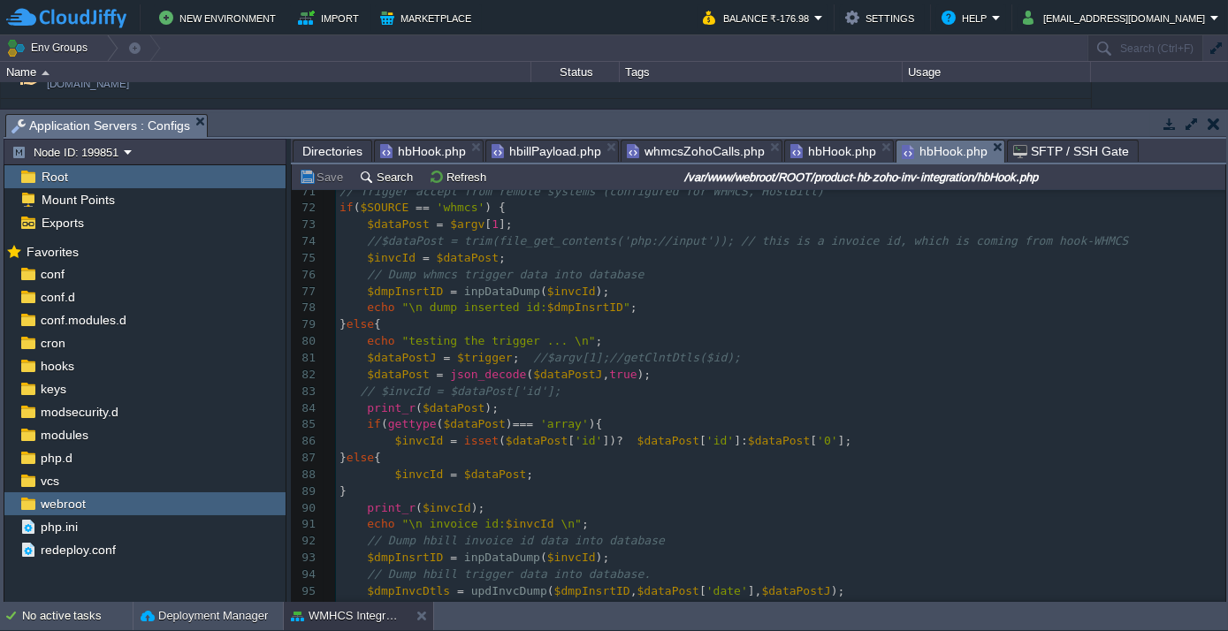
scroll to position [1205, 0]
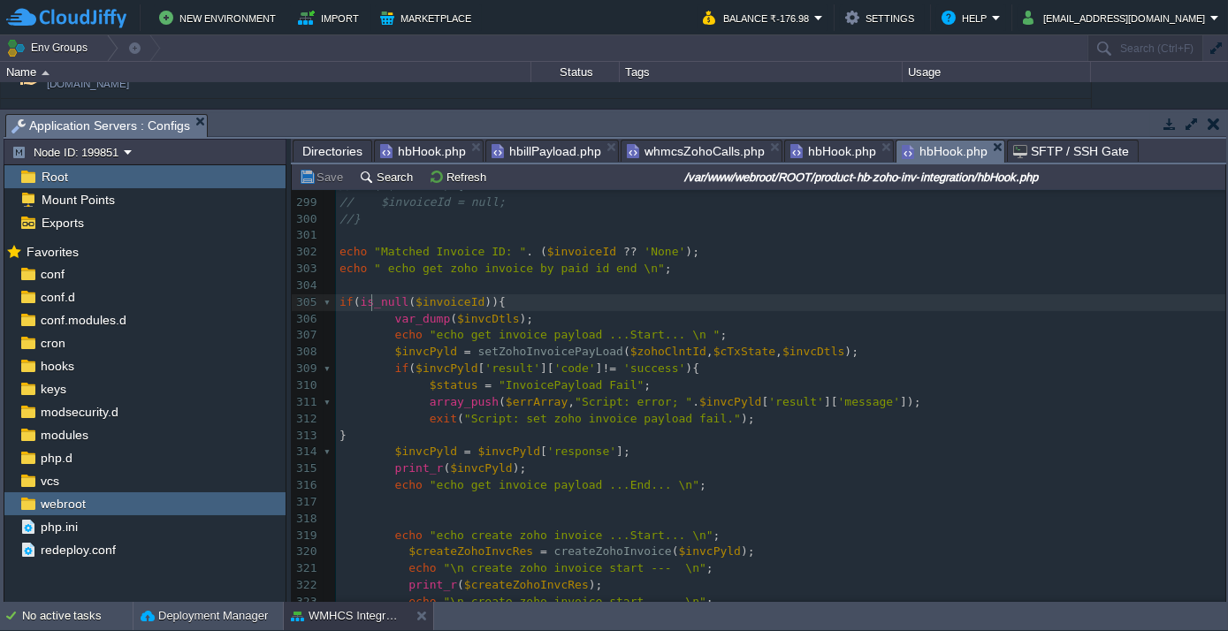
click at [370, 302] on div "422 <?php 288 } else { 289 if ( isset ( $invoice [ $GLOBALS [ 'zInvFltr' ]]) &&…" at bounding box center [780, 469] width 889 height 916
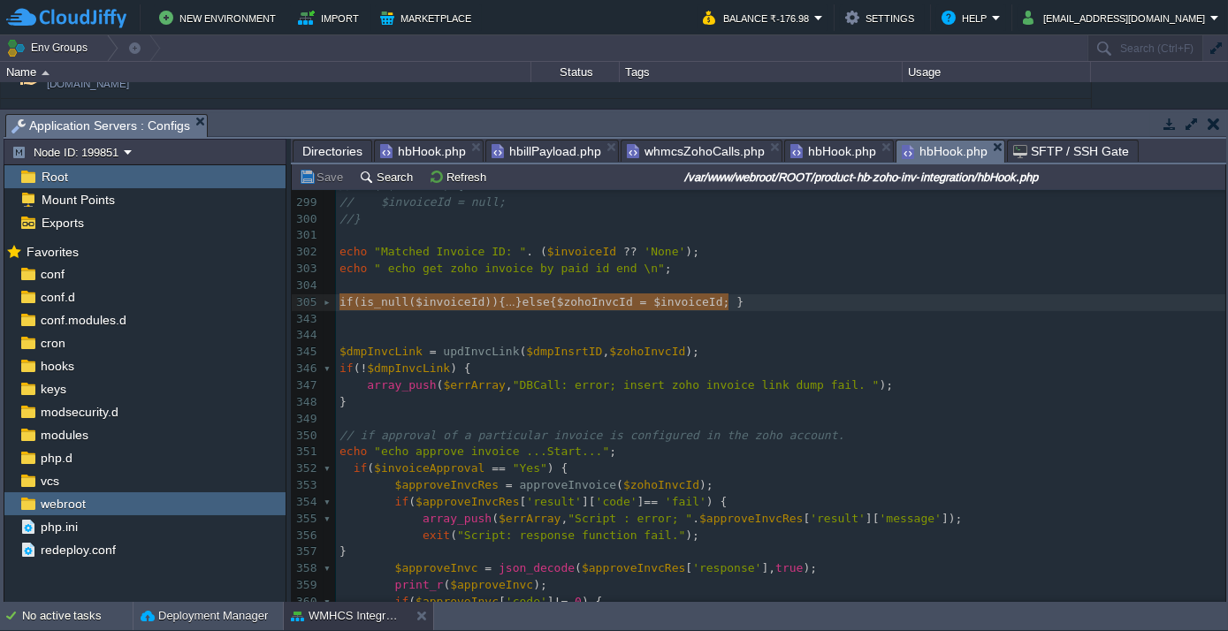
drag, startPoint x: 741, startPoint y: 301, endPoint x: 341, endPoint y: 298, distance: 399.5
type textarea "-"
click at [331, 156] on span "Directories" at bounding box center [332, 151] width 60 height 21
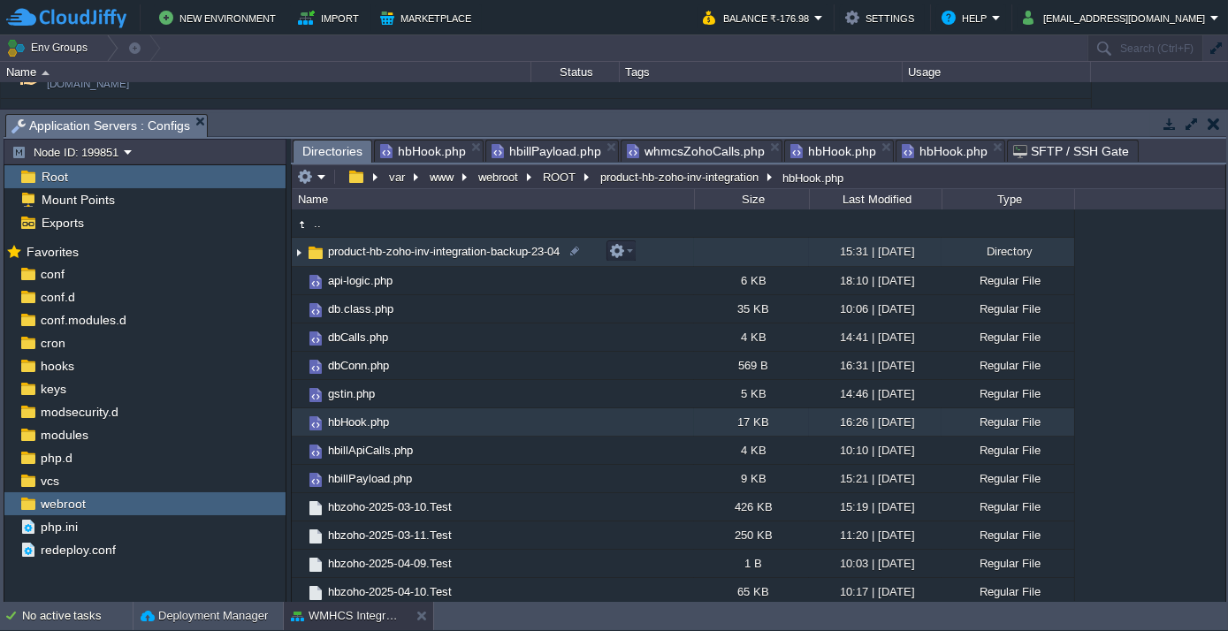
click at [354, 253] on span "product-hb-zoho-inv-integration-backup-23-04" at bounding box center [443, 251] width 237 height 15
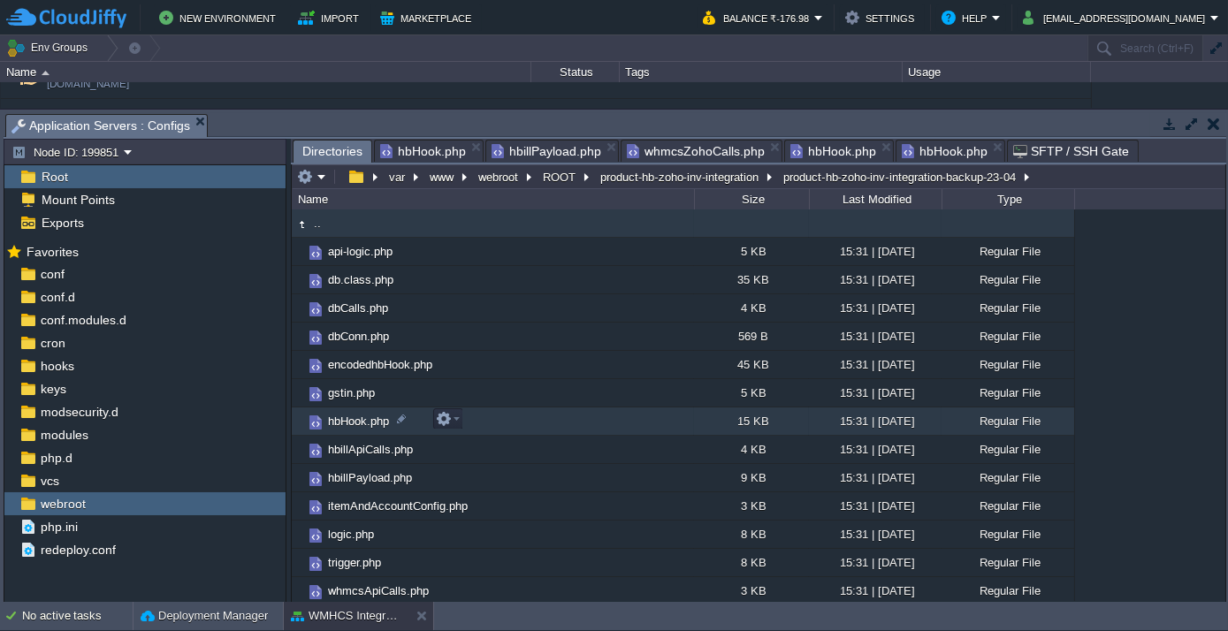
click at [369, 424] on span "hbHook.php" at bounding box center [358, 421] width 66 height 15
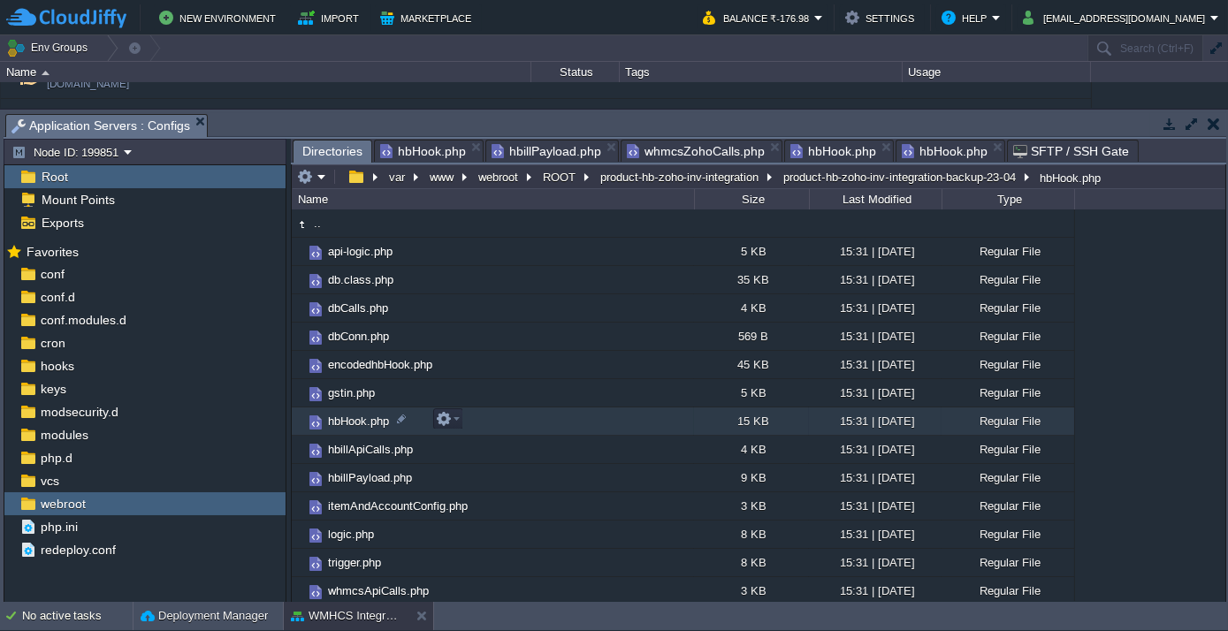
click at [369, 424] on span "hbHook.php" at bounding box center [358, 421] width 66 height 15
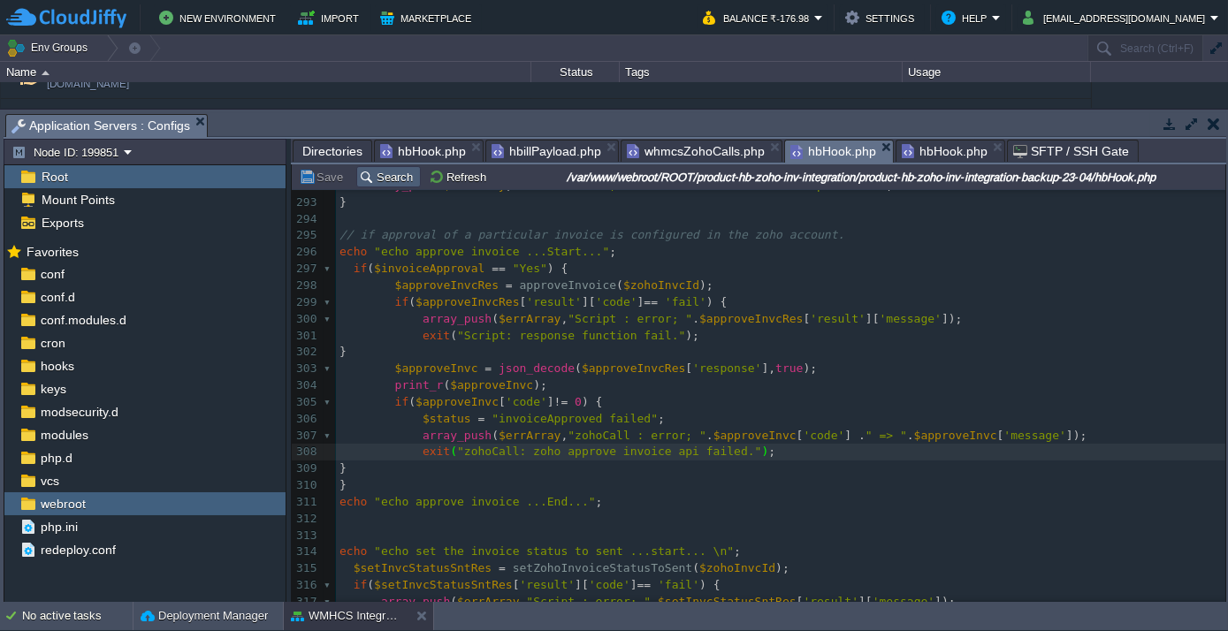
click at [366, 181] on button "Search" at bounding box center [388, 177] width 59 height 16
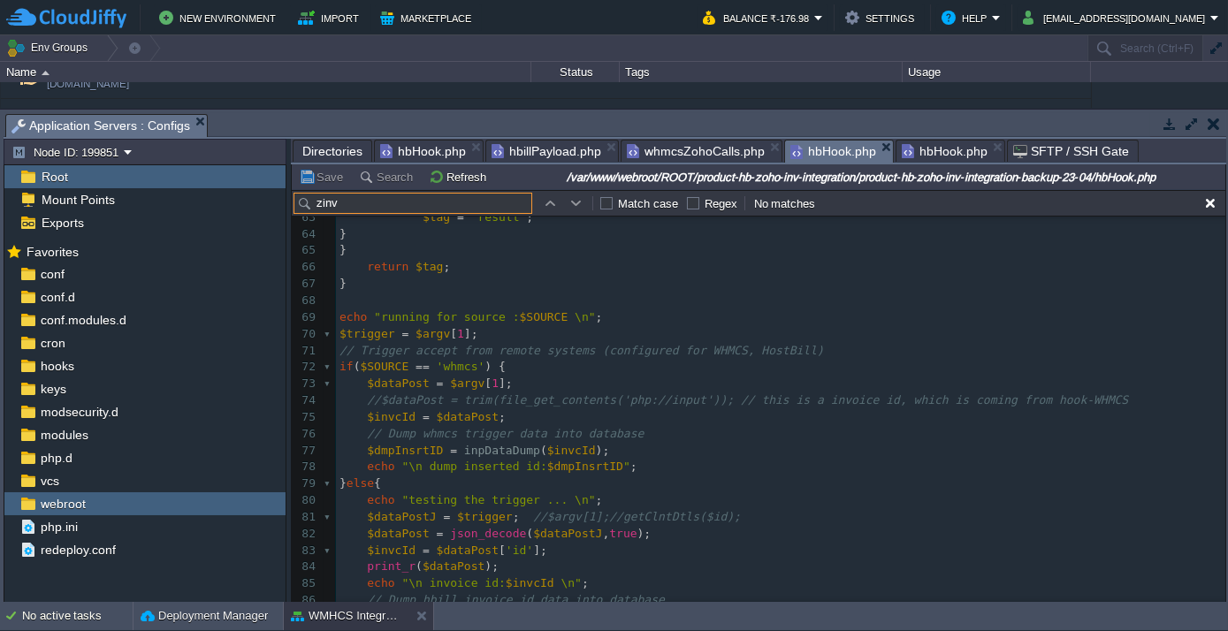
scroll to position [1220, 0]
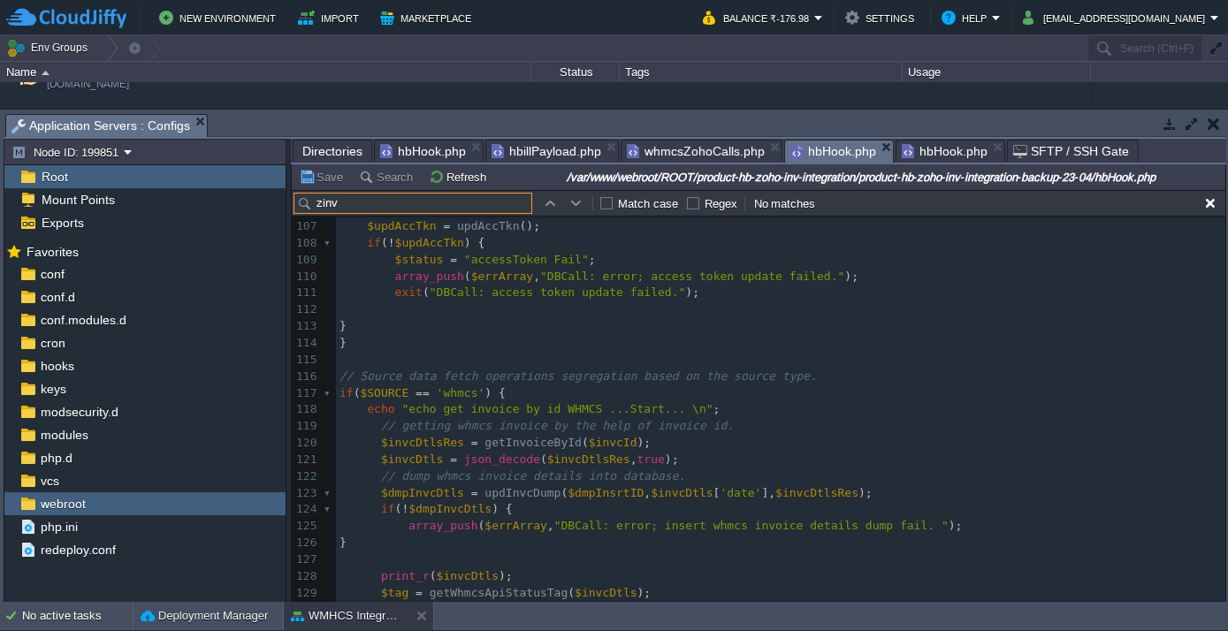
click at [902, 151] on span "hbHook.php" at bounding box center [945, 151] width 86 height 21
click at [818, 142] on span "hbHook.php" at bounding box center [833, 152] width 86 height 22
click at [334, 148] on span "Directories" at bounding box center [332, 151] width 60 height 21
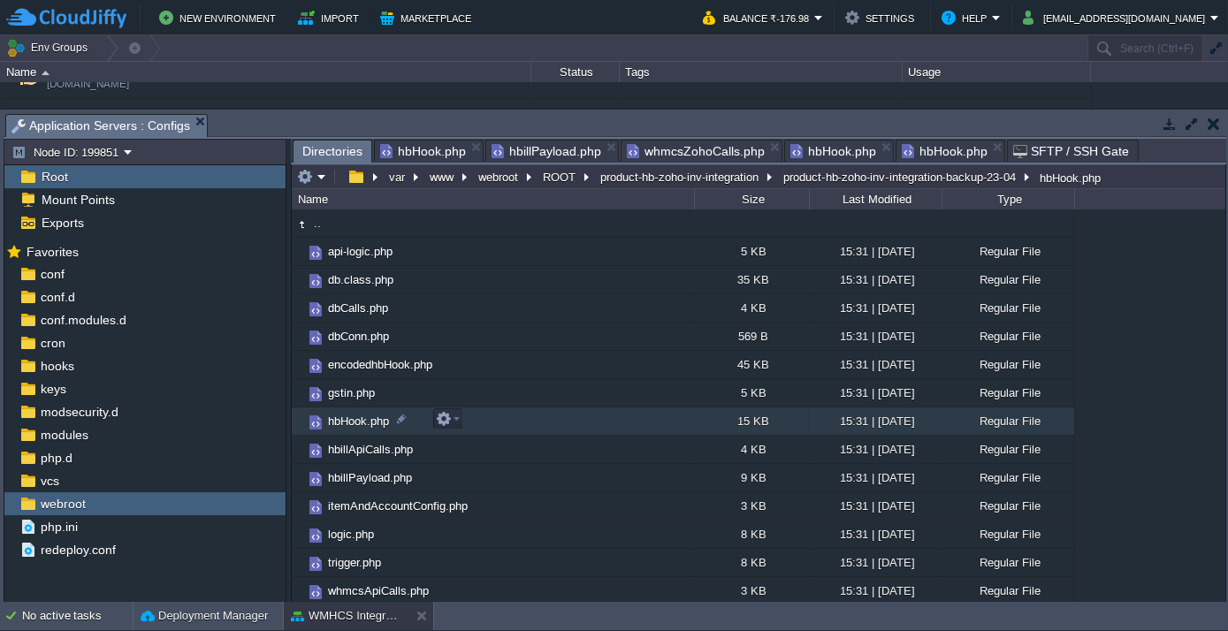
click at [339, 415] on span "hbHook.php" at bounding box center [358, 421] width 66 height 15
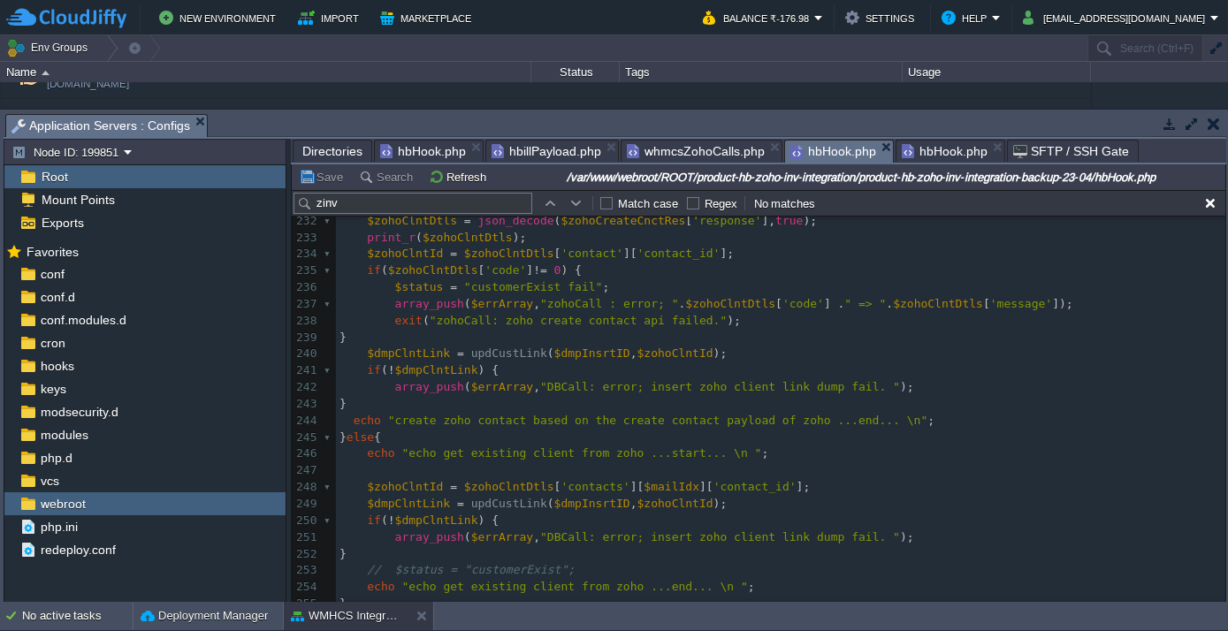
scroll to position [3930, 0]
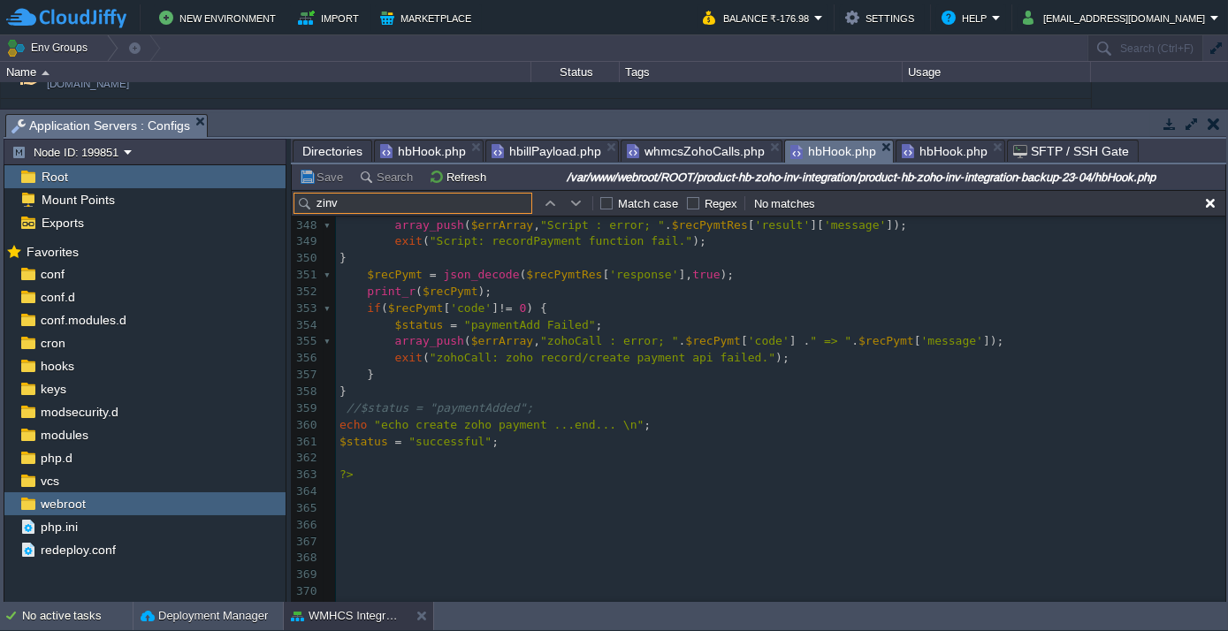
click at [377, 208] on input "zinv" at bounding box center [412, 203] width 239 height 21
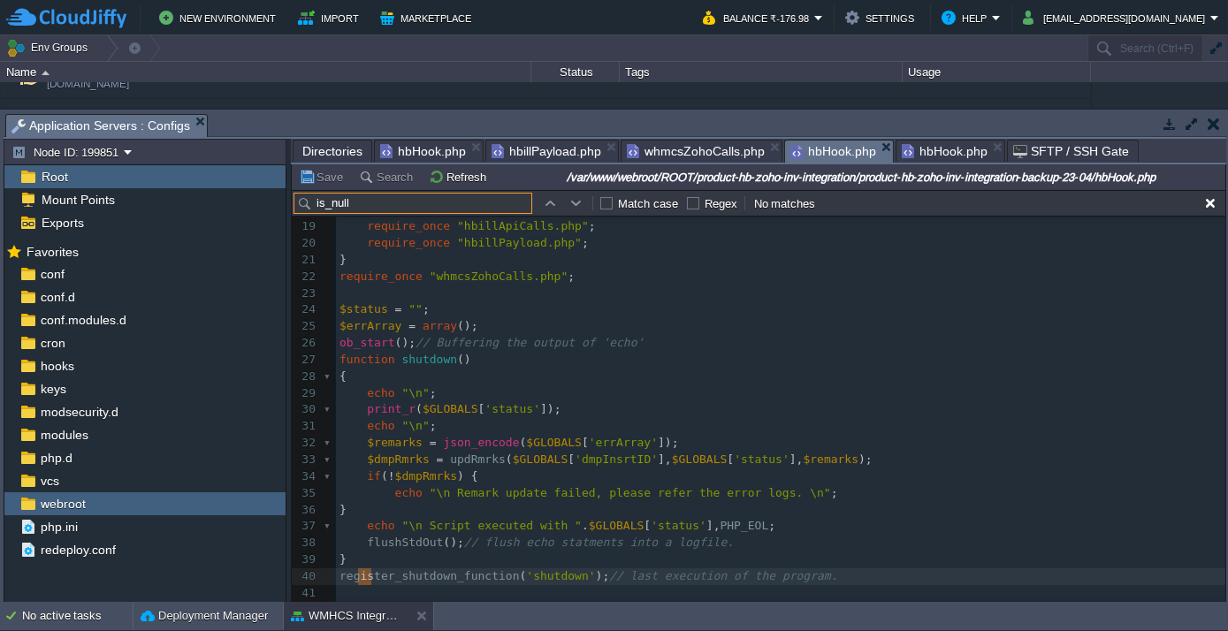
type input "is_null"
click at [331, 156] on span "Directories" at bounding box center [332, 151] width 60 height 21
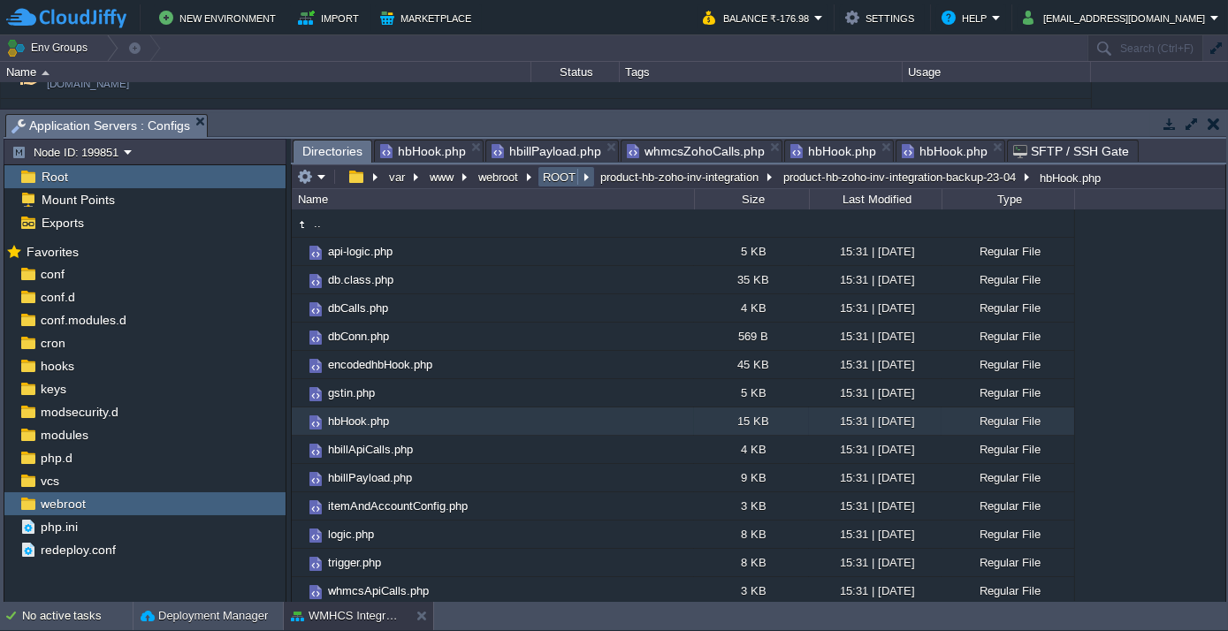
click at [558, 175] on button "ROOT" at bounding box center [560, 177] width 40 height 16
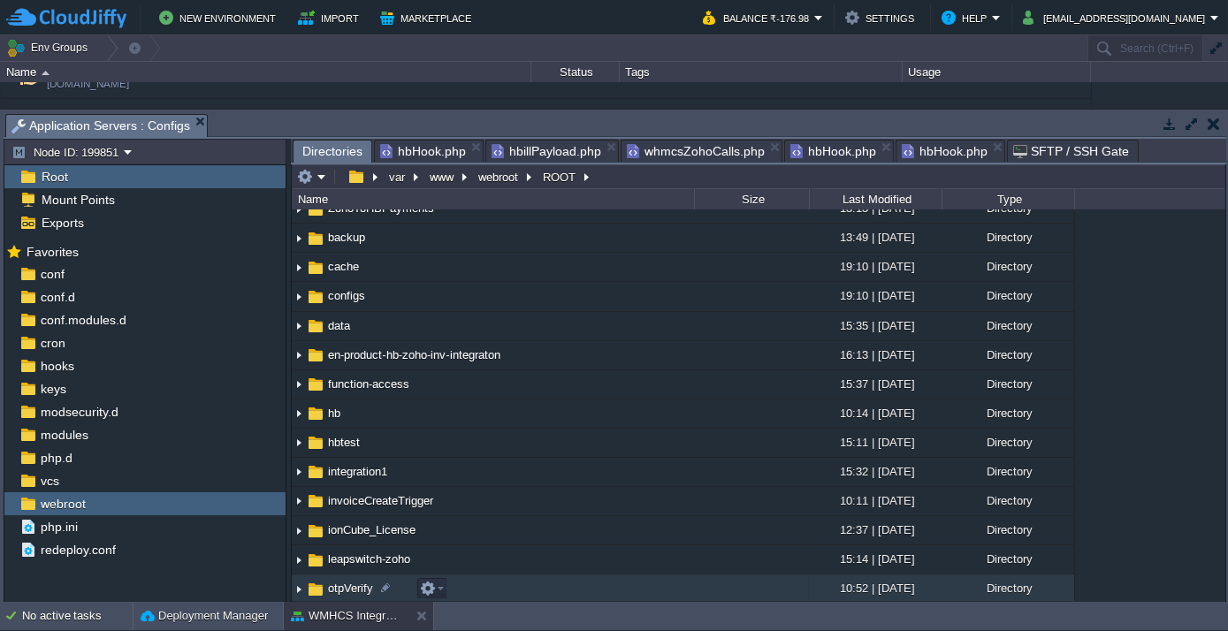
scroll to position [240, 0]
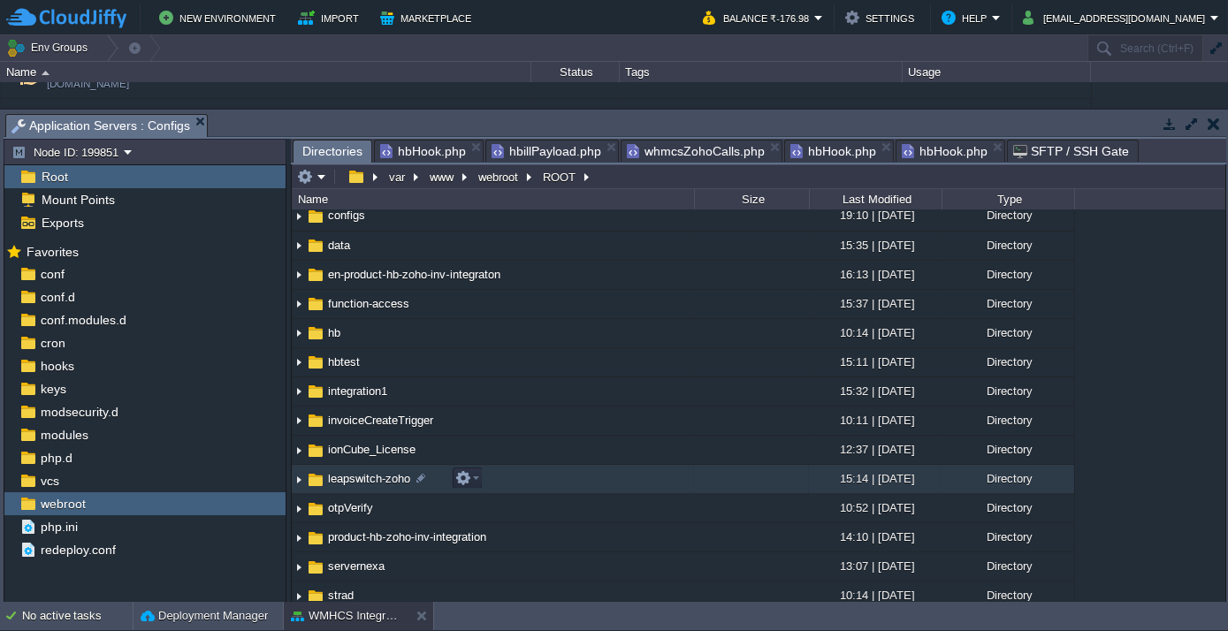
click at [369, 474] on span "leapswitch-zoho" at bounding box center [369, 478] width 88 height 15
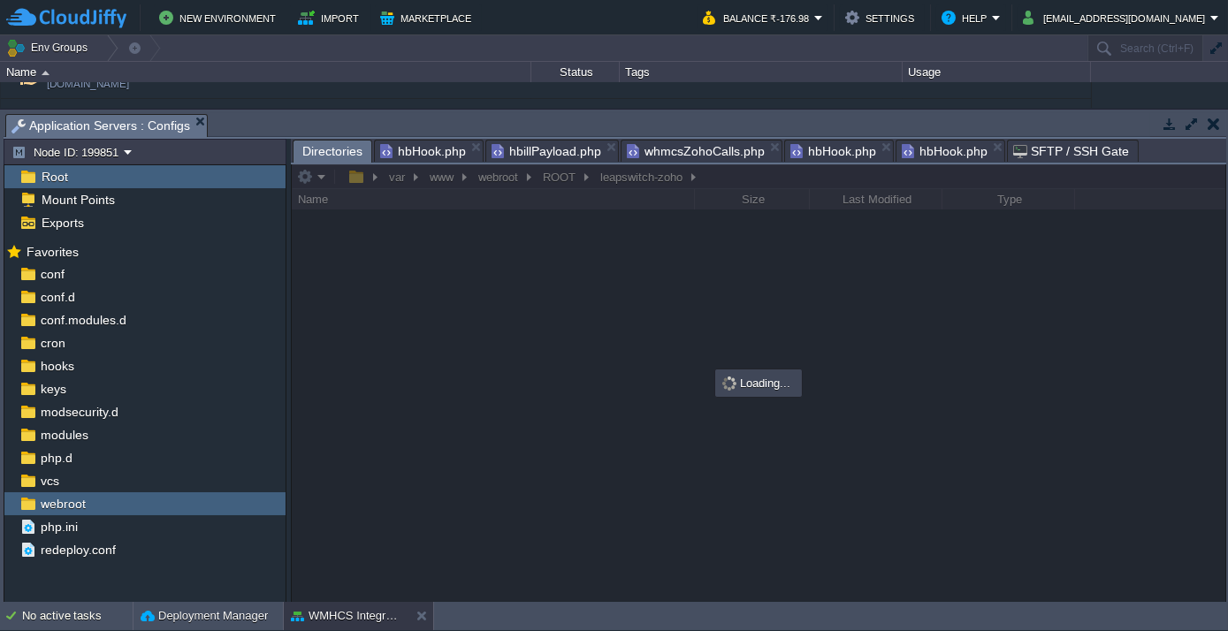
scroll to position [0, 0]
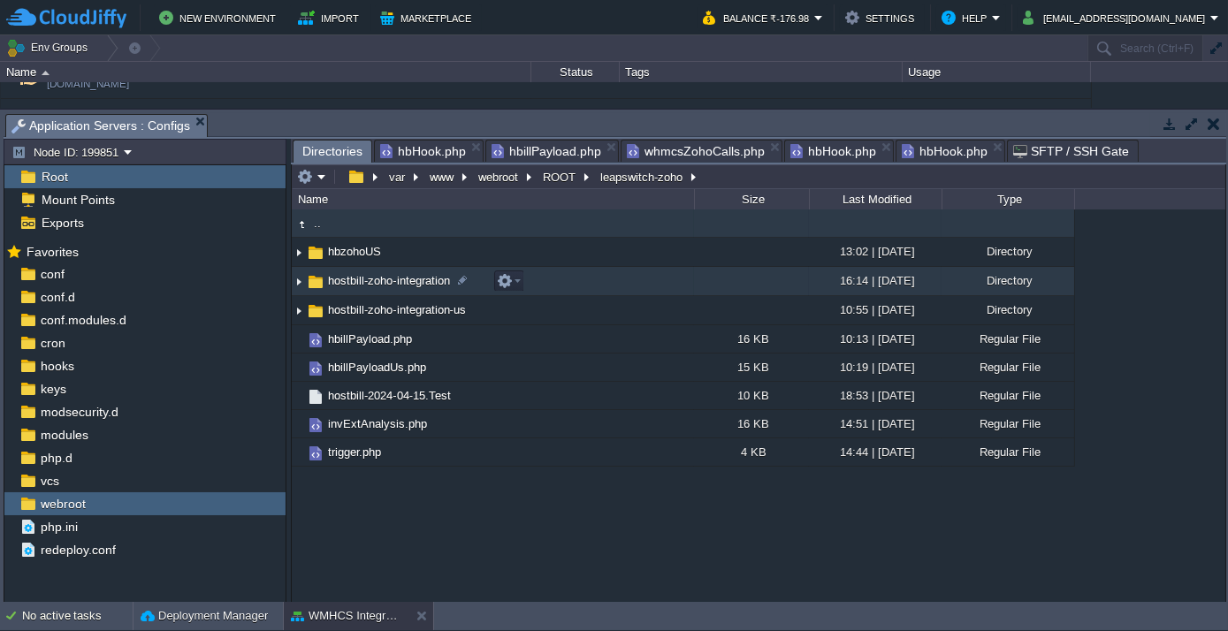
click at [382, 286] on span "hostbill-zoho-integration" at bounding box center [388, 280] width 127 height 15
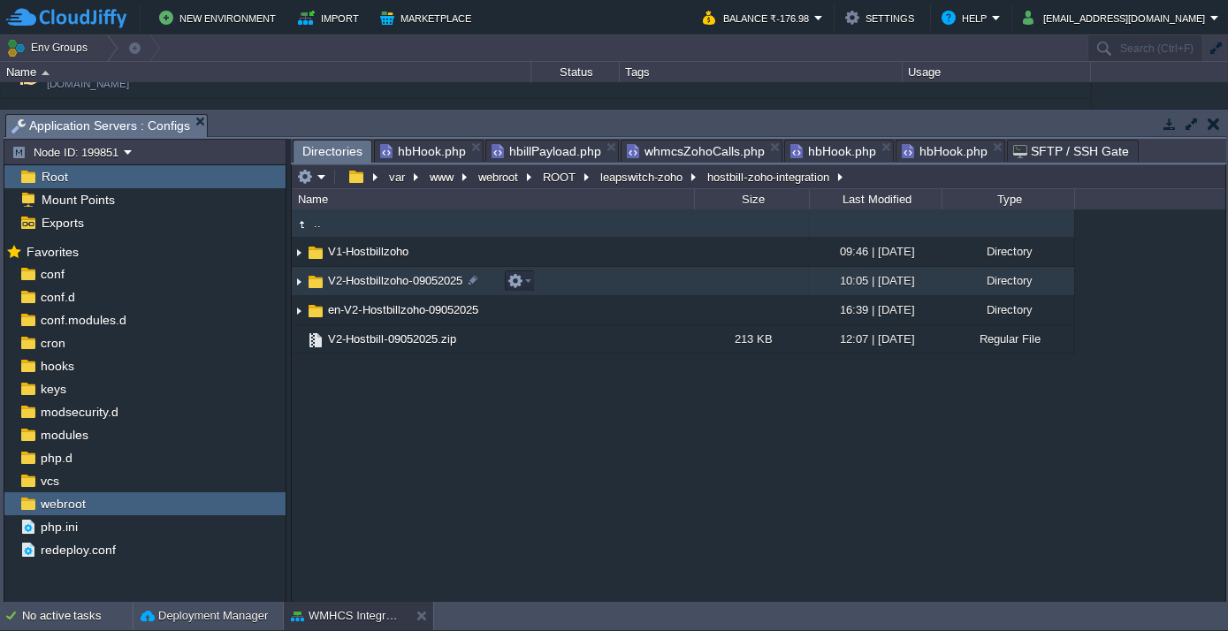
click at [382, 286] on span "V2-Hostbillzoho-09052025" at bounding box center [395, 280] width 140 height 15
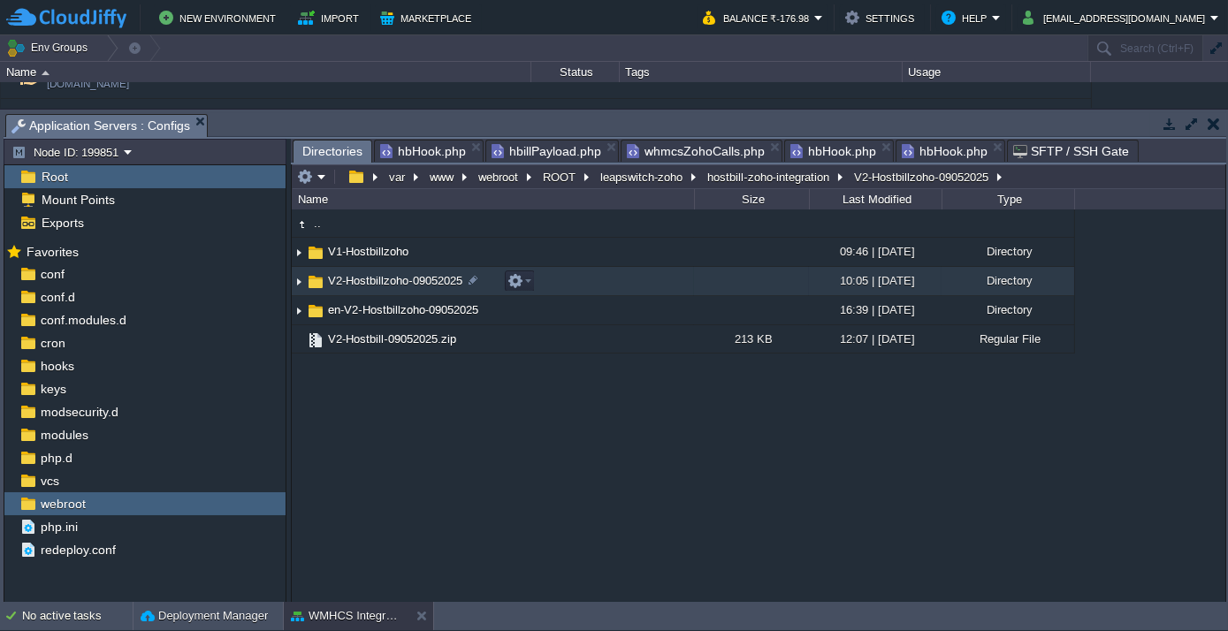
click at [382, 286] on span "V2-Hostbillzoho-09052025" at bounding box center [395, 280] width 140 height 15
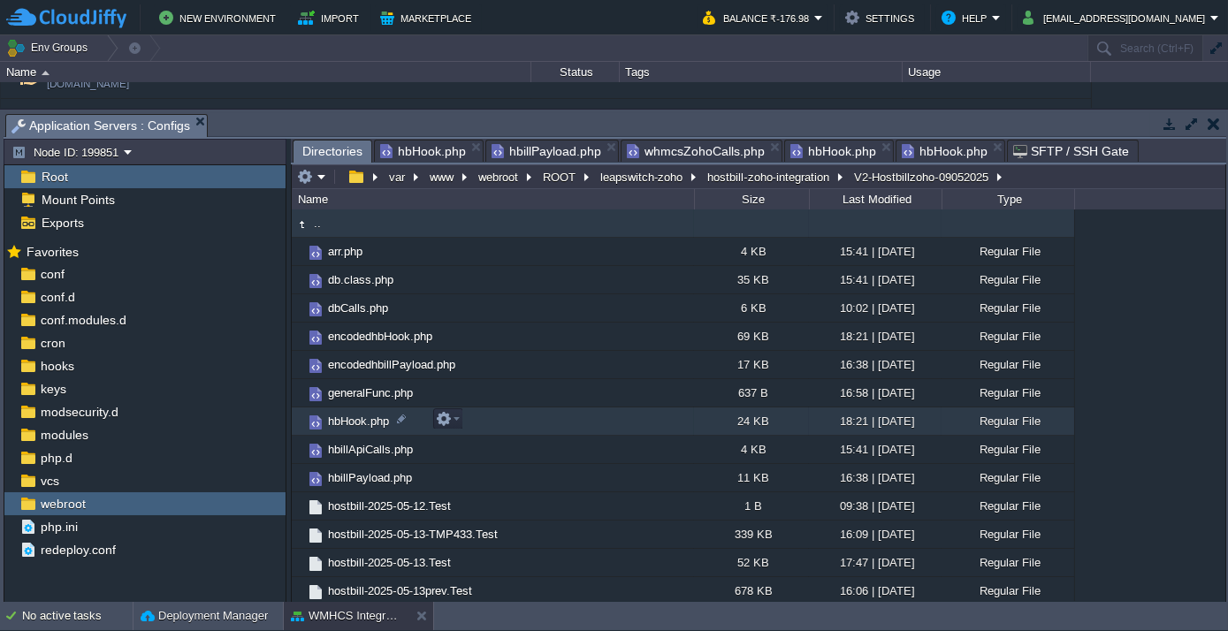
click at [369, 423] on span "hbHook.php" at bounding box center [358, 421] width 66 height 15
click at [368, 423] on span "hbHook.php" at bounding box center [358, 421] width 66 height 15
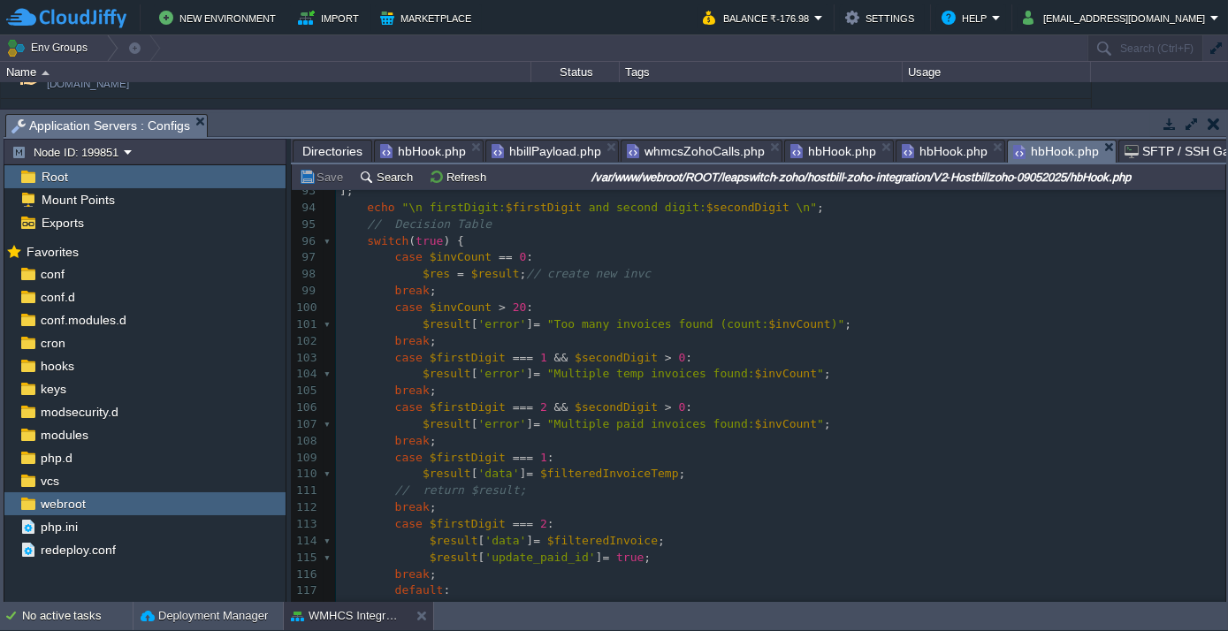
scroll to position [1768, 0]
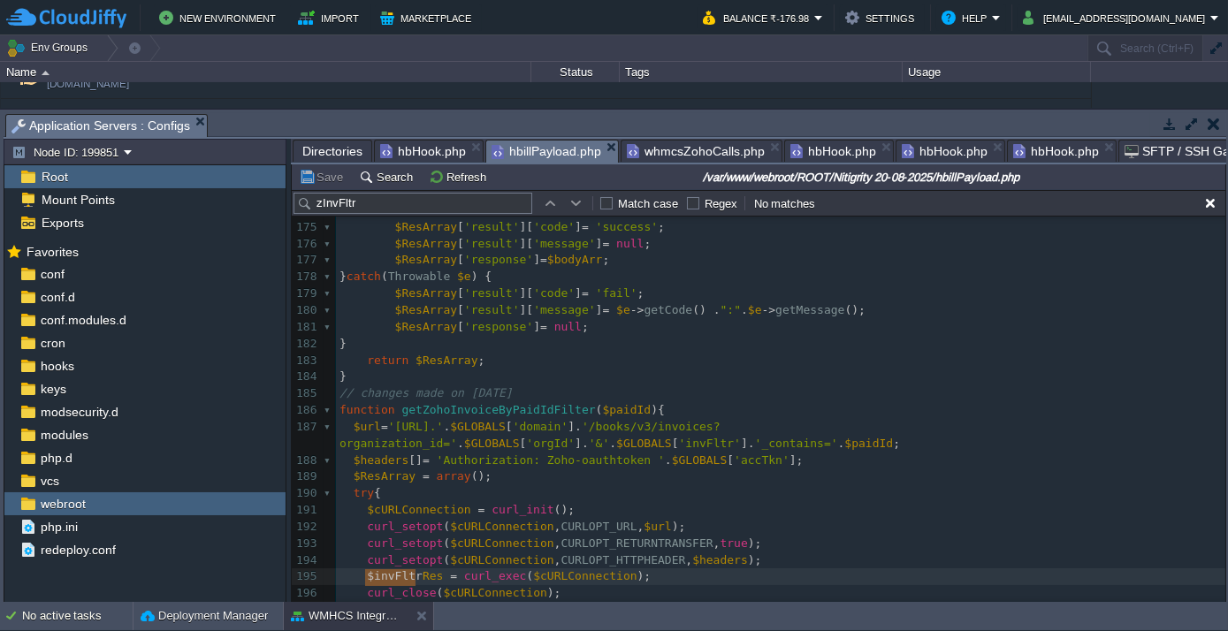
click at [526, 159] on span "hbillPayload.php" at bounding box center [546, 152] width 110 height 22
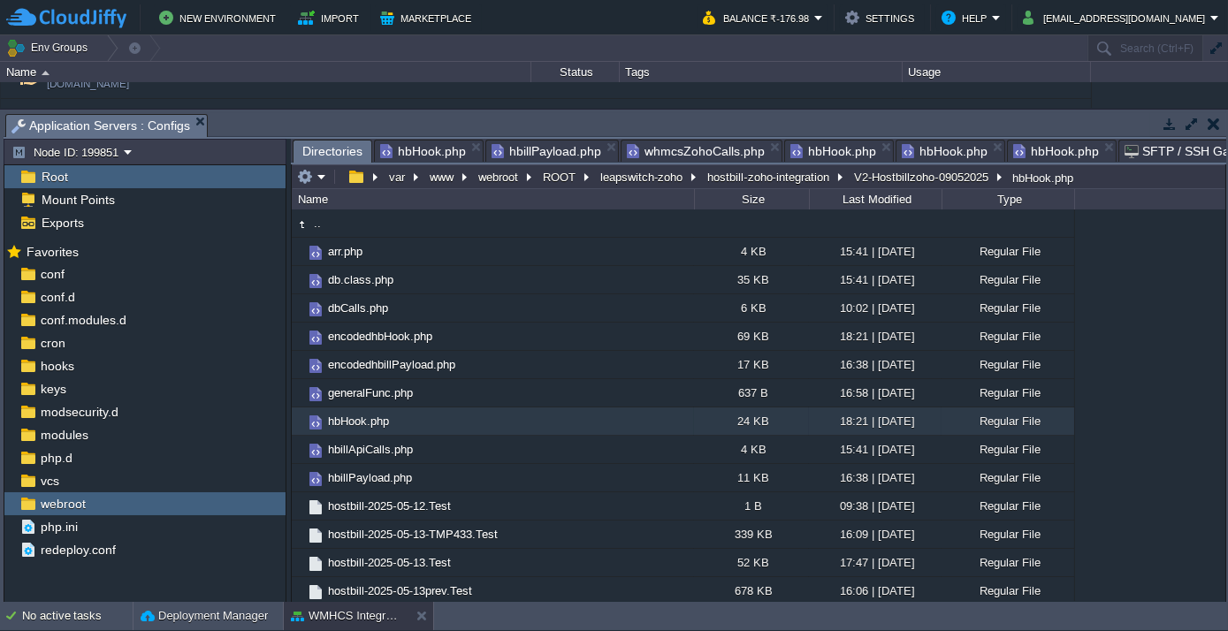
click at [324, 156] on span "Directories" at bounding box center [332, 152] width 60 height 22
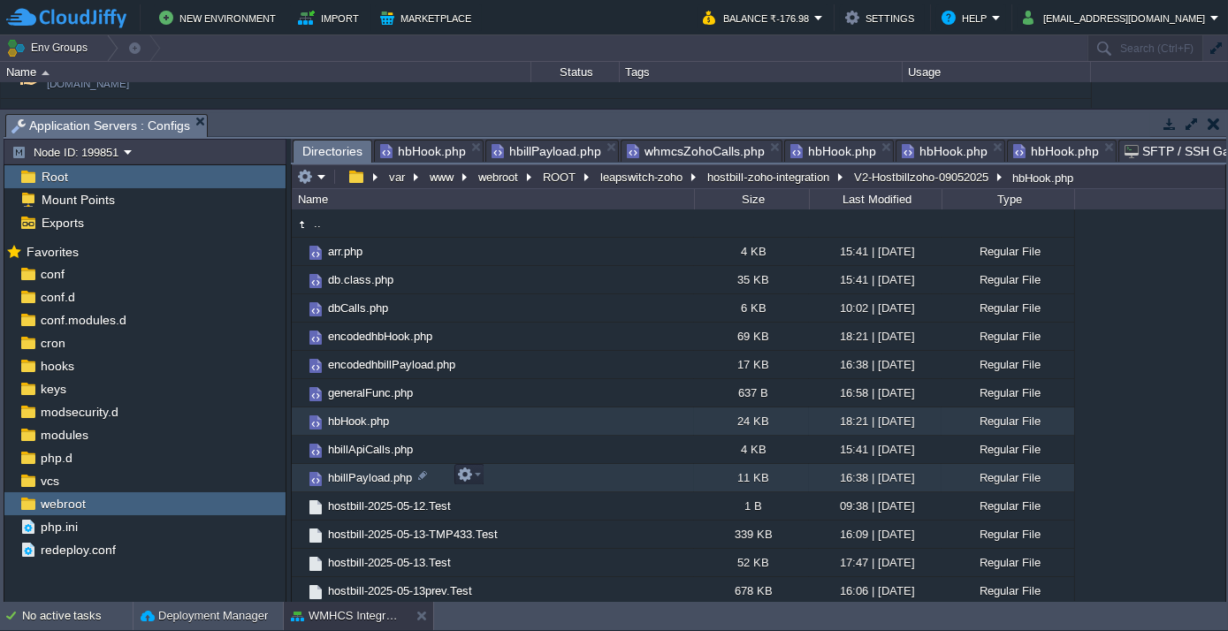
click at [363, 477] on span "hbillPayload.php" at bounding box center [369, 477] width 89 height 15
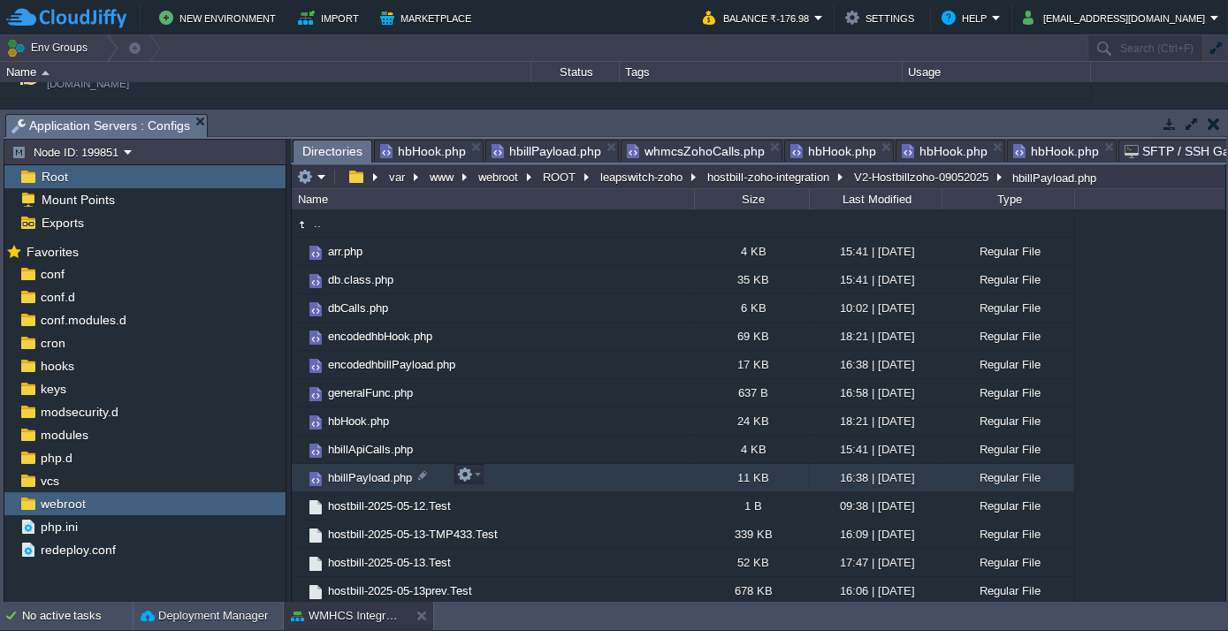
click at [363, 477] on span "hbillPayload.php" at bounding box center [369, 477] width 89 height 15
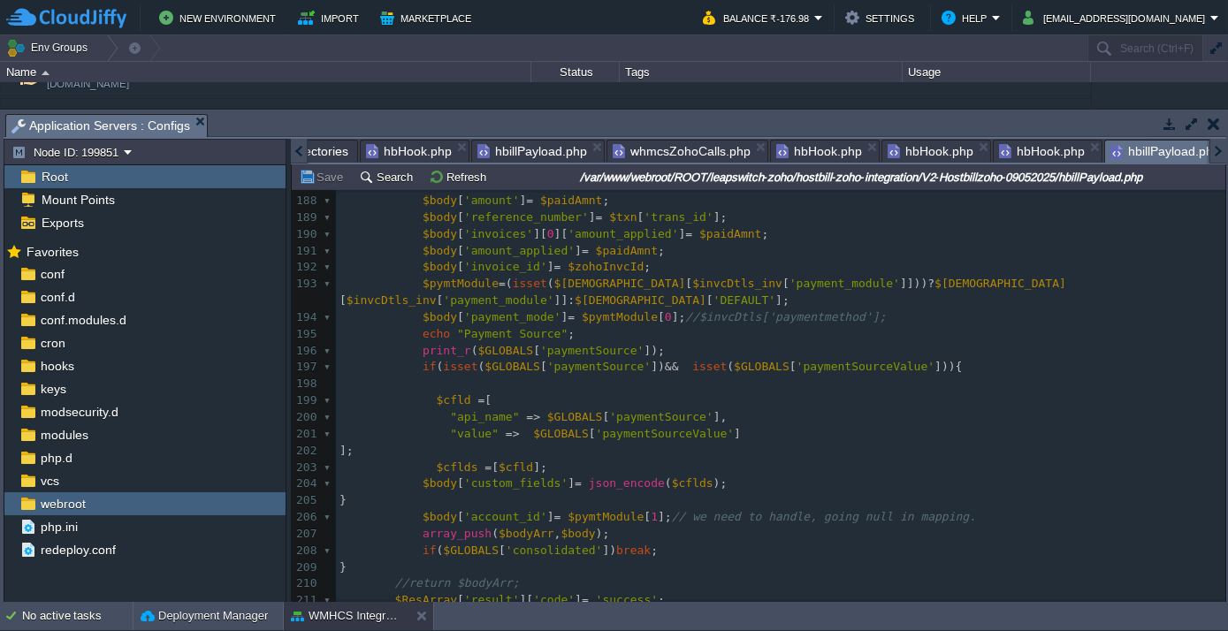
click at [476, 443] on pre "];" at bounding box center [780, 451] width 889 height 17
click at [514, 376] on pre at bounding box center [780, 384] width 889 height 17
click at [583, 460] on pre "$cflds = [ $cfld ];" at bounding box center [780, 468] width 889 height 17
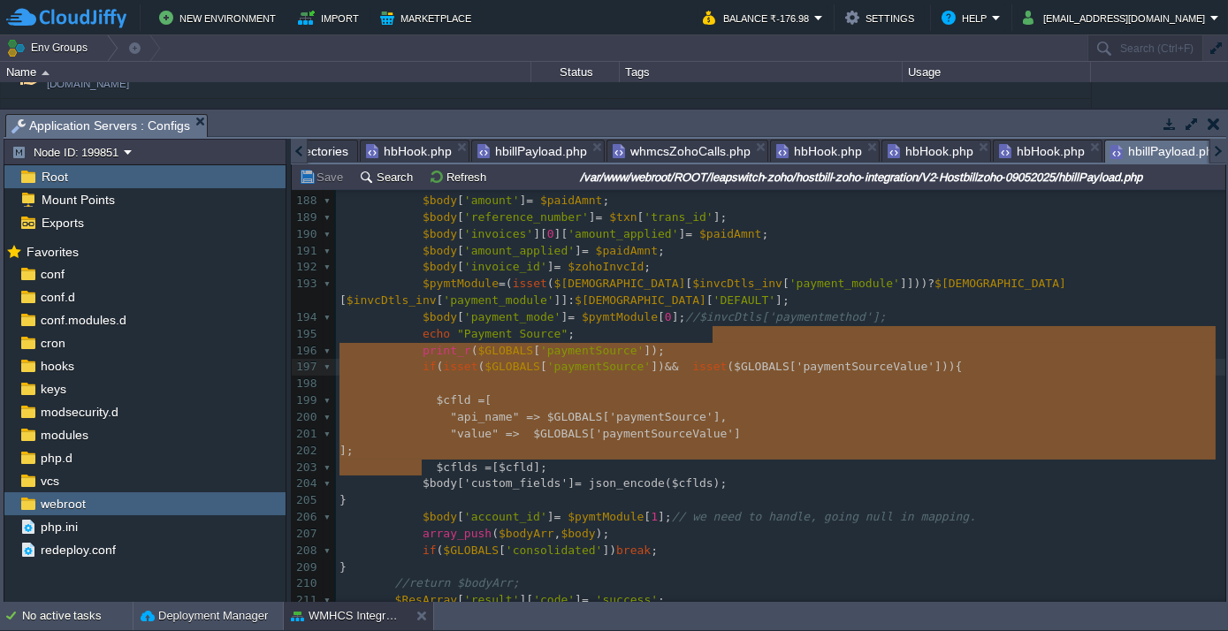
type textarea "isset($GLOBALS['paymentSourceValue'])){ $cfld = [ "api_name" => $GLOBALS['payme…"
drag, startPoint x: 940, startPoint y: 333, endPoint x: 702, endPoint y: 329, distance: 238.7
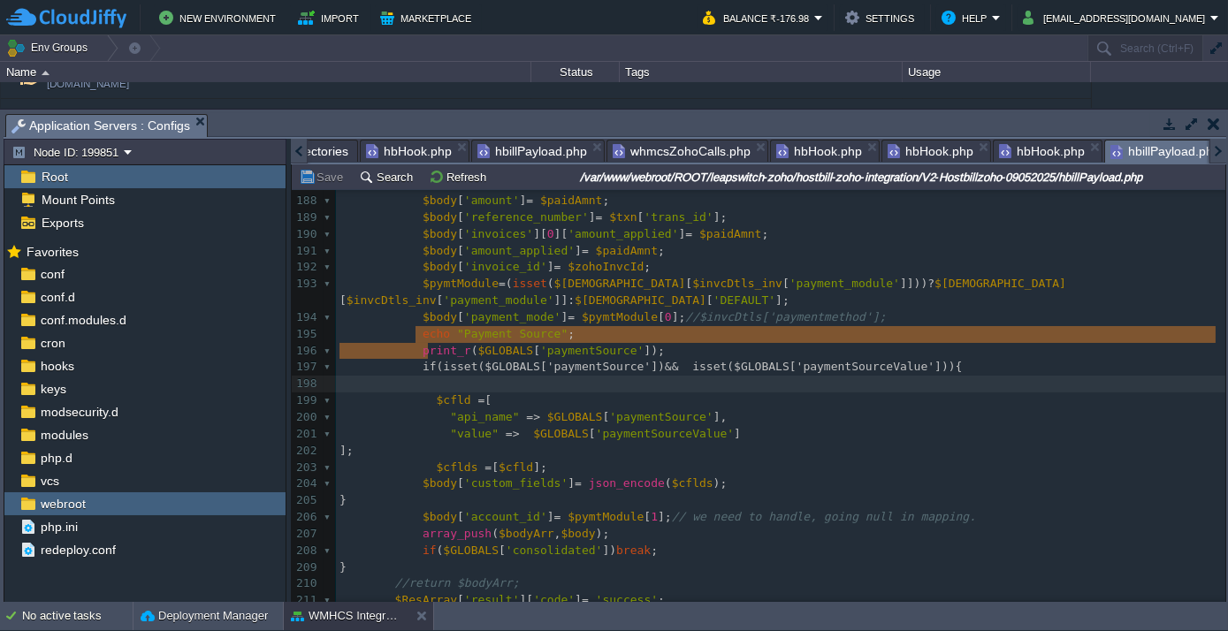
drag, startPoint x: 412, startPoint y: 331, endPoint x: 937, endPoint y: 342, distance: 525.1
type textarea "if (isset($GLOBALS['paymentSource']) && isset($GLOBALS['paymentSourceValue'])){…"
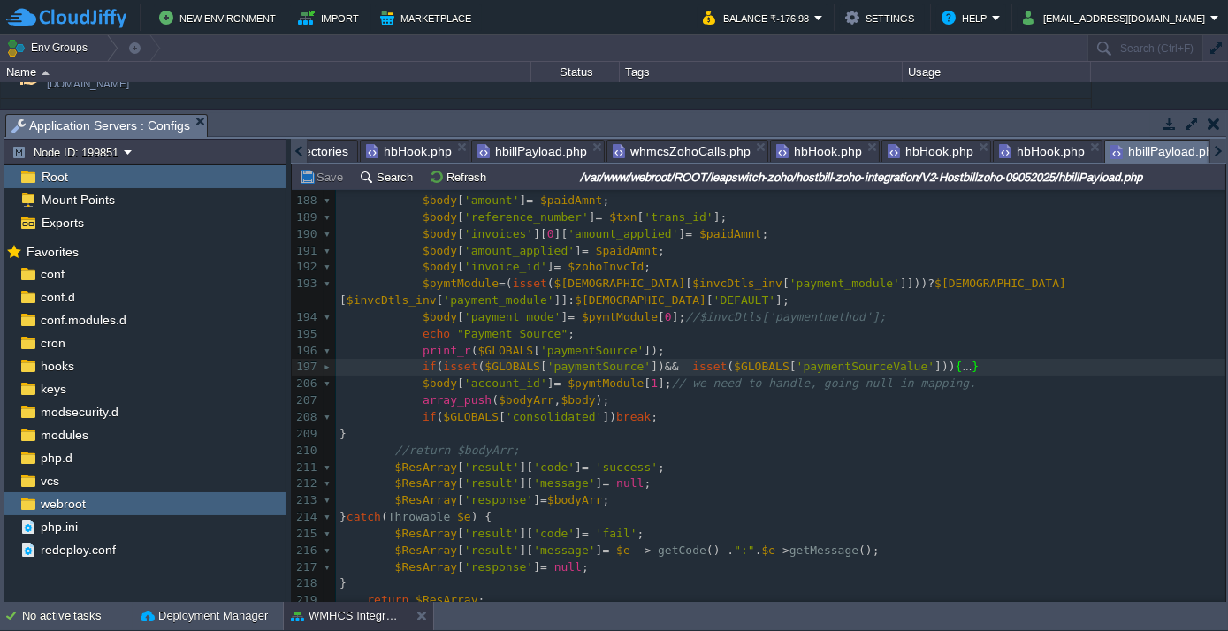
type textarea "if (isset($GLOBALS['paymentSource']) && isset($GLOBALS['paymentSourceValue'])){…"
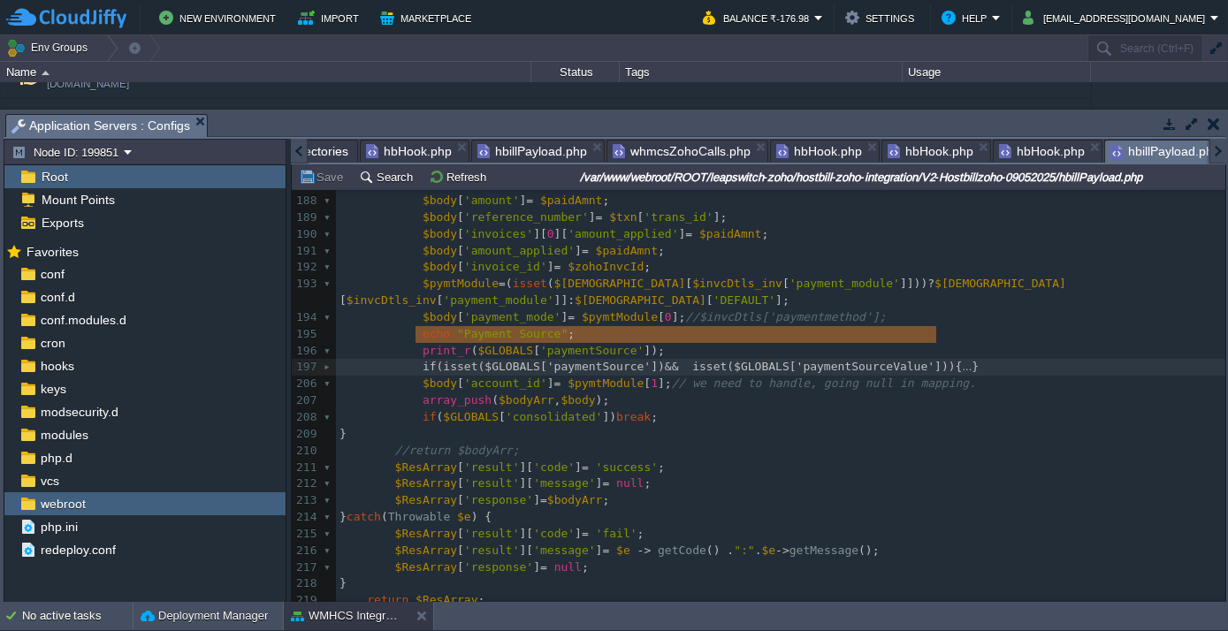
click at [299, 148] on div at bounding box center [299, 151] width 17 height 25
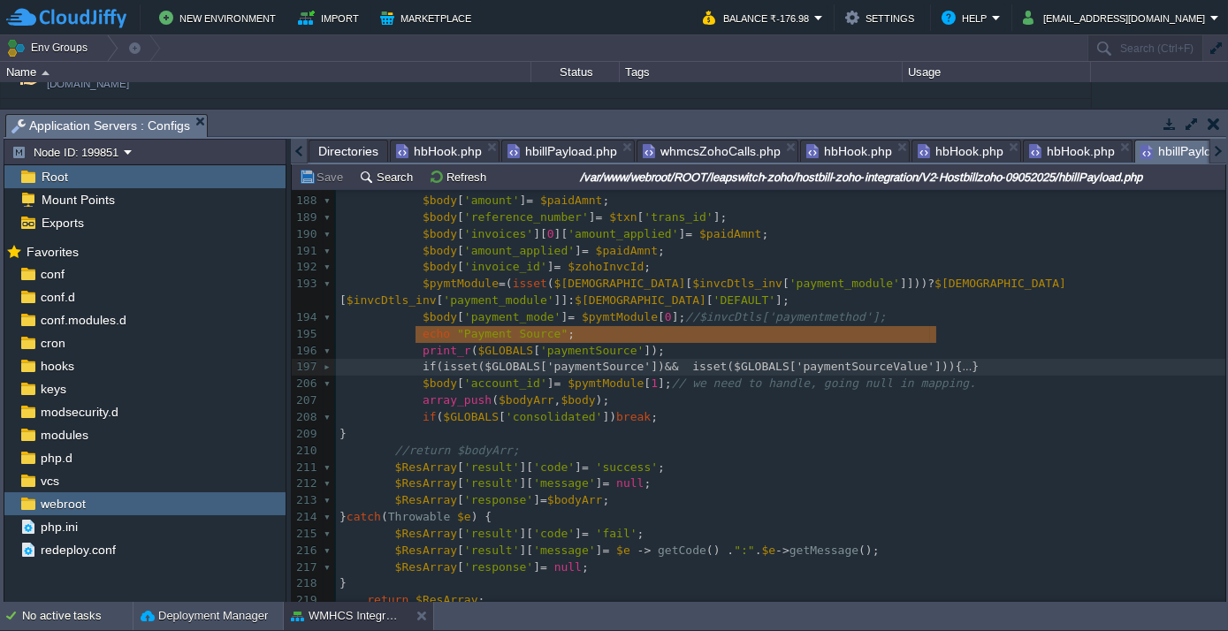
click at [299, 148] on div at bounding box center [299, 151] width 17 height 25
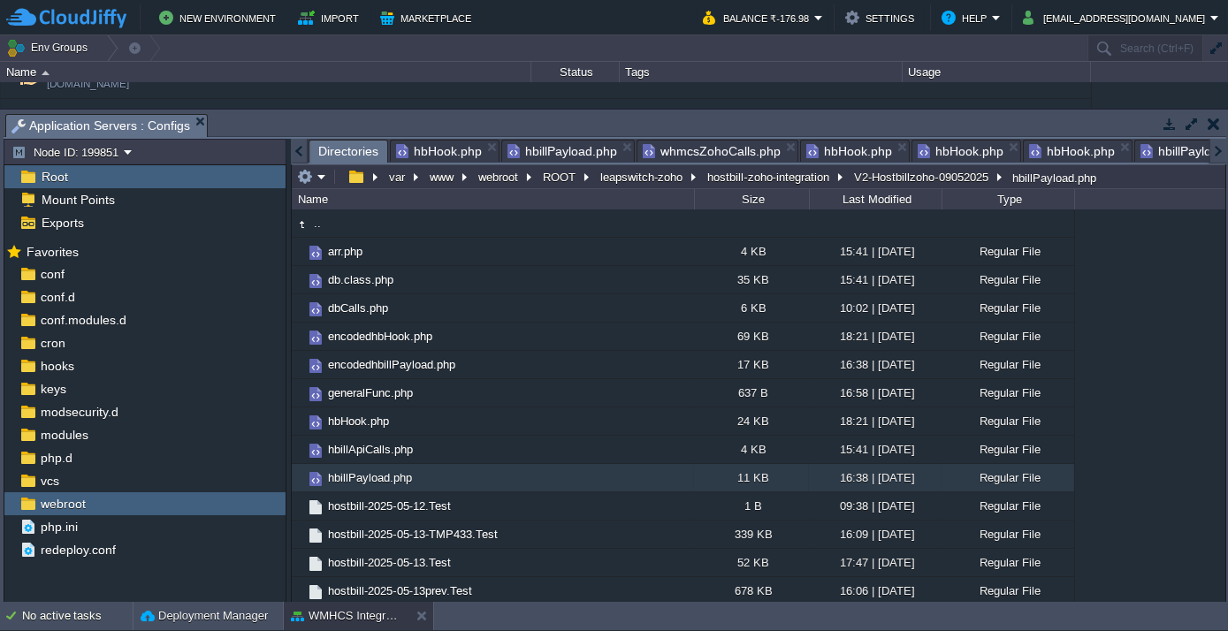
click at [332, 147] on span "Directories" at bounding box center [348, 152] width 60 height 22
click at [500, 182] on button "webroot" at bounding box center [499, 177] width 47 height 16
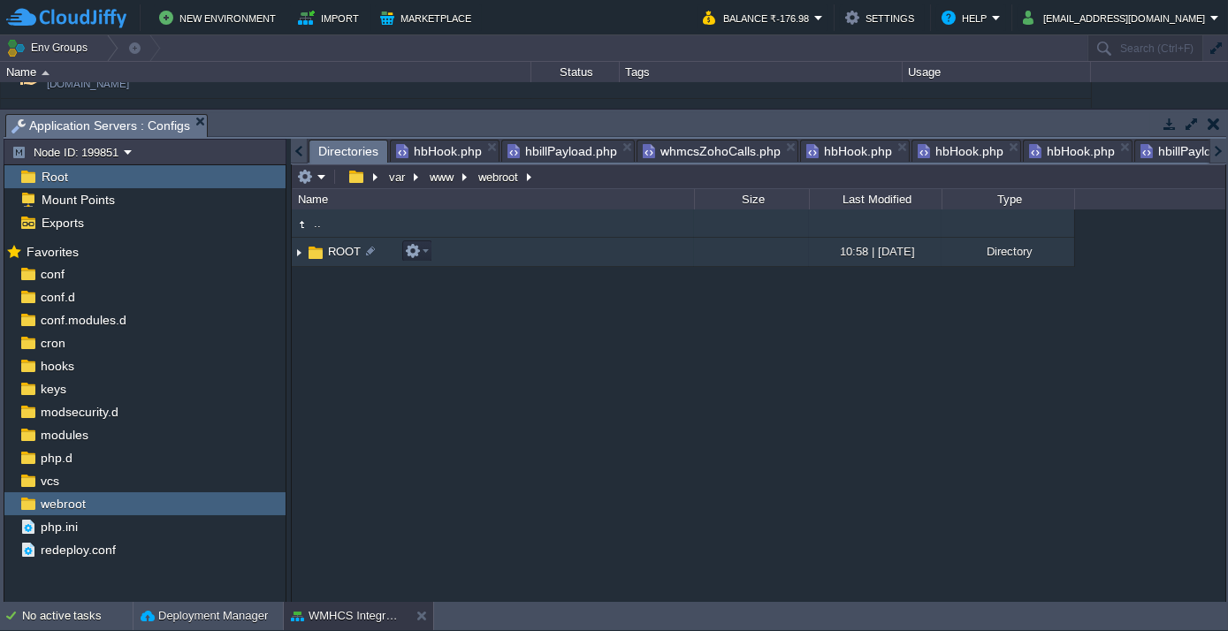
click at [339, 244] on span "ROOT" at bounding box center [344, 251] width 38 height 15
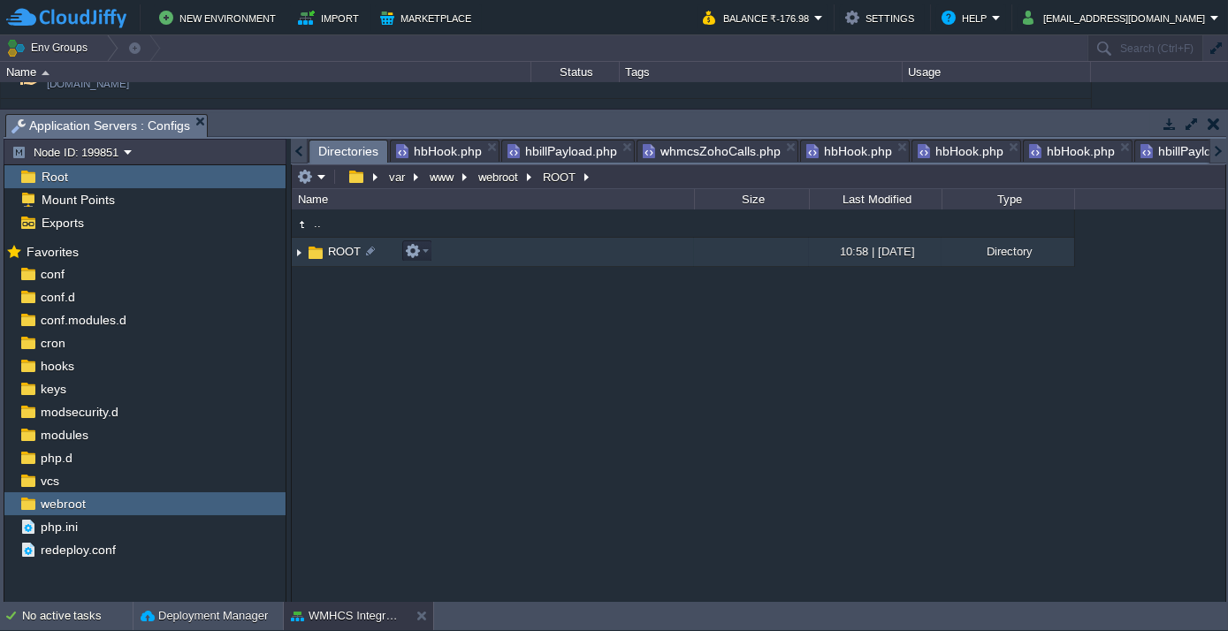
click at [339, 244] on span "ROOT" at bounding box center [344, 251] width 38 height 15
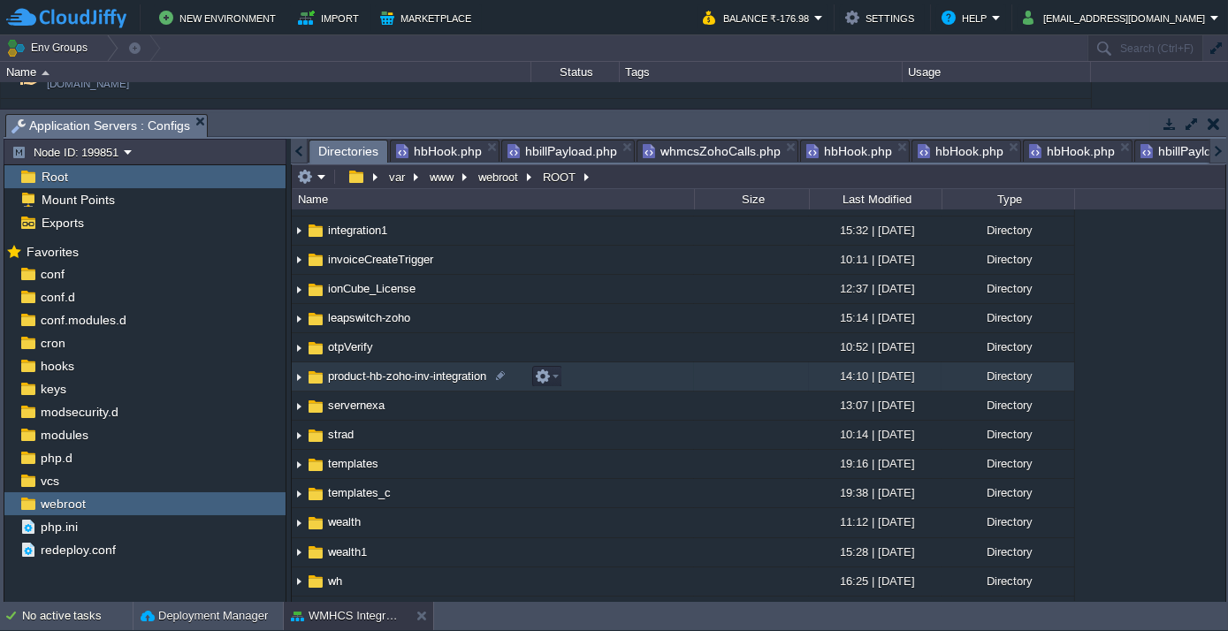
click at [346, 371] on span "product-hb-zoho-inv-integration" at bounding box center [407, 376] width 164 height 15
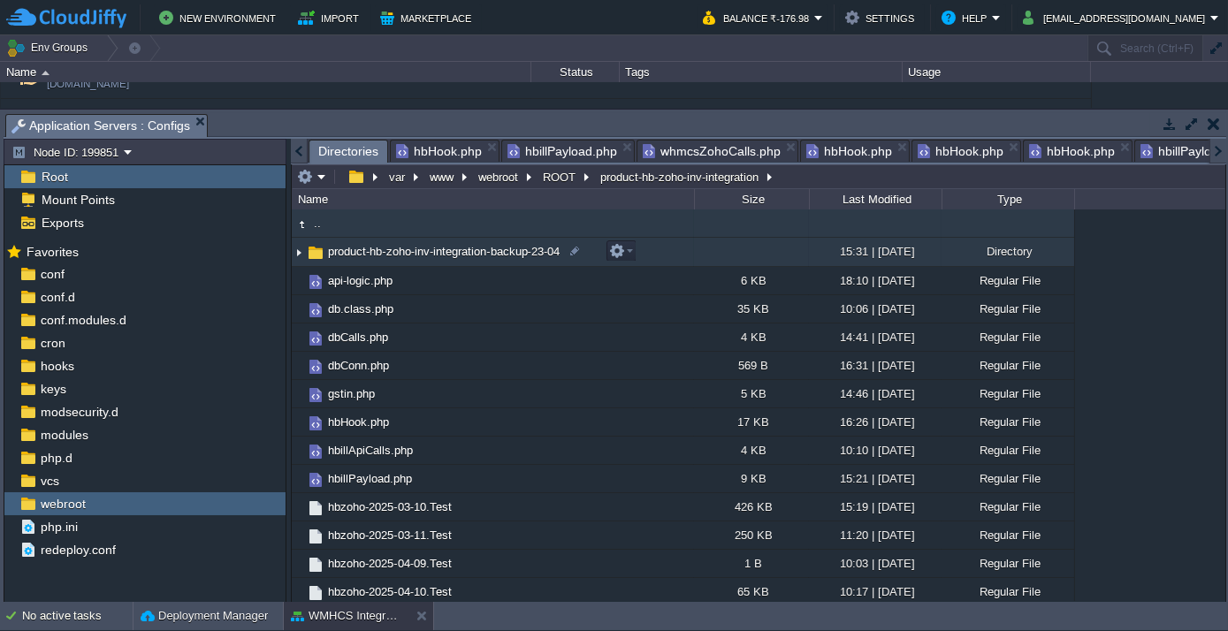
click at [436, 255] on span "product-hb-zoho-inv-integration-backup-23-04" at bounding box center [443, 251] width 237 height 15
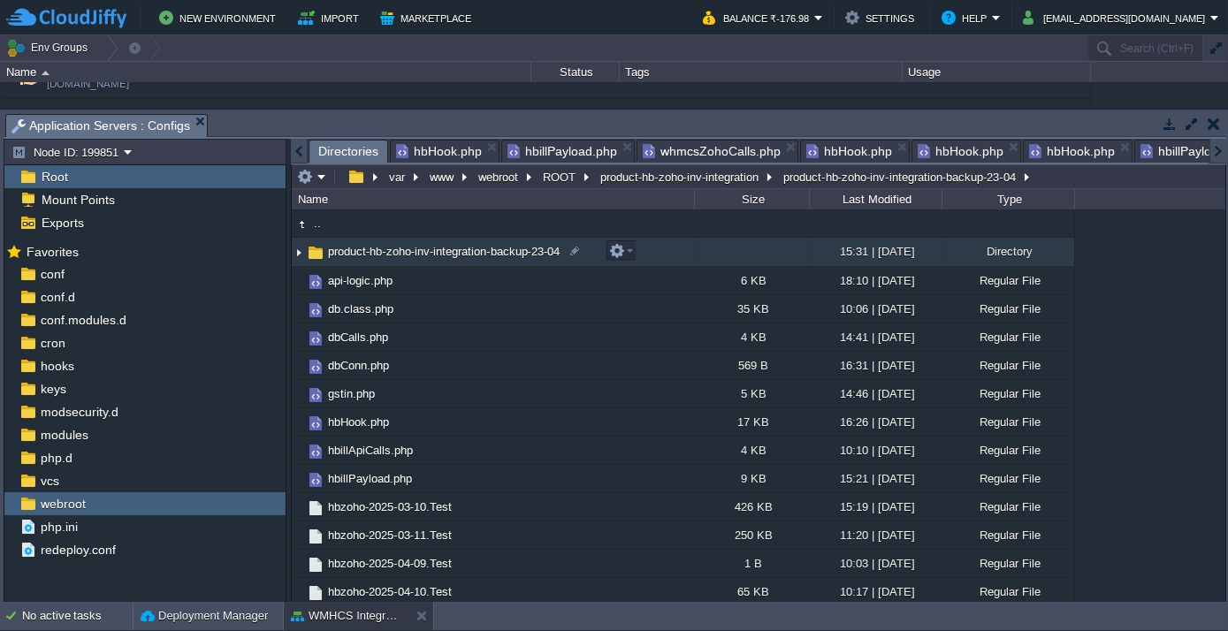
click at [436, 255] on span "product-hb-zoho-inv-integration-backup-23-04" at bounding box center [443, 251] width 237 height 15
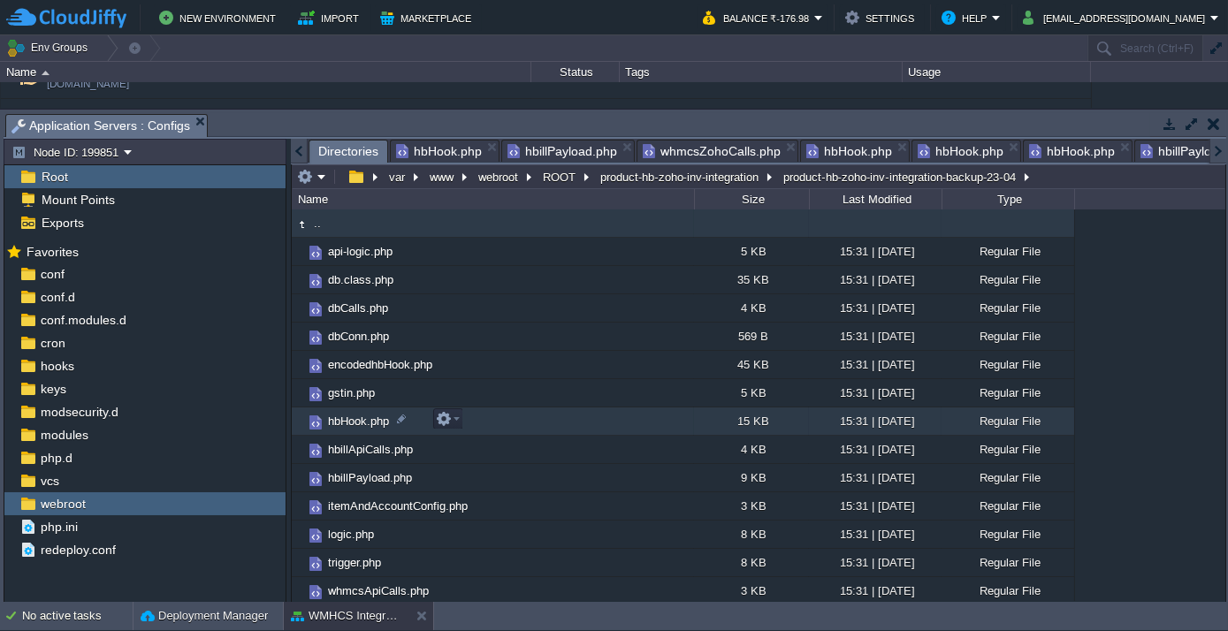
click at [344, 418] on span "hbHook.php" at bounding box center [358, 421] width 66 height 15
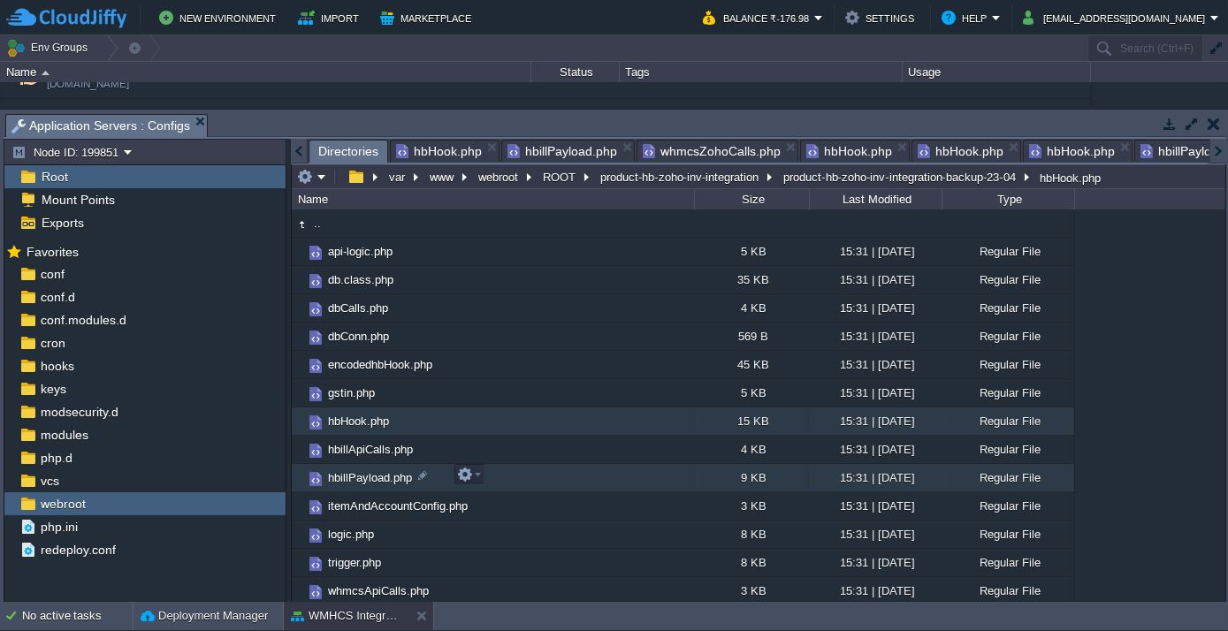
click at [351, 477] on span "hbillPayload.php" at bounding box center [369, 477] width 89 height 15
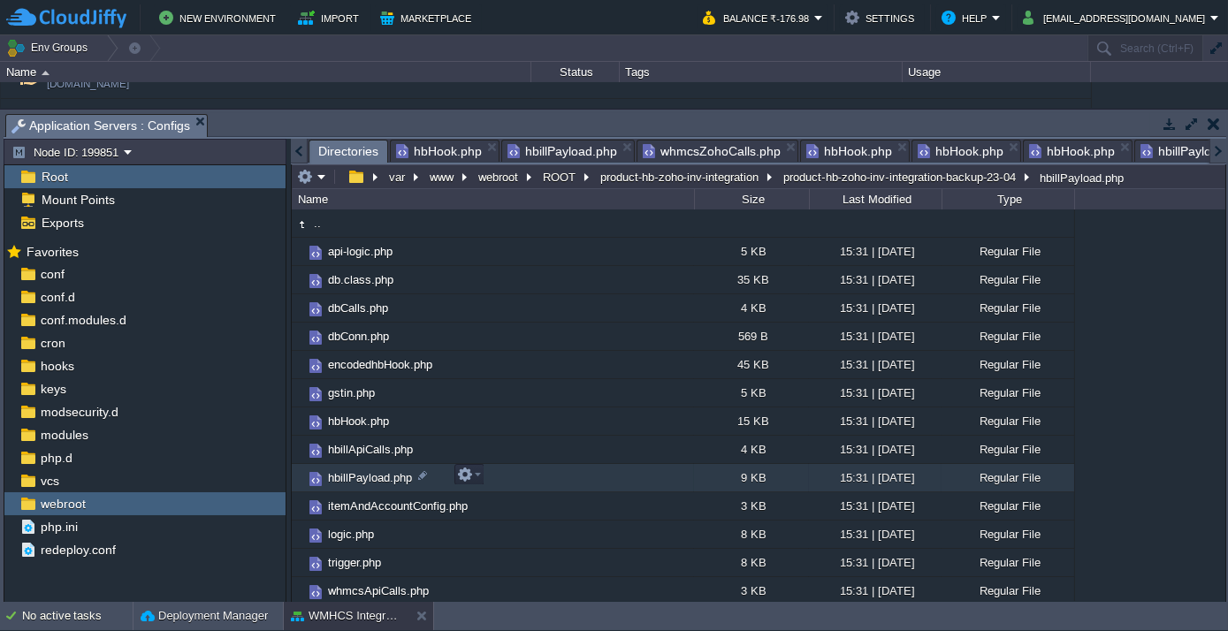
click at [351, 477] on span "hbillPayload.php" at bounding box center [369, 477] width 89 height 15
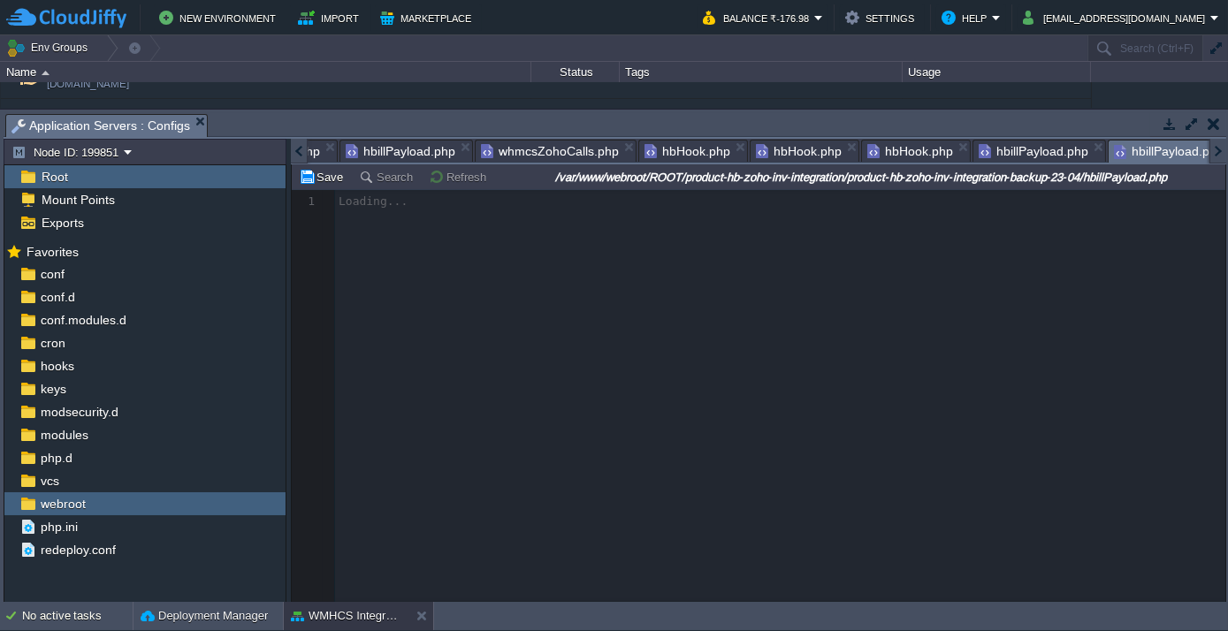
click at [396, 144] on span "hbillPayload.php" at bounding box center [401, 151] width 110 height 21
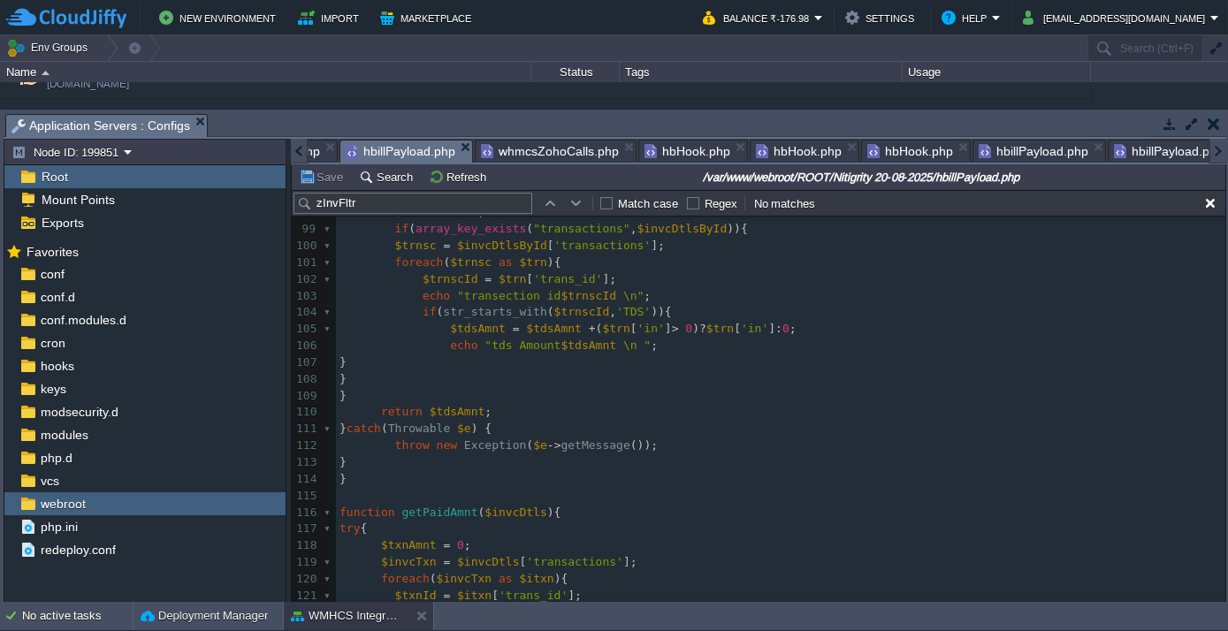
scroll to position [1629, 0]
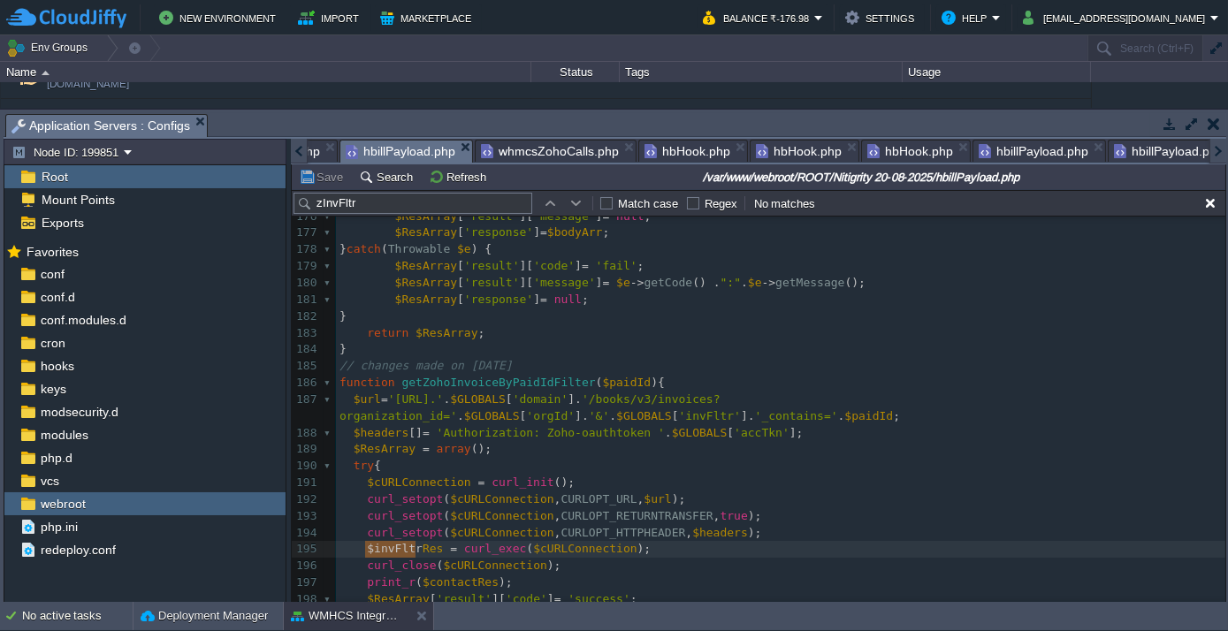
click at [992, 149] on span "hbillPayload.php" at bounding box center [1033, 151] width 110 height 21
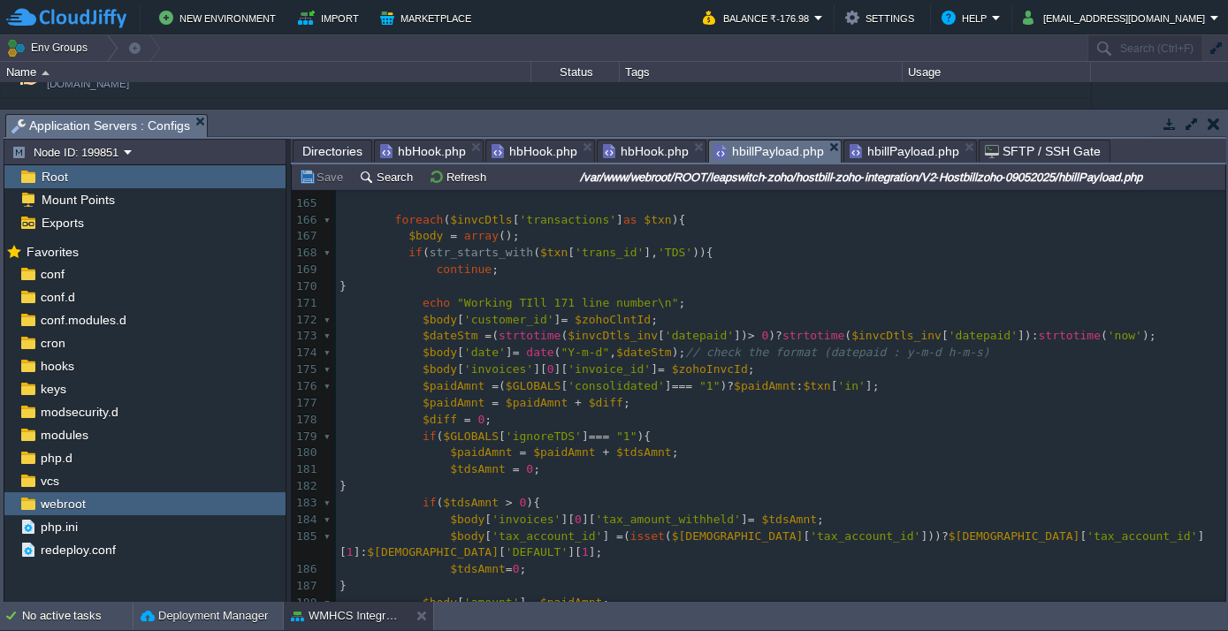
click at [758, 151] on span "hbillPayload.php" at bounding box center [769, 152] width 110 height 22
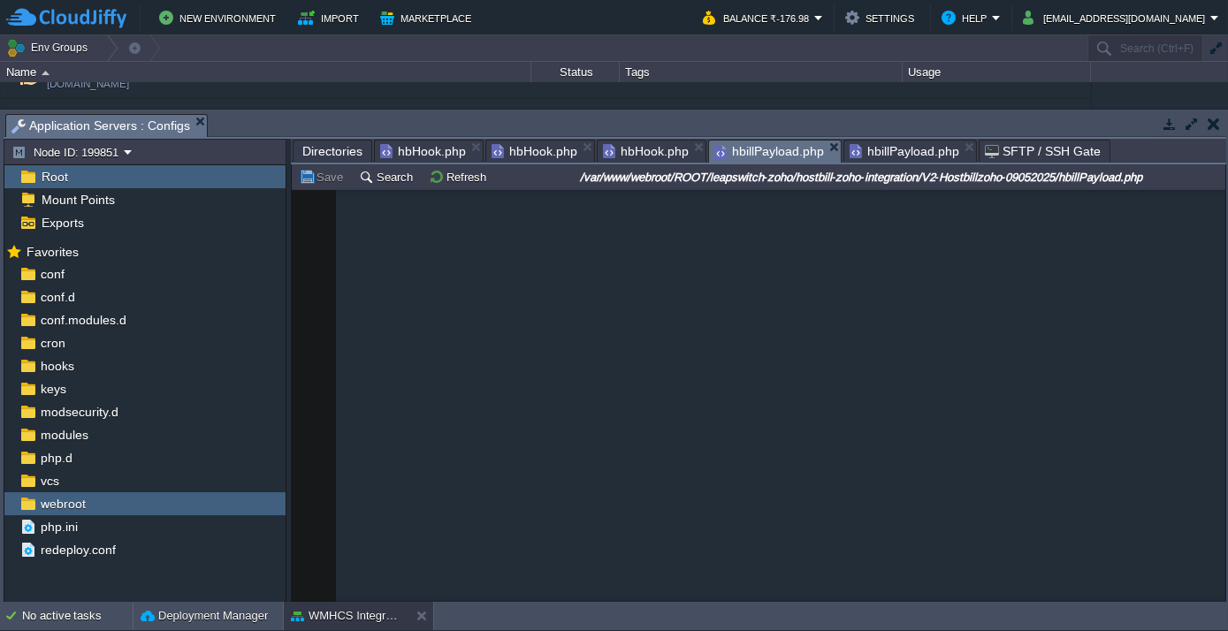
scroll to position [3133, 0]
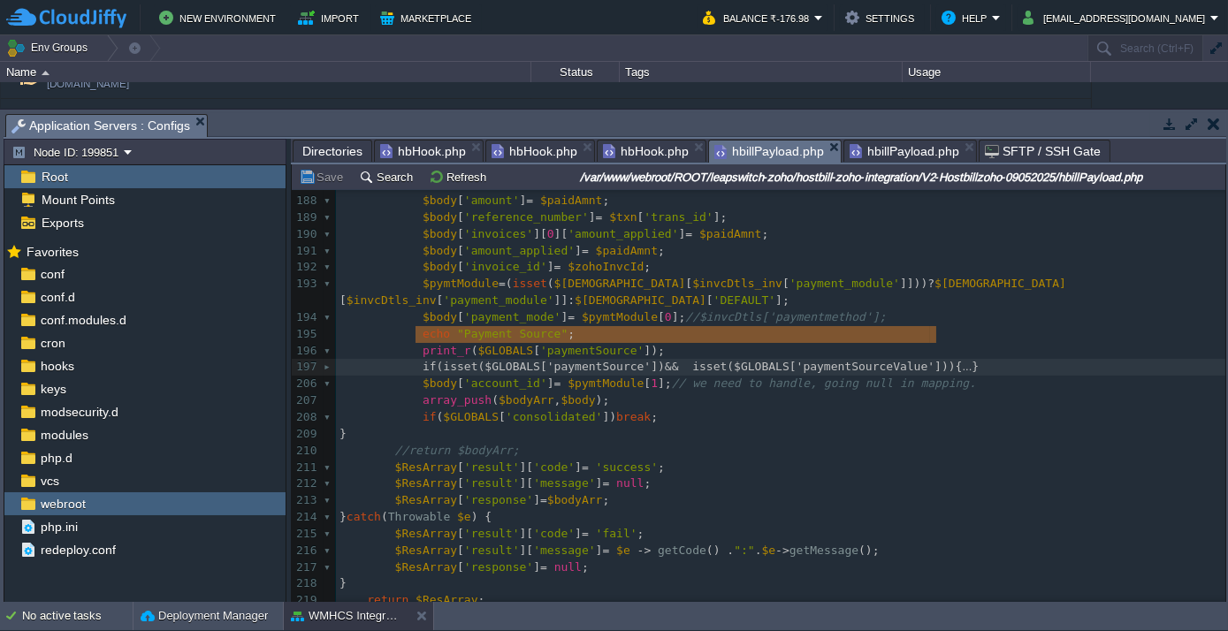
click at [881, 149] on span "hbillPayload.php" at bounding box center [904, 151] width 110 height 21
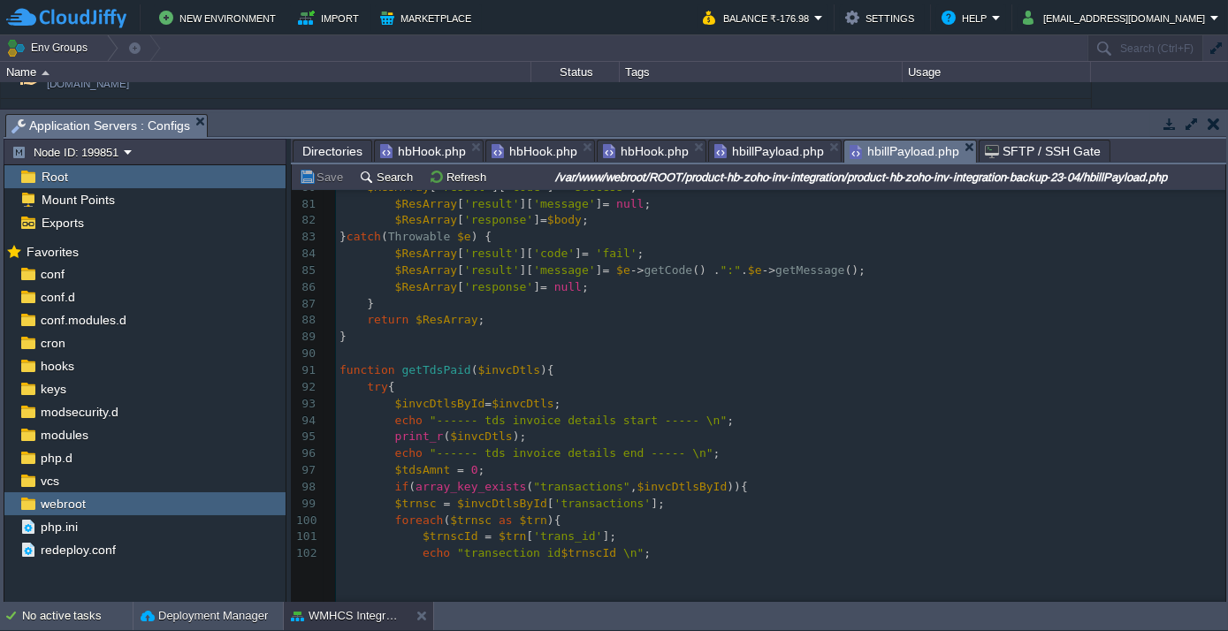
scroll to position [1366, 0]
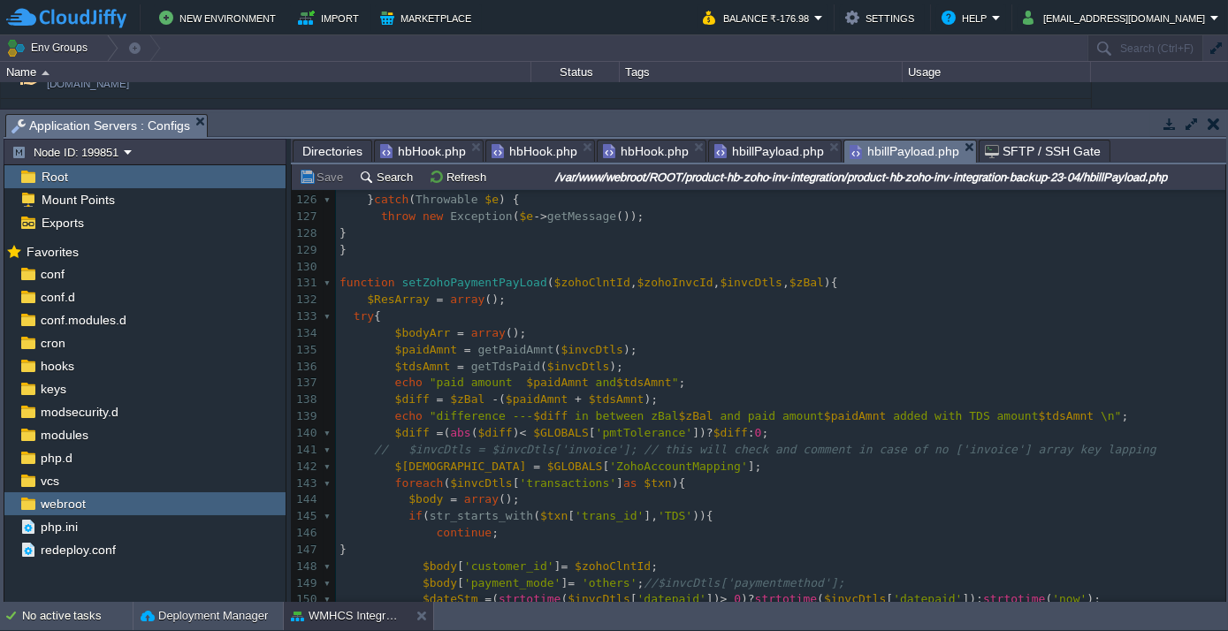
click at [762, 156] on span "hbillPayload.php" at bounding box center [769, 151] width 110 height 21
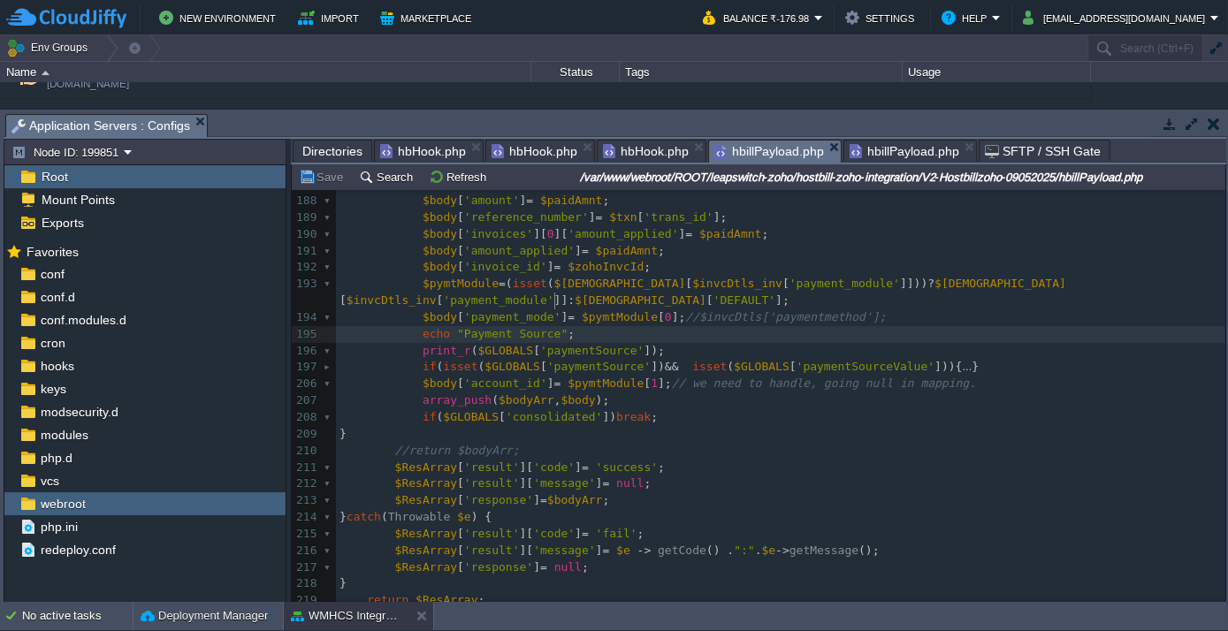
click at [582, 326] on pre "echo "Payment Source" ;" at bounding box center [780, 334] width 889 height 17
click at [890, 147] on span "hbillPayload.php" at bounding box center [904, 151] width 110 height 21
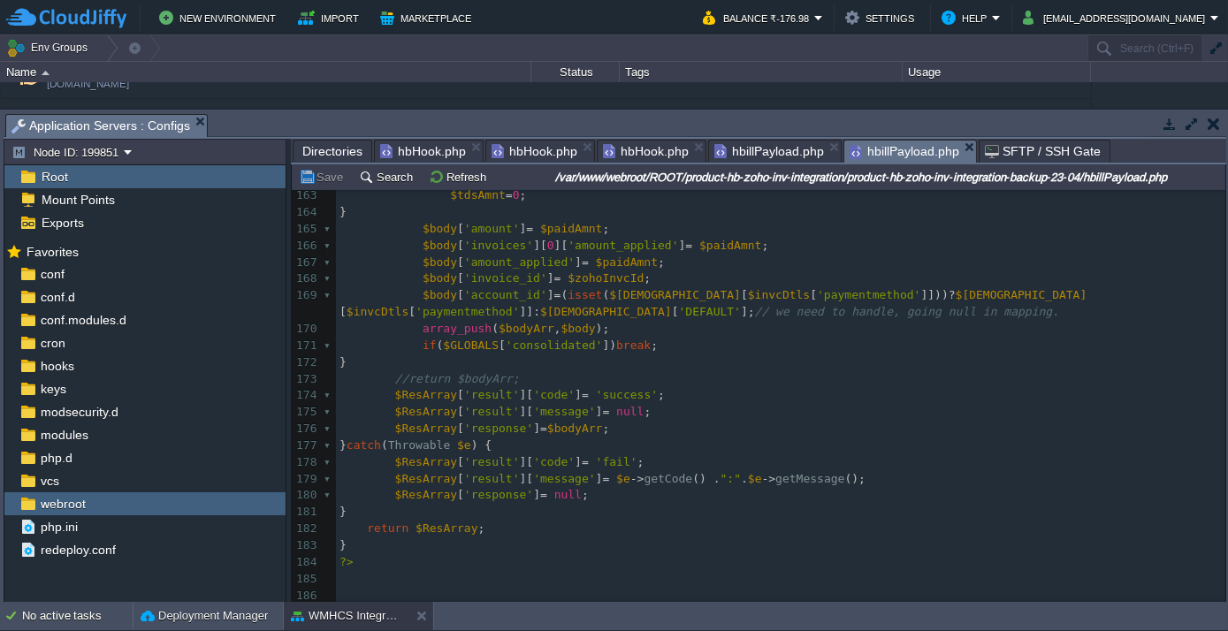
click at [736, 147] on span "hbillPayload.php" at bounding box center [769, 151] width 110 height 21
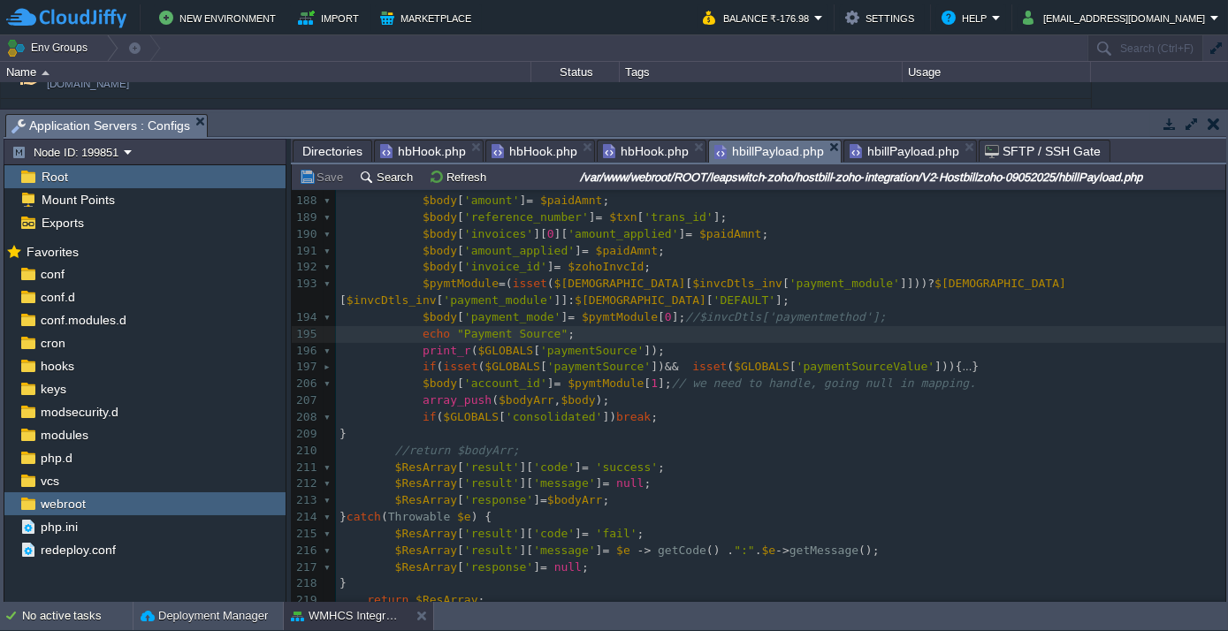
click at [877, 148] on span "hbillPayload.php" at bounding box center [904, 151] width 110 height 21
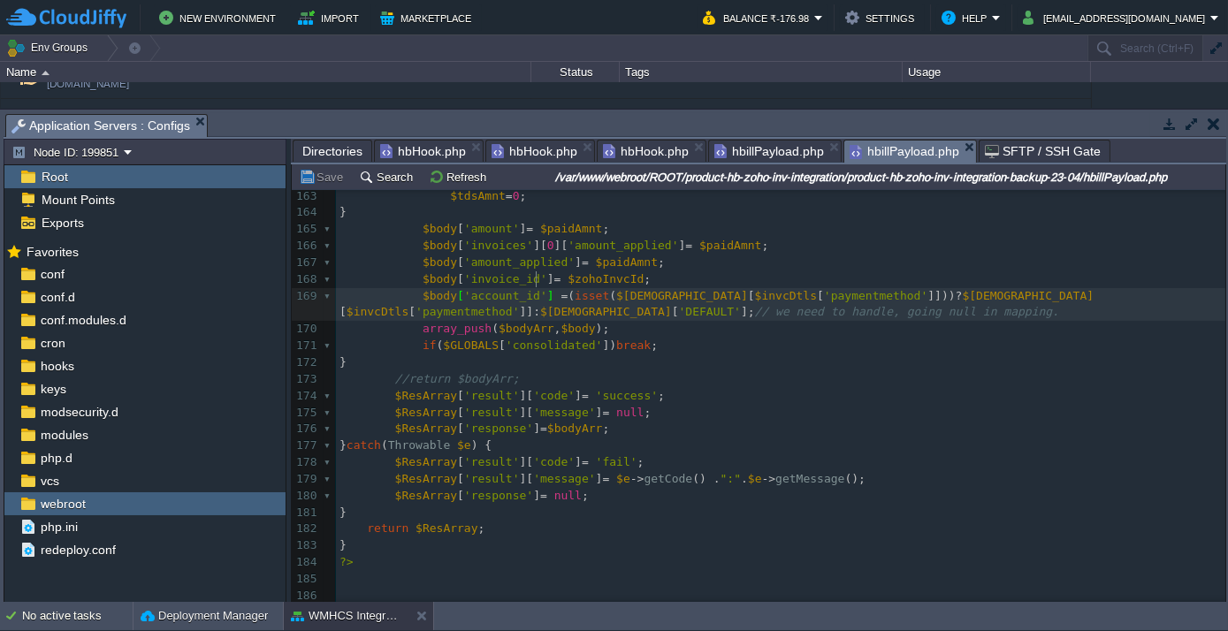
click at [644, 271] on pre "$body [ 'invoice_id' ] = $zohoInvcId ;" at bounding box center [780, 279] width 889 height 17
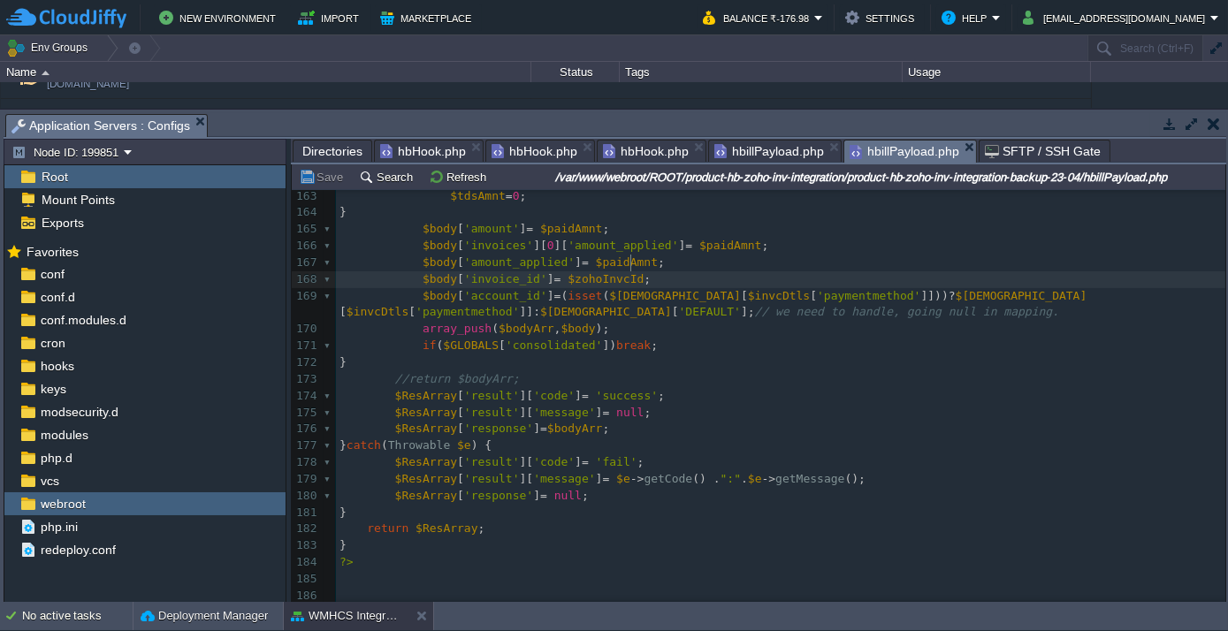
click at [608, 288] on pre "$body [ 'account_id' ] = ( isset ( $hzam [ $invcDtls [ 'paymentmethod' ]])) ? $…" at bounding box center [780, 305] width 889 height 34
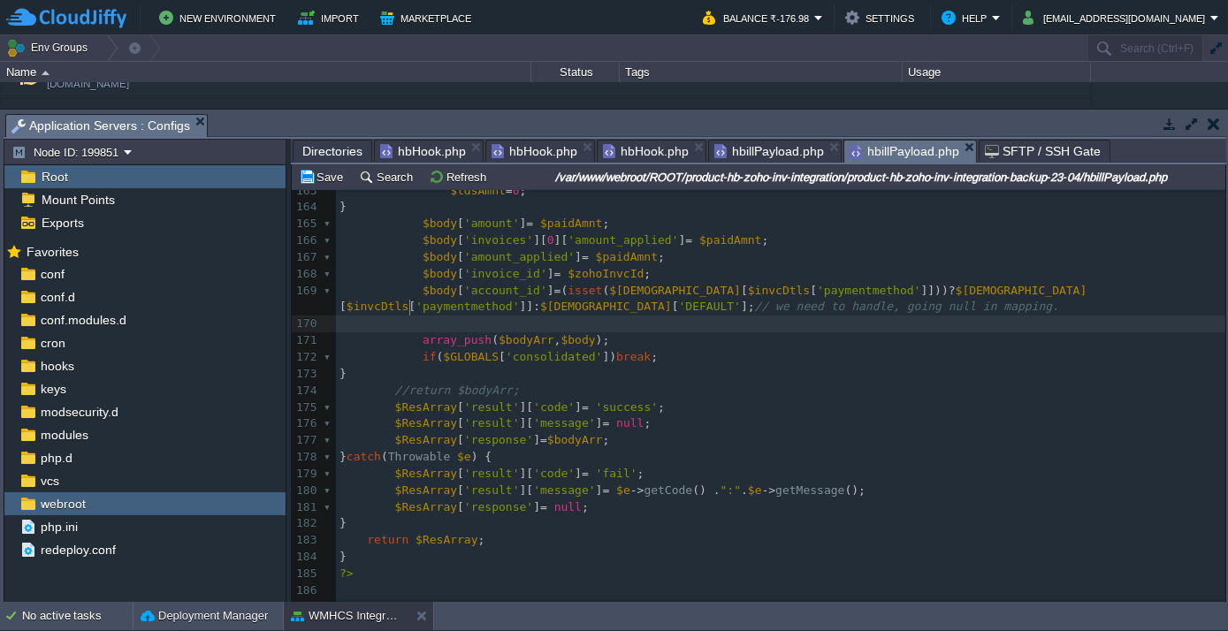
scroll to position [5, 11]
paste textarea
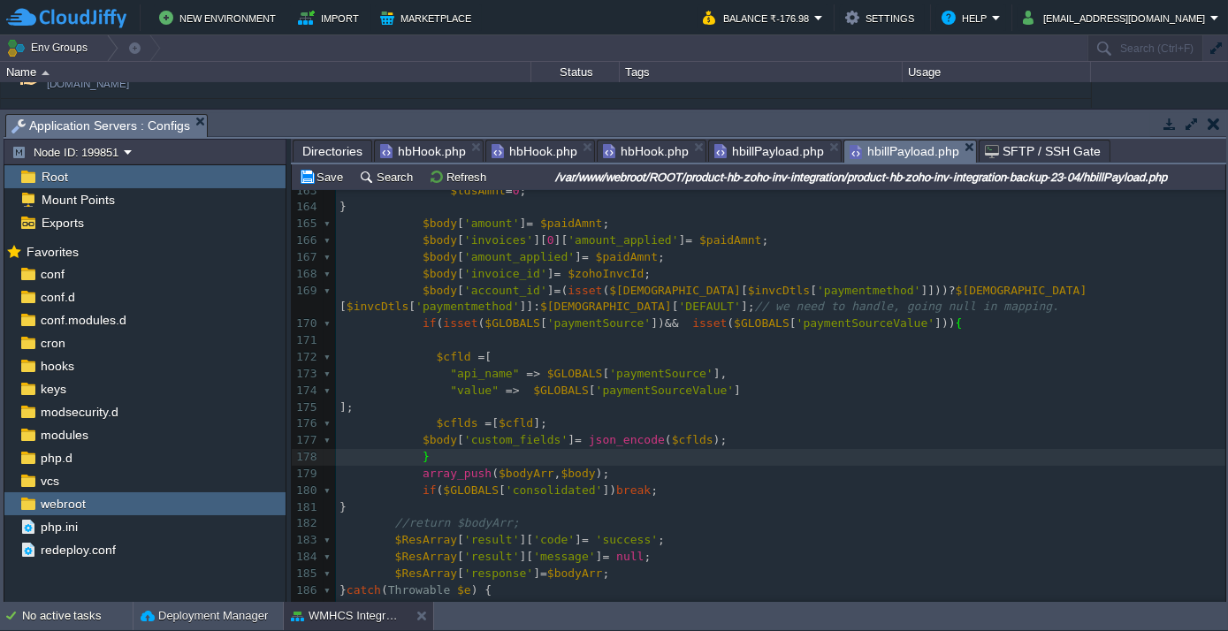
click at [720, 400] on pre "];" at bounding box center [780, 408] width 889 height 17
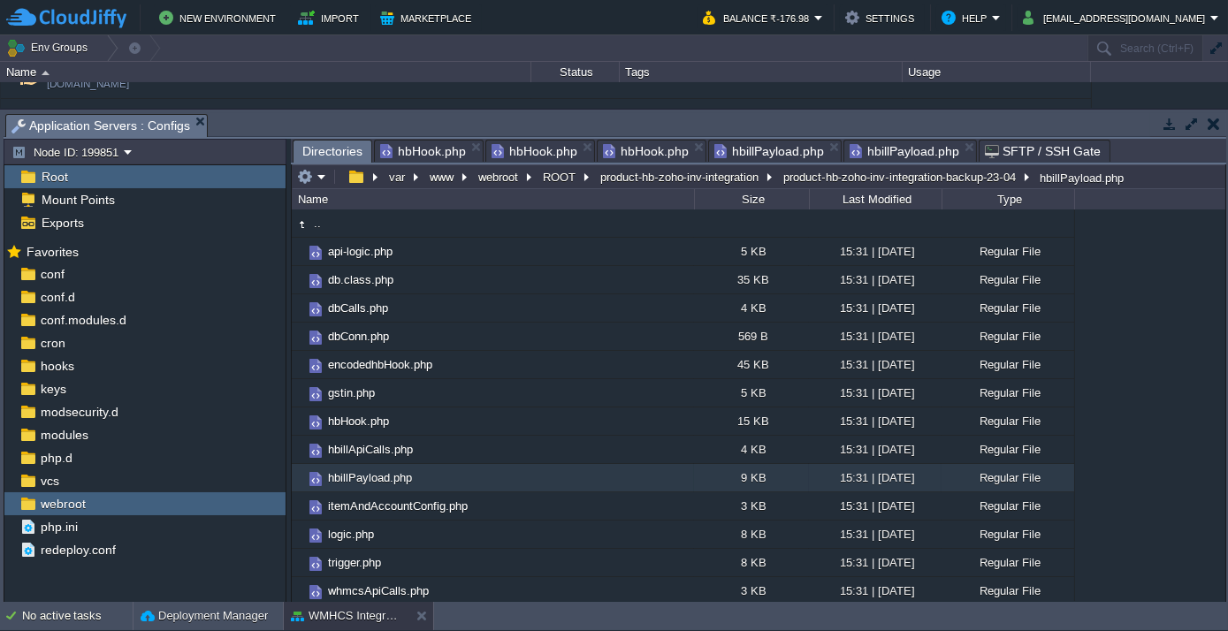
click at [329, 153] on span "Directories" at bounding box center [332, 152] width 60 height 22
click at [478, 470] on em at bounding box center [469, 475] width 24 height 16
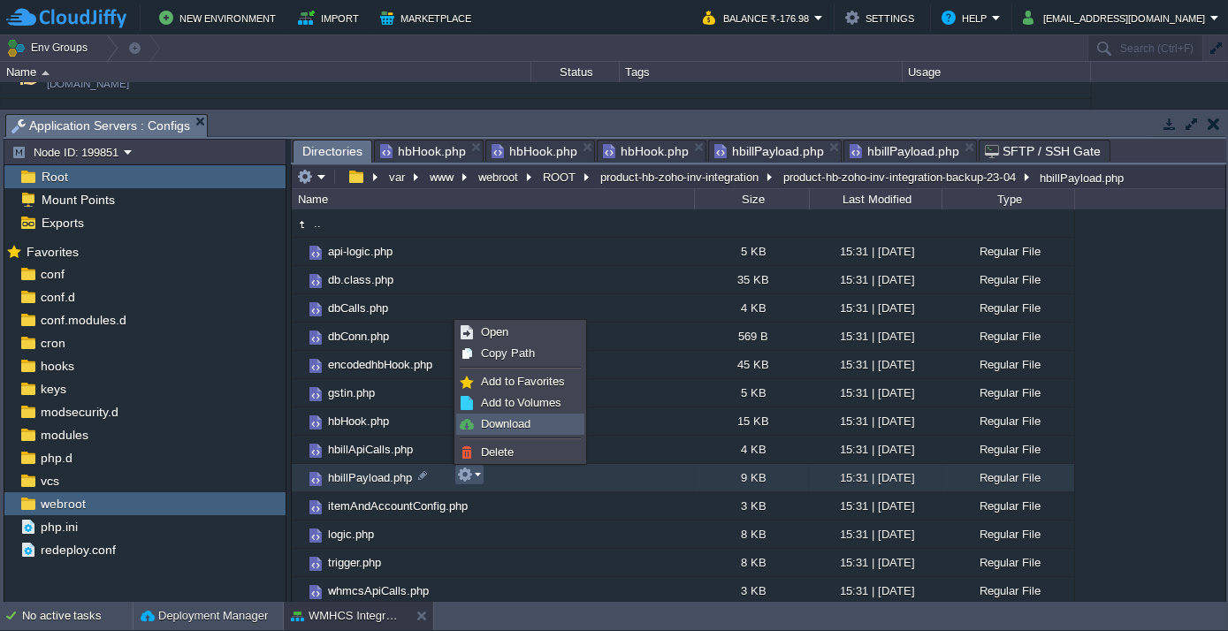
click at [507, 428] on span "Download" at bounding box center [505, 423] width 49 height 13
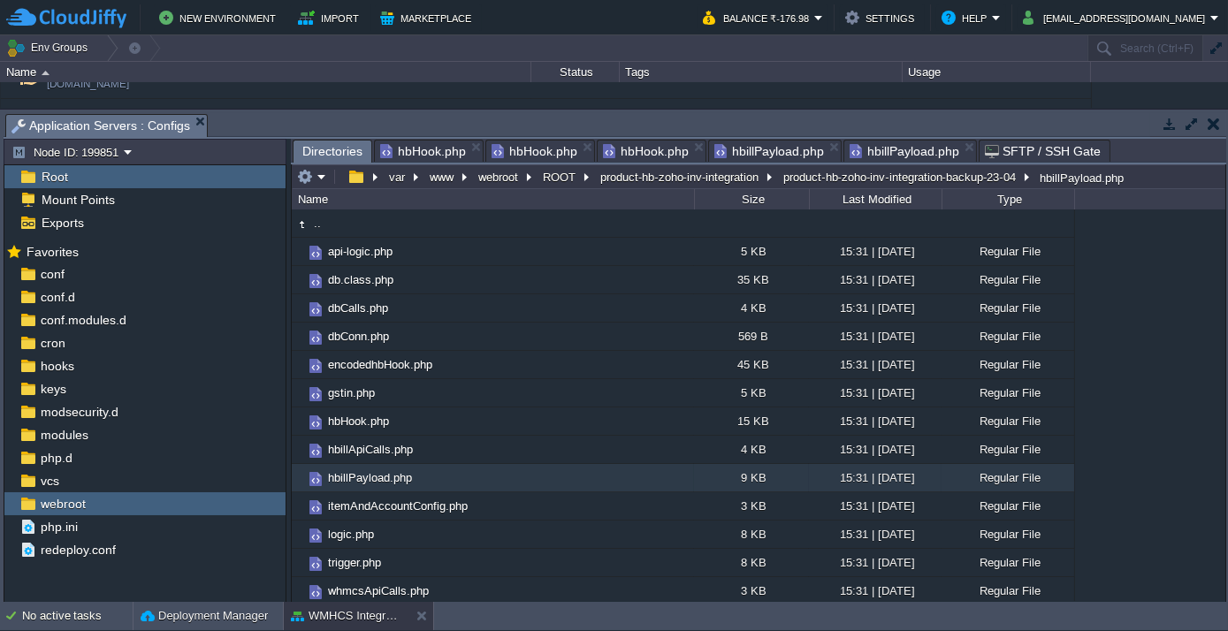
click at [658, 154] on span "hbHook.php" at bounding box center [646, 151] width 86 height 21
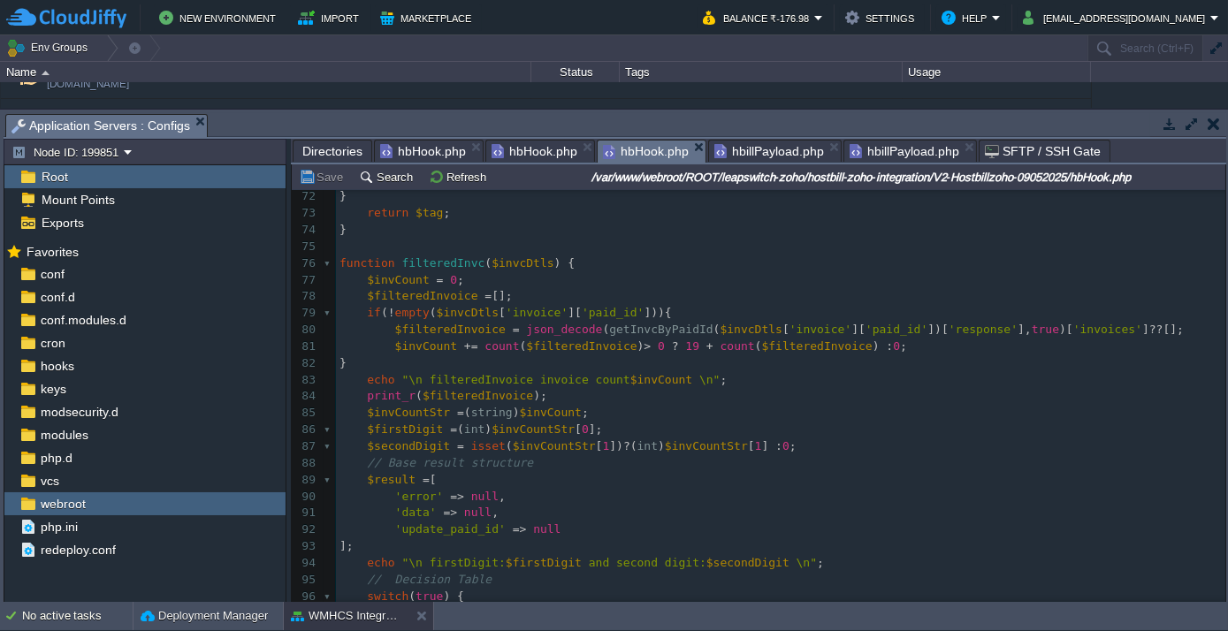
scroll to position [689, 0]
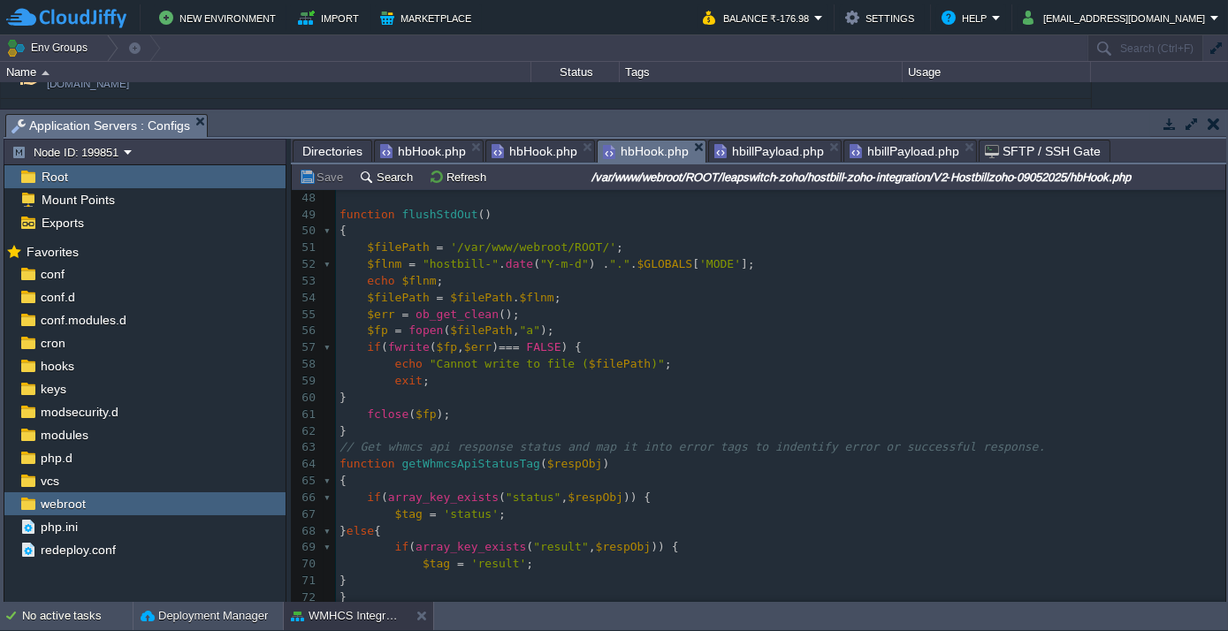
click at [535, 248] on div "583 <?php 23 $status = "" ; 24 $errArray = array (); 25 //ob_start(); // Buffer…" at bounding box center [780, 198] width 889 height 883
type textarea "webroot"
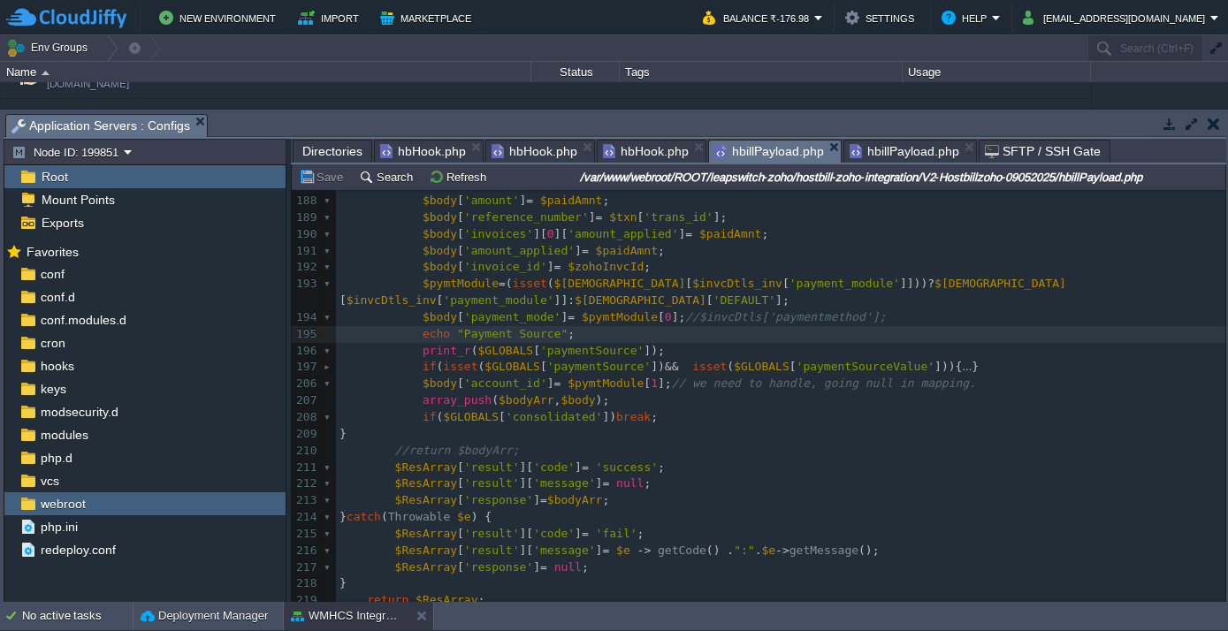
click at [740, 148] on span "hbillPayload.php" at bounding box center [769, 152] width 110 height 22
click at [853, 154] on span "hbillPayload.php" at bounding box center [904, 151] width 110 height 21
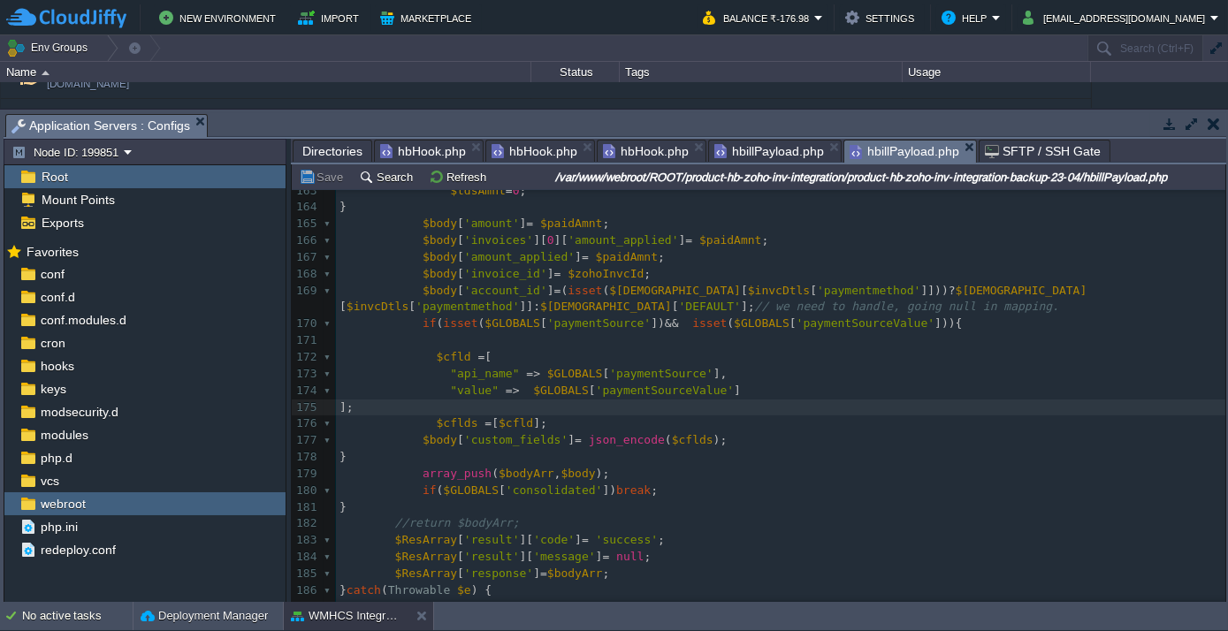
click at [757, 152] on span "hbillPayload.php" at bounding box center [769, 151] width 110 height 21
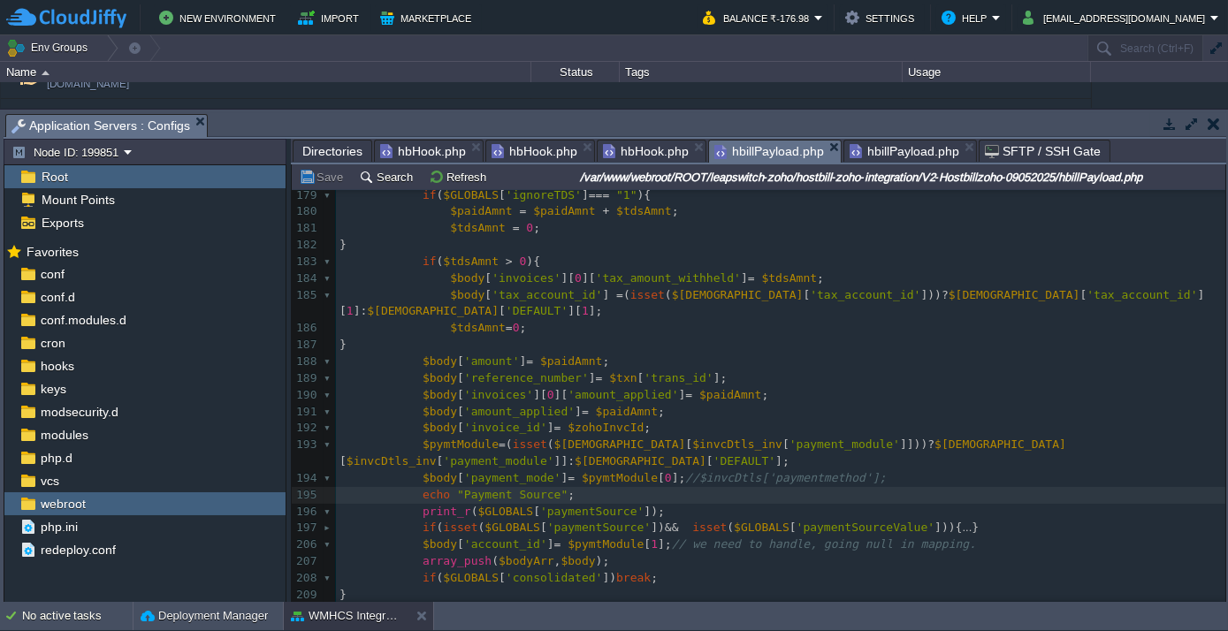
click at [867, 150] on span "hbillPayload.php" at bounding box center [904, 151] width 110 height 21
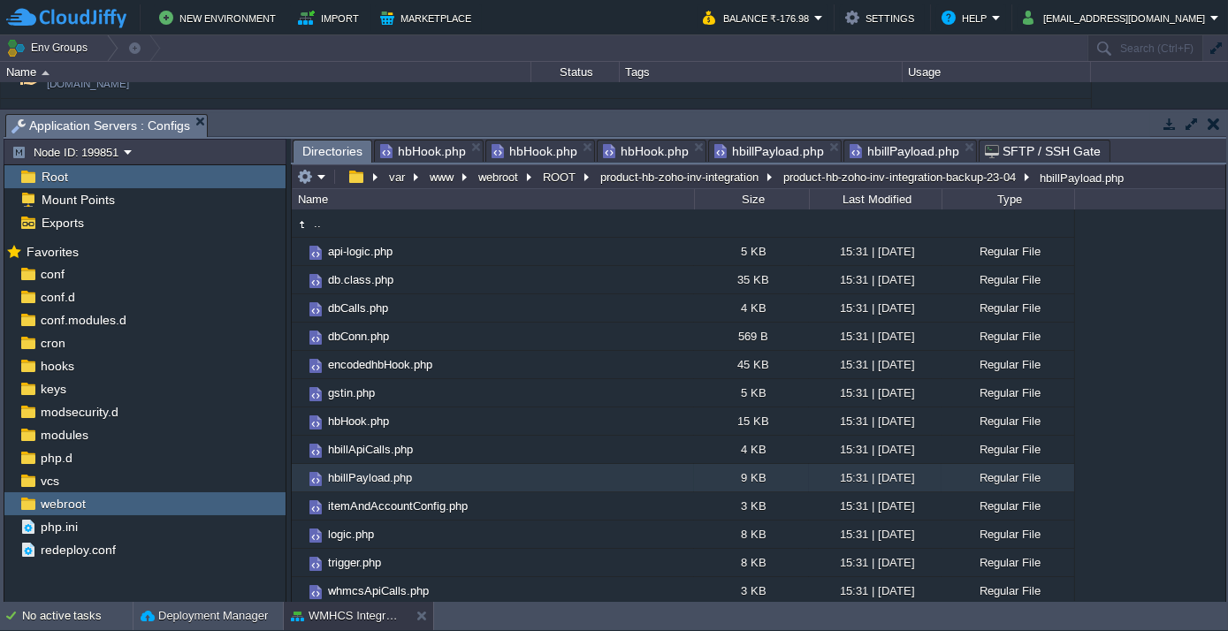
click at [318, 151] on span "Directories" at bounding box center [332, 152] width 60 height 22
click at [559, 169] on button "ROOT" at bounding box center [560, 177] width 40 height 16
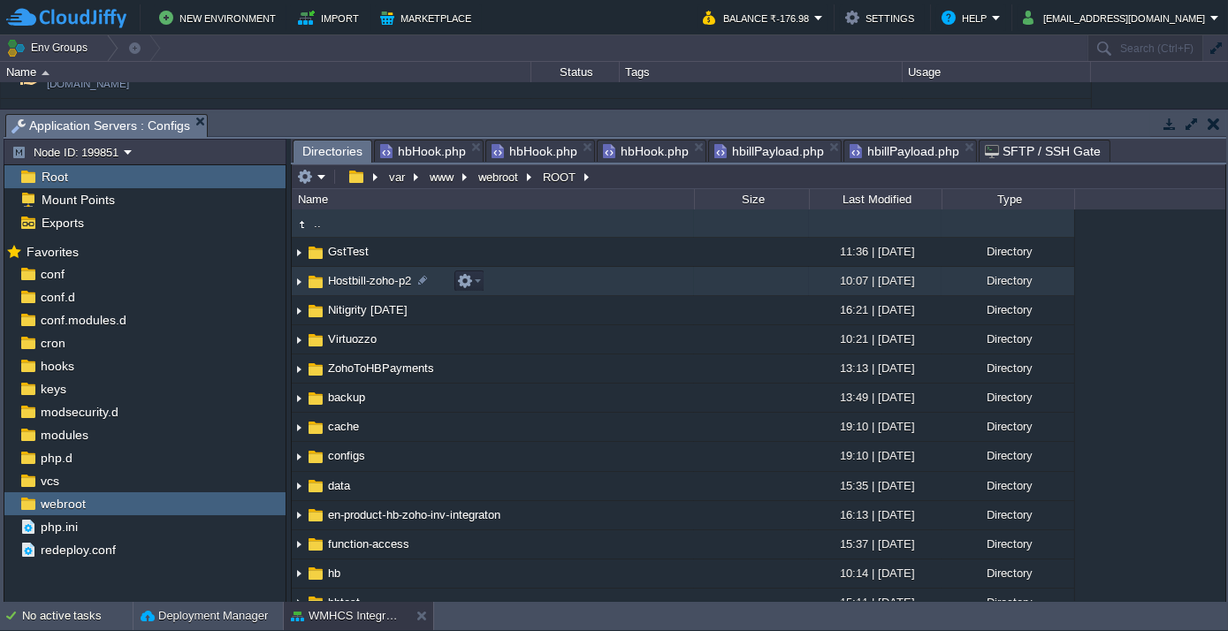
click at [354, 281] on span "Hostbill-zoho-p2" at bounding box center [369, 280] width 88 height 15
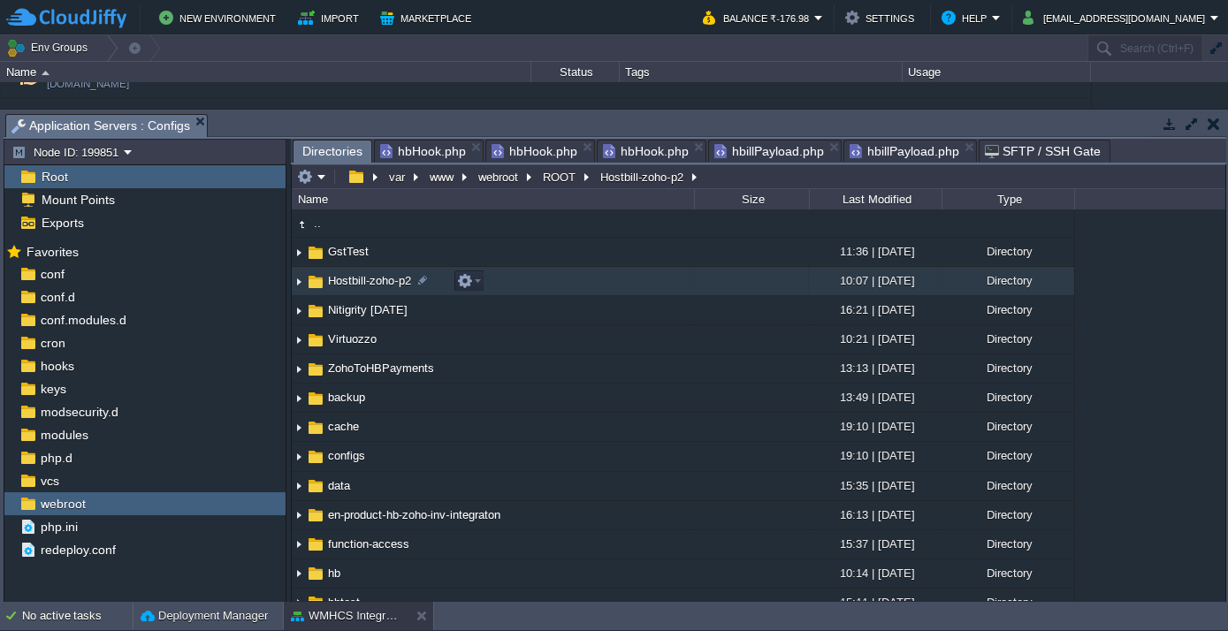
click at [354, 281] on span "Hostbill-zoho-p2" at bounding box center [369, 280] width 88 height 15
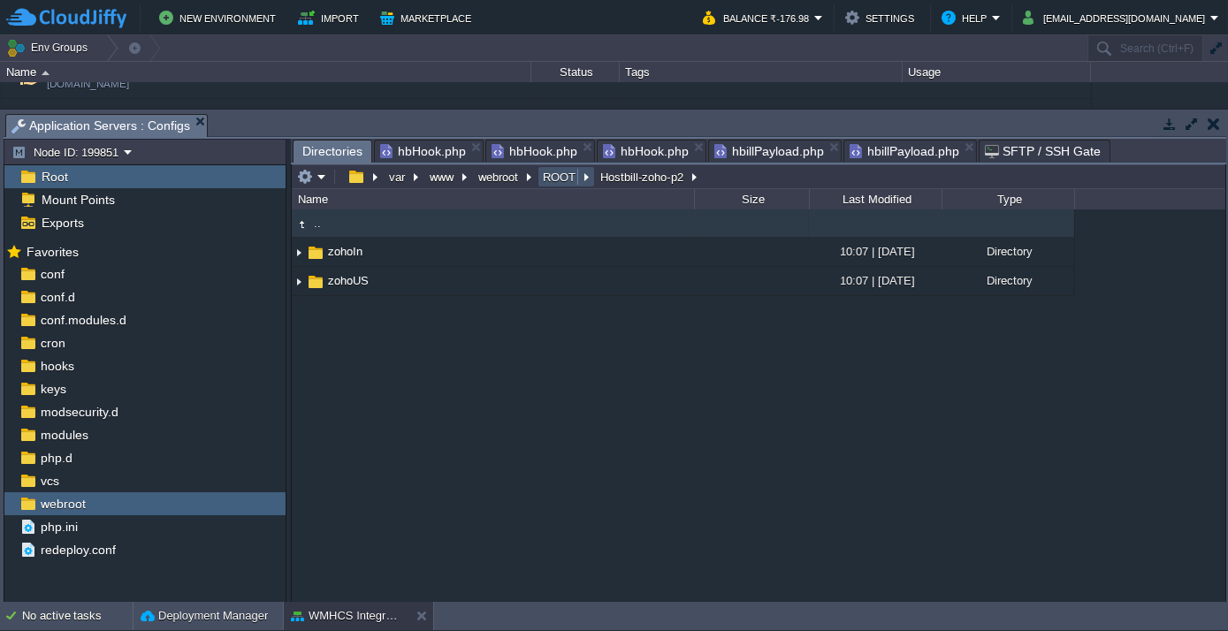
click at [550, 170] on button "ROOT" at bounding box center [560, 177] width 40 height 16
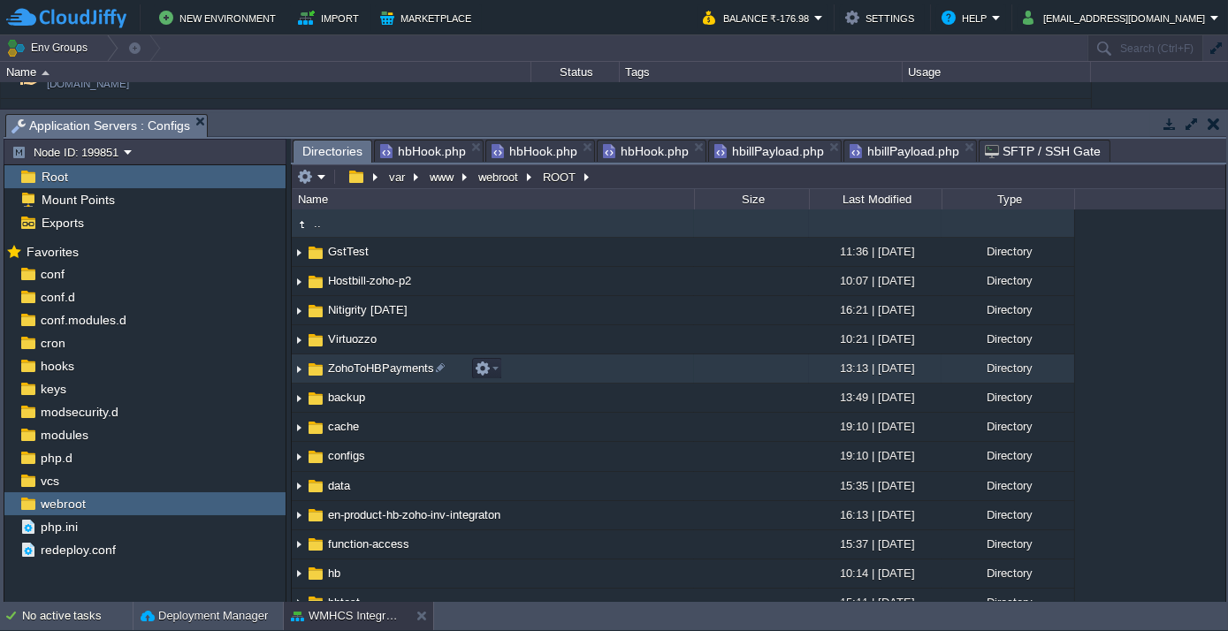
click at [372, 370] on span "ZohoToHBPayments" at bounding box center [380, 368] width 111 height 15
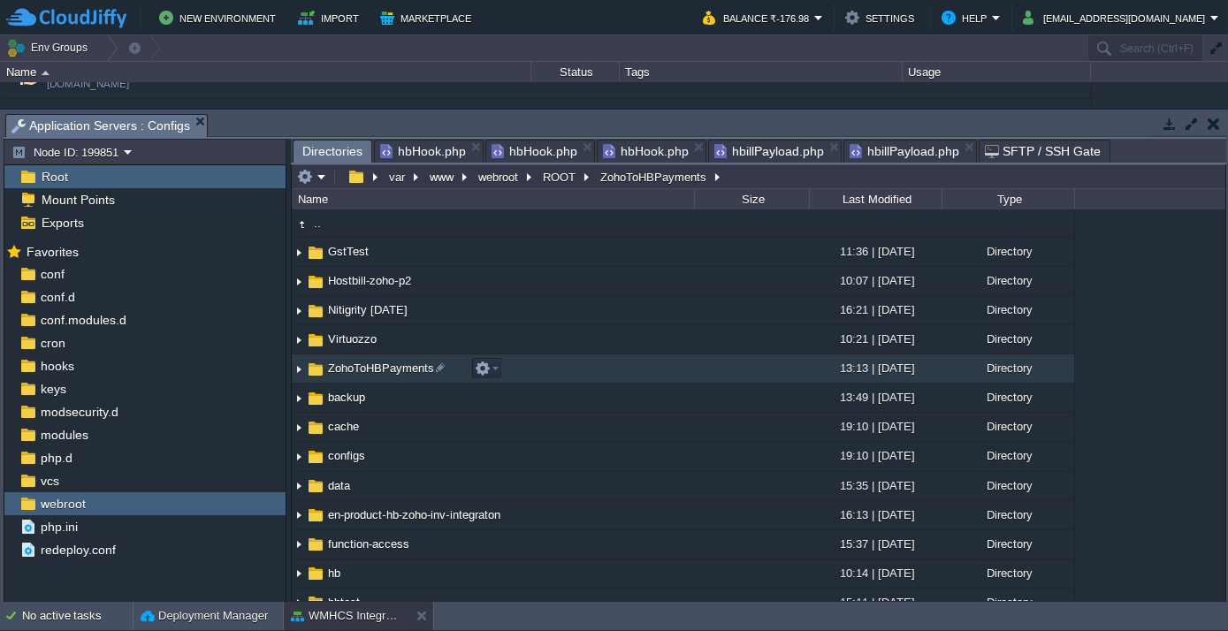
click at [372, 370] on span "ZohoToHBPayments" at bounding box center [380, 368] width 111 height 15
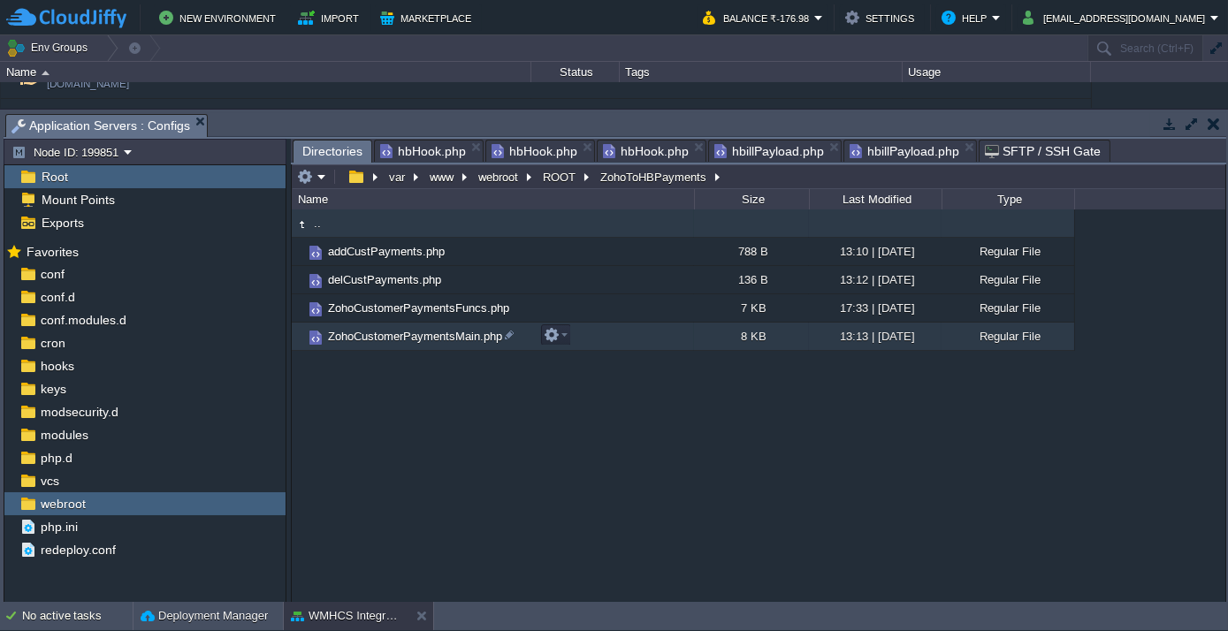
click at [410, 331] on span "ZohoCustomerPaymentsMain.php" at bounding box center [414, 336] width 179 height 15
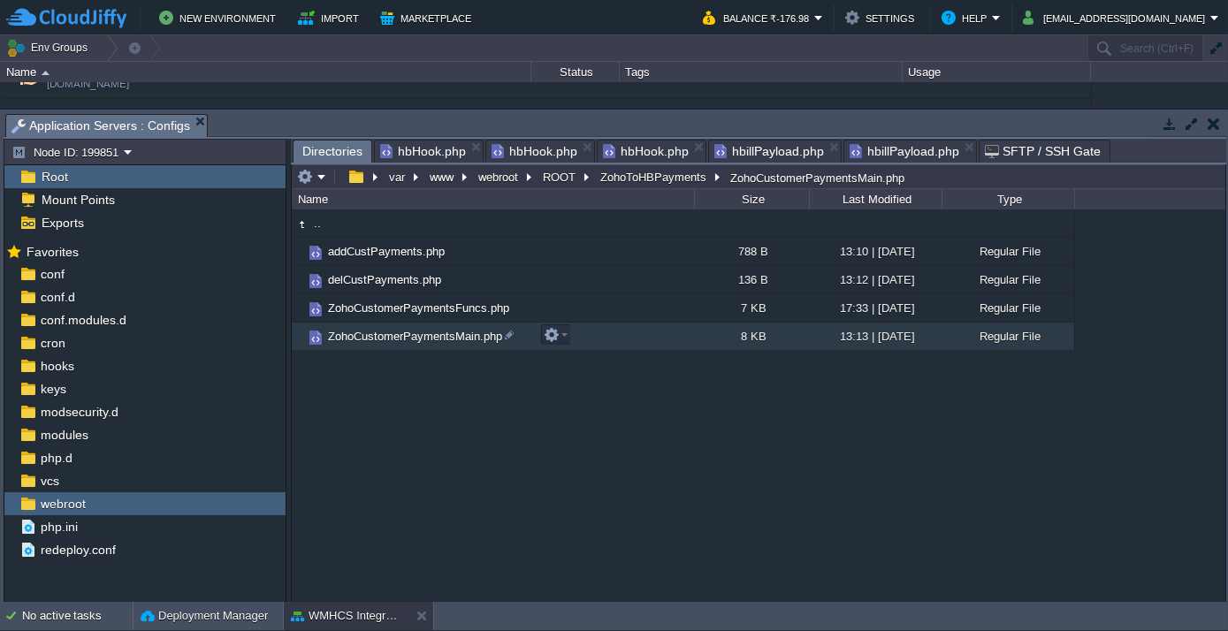
click at [410, 331] on span "ZohoCustomerPaymentsMain.php" at bounding box center [414, 336] width 179 height 15
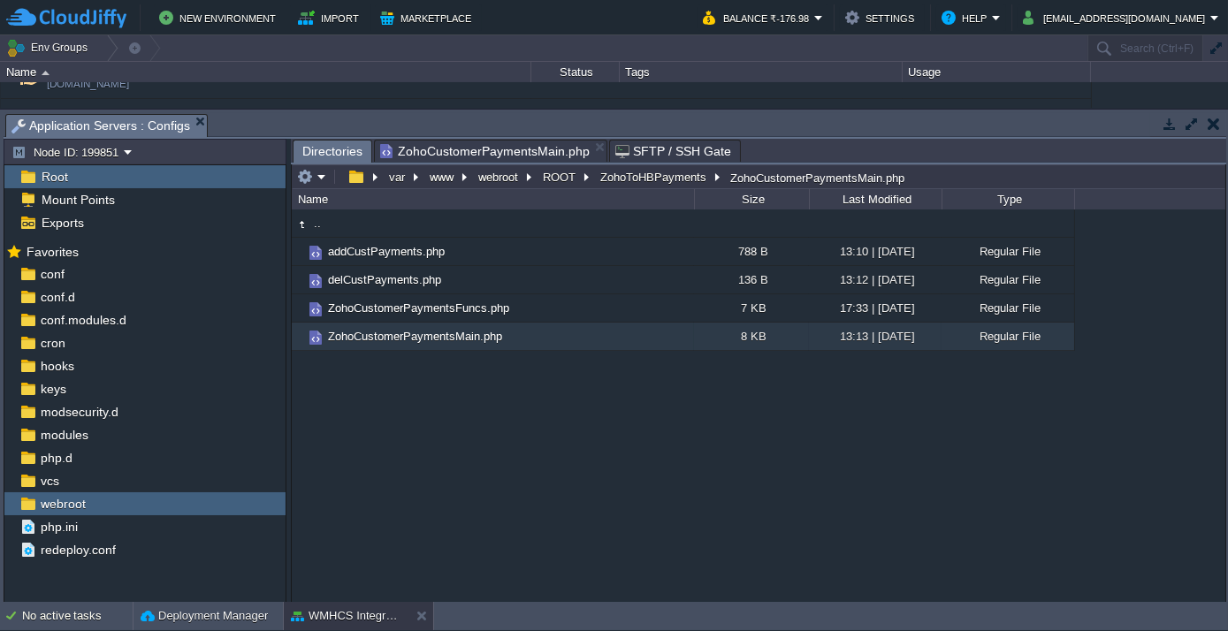
click at [341, 149] on span "Directories" at bounding box center [332, 152] width 60 height 22
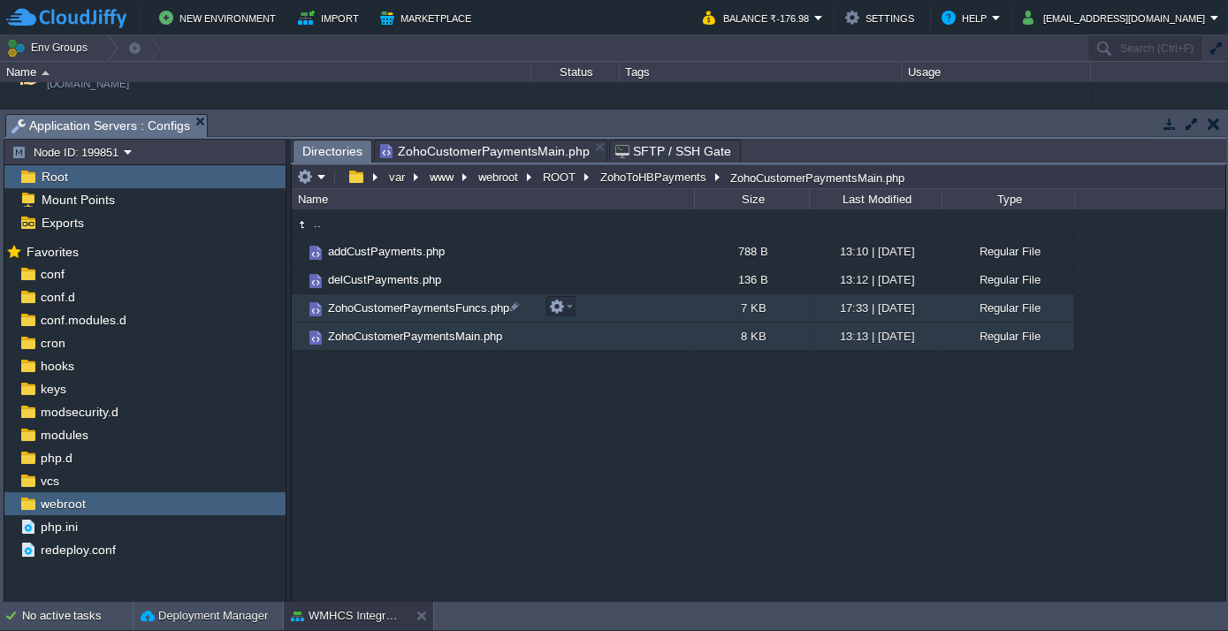
click at [377, 308] on span "ZohoCustomerPaymentsFuncs.php" at bounding box center [418, 308] width 187 height 15
click at [377, 307] on span "ZohoCustomerPaymentsFuncs.php" at bounding box center [418, 308] width 187 height 15
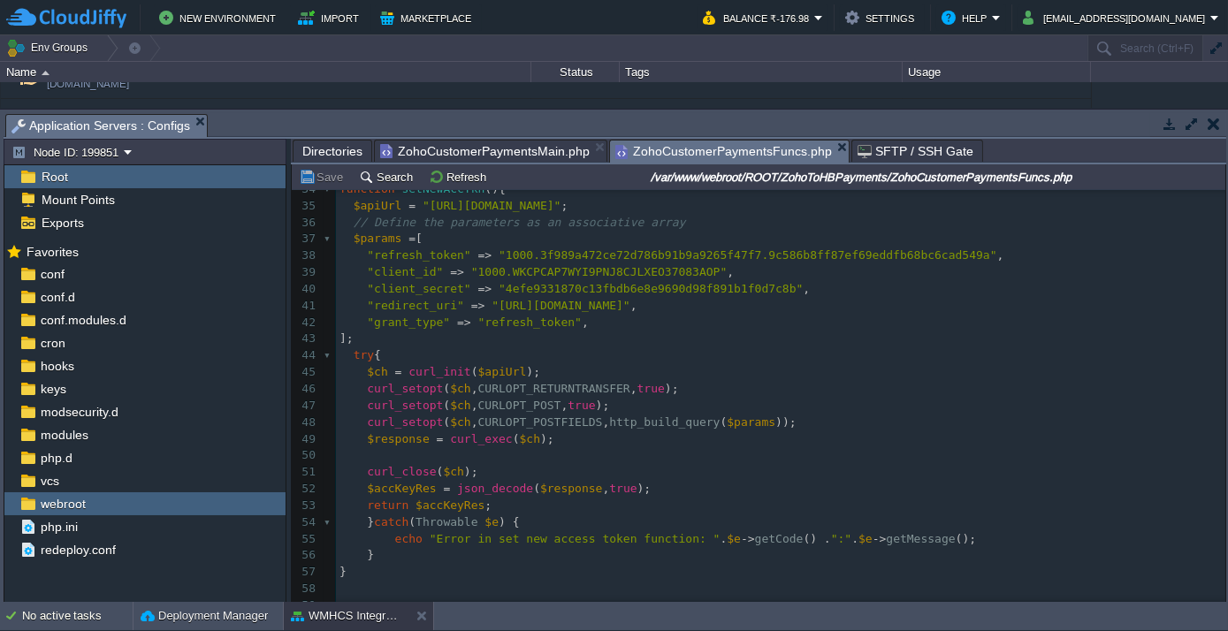
scroll to position [561, 0]
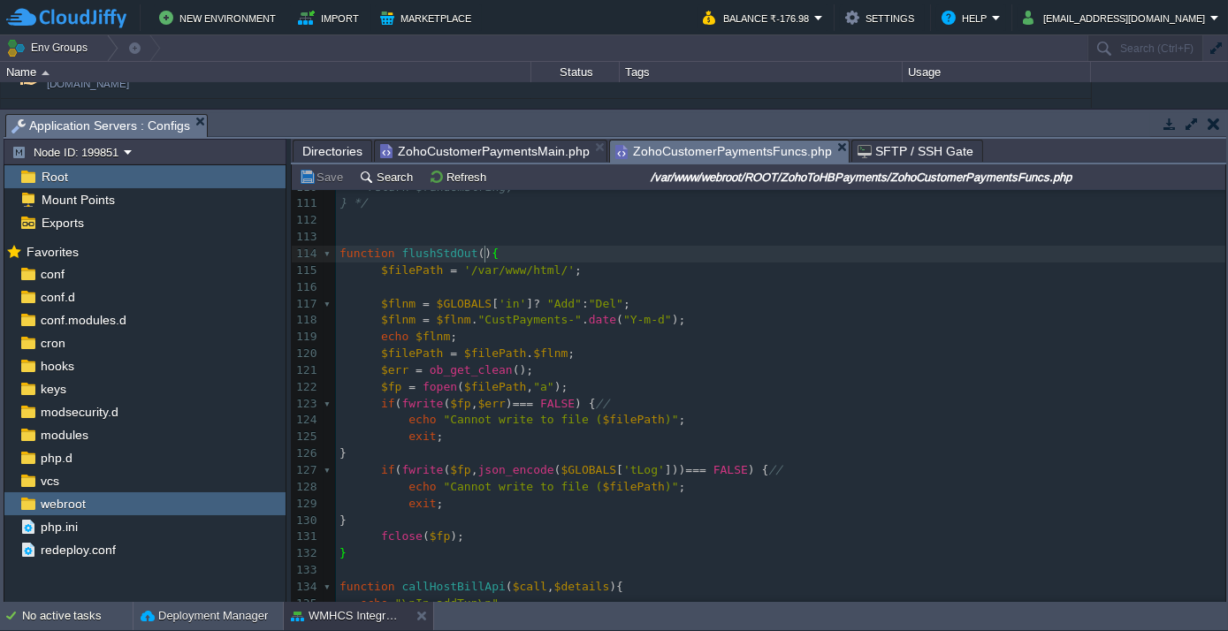
click at [602, 267] on pre "$filePath = '/var/www/html/' ;" at bounding box center [780, 271] width 889 height 17
click at [605, 267] on pre "$filePath = '/var/www/html/' ;" at bounding box center [780, 271] width 889 height 17
click at [809, 291] on pre at bounding box center [780, 287] width 889 height 17
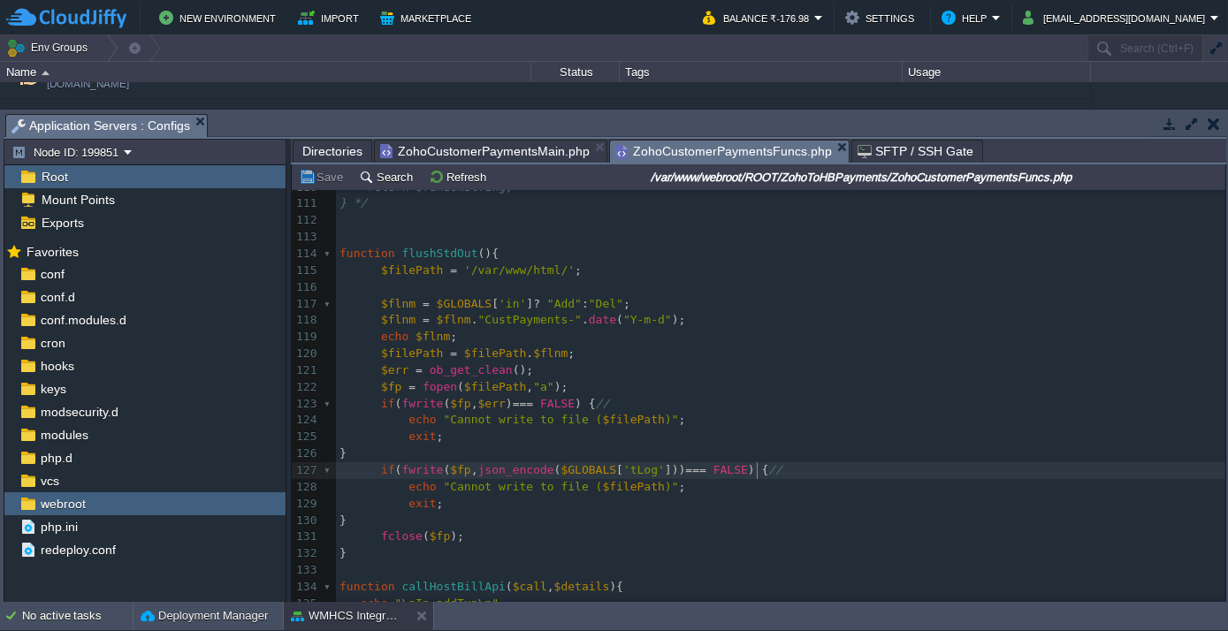
type textarea "//"
drag, startPoint x: 754, startPoint y: 468, endPoint x: 798, endPoint y: 473, distance: 44.4
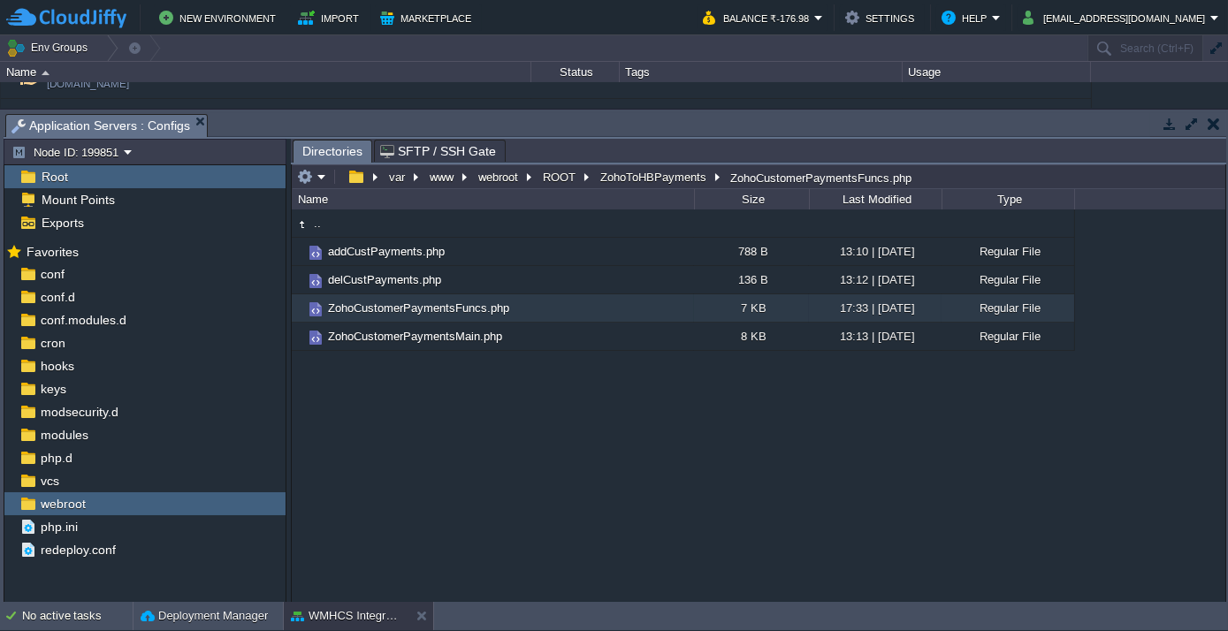
click at [308, 141] on span "Directories" at bounding box center [332, 152] width 60 height 22
click at [316, 148] on span "Directories" at bounding box center [332, 152] width 60 height 22
click at [652, 171] on button "ZohoToHBPayments" at bounding box center [654, 177] width 113 height 16
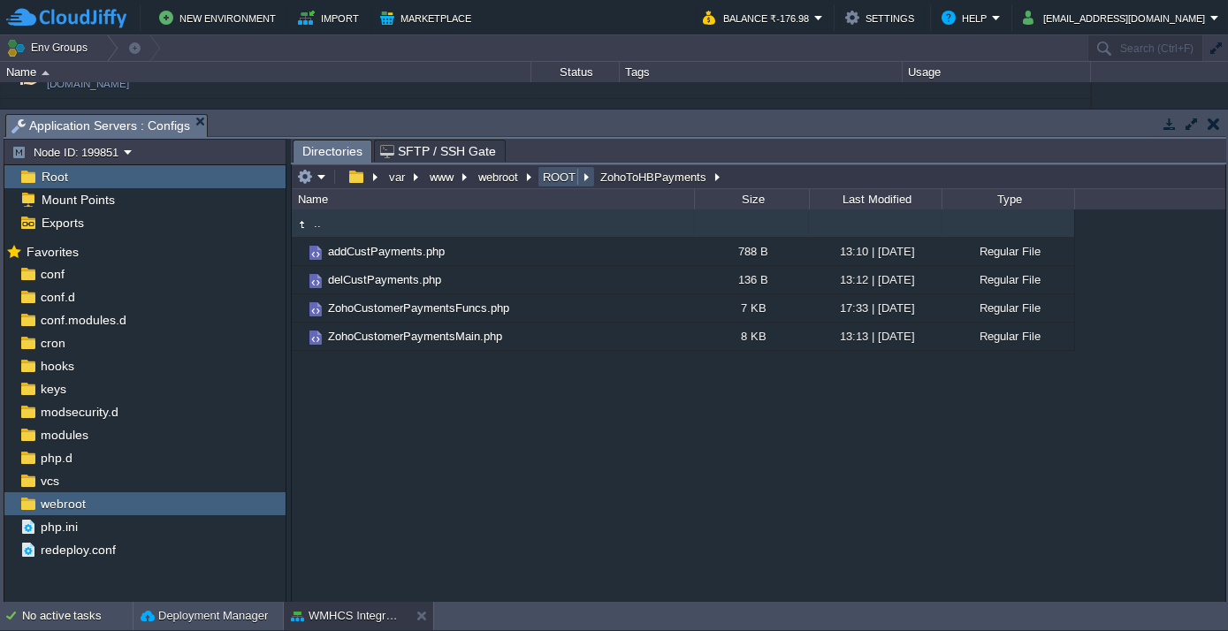
click at [566, 171] on button "ROOT" at bounding box center [560, 177] width 40 height 16
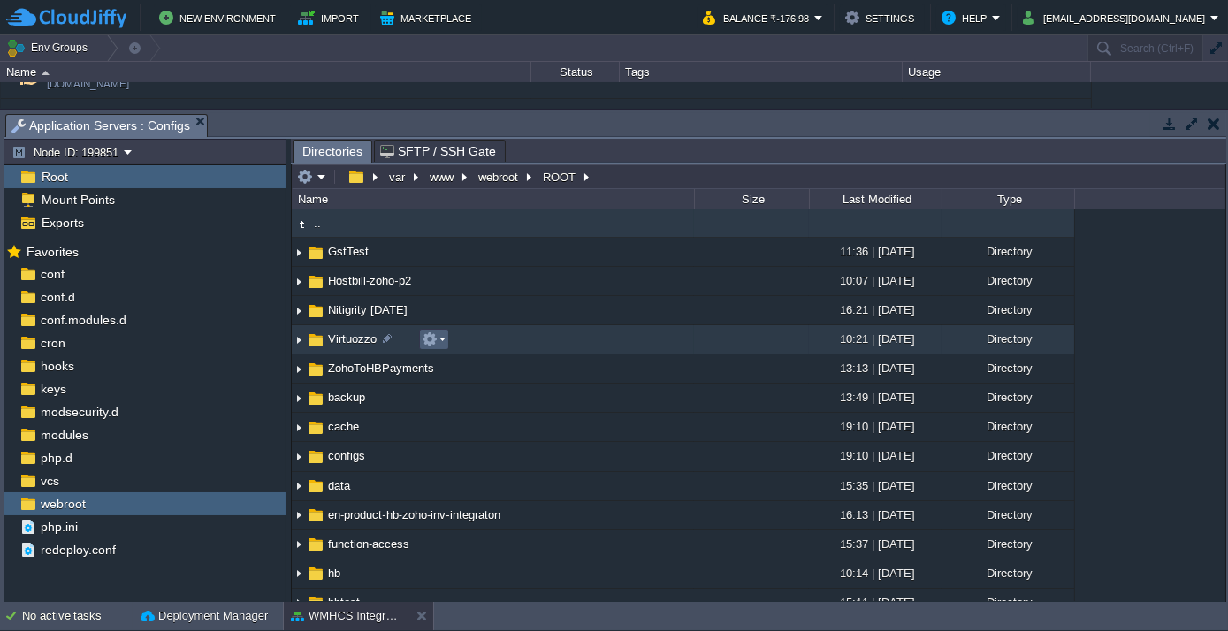
scroll to position [401, 0]
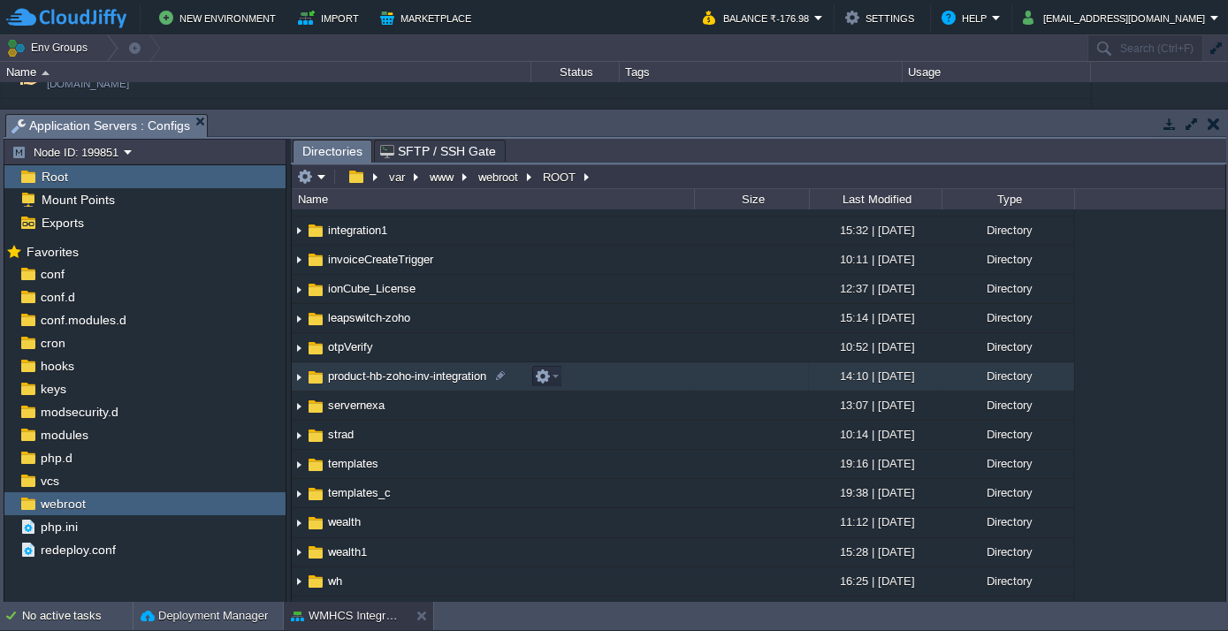
click at [397, 379] on span "product-hb-zoho-inv-integration" at bounding box center [407, 376] width 164 height 15
click at [396, 379] on span "product-hb-zoho-inv-integration" at bounding box center [407, 376] width 164 height 15
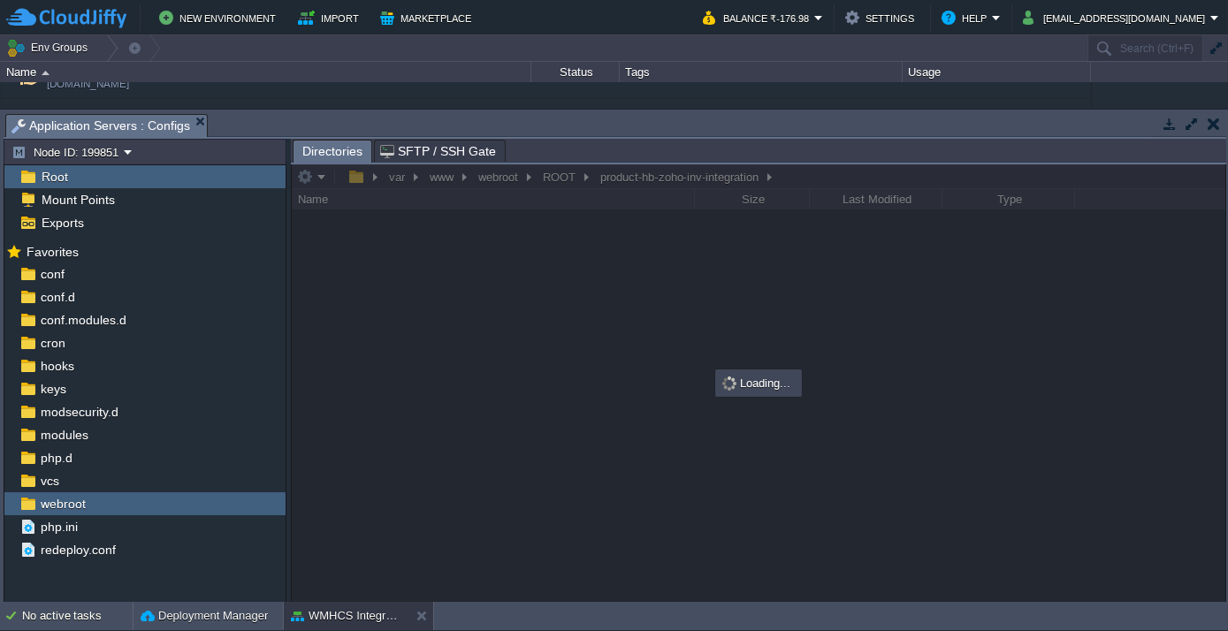
scroll to position [0, 0]
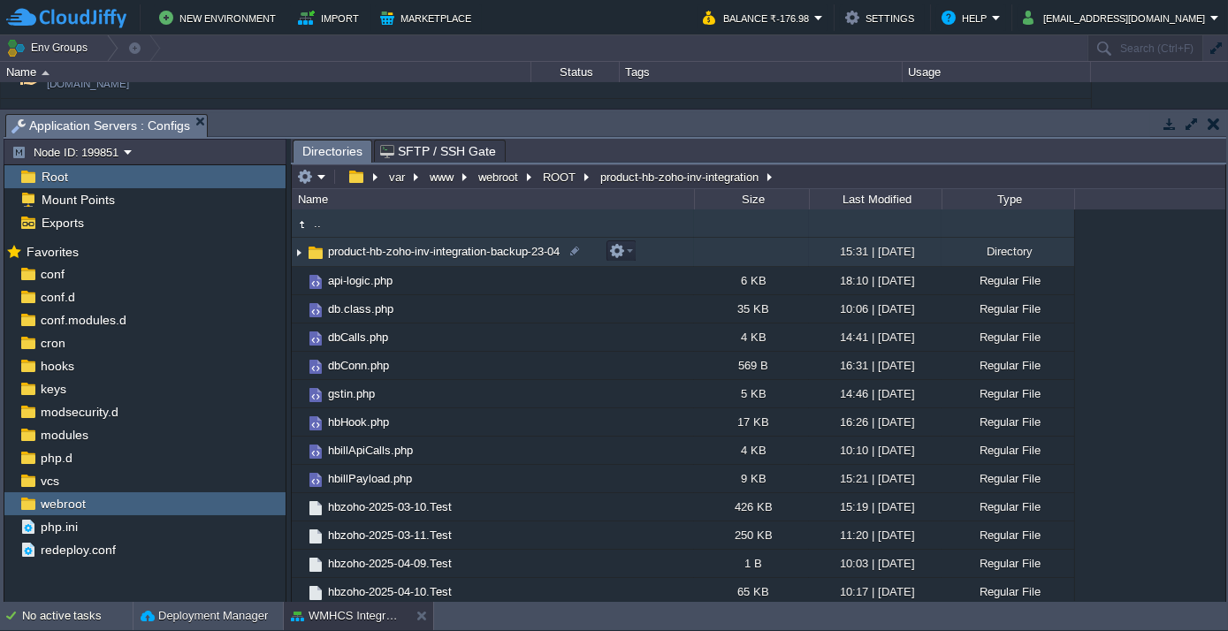
click at [377, 251] on span "product-hb-zoho-inv-integration-backup-23-04" at bounding box center [443, 251] width 237 height 15
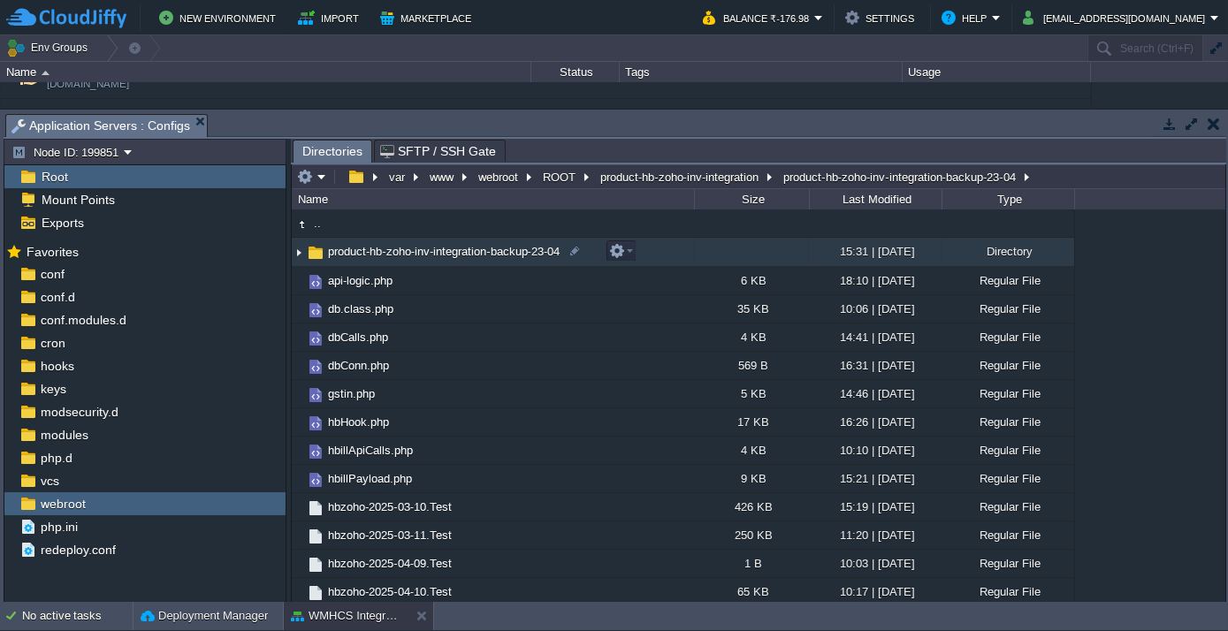
click at [377, 251] on span "product-hb-zoho-inv-integration-backup-23-04" at bounding box center [443, 251] width 237 height 15
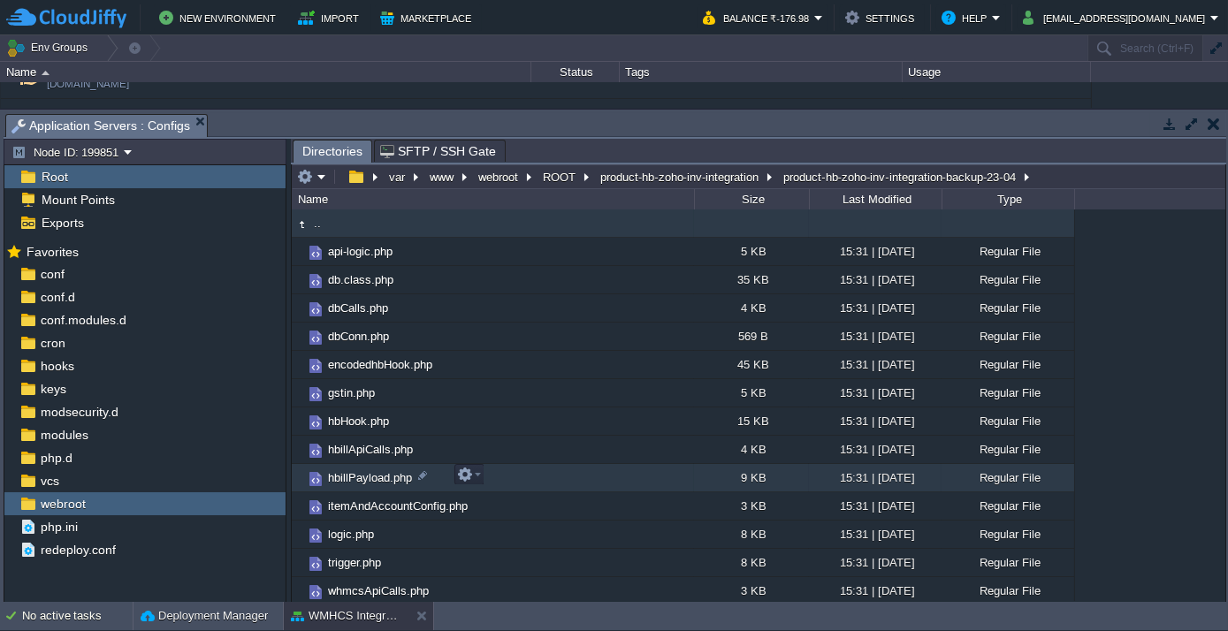
click at [358, 470] on span "hbillPayload.php" at bounding box center [369, 477] width 89 height 15
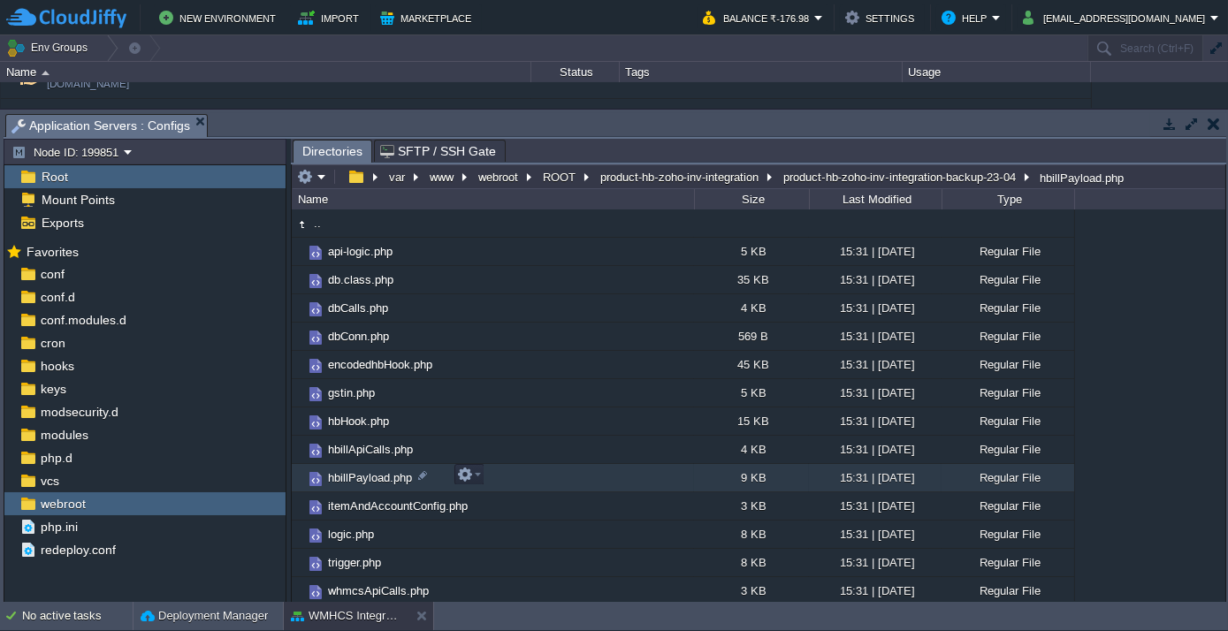
click at [358, 470] on span "hbillPayload.php" at bounding box center [369, 477] width 89 height 15
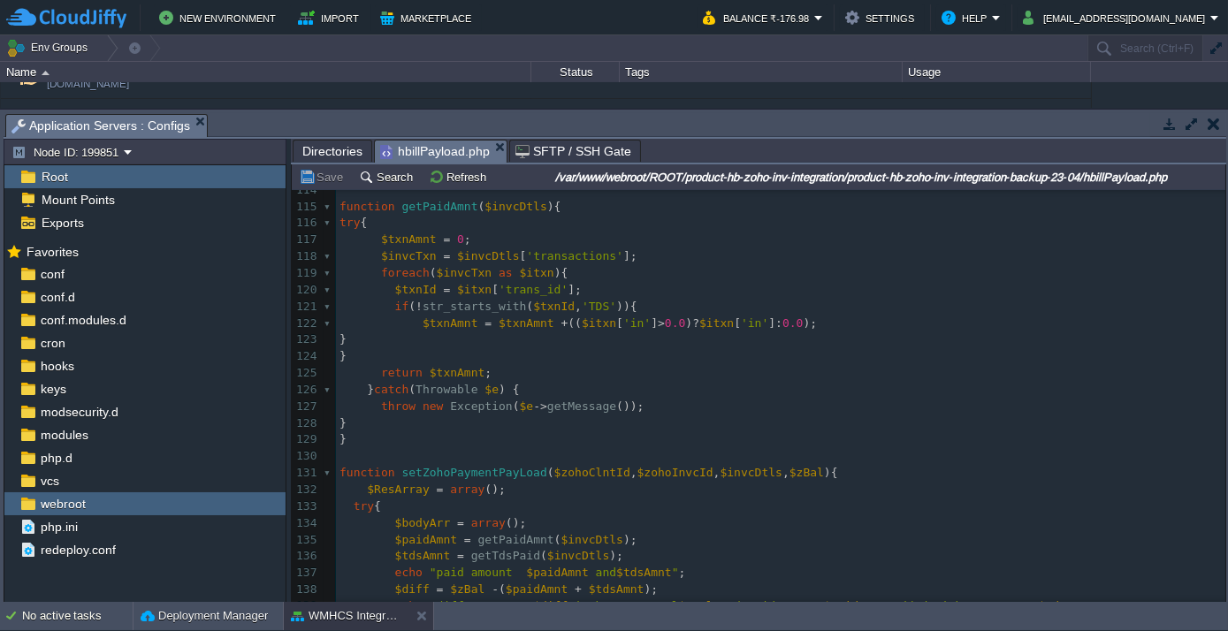
scroll to position [1953, 0]
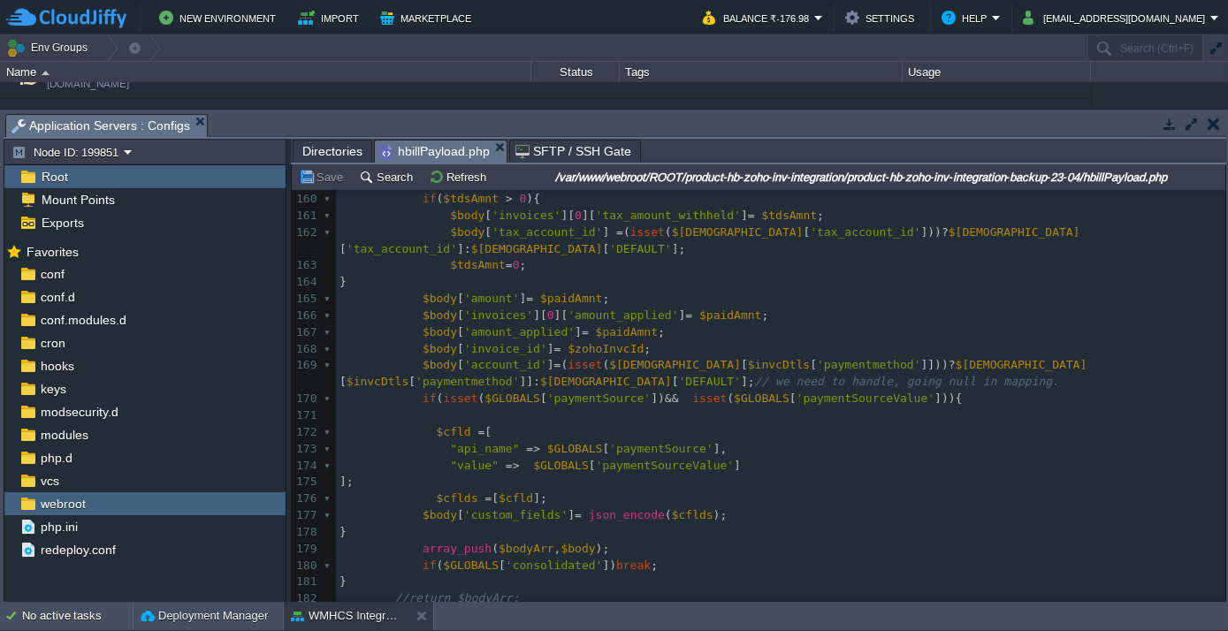
click at [316, 150] on span "Directories" at bounding box center [332, 151] width 60 height 21
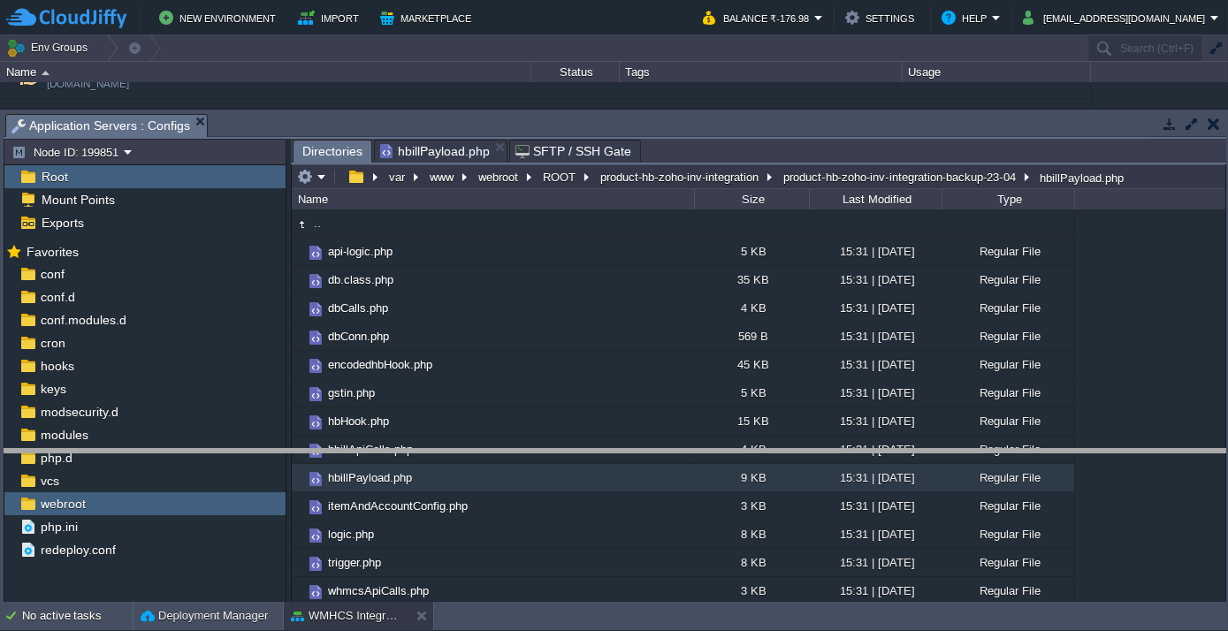
drag, startPoint x: 311, startPoint y: 125, endPoint x: 361, endPoint y: 461, distance: 339.5
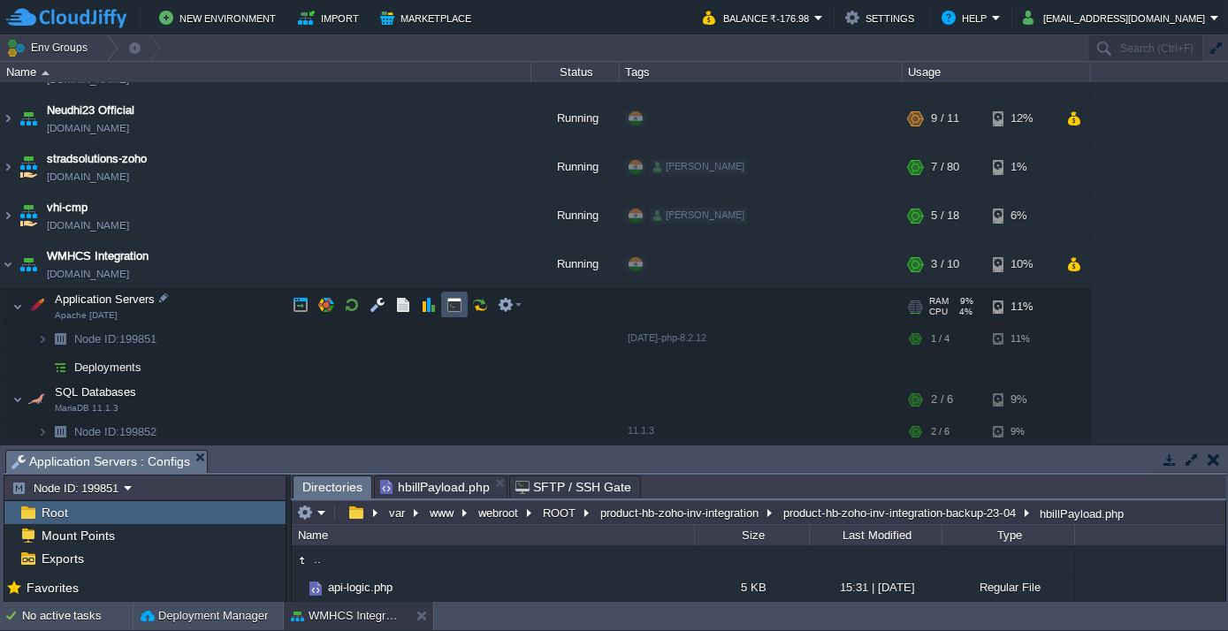
click at [449, 306] on button "button" at bounding box center [454, 305] width 16 height 16
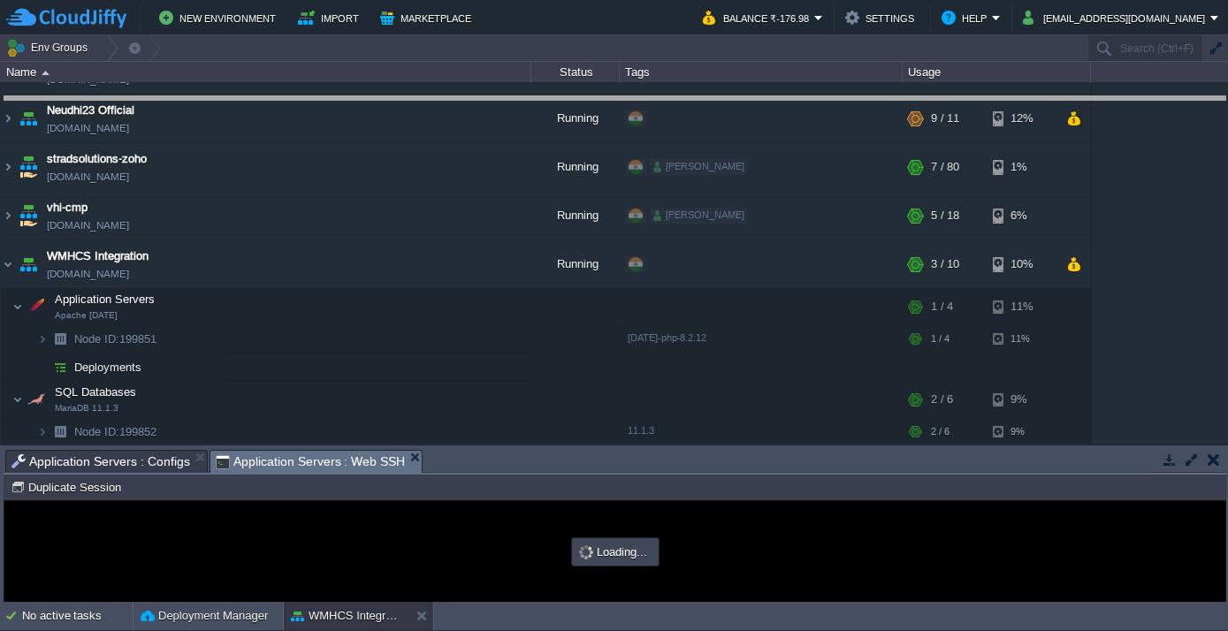
drag, startPoint x: 506, startPoint y: 462, endPoint x: 575, endPoint y: 107, distance: 361.8
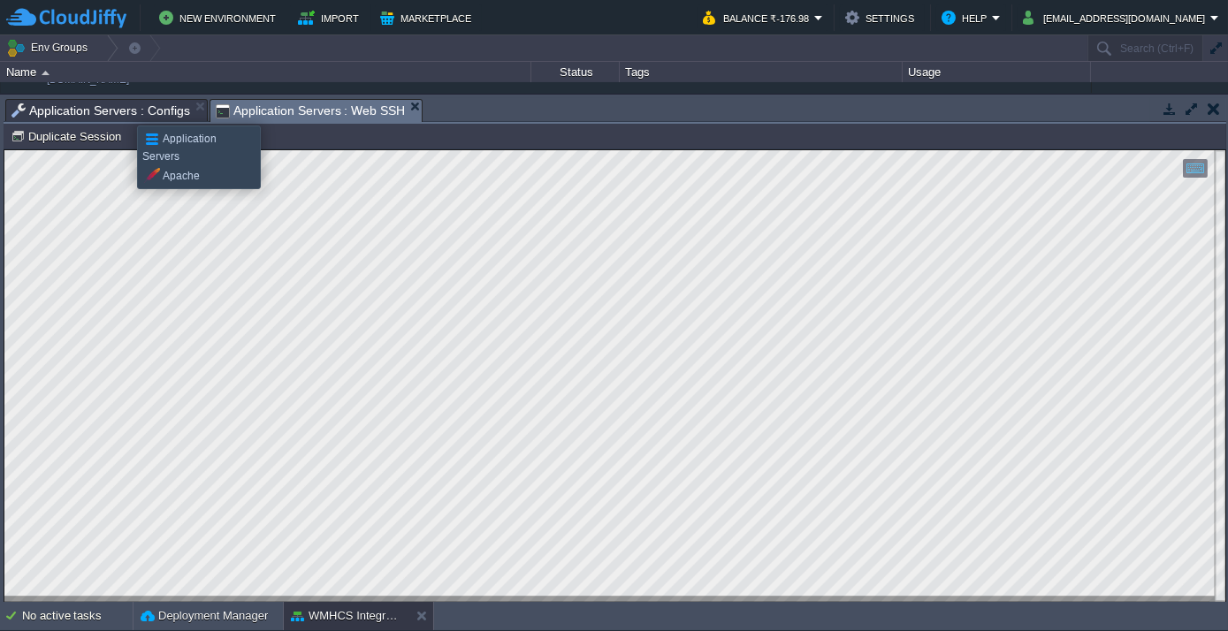
click at [124, 110] on span "Application Servers : Configs" at bounding box center [100, 110] width 179 height 21
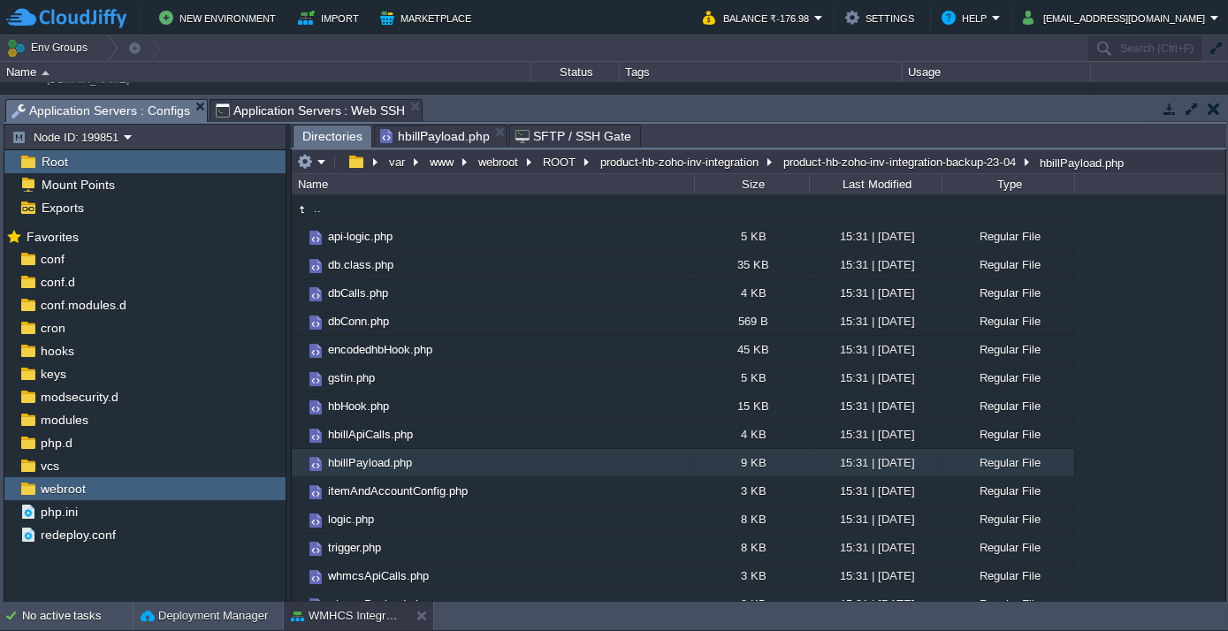
click at [320, 107] on span "Application Servers : Web SSH" at bounding box center [311, 110] width 190 height 21
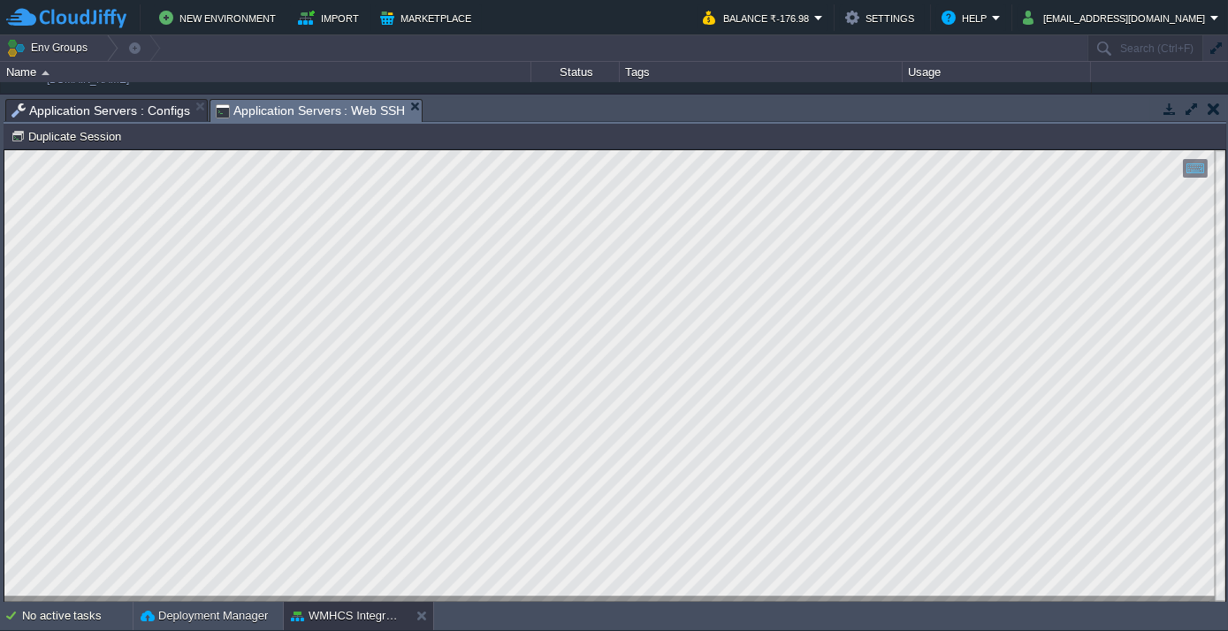
click at [103, 114] on span "Application Servers : Configs" at bounding box center [100, 110] width 179 height 21
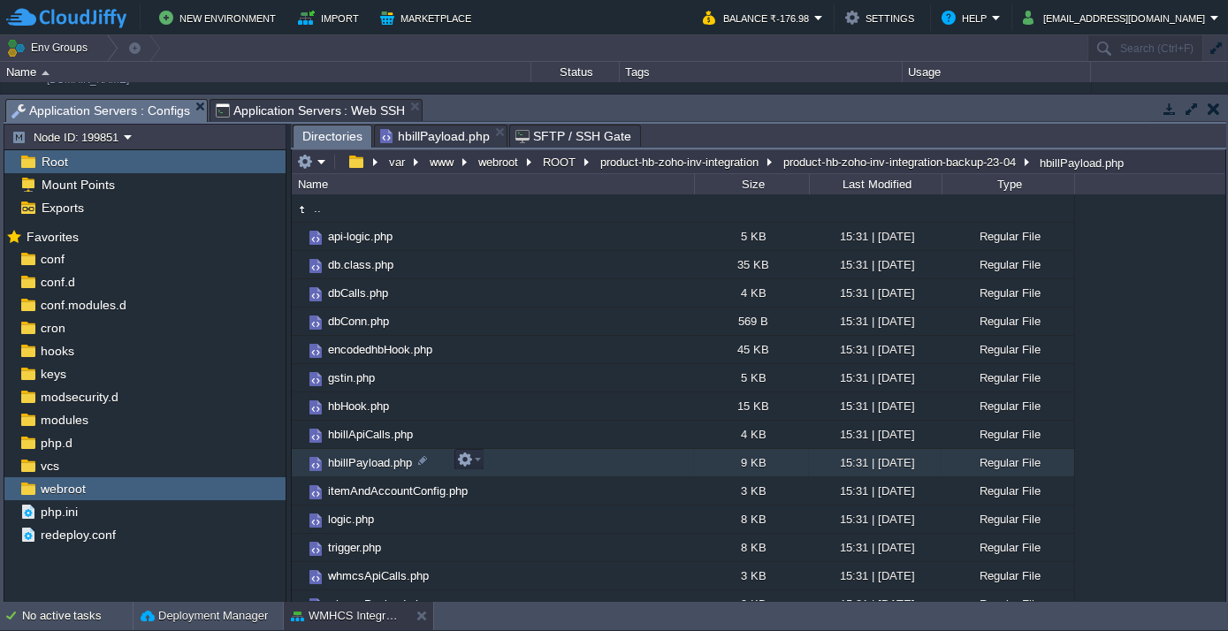
click at [370, 461] on span "hbillPayload.php" at bounding box center [369, 462] width 89 height 15
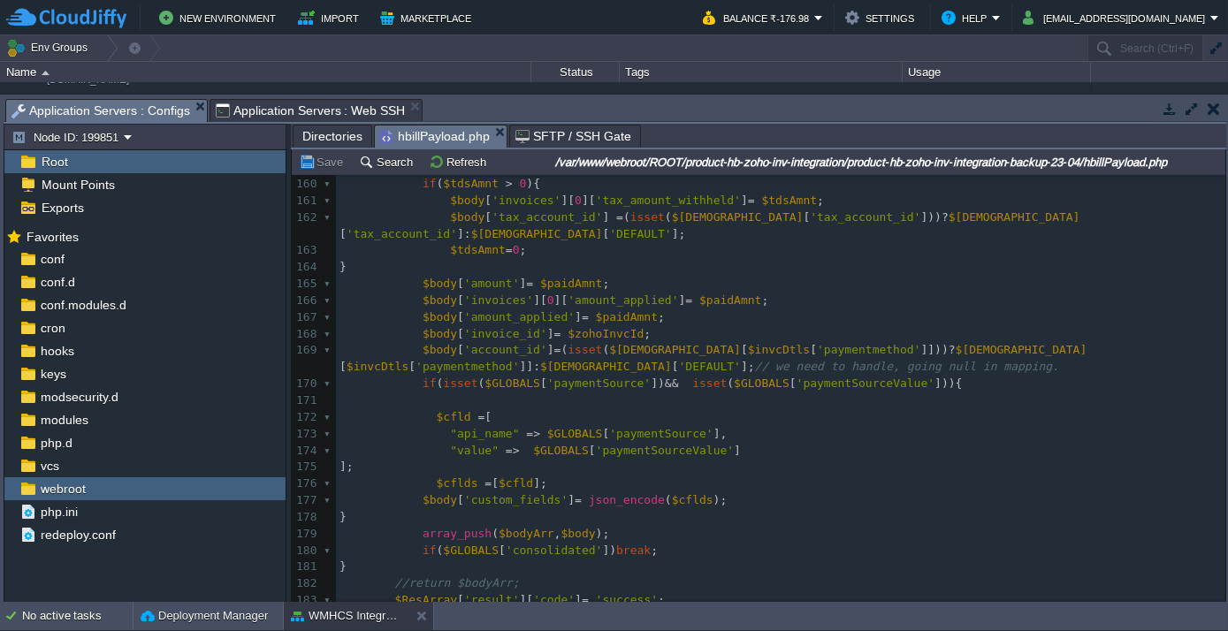
click at [289, 115] on span "Application Servers : Web SSH" at bounding box center [311, 110] width 190 height 21
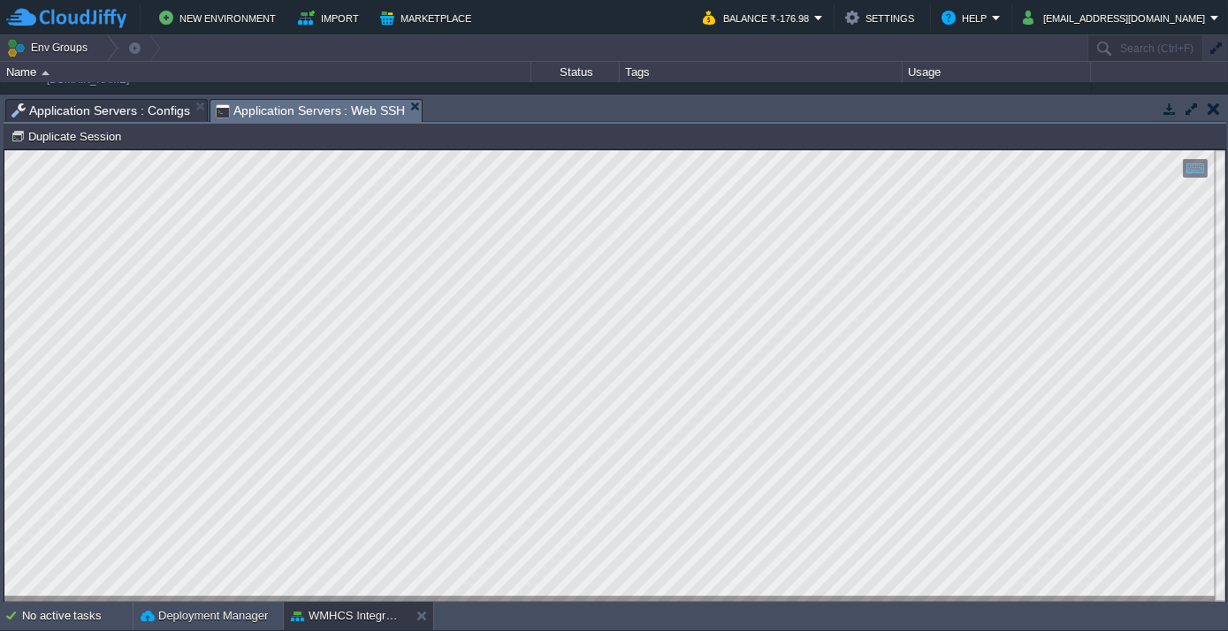
click at [149, 104] on span "Application Servers : Configs" at bounding box center [100, 110] width 179 height 21
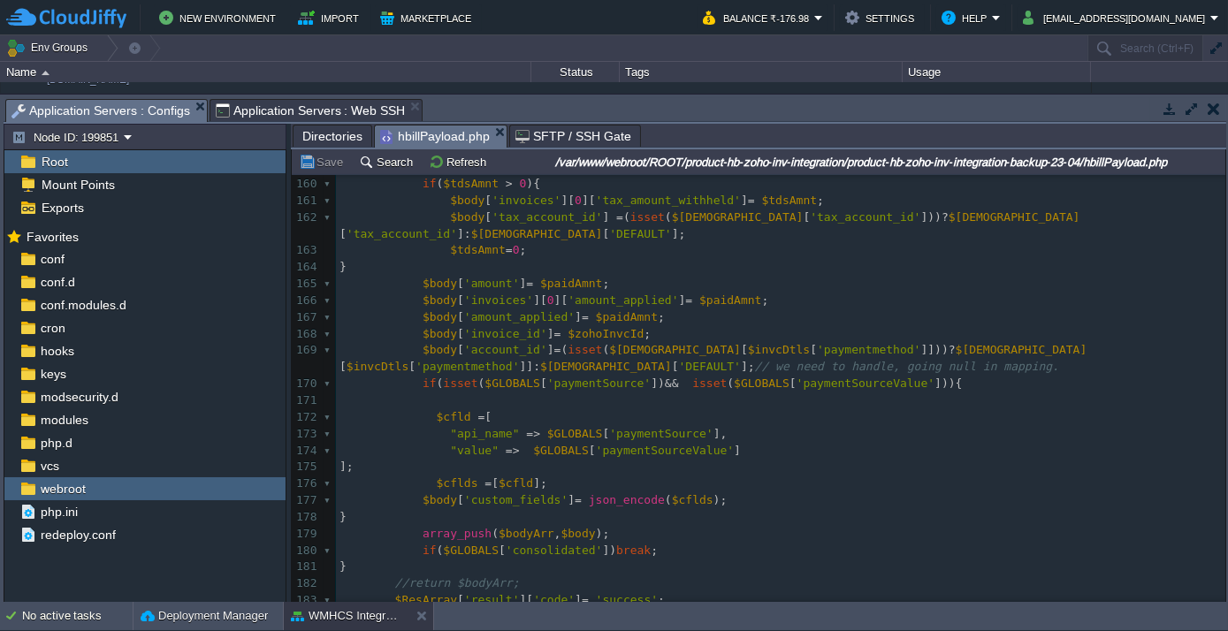
click at [261, 109] on span "Application Servers : Web SSH" at bounding box center [311, 110] width 190 height 21
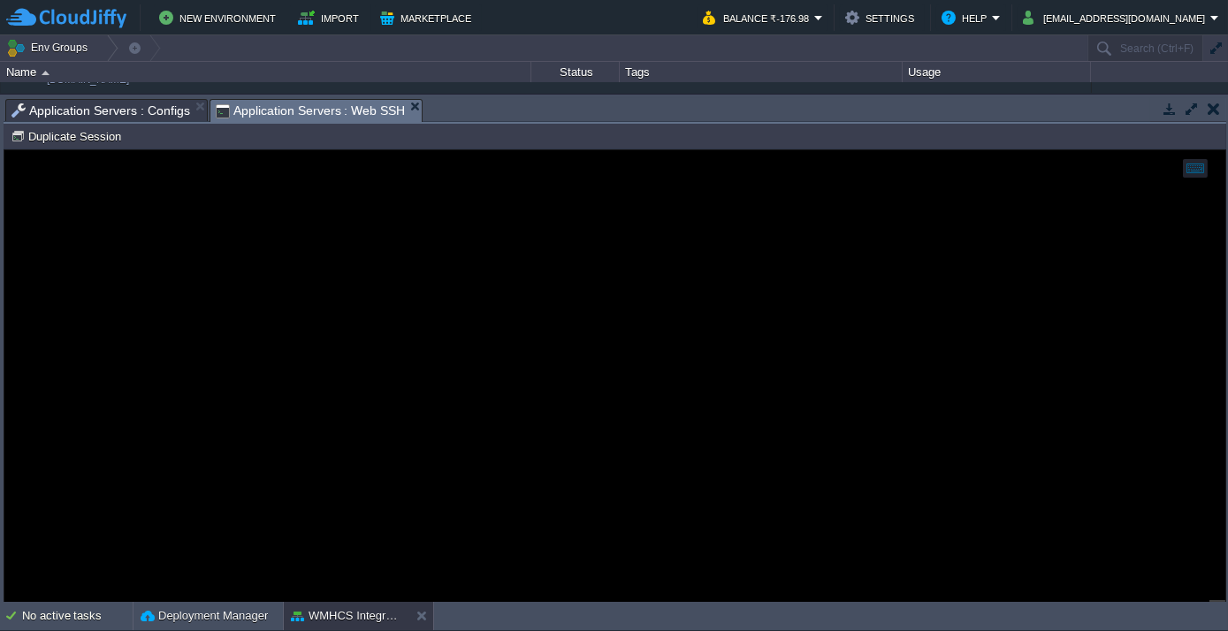
click at [110, 107] on span "Application Servers : Configs" at bounding box center [100, 110] width 179 height 21
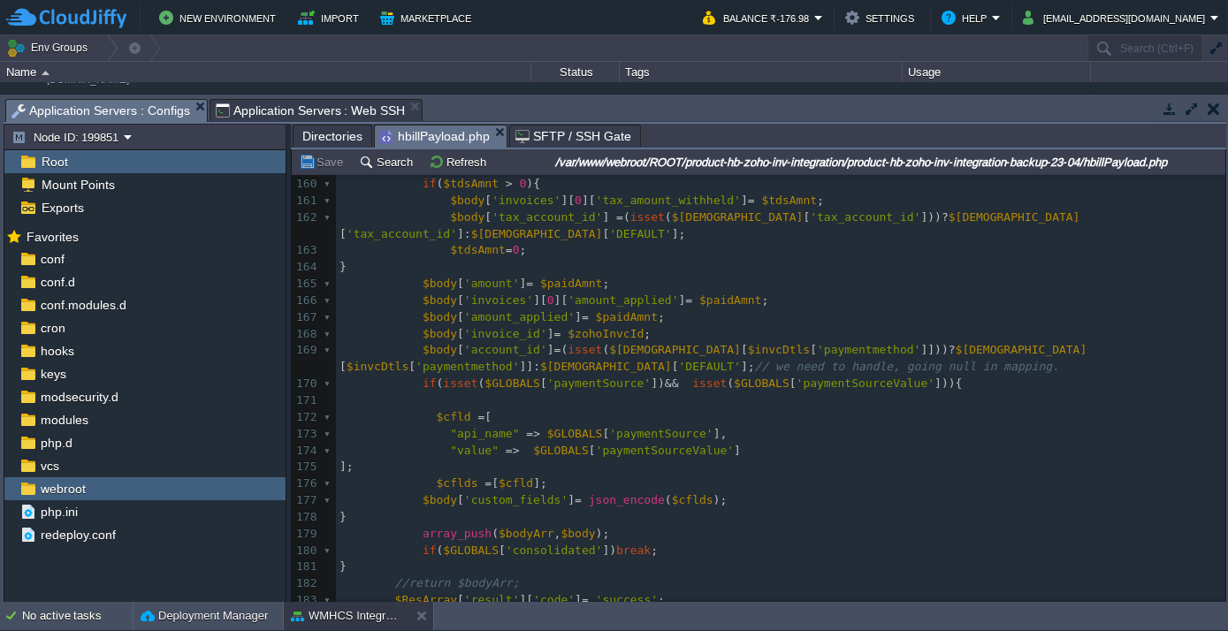
click at [339, 131] on span "Directories" at bounding box center [332, 136] width 60 height 21
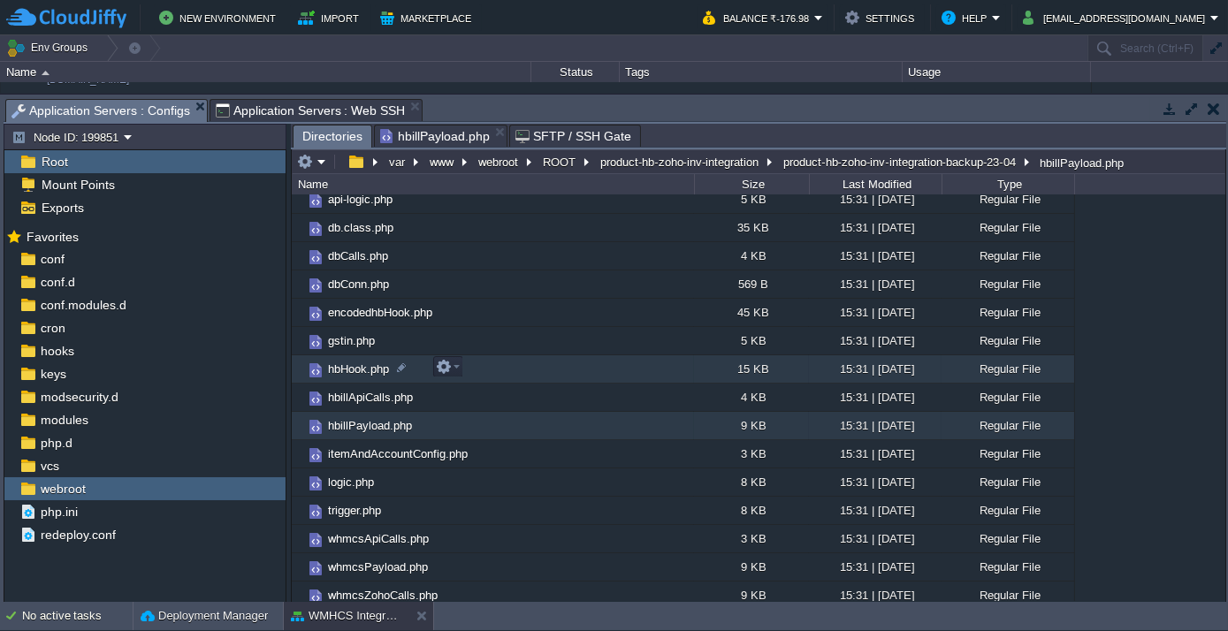
scroll to position [70, 0]
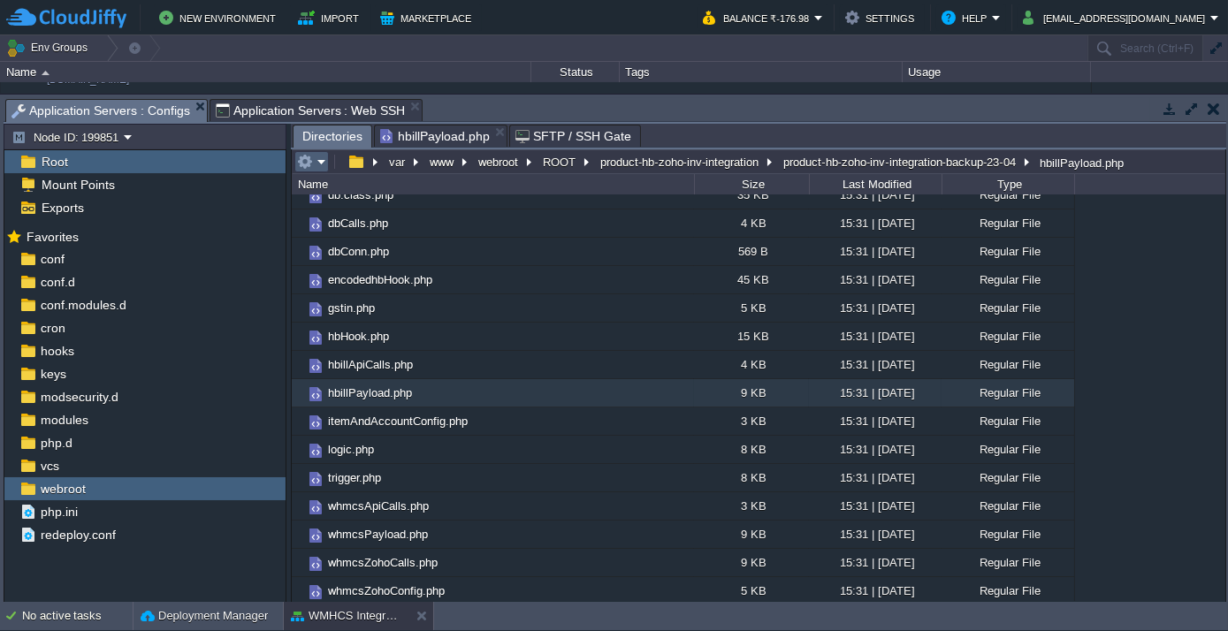
click at [319, 160] on em at bounding box center [311, 162] width 29 height 16
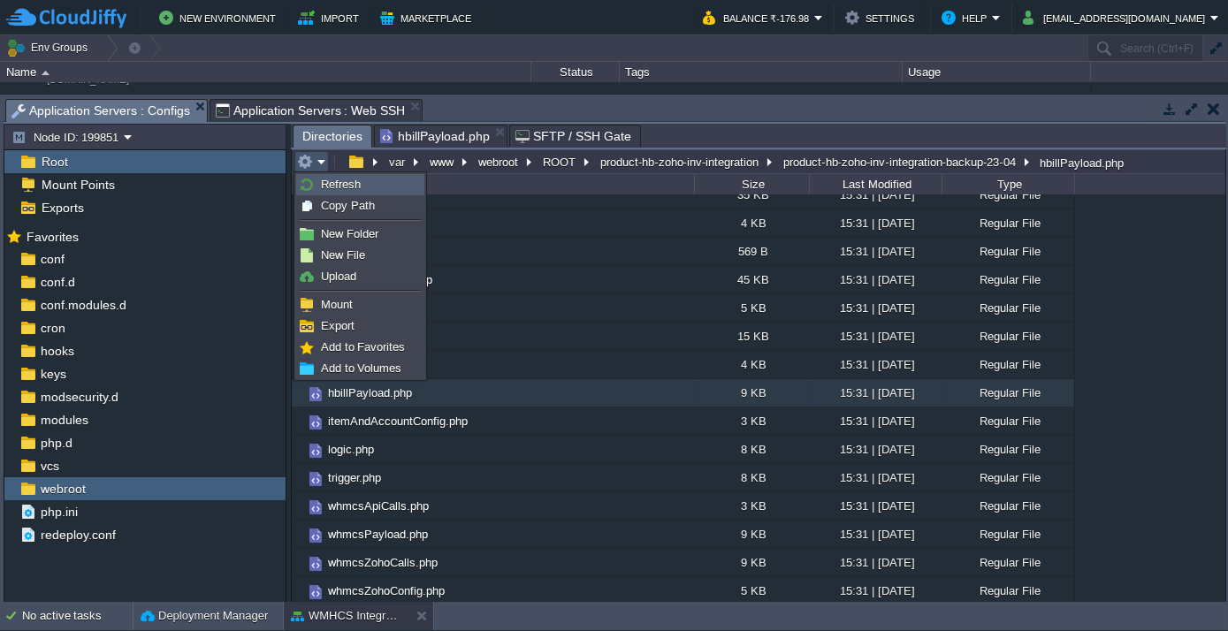
click at [327, 185] on span "Refresh" at bounding box center [341, 184] width 40 height 13
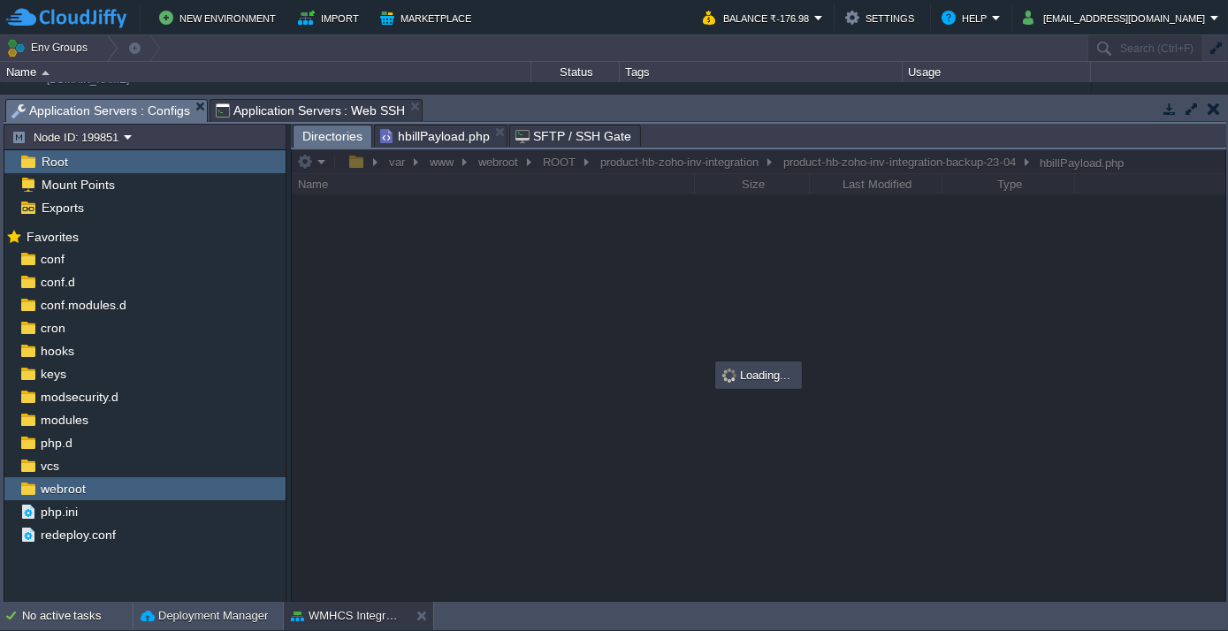
scroll to position [0, 0]
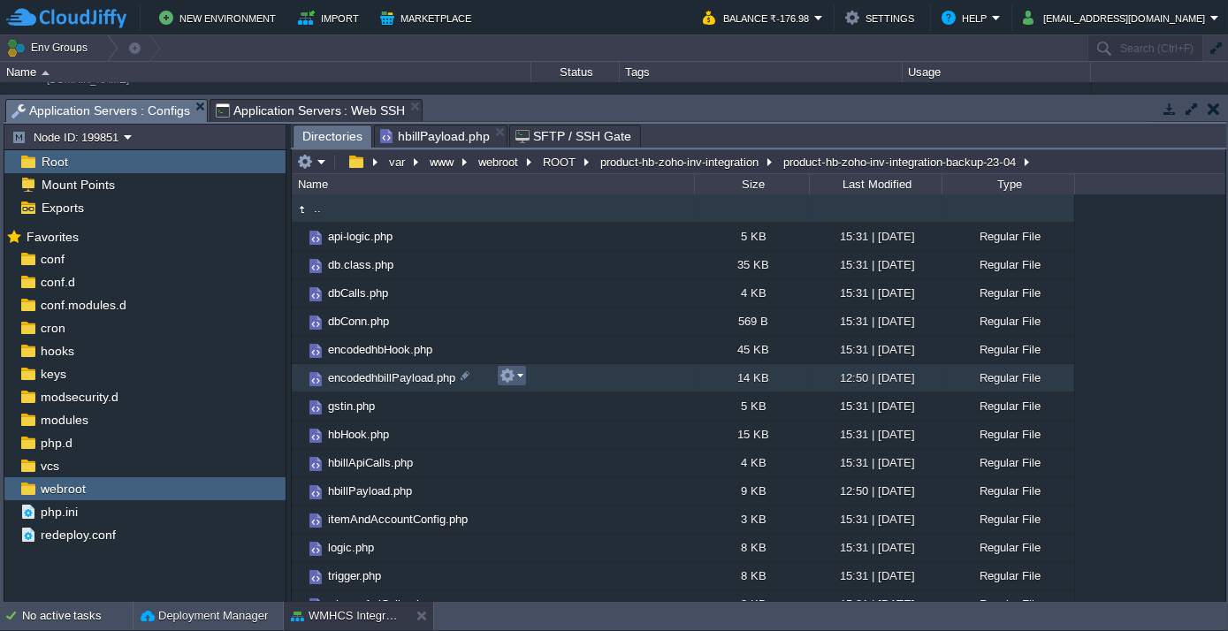
click at [522, 377] on em at bounding box center [511, 376] width 24 height 16
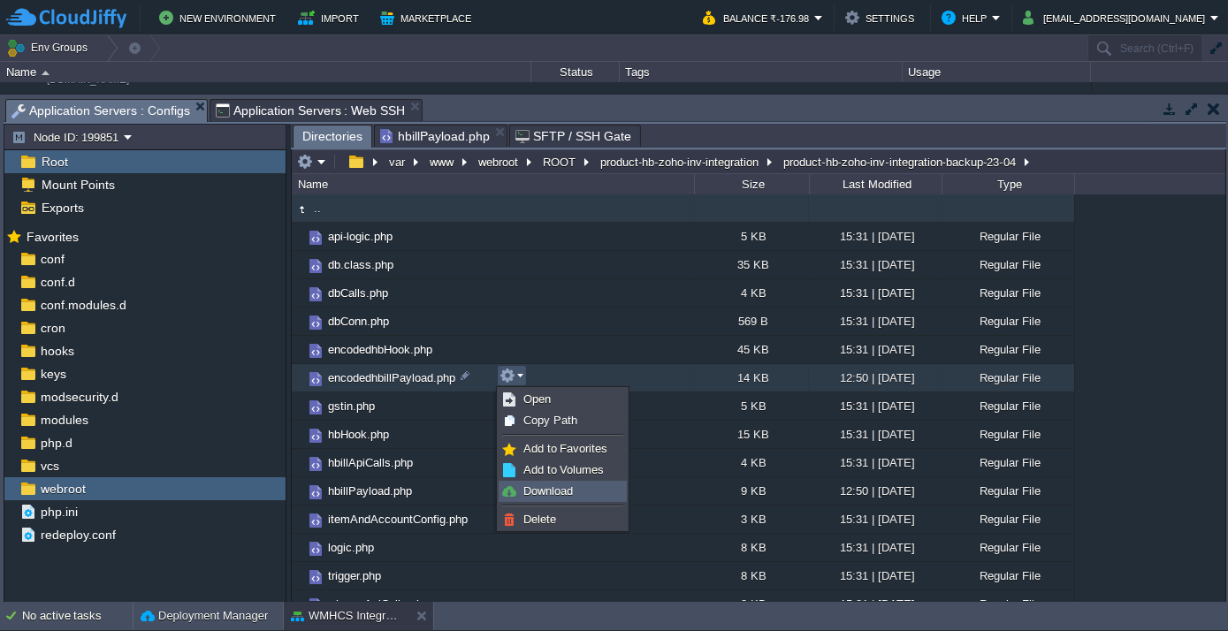
click at [536, 490] on span "Download" at bounding box center [547, 490] width 49 height 13
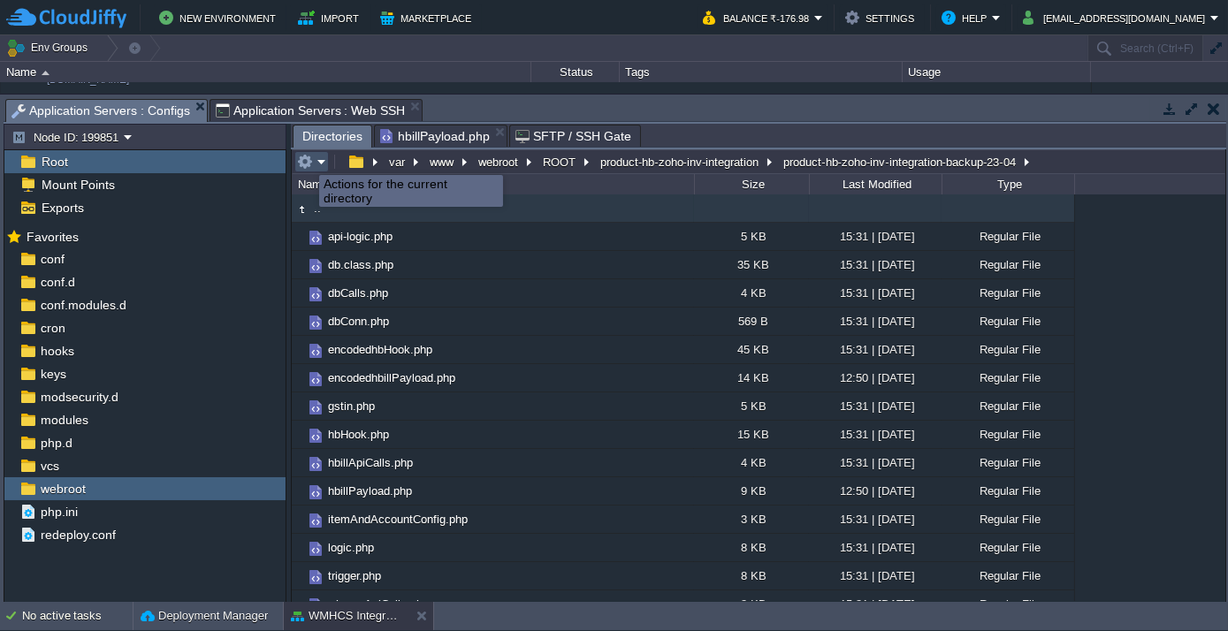
click at [306, 159] on button "button" at bounding box center [305, 162] width 16 height 16
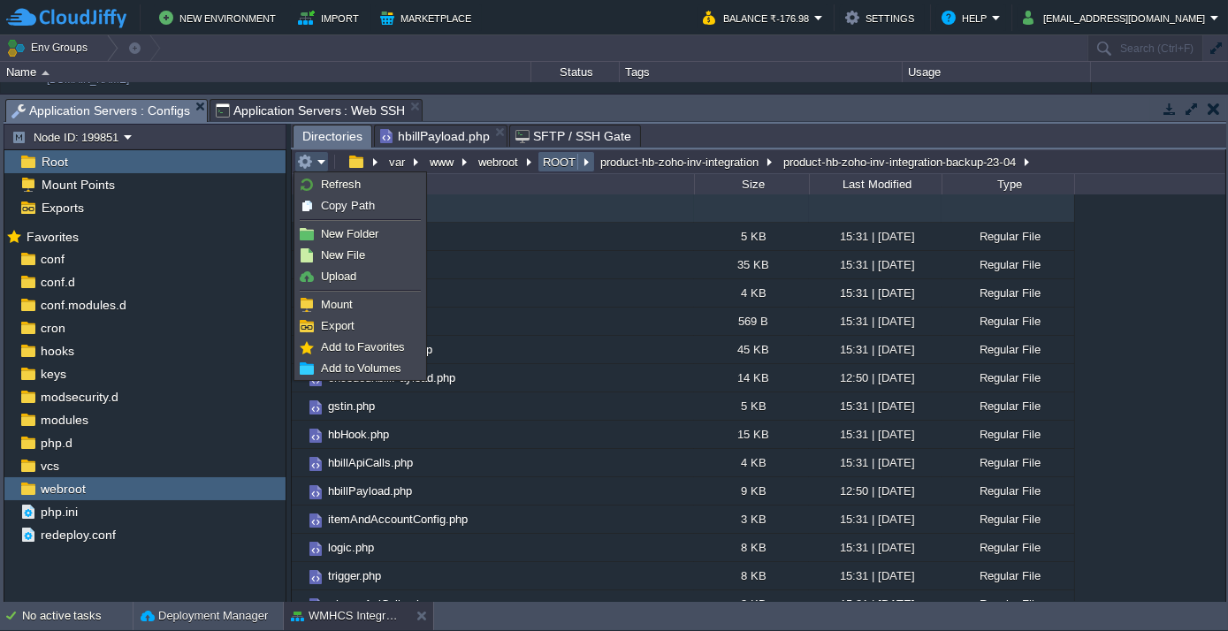
click at [554, 166] on button "ROOT" at bounding box center [560, 162] width 40 height 16
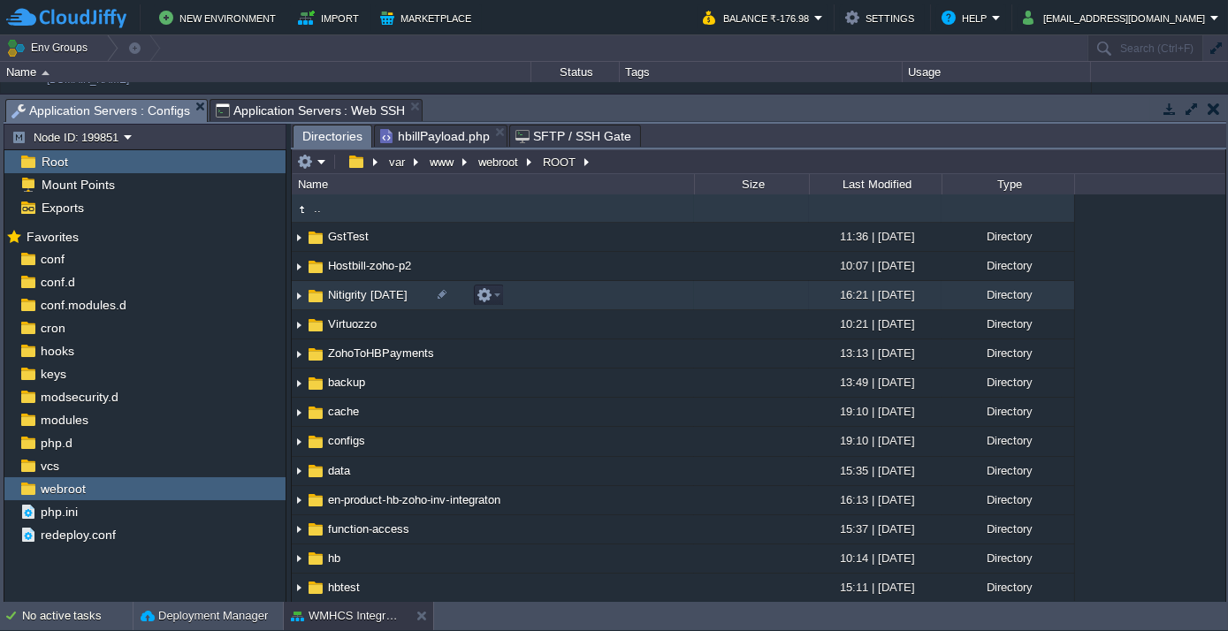
click at [356, 295] on span "Nitigrity [DATE]" at bounding box center [367, 294] width 85 height 15
